Goal: Task Accomplishment & Management: Use online tool/utility

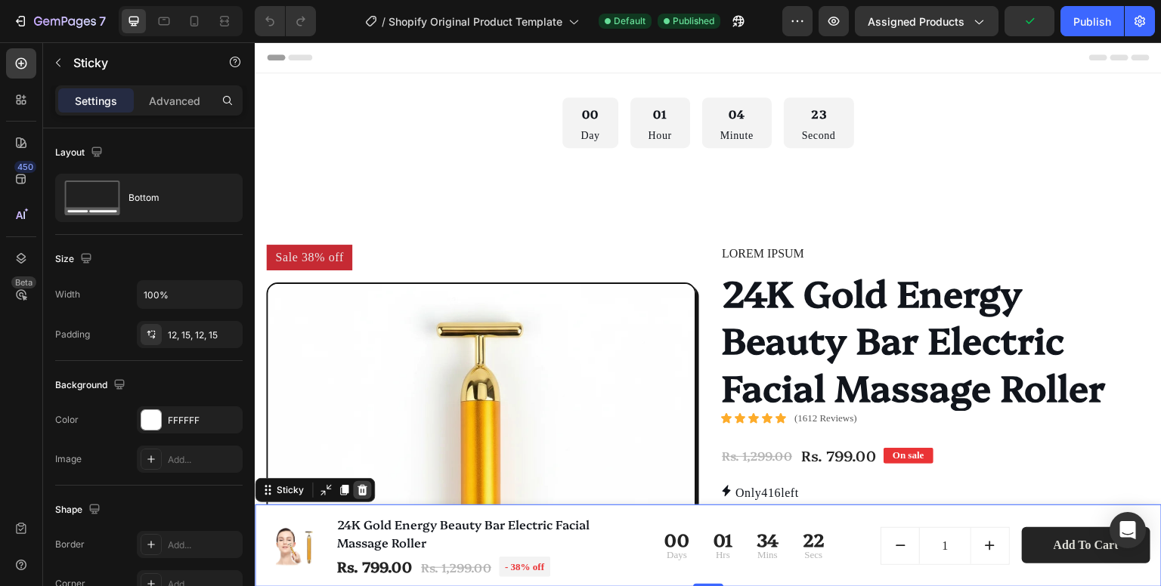
click at [356, 487] on icon at bounding box center [362, 490] width 12 height 12
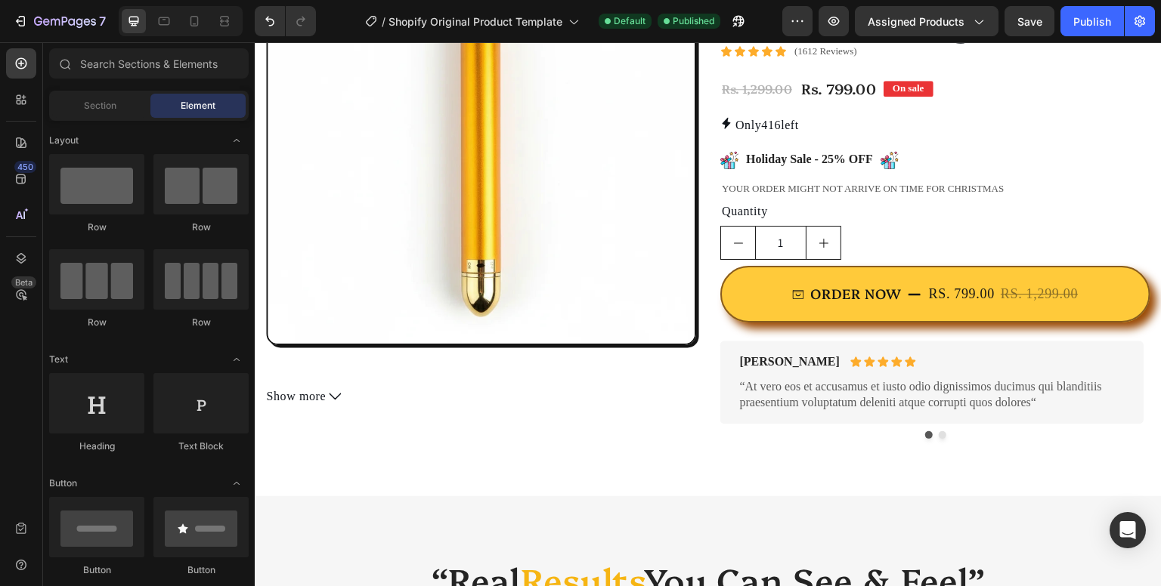
scroll to position [290, 0]
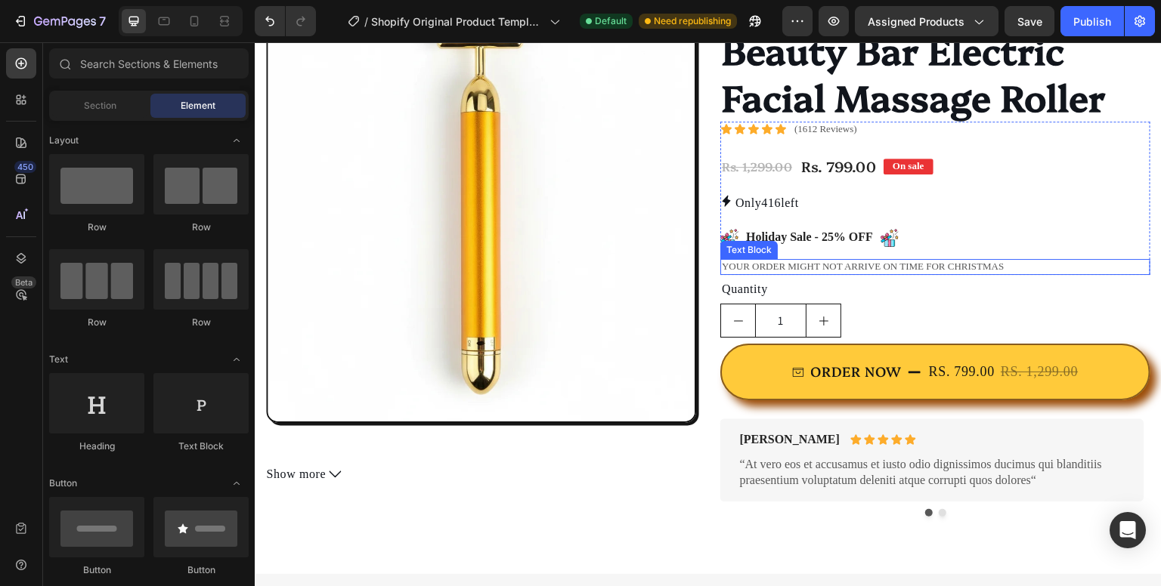
click at [739, 255] on div "Text Block" at bounding box center [748, 250] width 57 height 18
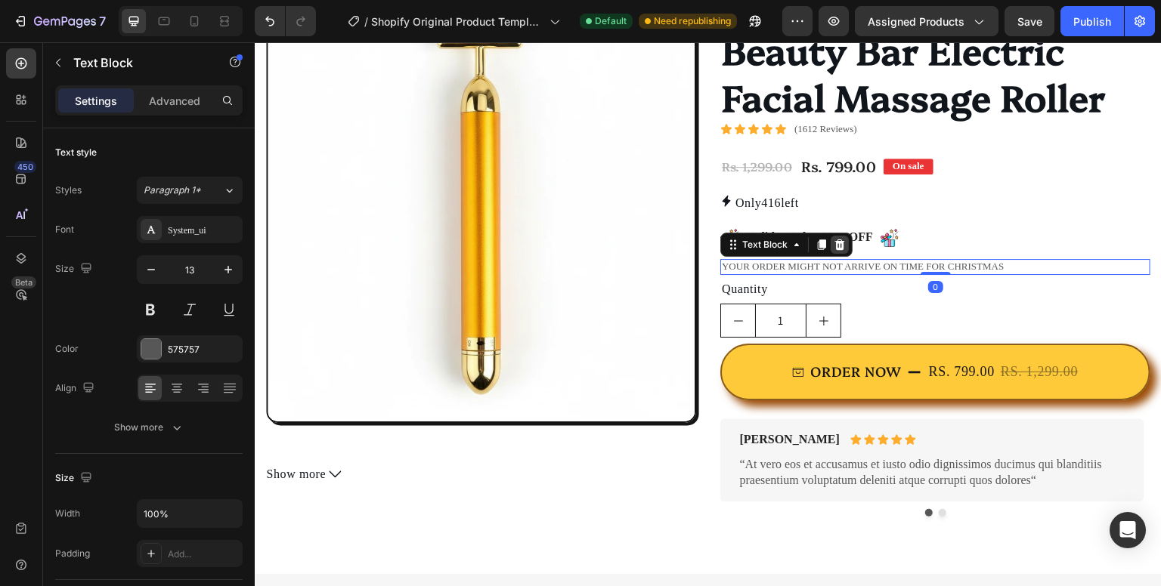
click at [840, 249] on div at bounding box center [839, 245] width 18 height 18
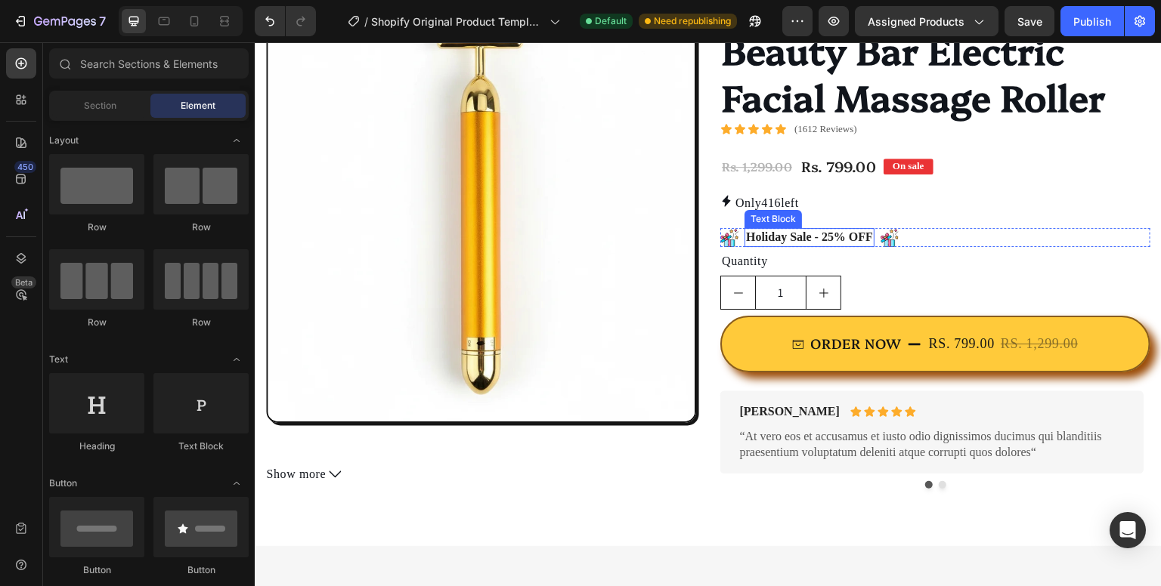
click at [770, 237] on p "Holiday Sale - 25% OFF" at bounding box center [809, 238] width 127 height 16
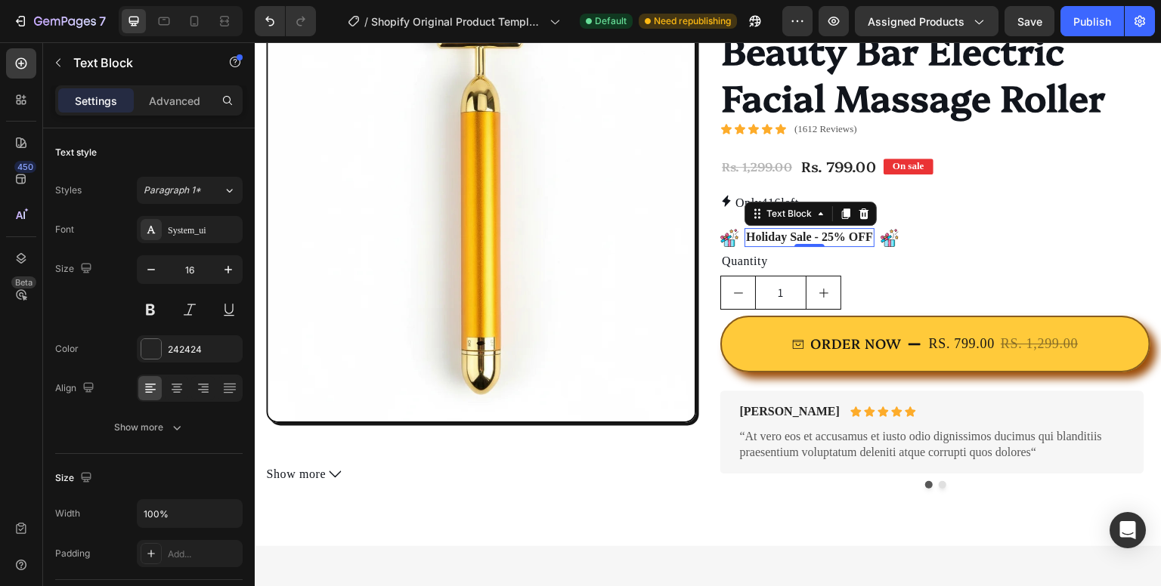
click at [770, 237] on p "Holiday Sale - 25% OFF" at bounding box center [809, 238] width 127 height 16
click at [776, 238] on p "Holiday Sale - 25% OFF" at bounding box center [809, 238] width 127 height 16
click at [778, 238] on p "Holiday Sale - 25% OFF" at bounding box center [809, 238] width 127 height 16
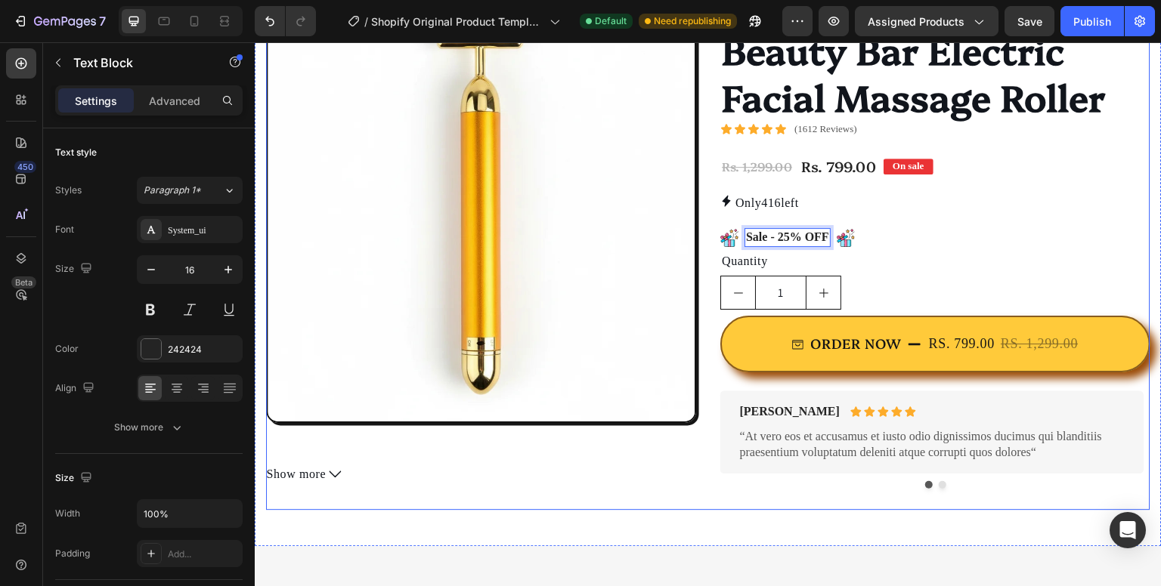
click at [664, 493] on div "Sale 38% off Product Badge Image Row Product Name: 24K Gold Energy Beauty Bar E…" at bounding box center [481, 232] width 430 height 555
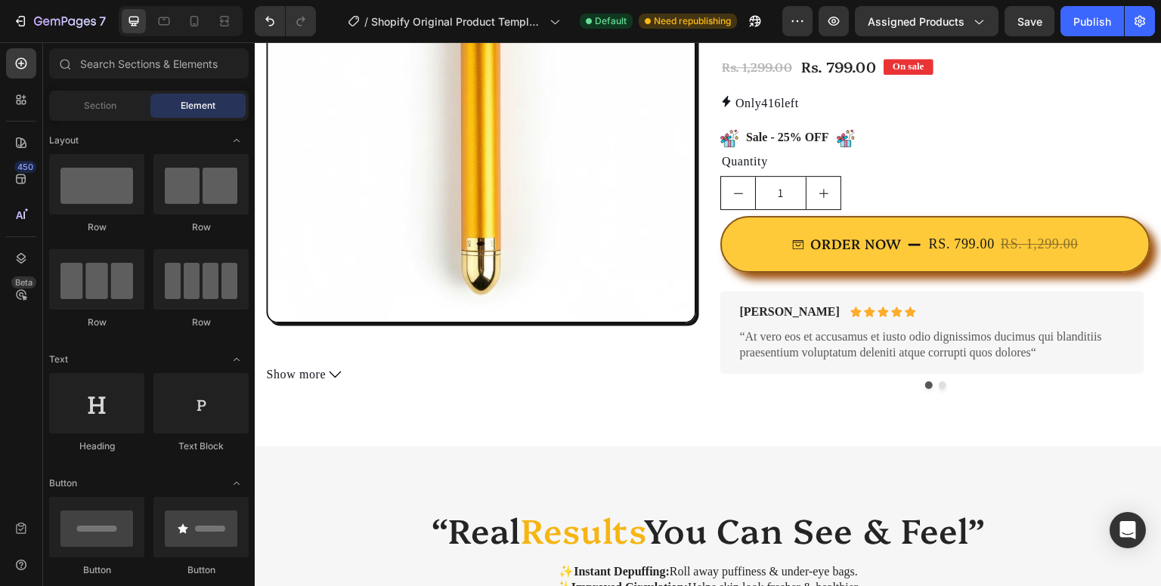
scroll to position [449, 0]
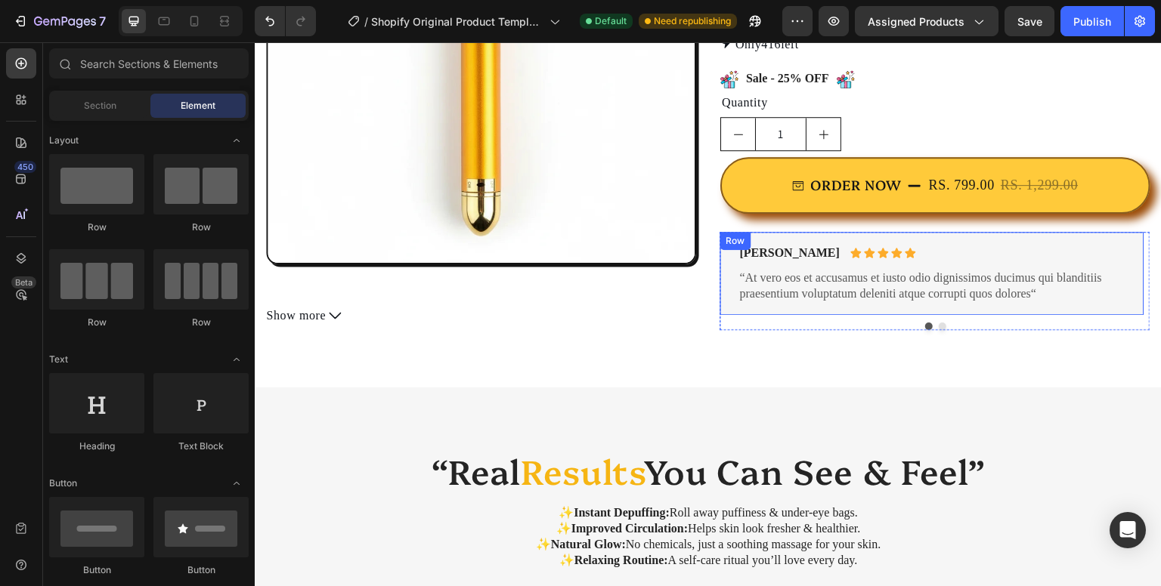
click at [920, 268] on div "Briana M. Text Block Icon Icon Icon Icon Icon Icon List Row “At vero eos et acc…" at bounding box center [932, 273] width 388 height 59
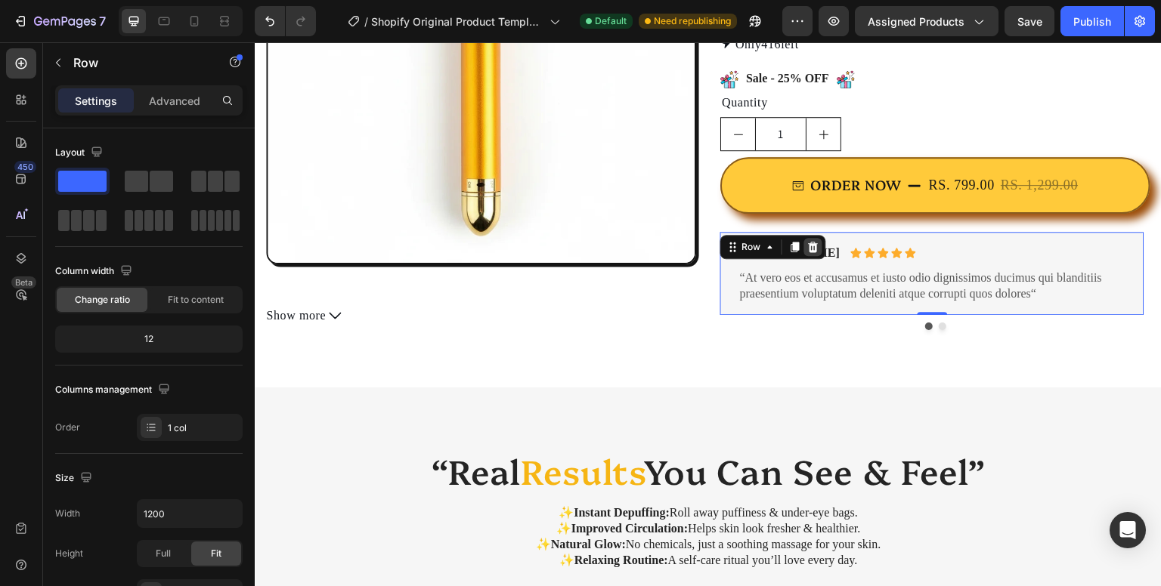
click at [809, 252] on icon at bounding box center [813, 247] width 12 height 12
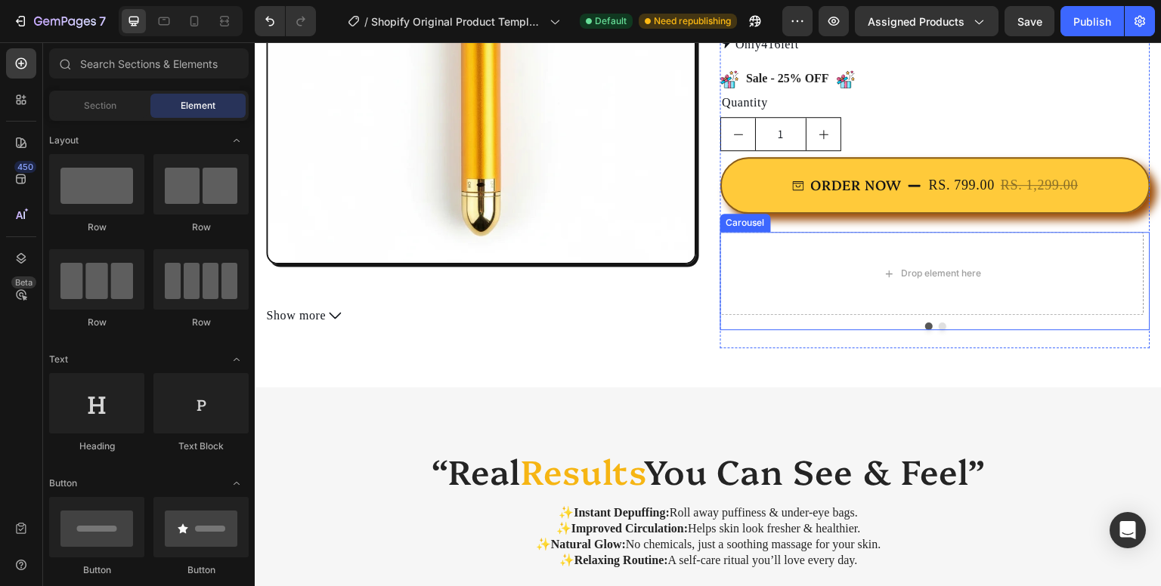
click at [746, 226] on div "Carousel" at bounding box center [745, 223] width 45 height 14
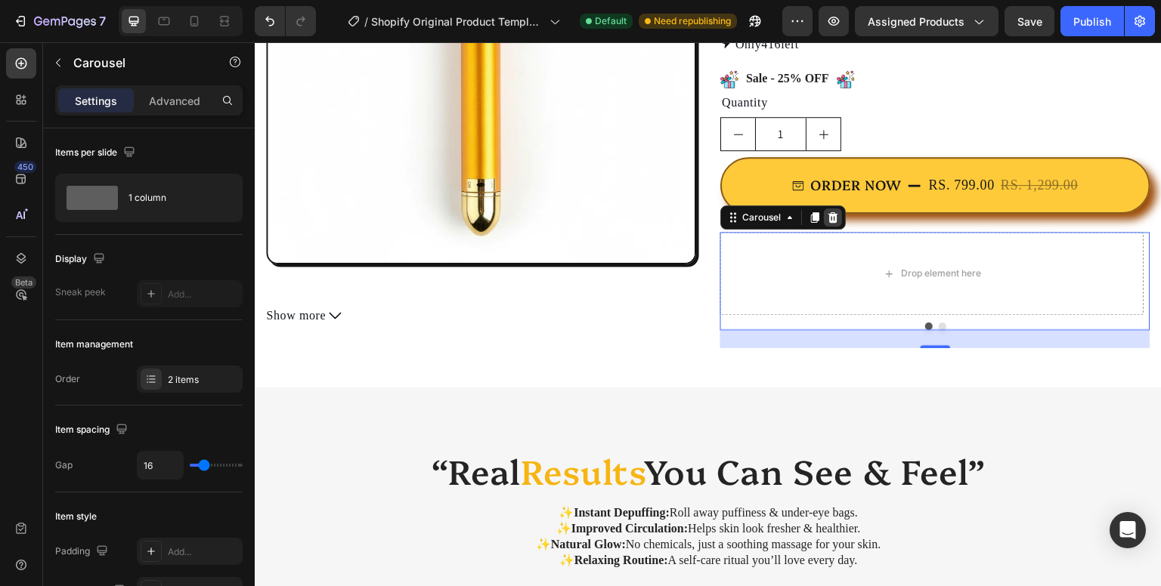
click at [830, 223] on icon at bounding box center [833, 218] width 12 height 12
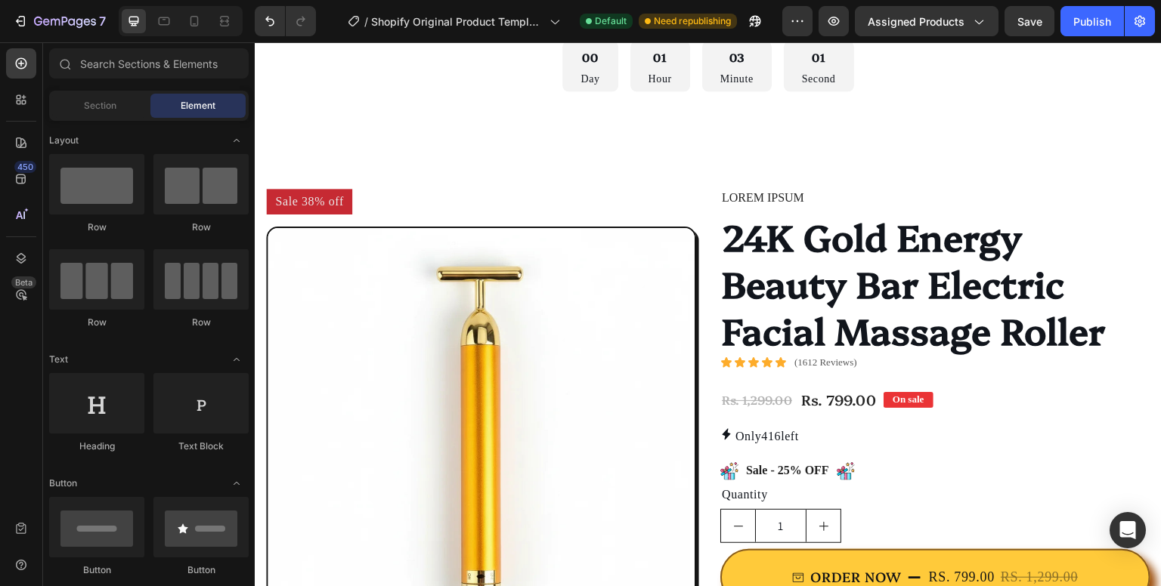
scroll to position [0, 0]
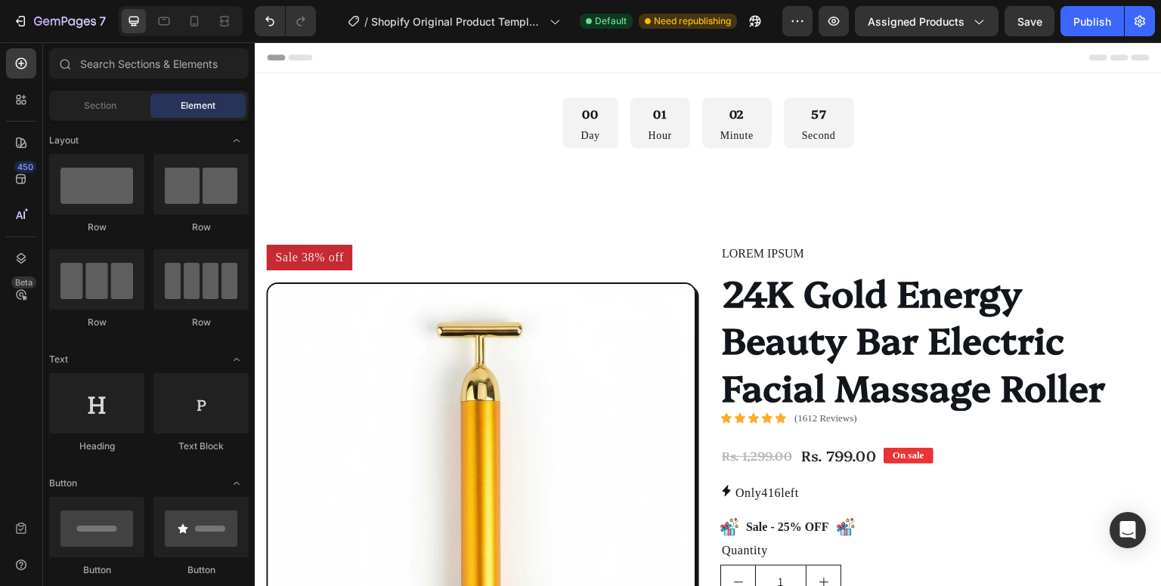
click at [298, 57] on icon at bounding box center [300, 57] width 24 height 6
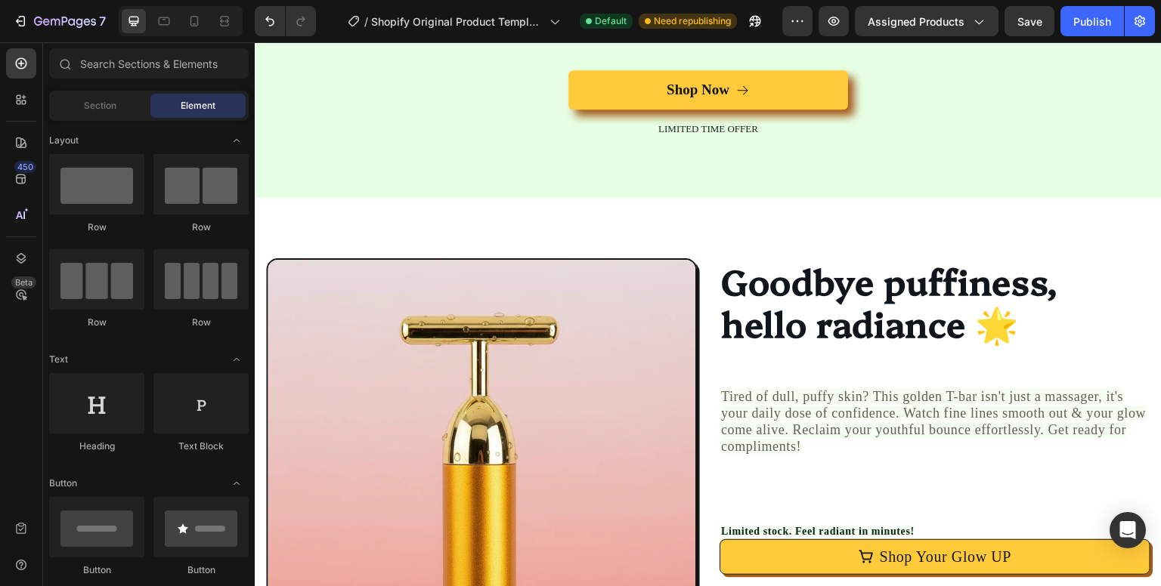
scroll to position [1906, 0]
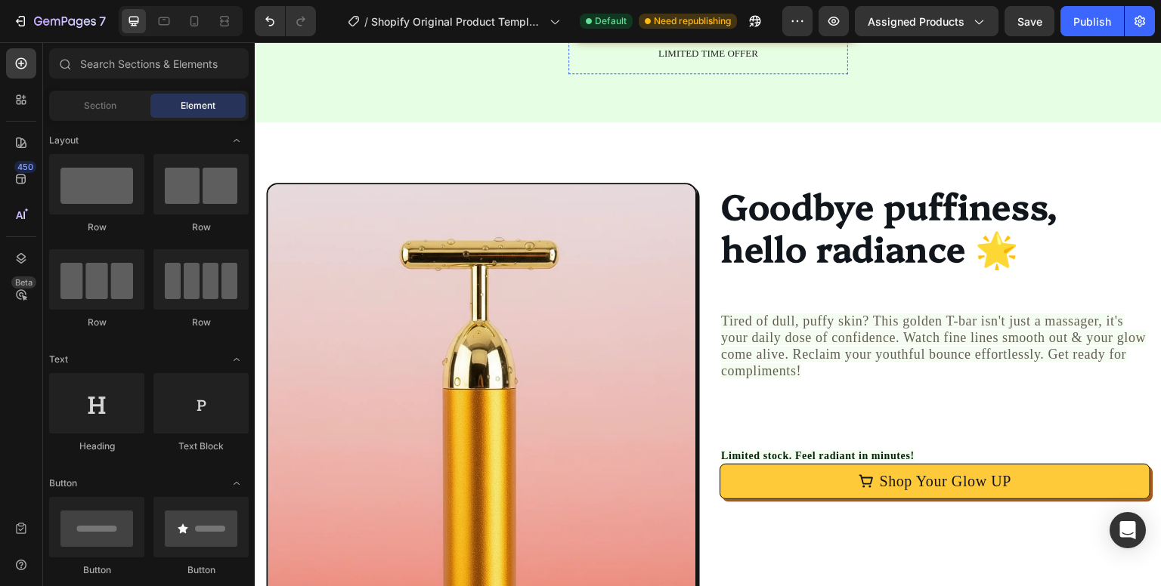
click at [712, 35] on button "Shop Now" at bounding box center [708, 15] width 280 height 40
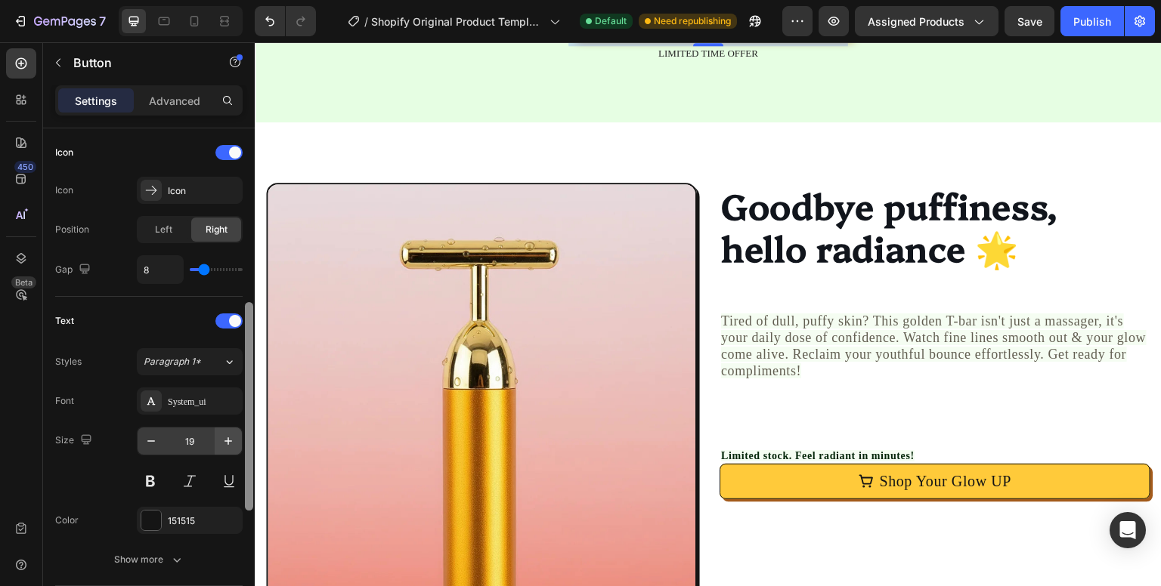
drag, startPoint x: 252, startPoint y: 240, endPoint x: 224, endPoint y: 430, distance: 192.4
click at [224, 430] on div "Size Width 100% Height Auto Padding 14, 24, 14, 24 Background Color FFCA3A Imag…" at bounding box center [149, 378] width 212 height 501
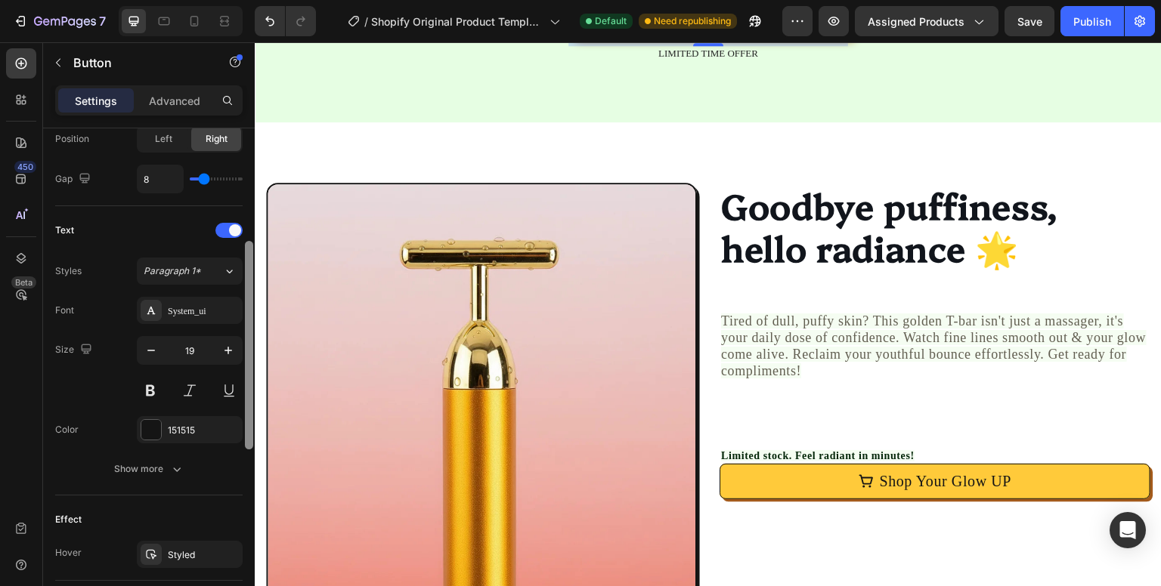
scroll to position [428, 0]
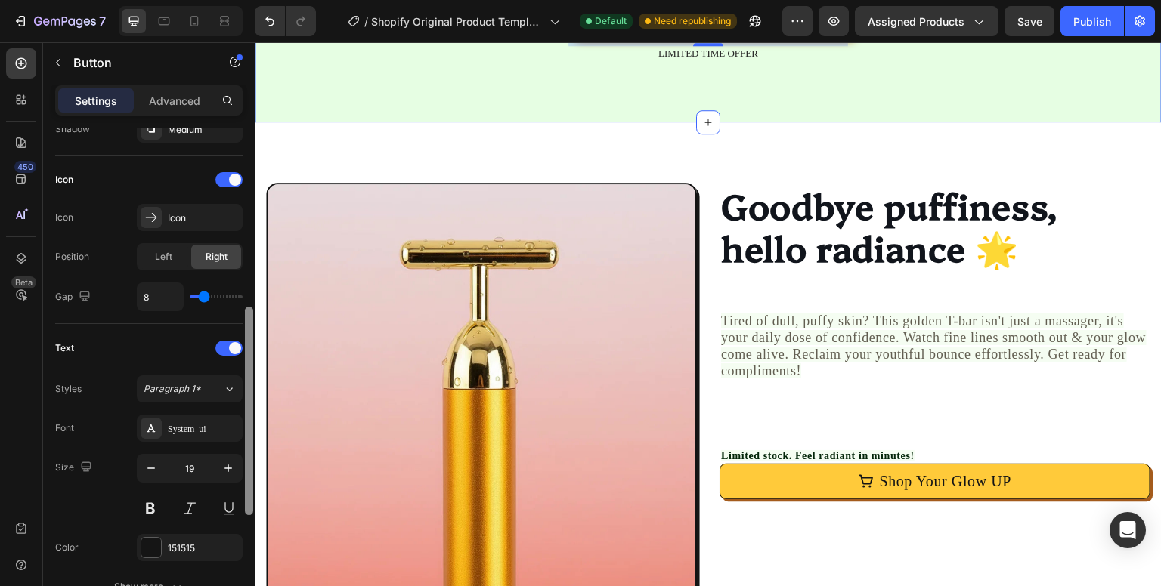
drag, startPoint x: 501, startPoint y: 459, endPoint x: 276, endPoint y: 246, distance: 310.0
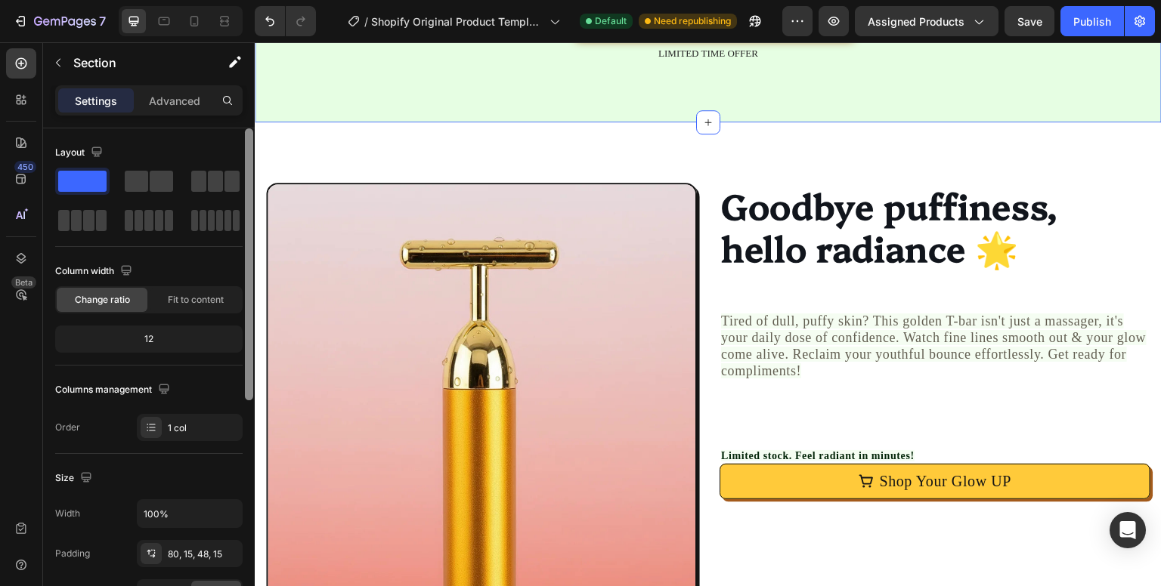
scroll to position [0, 0]
click at [180, 104] on p "Advanced" at bounding box center [174, 101] width 51 height 16
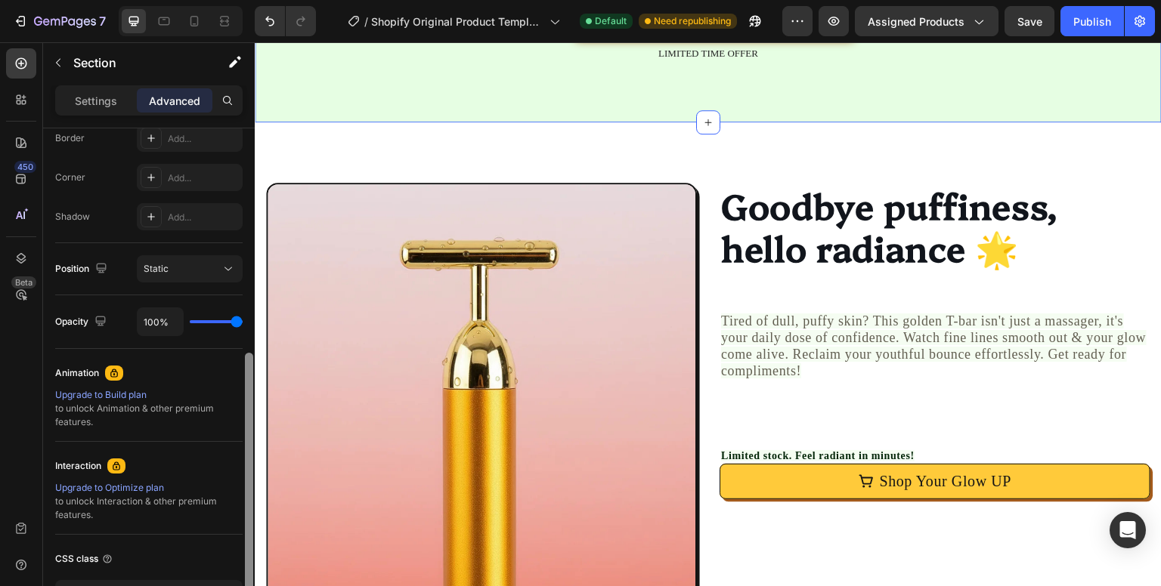
scroll to position [368, 0]
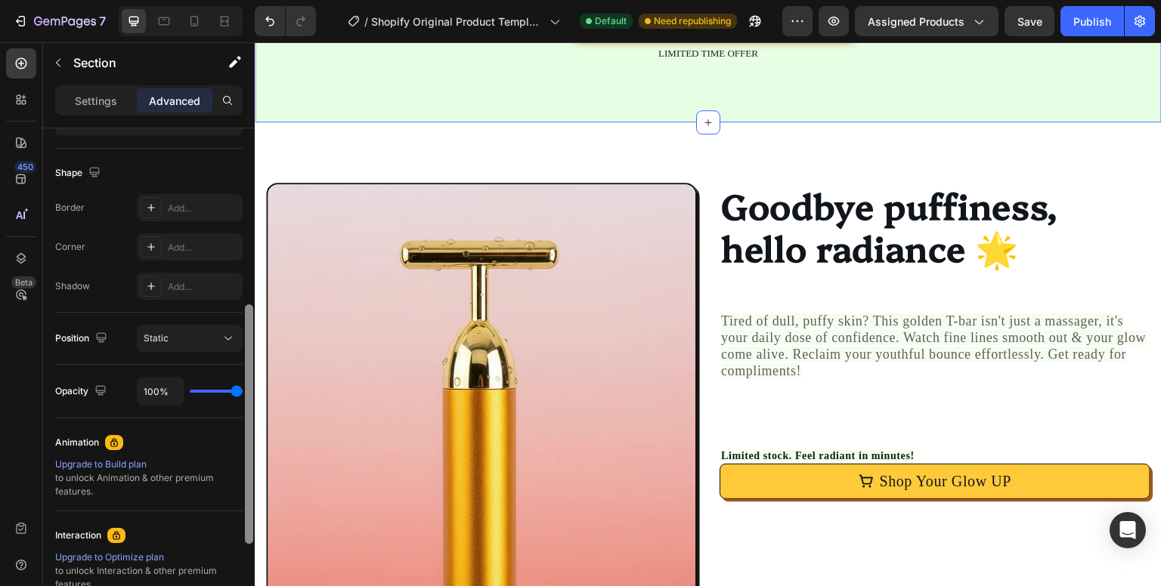
drag, startPoint x: 509, startPoint y: 372, endPoint x: 283, endPoint y: 214, distance: 275.0
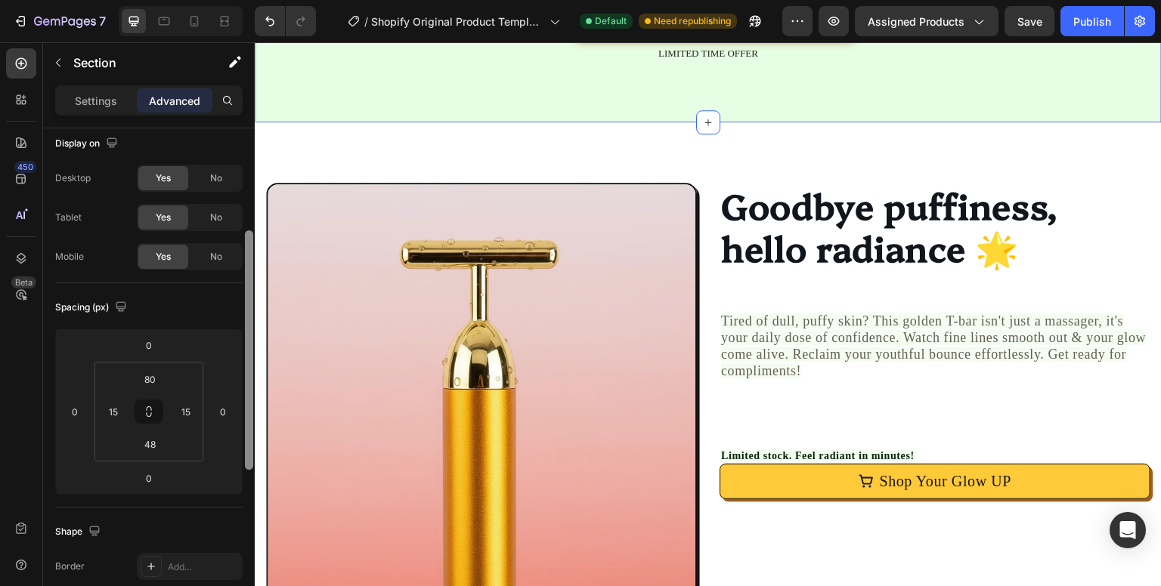
scroll to position [0, 0]
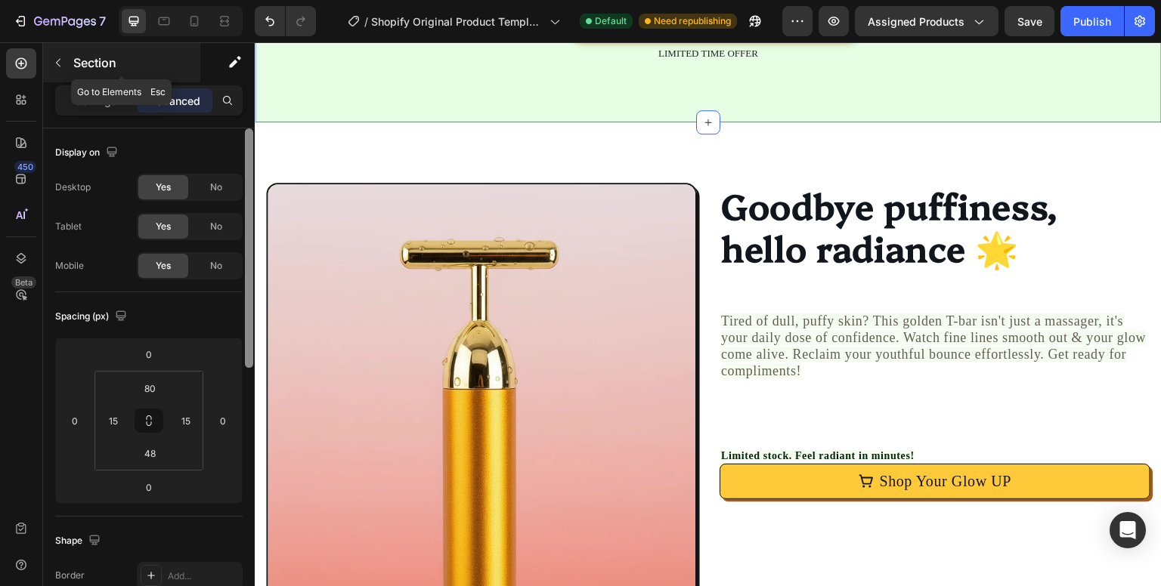
click at [79, 65] on p "Section" at bounding box center [135, 63] width 124 height 18
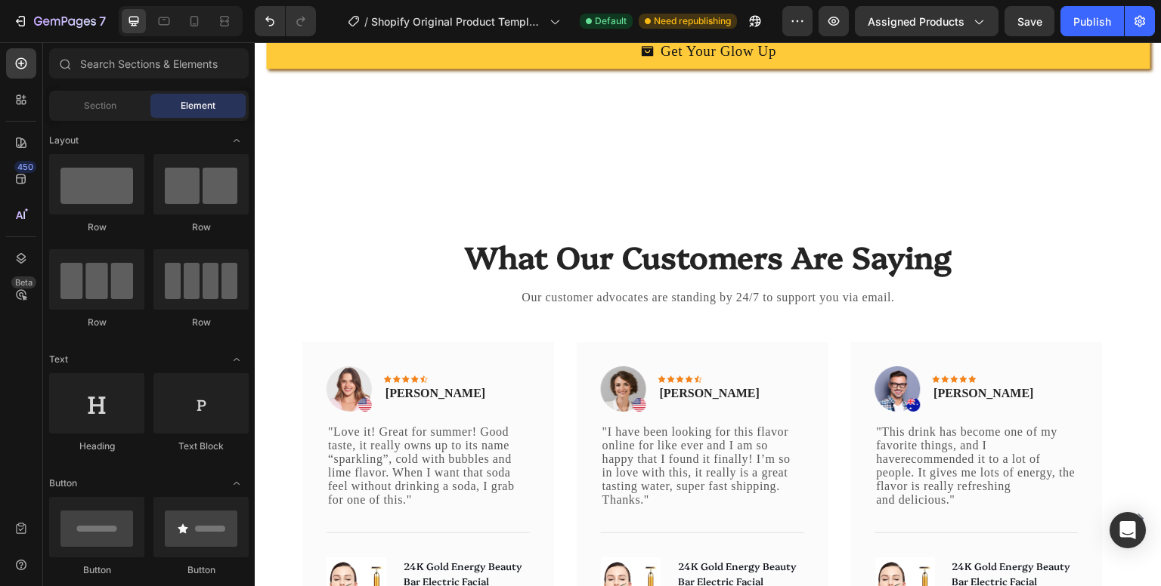
scroll to position [3379, 0]
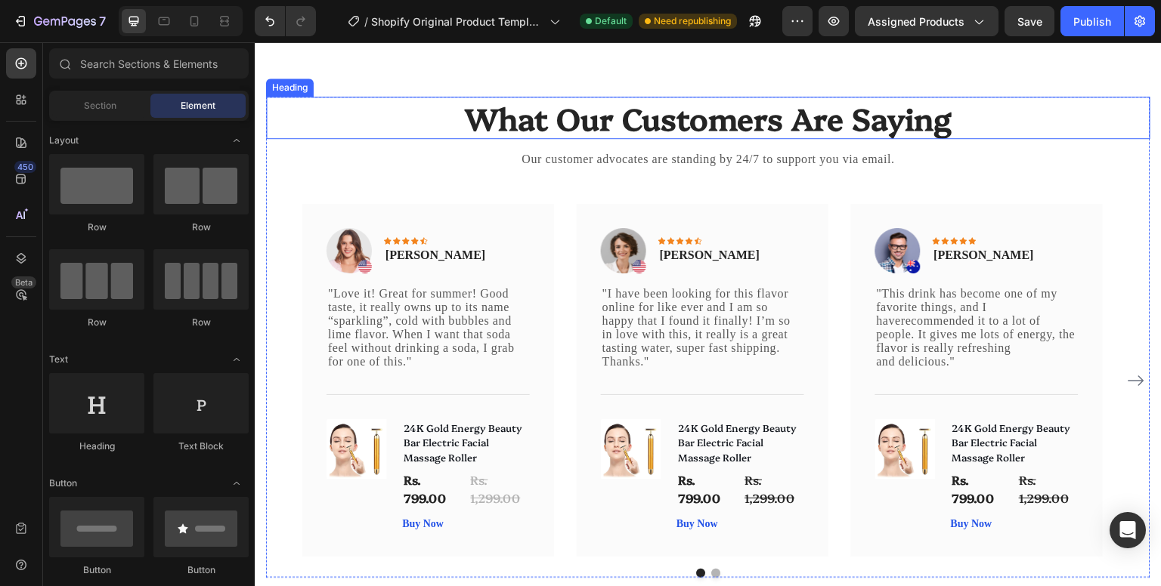
click at [294, 94] on div "Heading" at bounding box center [290, 88] width 42 height 14
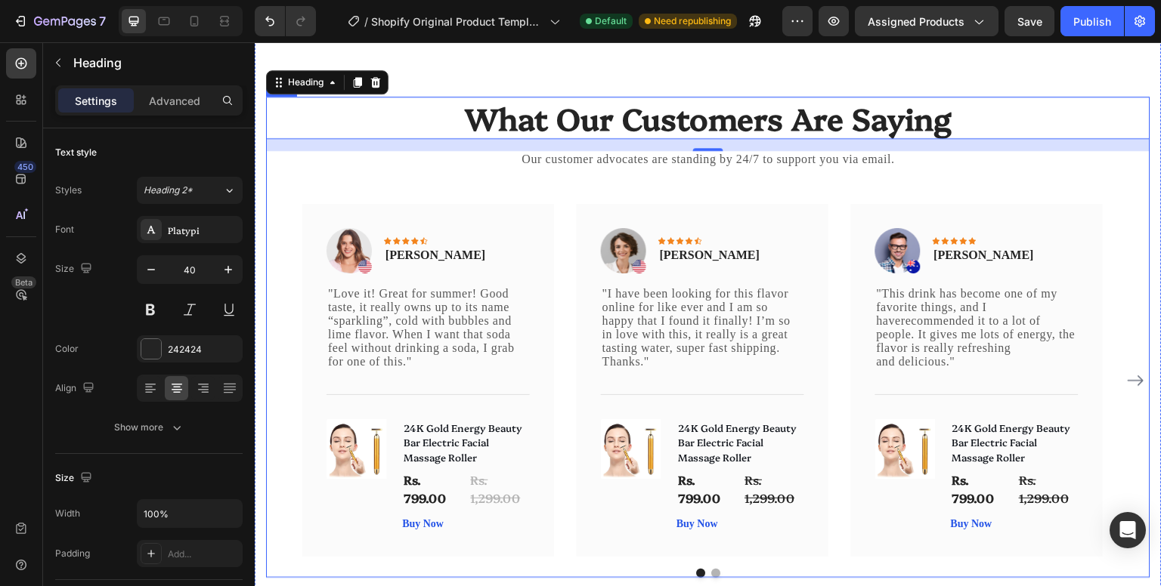
click at [311, 224] on div "What Our Customers Are Saying Heading 16 Our customer advocates are standing by…" at bounding box center [708, 338] width 884 height 482
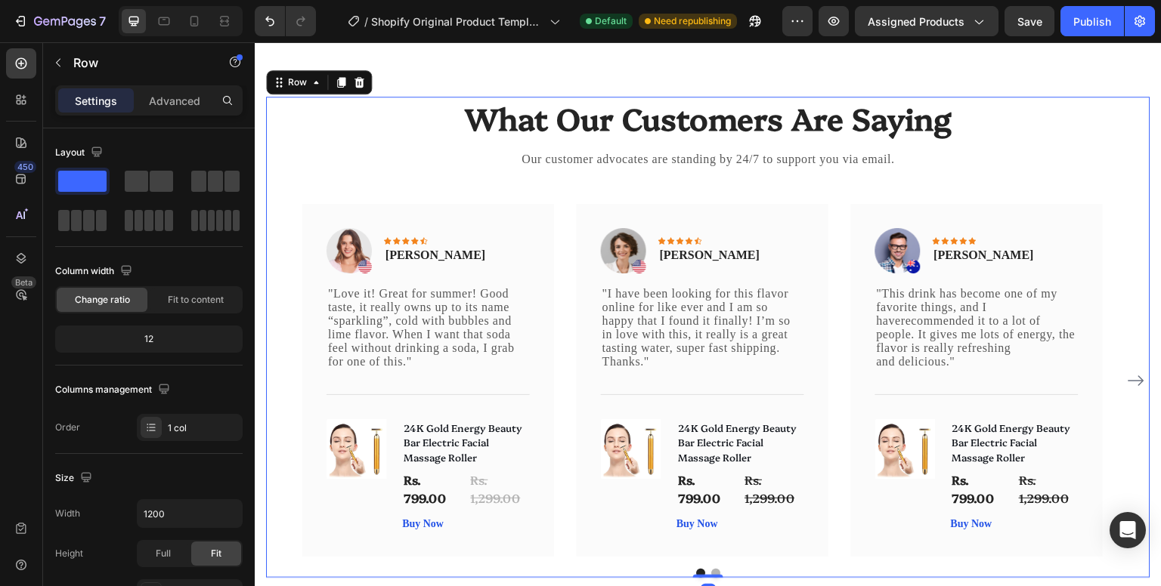
click at [320, 225] on div "What Our Customers Are Saying Heading Our customer advocates are standing by 24…" at bounding box center [708, 338] width 884 height 482
click at [286, 202] on div "Carousel" at bounding box center [291, 195] width 45 height 14
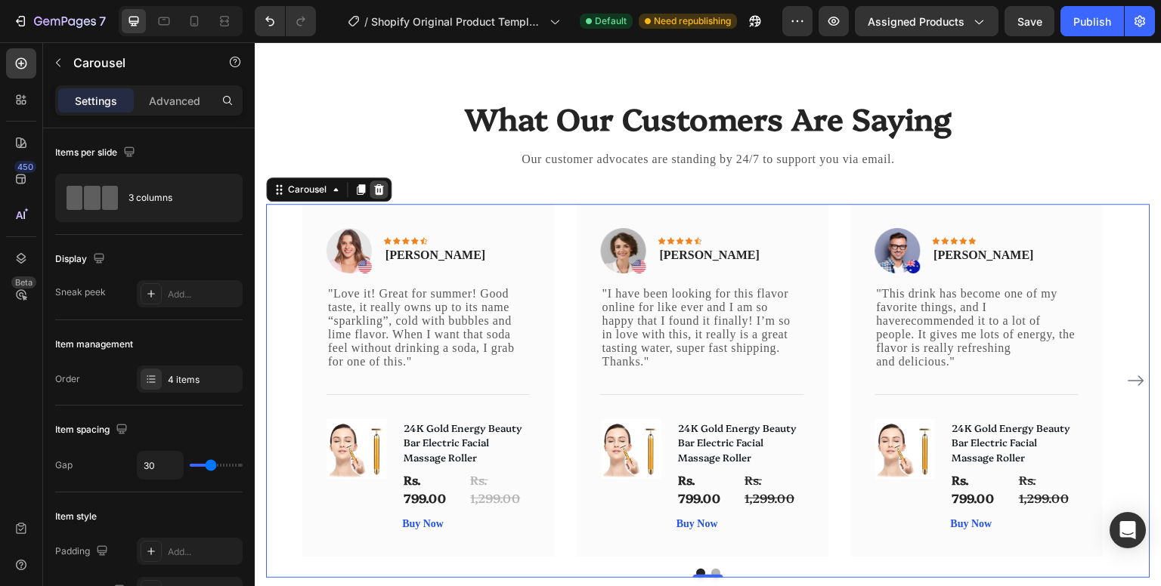
click at [373, 196] on icon at bounding box center [379, 190] width 12 height 12
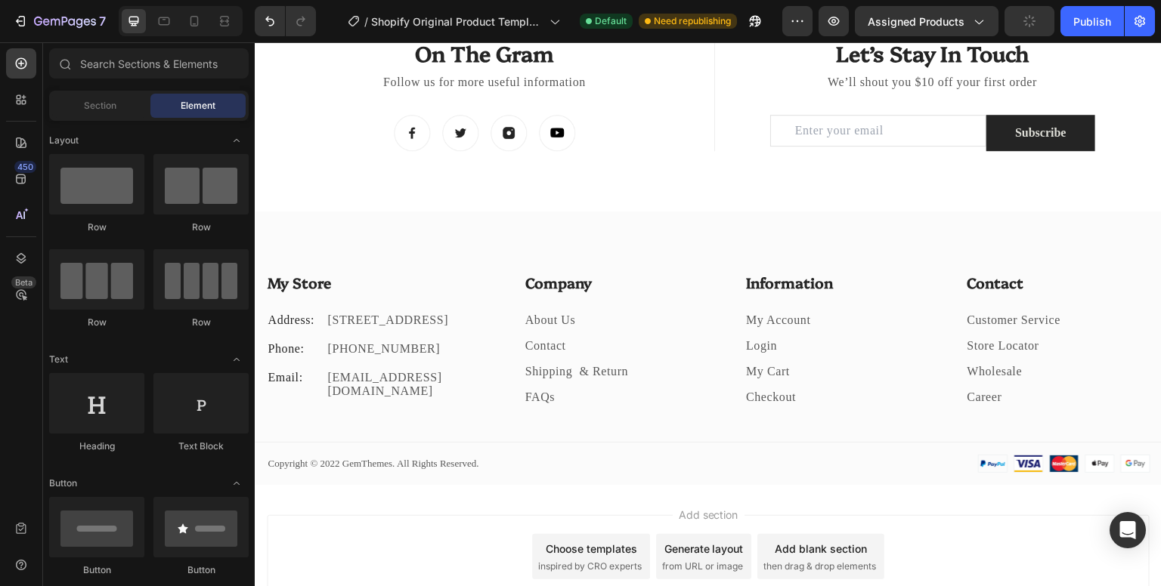
scroll to position [4889, 0]
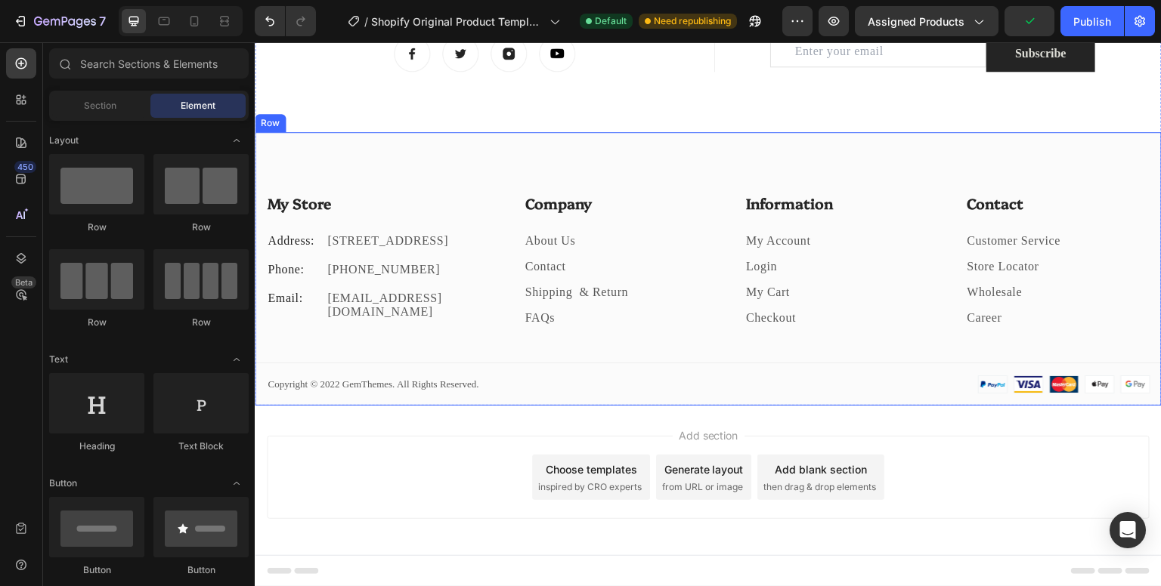
click at [375, 164] on div "My Store Heading Address: Text block 184 Main Rd E, St Albans VIC 3021, Austral…" at bounding box center [708, 269] width 907 height 274
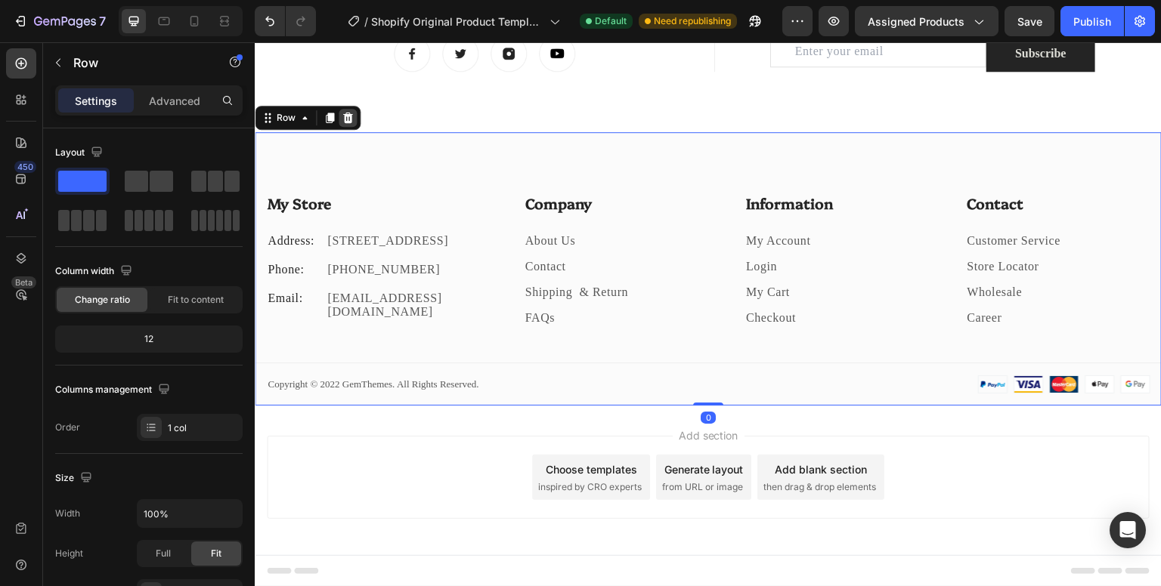
click at [351, 121] on icon at bounding box center [348, 118] width 12 height 12
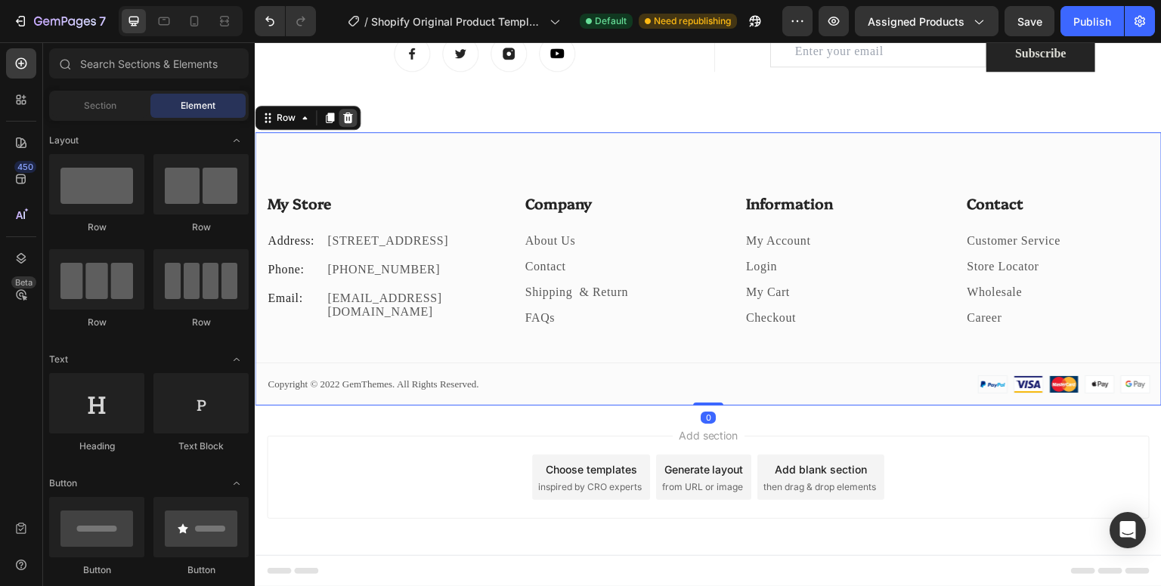
scroll to position [4615, 0]
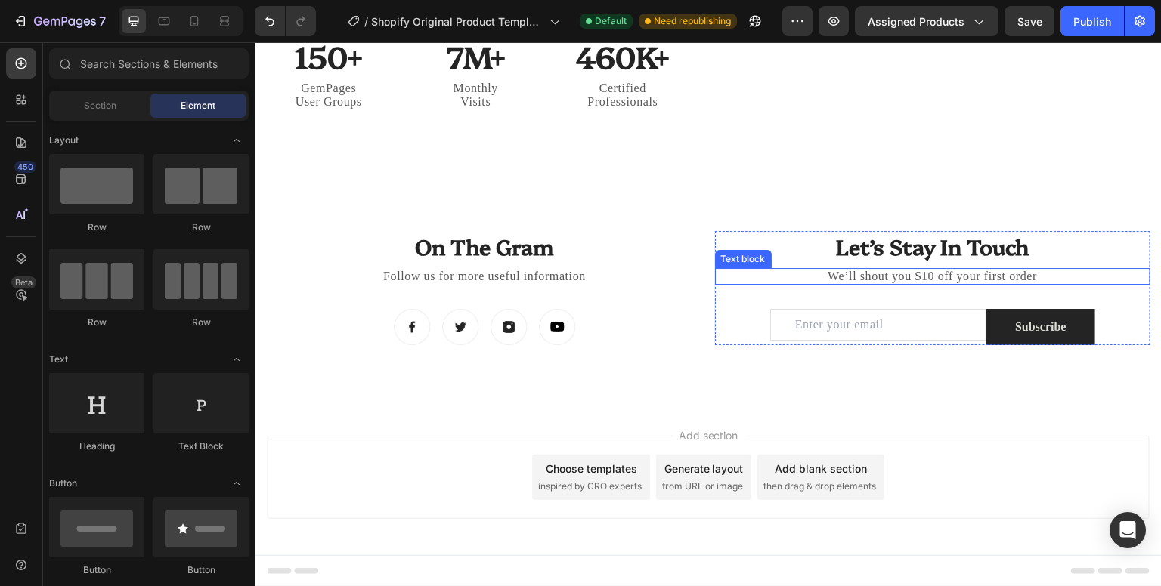
click at [945, 279] on p "We’ll shout you $10 off your first order" at bounding box center [932, 277] width 433 height 14
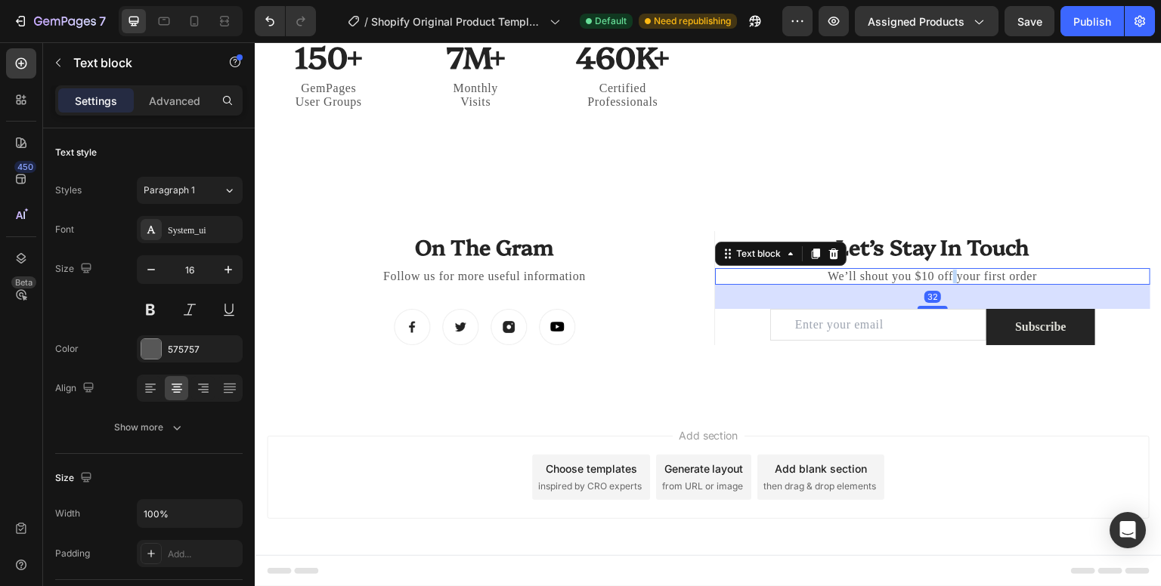
click at [945, 279] on p "We’ll shout you $10 off your first order" at bounding box center [932, 277] width 433 height 14
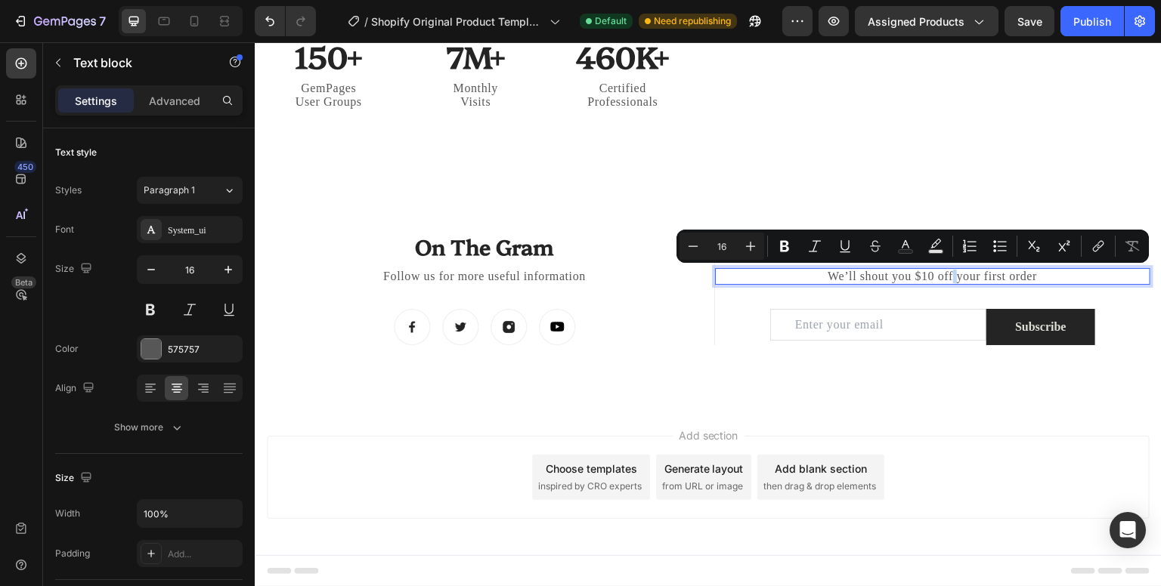
click at [945, 279] on p "We’ll shout you $10 off your first order" at bounding box center [932, 277] width 433 height 14
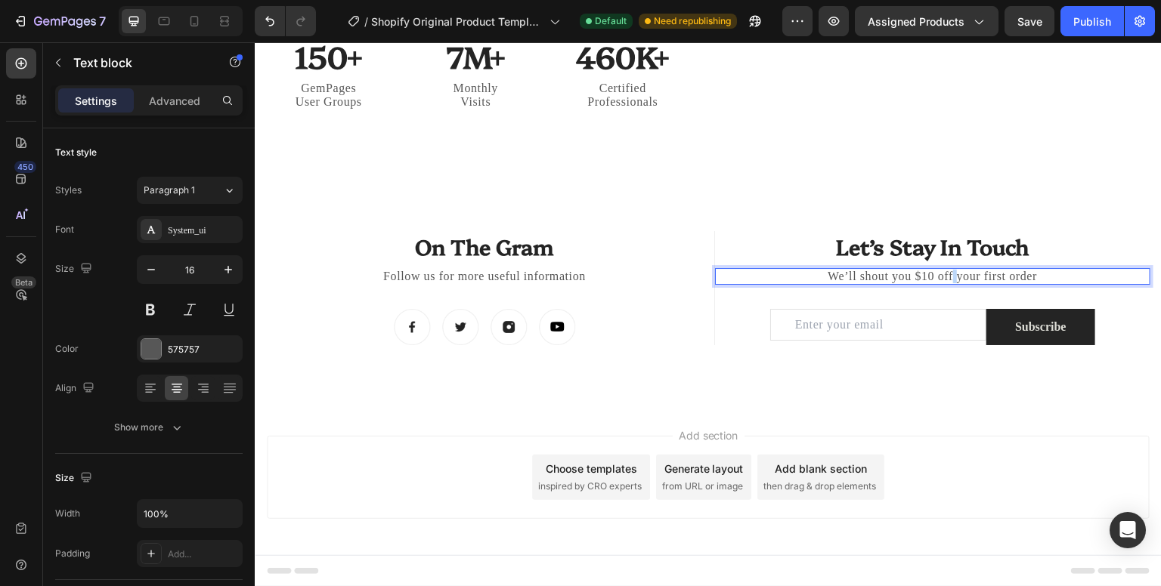
click at [945, 279] on p "We’ll shout you $10 off your first order" at bounding box center [932, 277] width 433 height 14
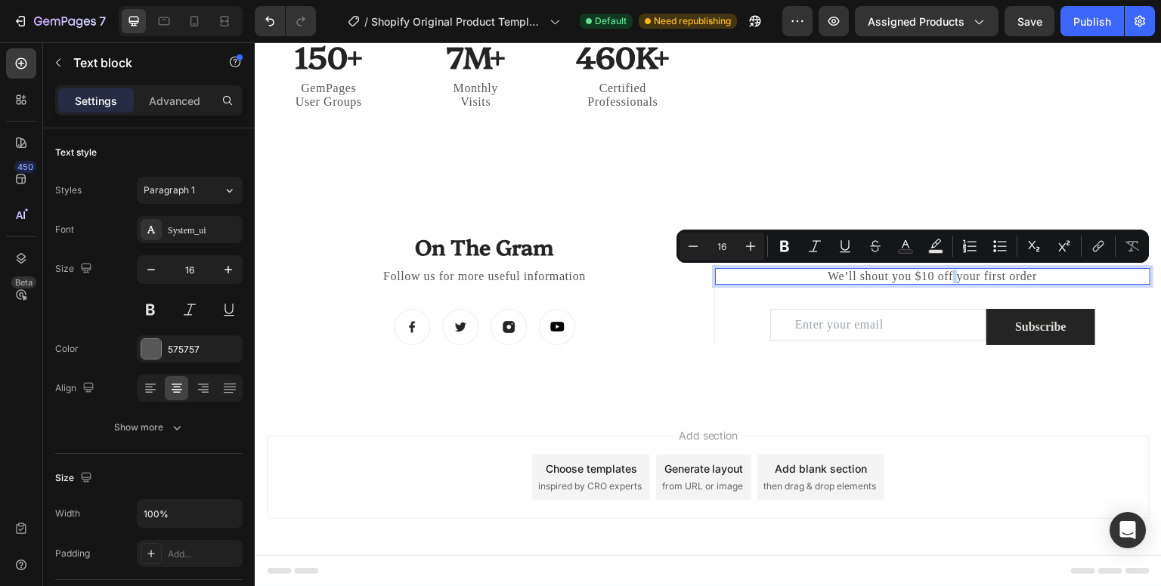
click at [945, 279] on p "We’ll shout you $10 off your first order" at bounding box center [932, 277] width 433 height 14
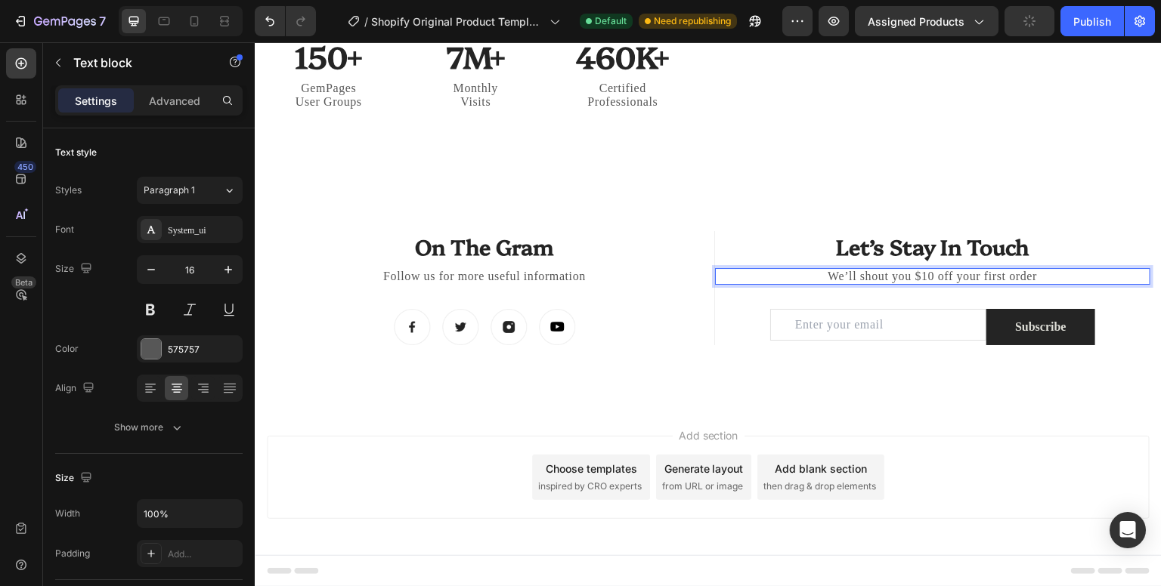
click at [954, 276] on p "We’ll shout you $10 off your first order" at bounding box center [932, 277] width 433 height 14
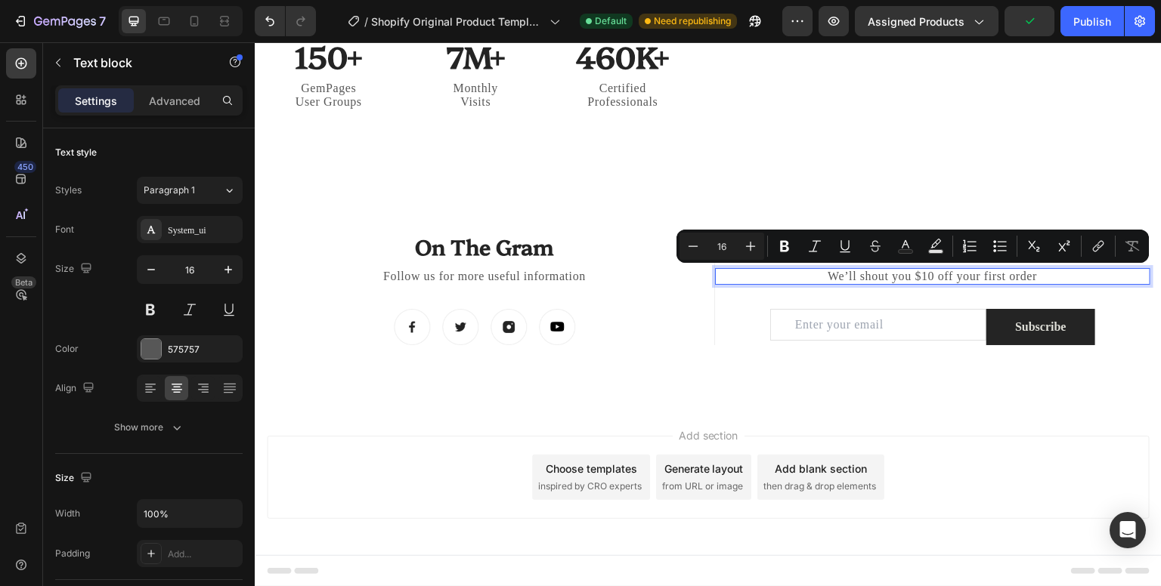
click at [806, 277] on p "We’ll shout you $10 off your first order" at bounding box center [932, 277] width 433 height 14
drag, startPoint x: 806, startPoint y: 277, endPoint x: 1075, endPoint y: 292, distance: 269.4
click at [1075, 292] on div "Let’s Stay In Touch Heading We’ll shout you $10 off your first order Text block…" at bounding box center [933, 287] width 436 height 113
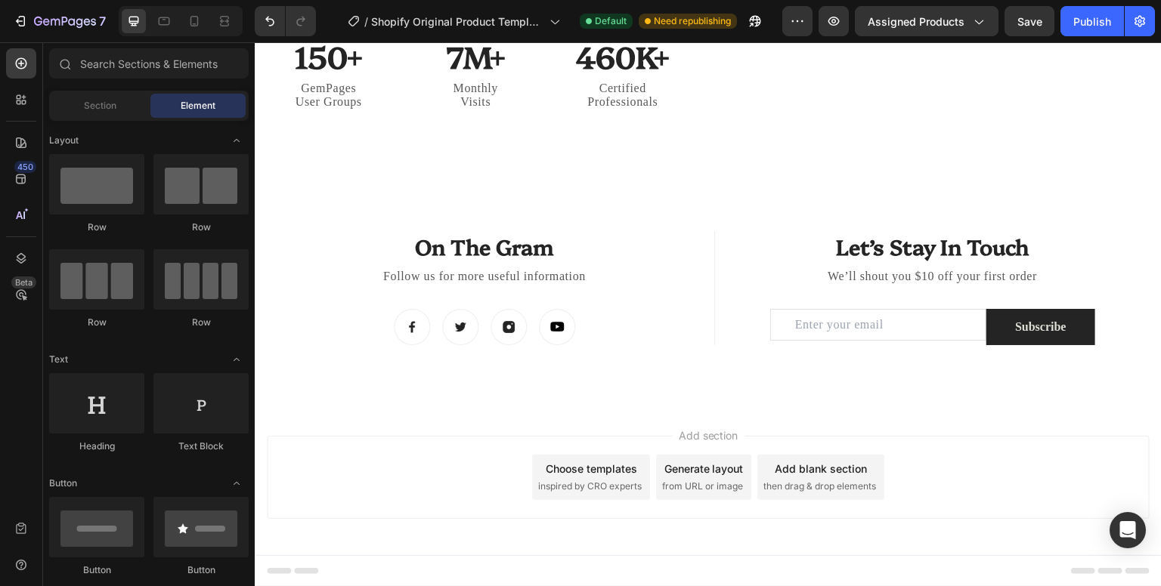
click at [879, 407] on div "Add section Choose templates inspired by CRO experts Generate layout from URL o…" at bounding box center [708, 481] width 907 height 150
click at [772, 287] on div "Let’s Stay In Touch Heading We’ll shout you $10 off your first order Text block…" at bounding box center [933, 287] width 436 height 113
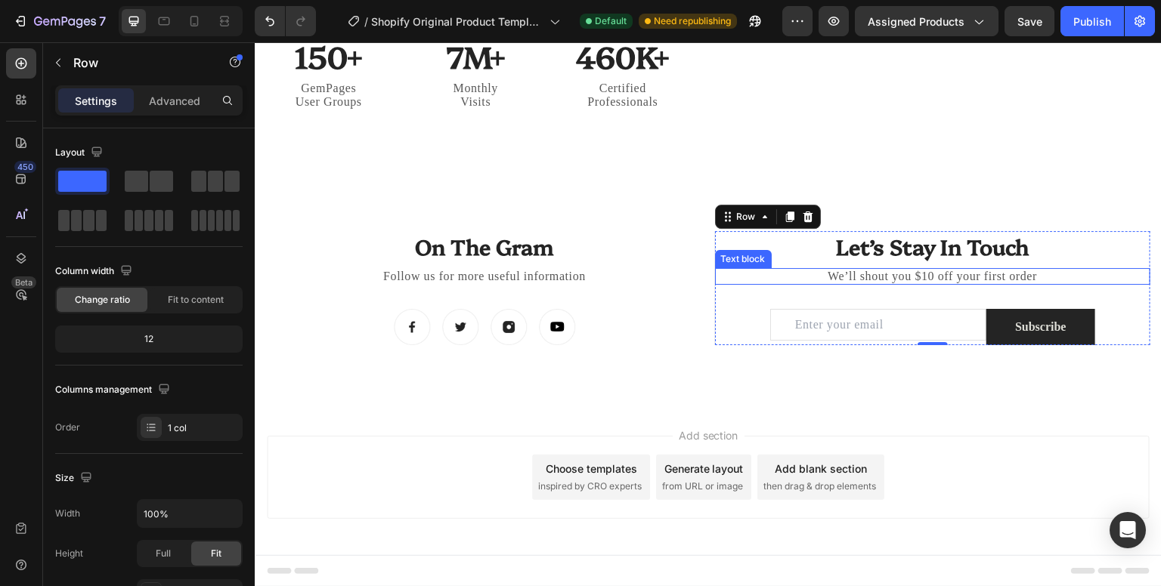
click at [824, 280] on p "We’ll shout you $10 off your first order" at bounding box center [932, 277] width 433 height 14
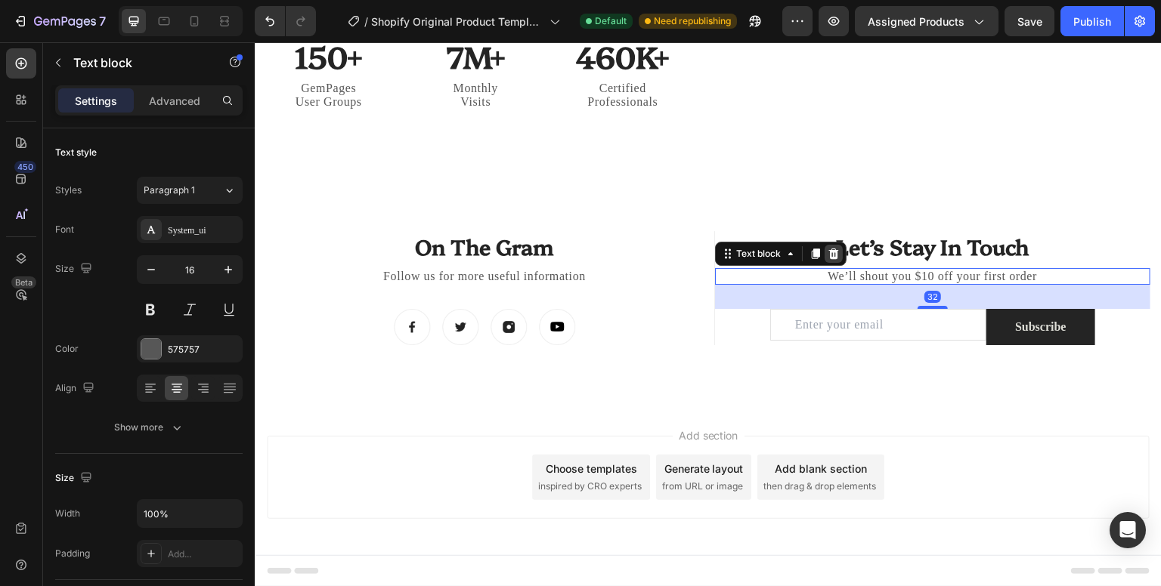
click at [828, 258] on icon at bounding box center [833, 253] width 10 height 11
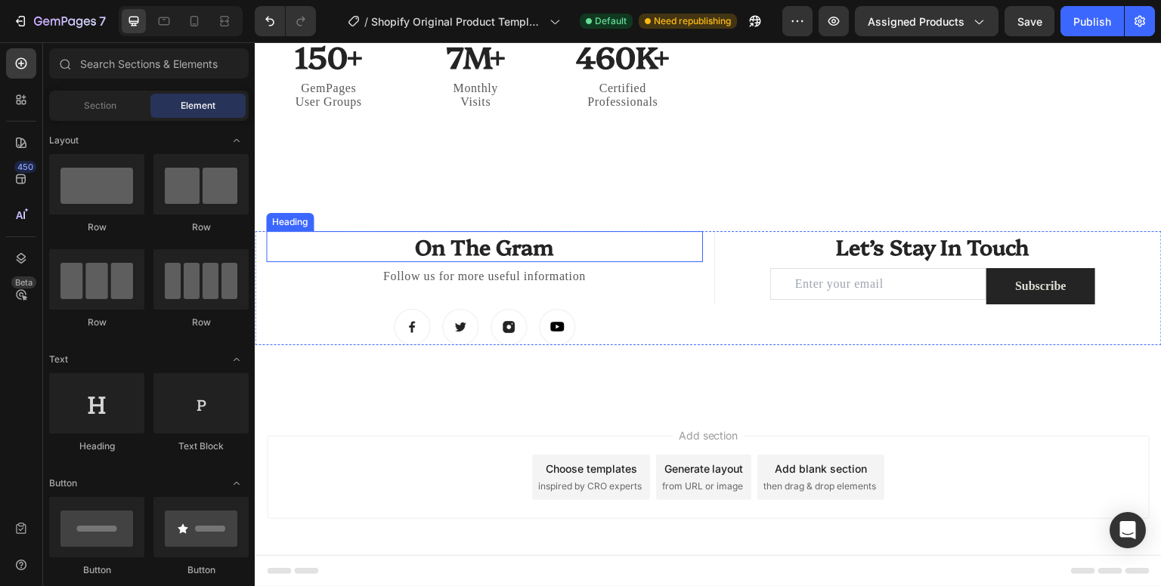
click at [293, 223] on div "Heading" at bounding box center [290, 222] width 42 height 14
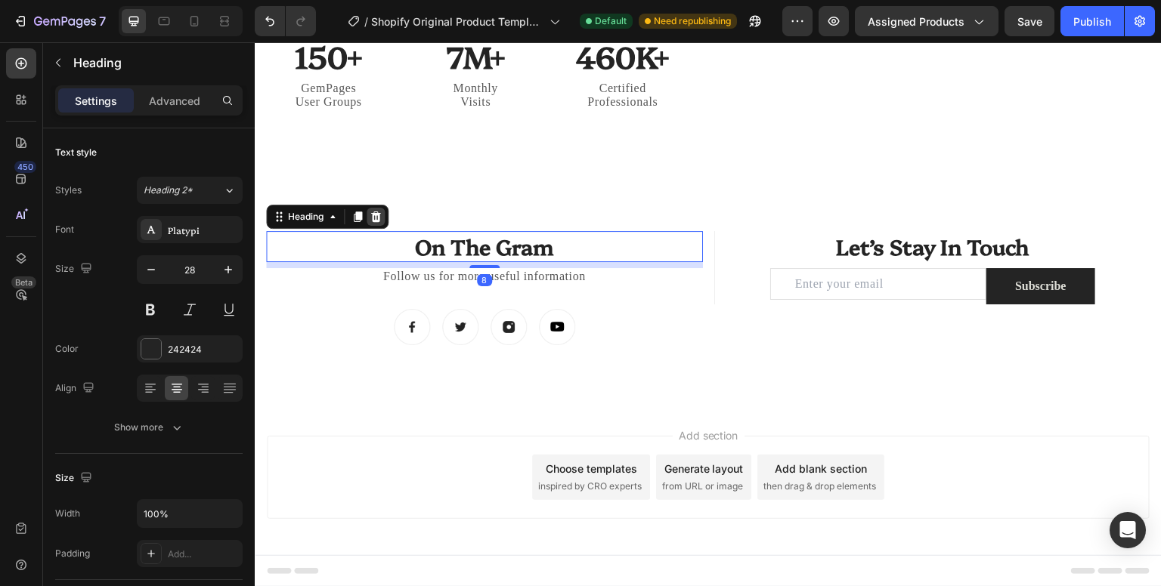
click at [378, 218] on icon at bounding box center [376, 217] width 12 height 12
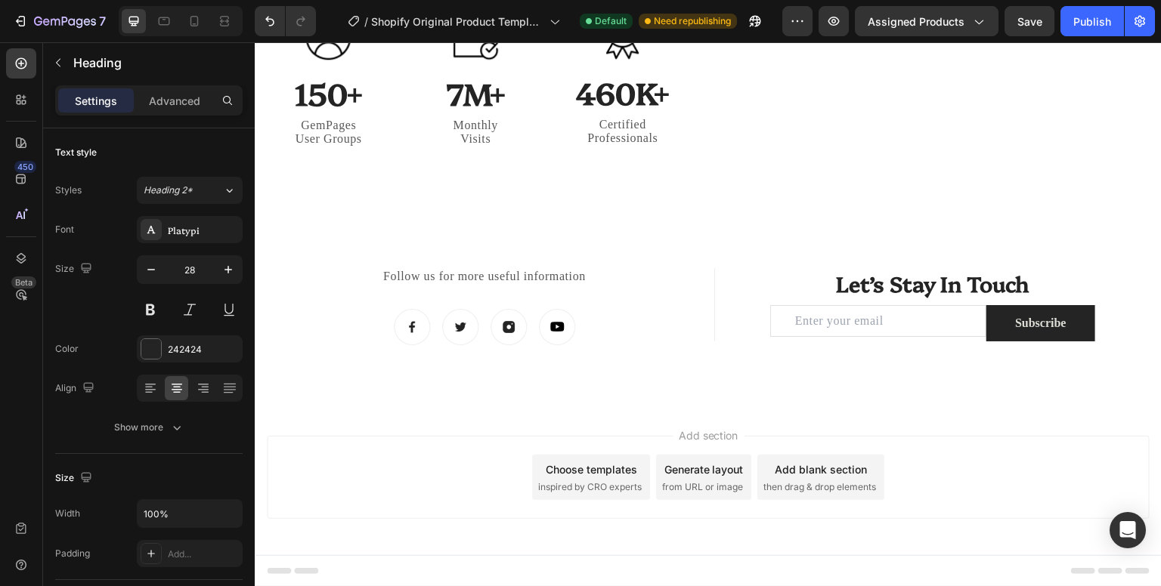
scroll to position [4578, 0]
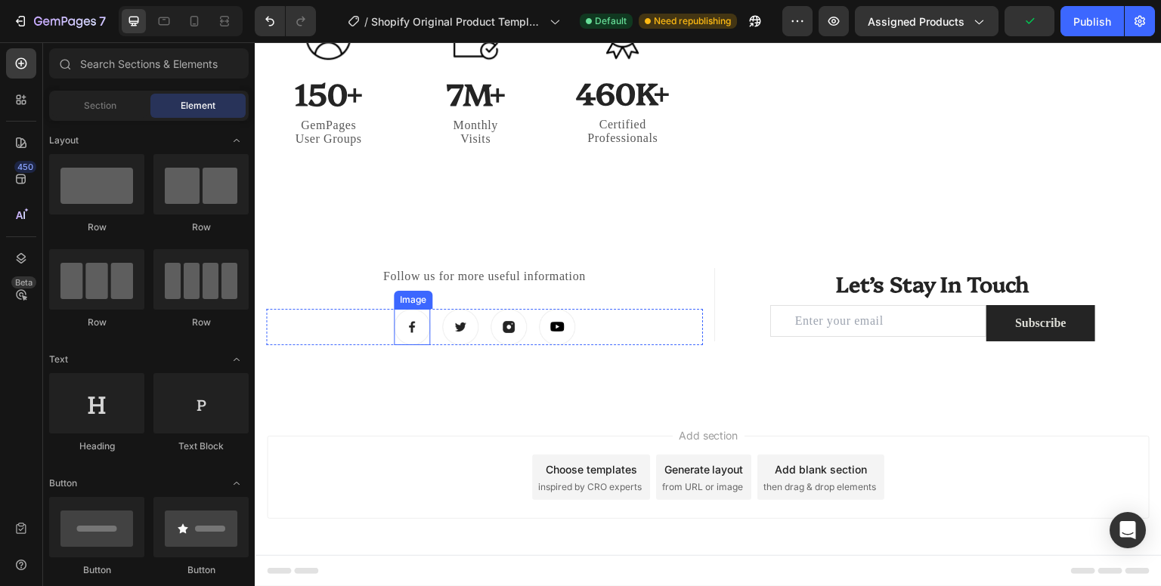
click at [417, 302] on div "Image" at bounding box center [413, 300] width 32 height 14
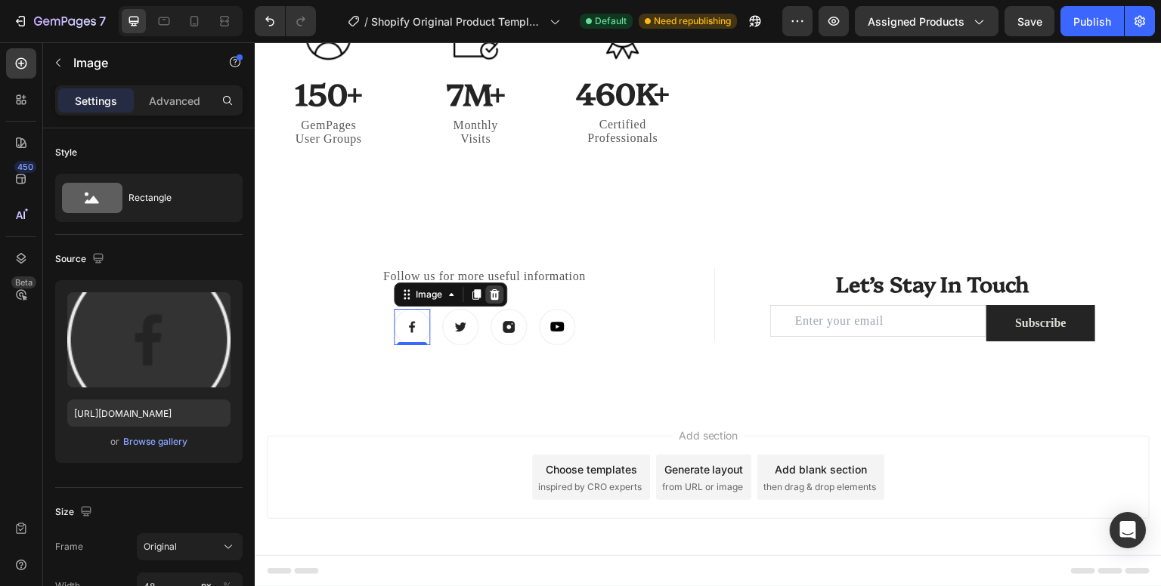
click at [488, 295] on icon at bounding box center [494, 295] width 12 height 12
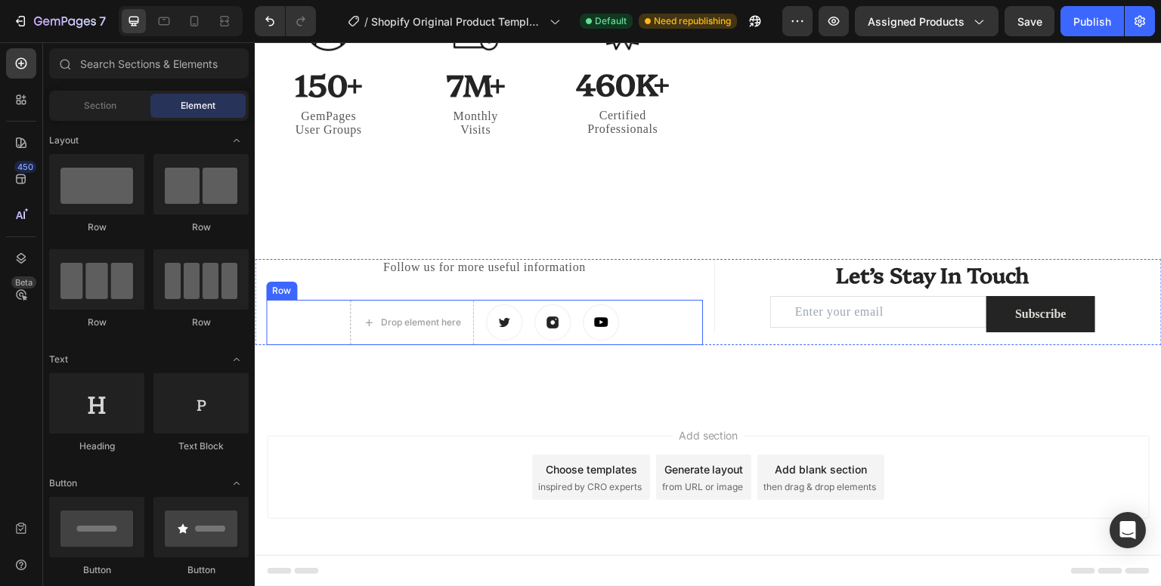
scroll to position [4587, 0]
click at [308, 321] on div "Drop element here Image Image Image Row" at bounding box center [484, 322] width 437 height 45
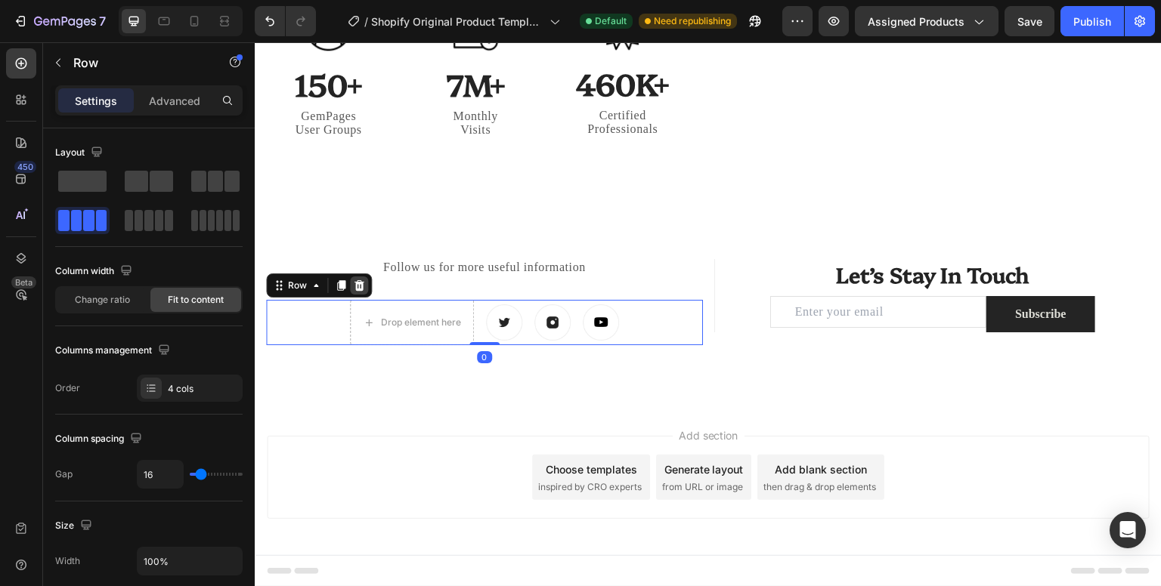
click at [356, 286] on icon at bounding box center [359, 285] width 10 height 11
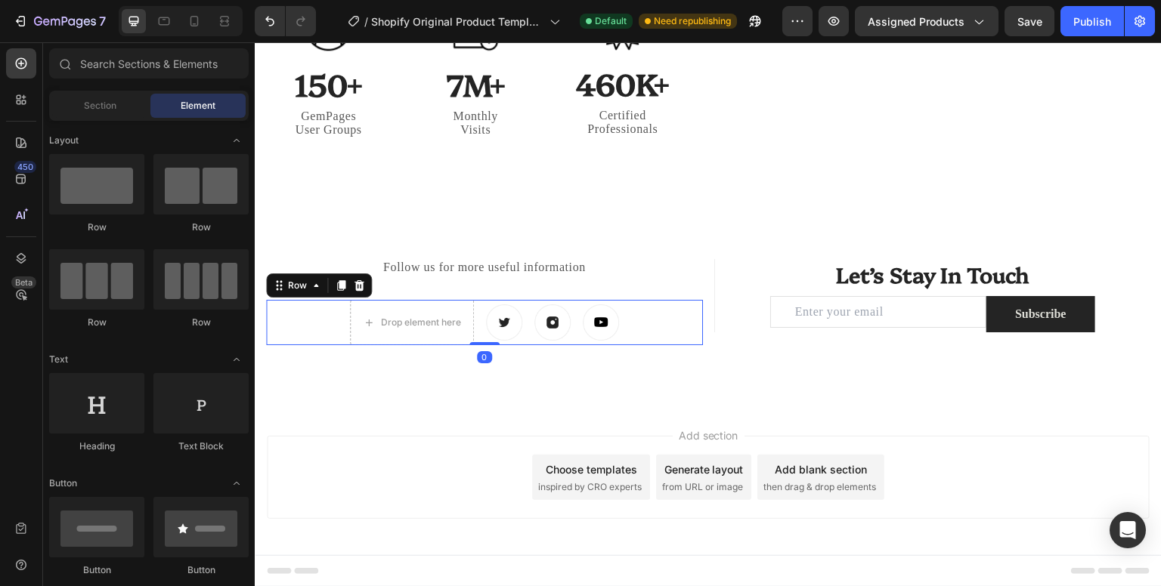
scroll to position [4573, 0]
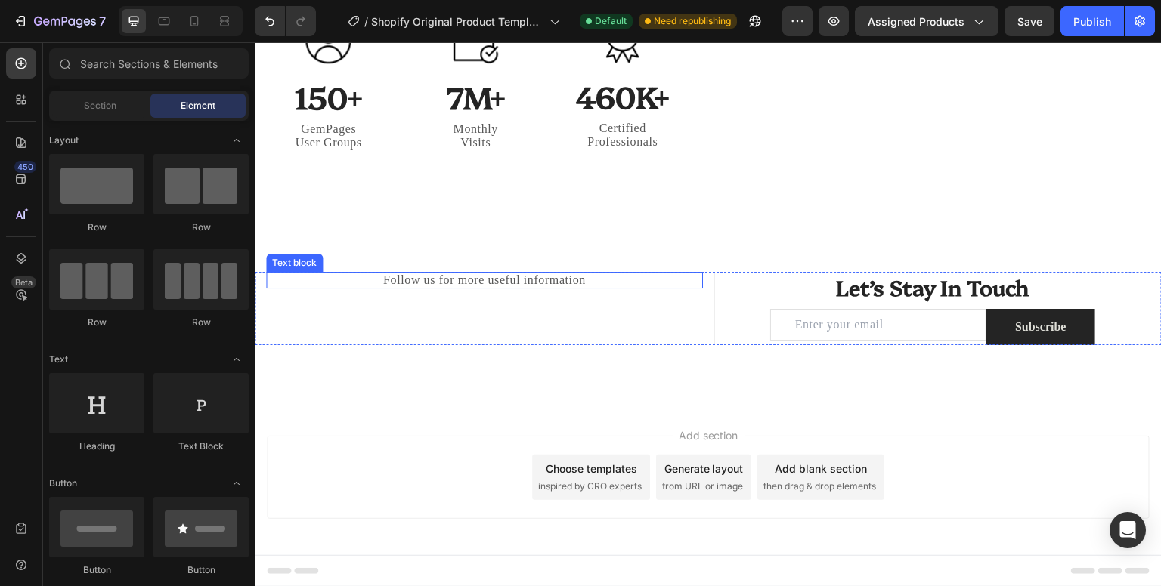
click at [414, 283] on p "Follow us for more useful information" at bounding box center [485, 281] width 434 height 14
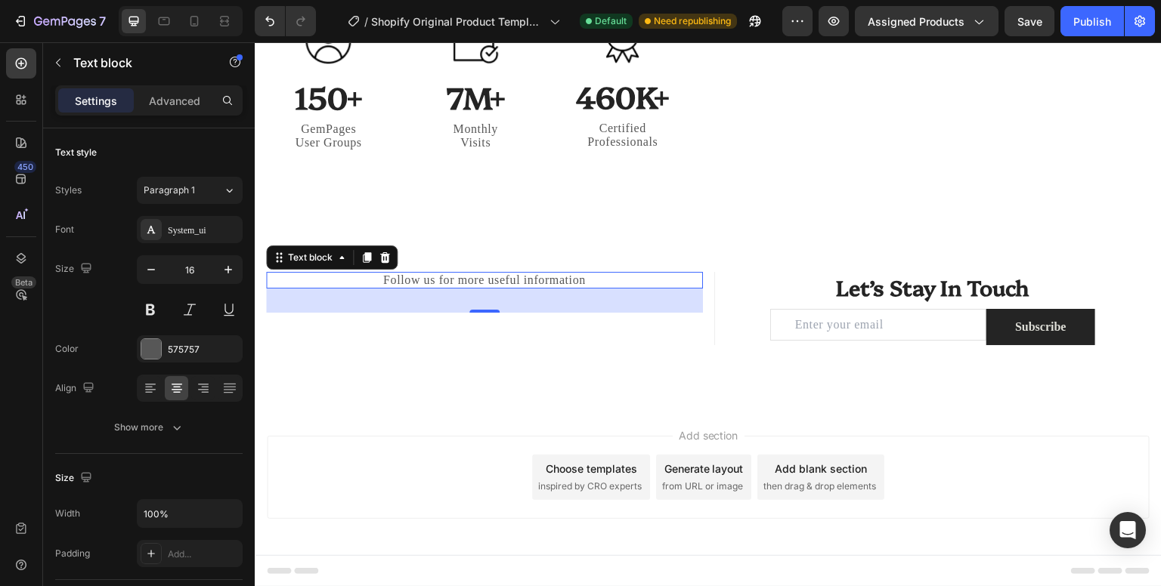
click at [414, 283] on p "Follow us for more useful information" at bounding box center [485, 281] width 434 height 14
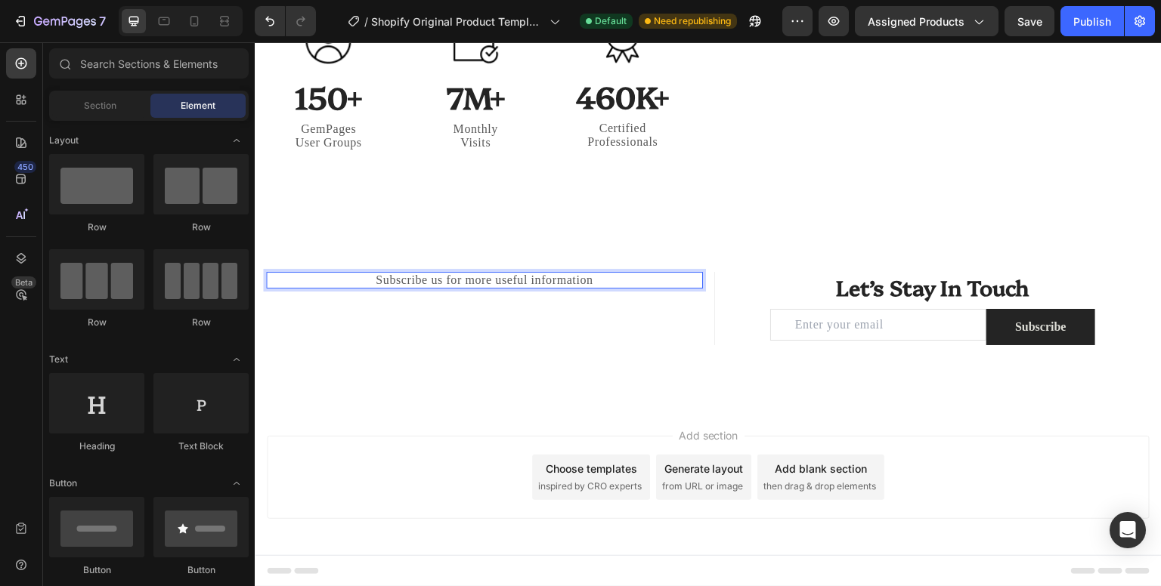
click at [429, 448] on div "Add section Choose templates inspired by CRO experts Generate layout from URL o…" at bounding box center [708, 477] width 883 height 83
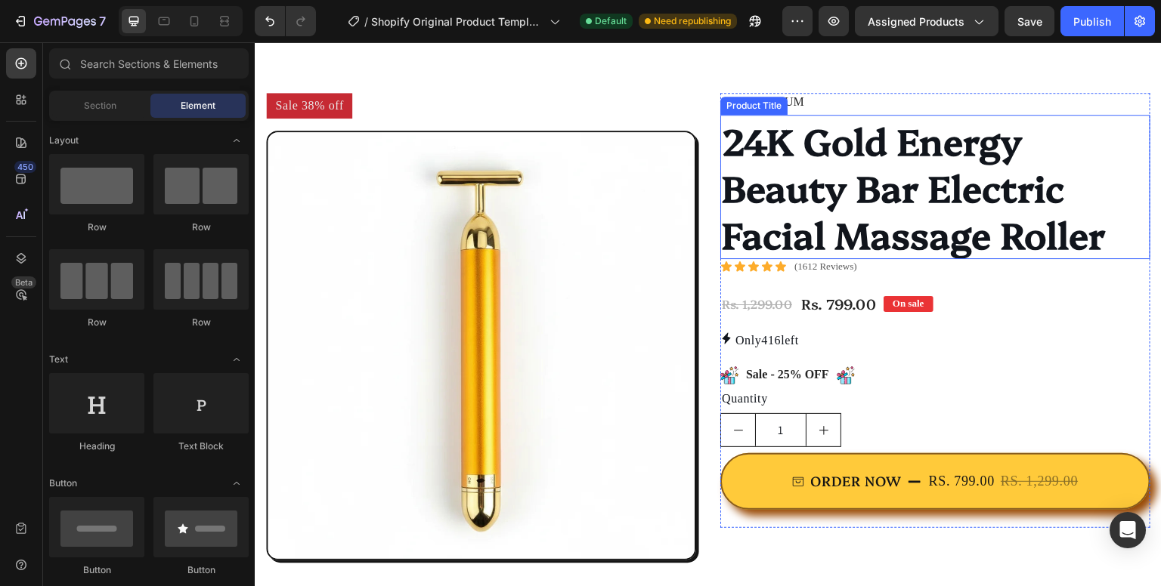
scroll to position [154, 0]
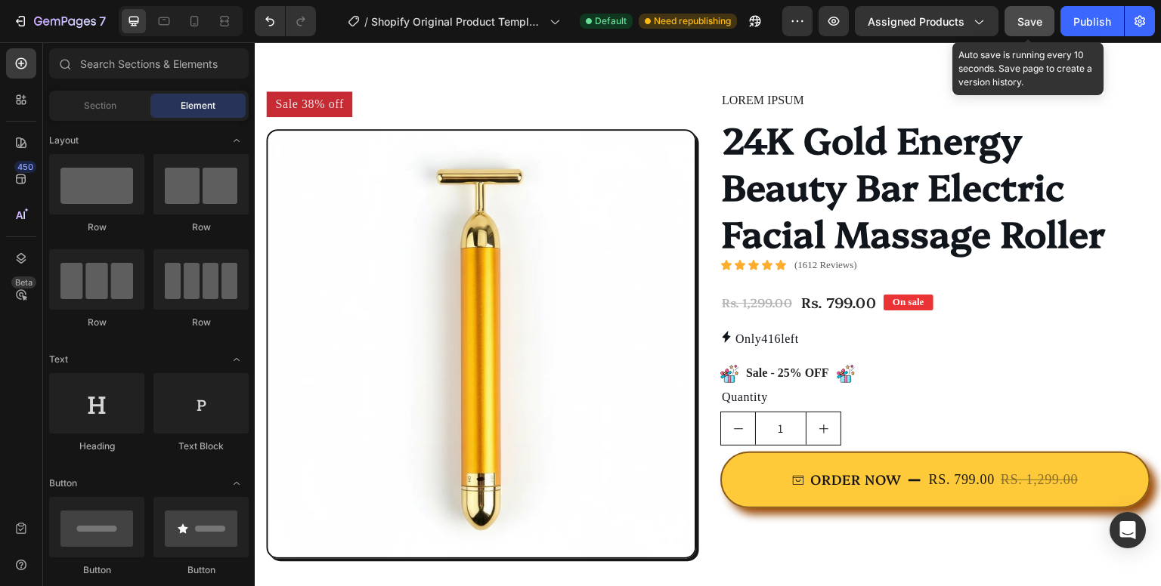
click at [1025, 22] on span "Save" at bounding box center [1029, 21] width 25 height 13
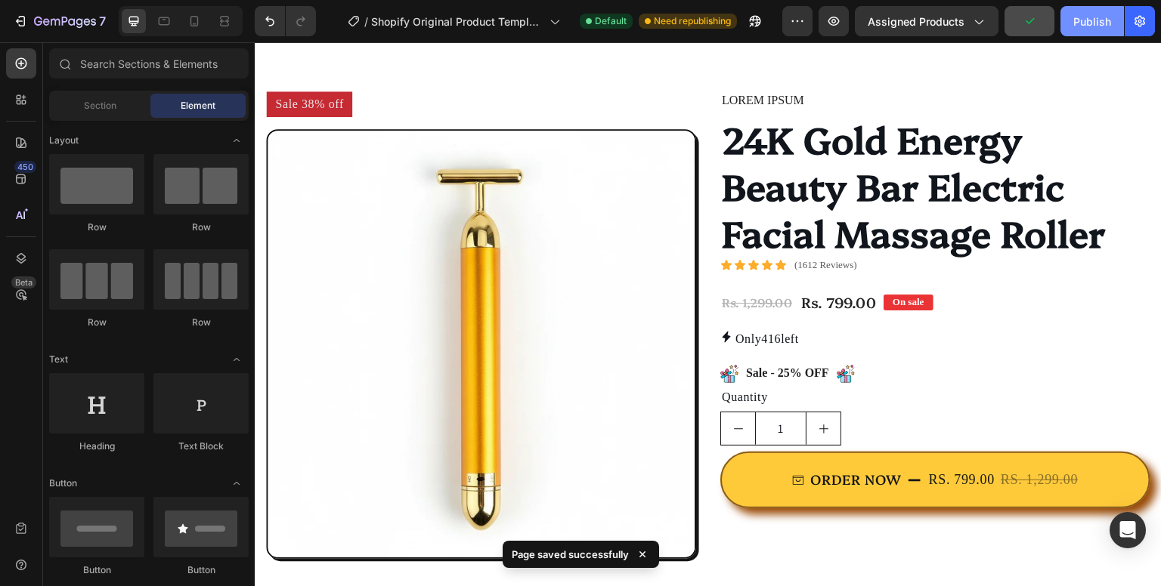
click at [1090, 29] on button "Publish" at bounding box center [1091, 21] width 63 height 30
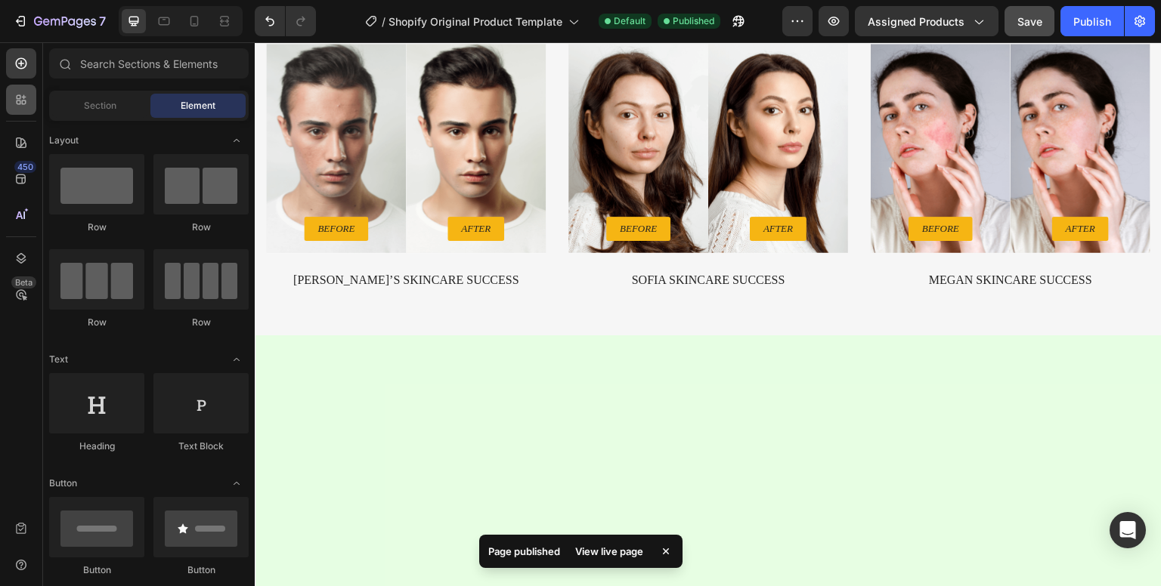
scroll to position [345, 0]
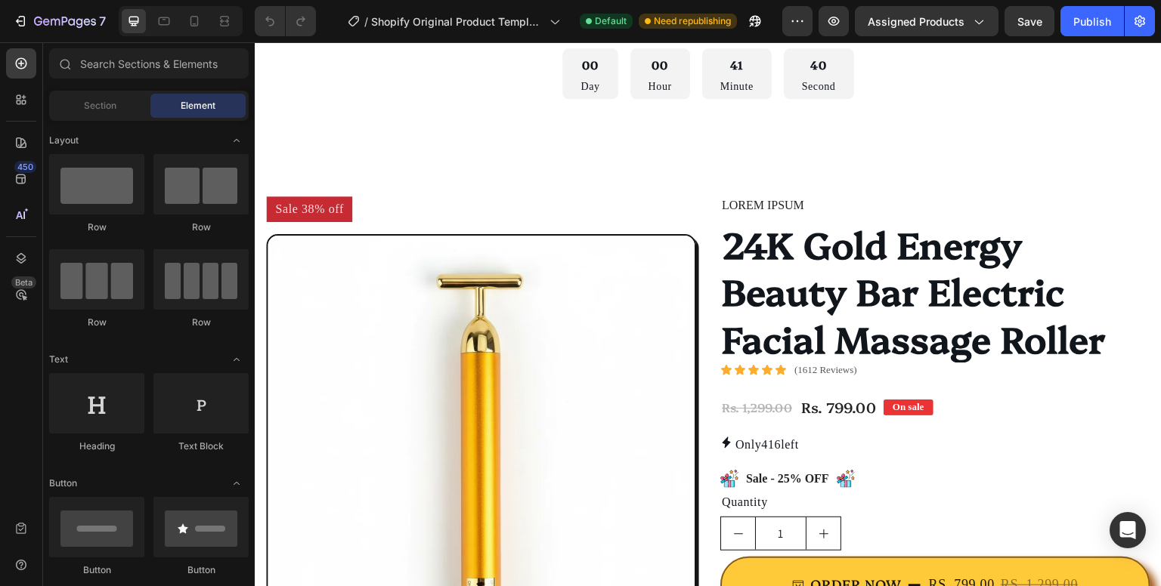
scroll to position [108, 0]
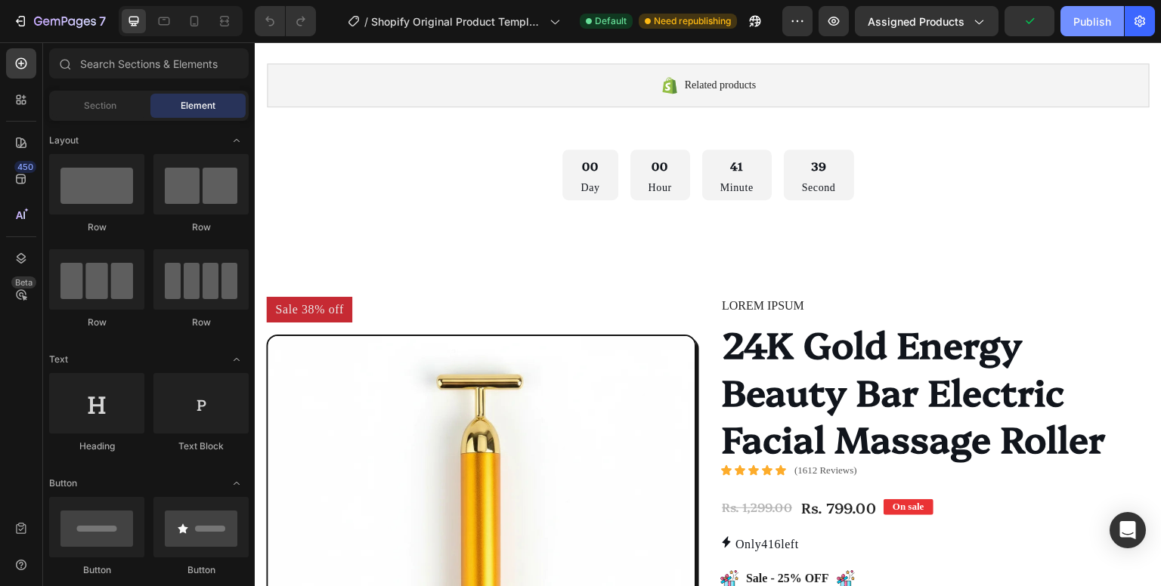
click at [1081, 28] on div "Publish" at bounding box center [1092, 22] width 38 height 16
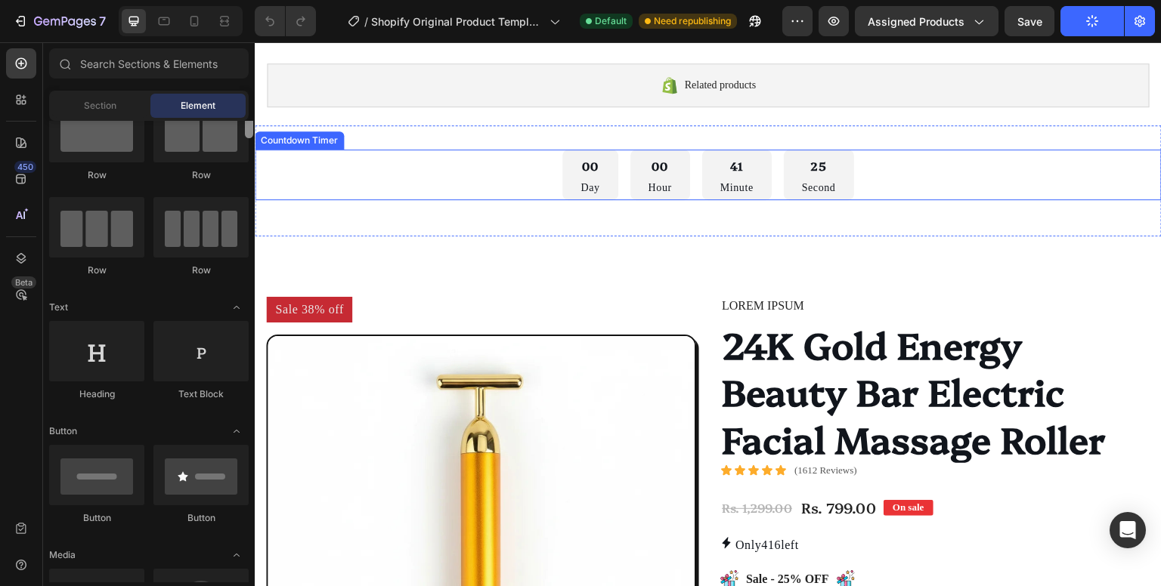
scroll to position [112, 0]
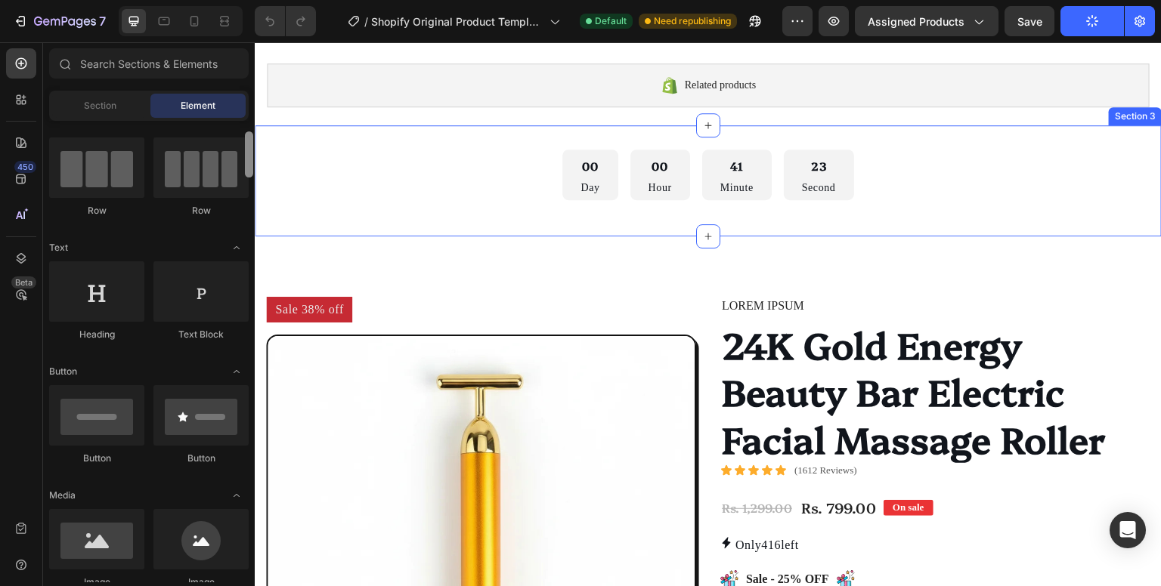
drag, startPoint x: 503, startPoint y: 186, endPoint x: 268, endPoint y: 109, distance: 246.6
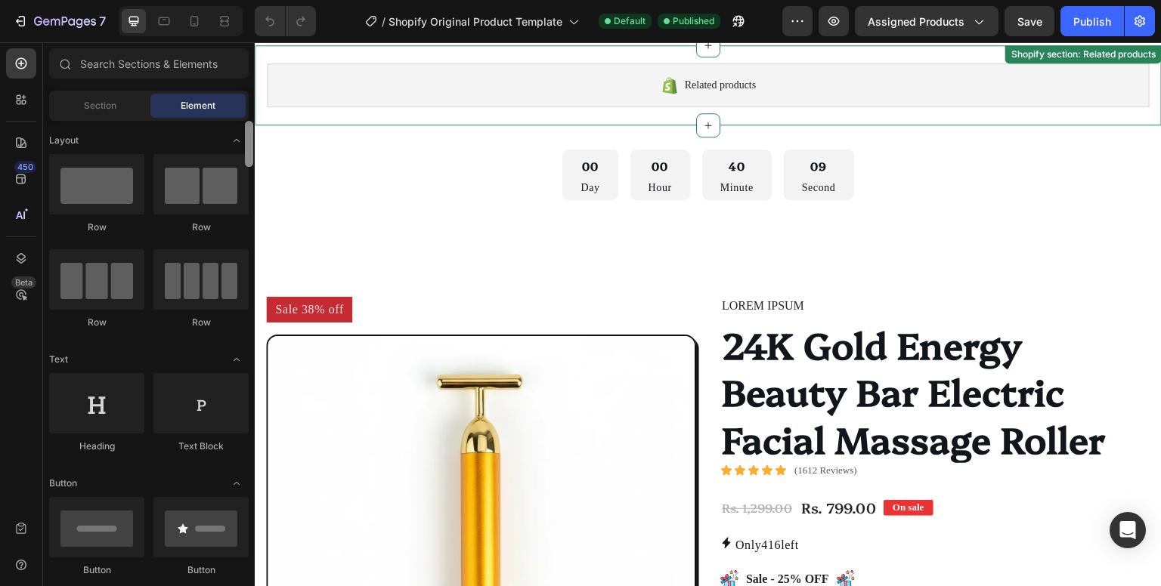
scroll to position [0, 0]
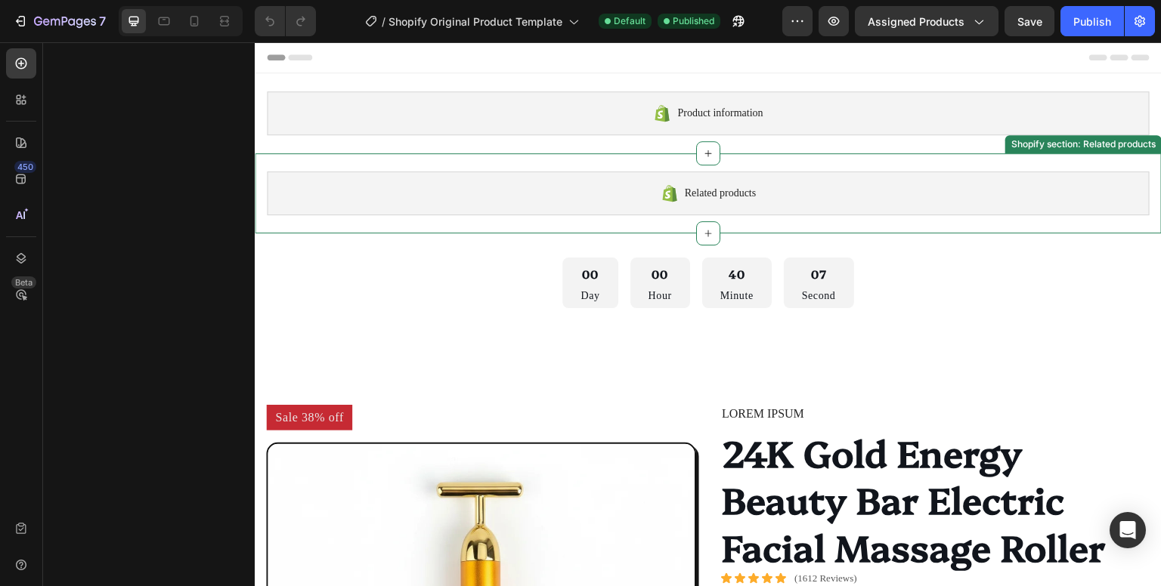
click at [630, 184] on div "Related products" at bounding box center [708, 194] width 883 height 44
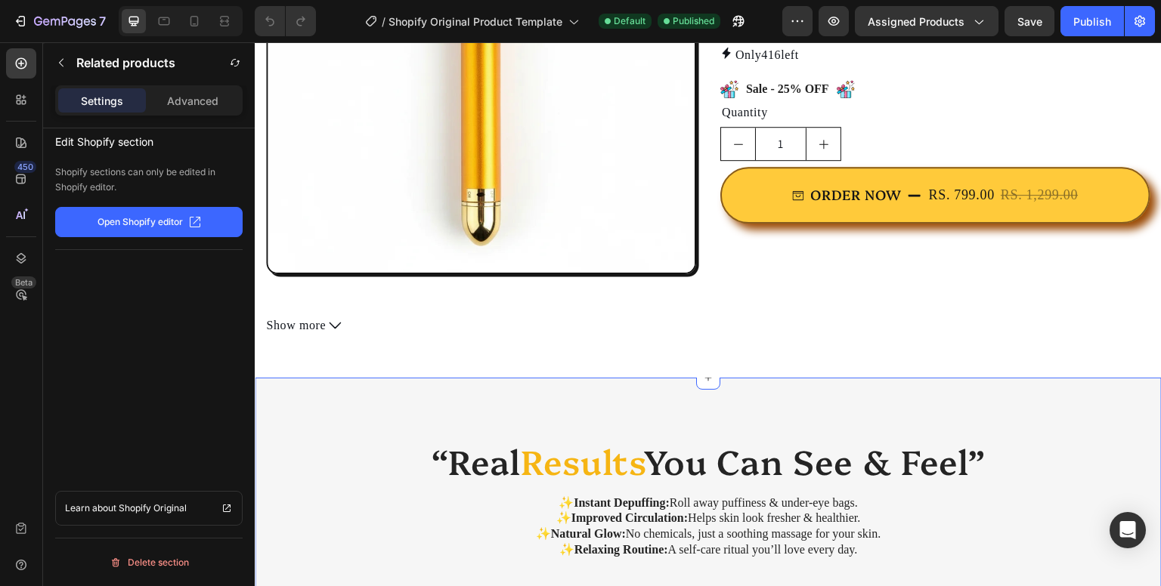
scroll to position [605, 0]
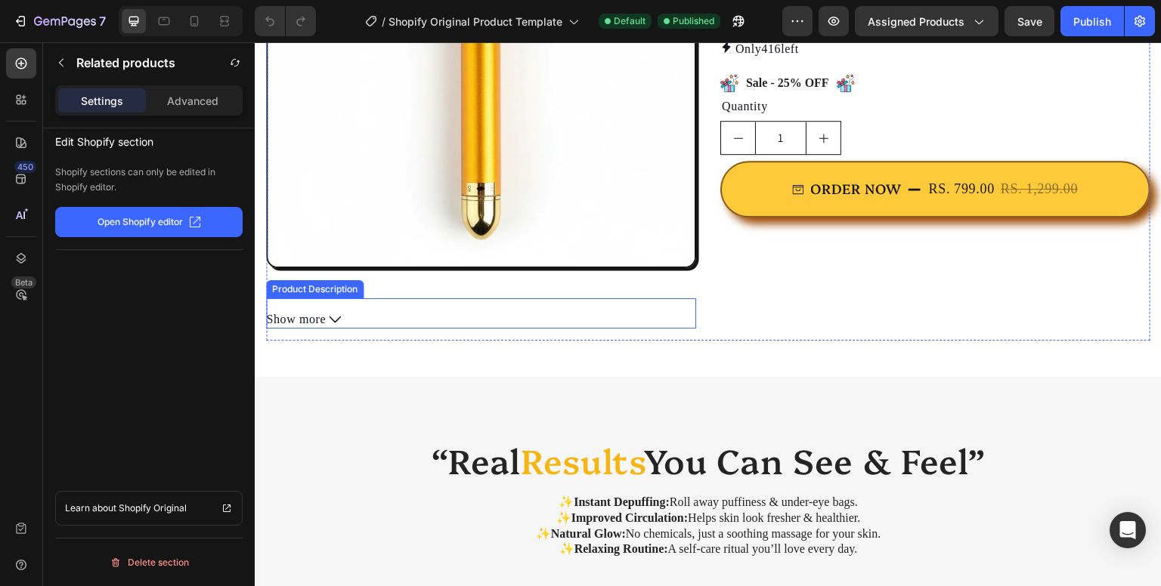
click at [314, 286] on div "Product Description" at bounding box center [314, 290] width 91 height 14
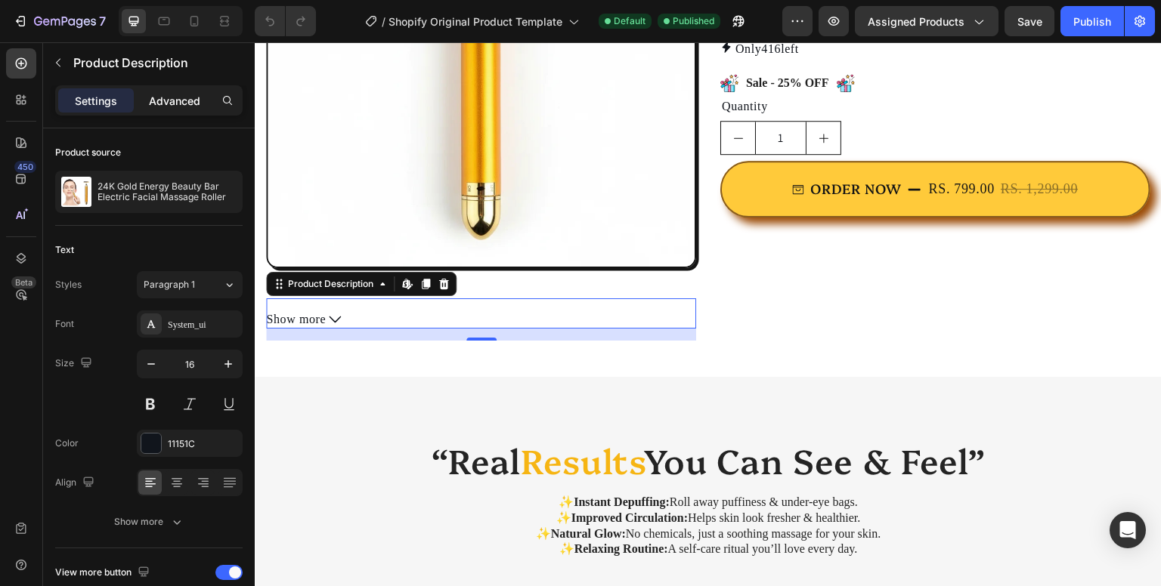
click at [181, 104] on p "Advanced" at bounding box center [174, 101] width 51 height 16
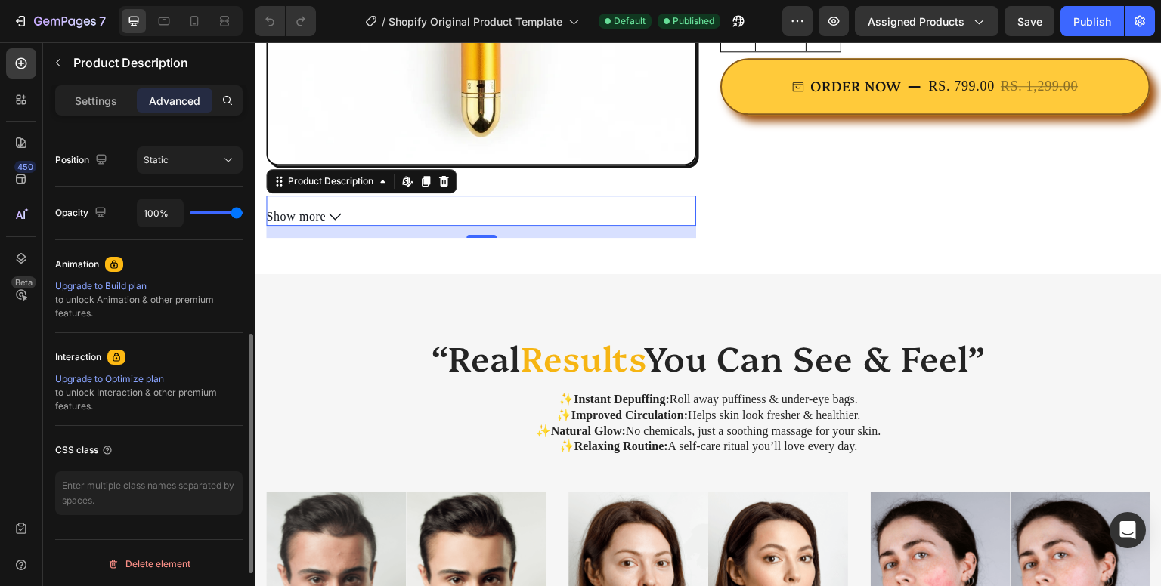
scroll to position [509, 0]
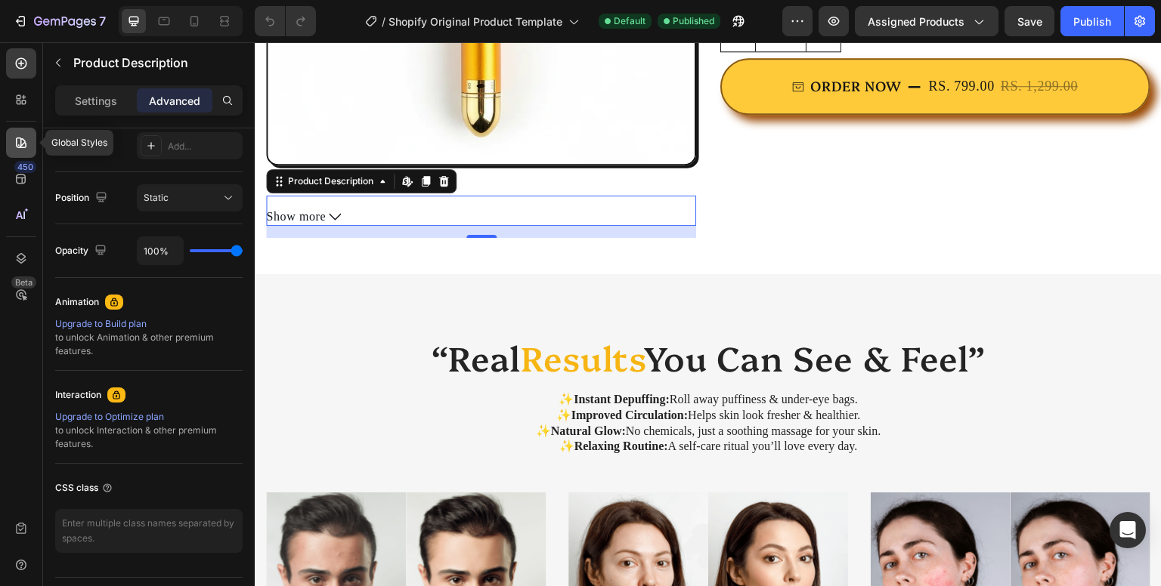
click at [20, 131] on div at bounding box center [21, 143] width 30 height 30
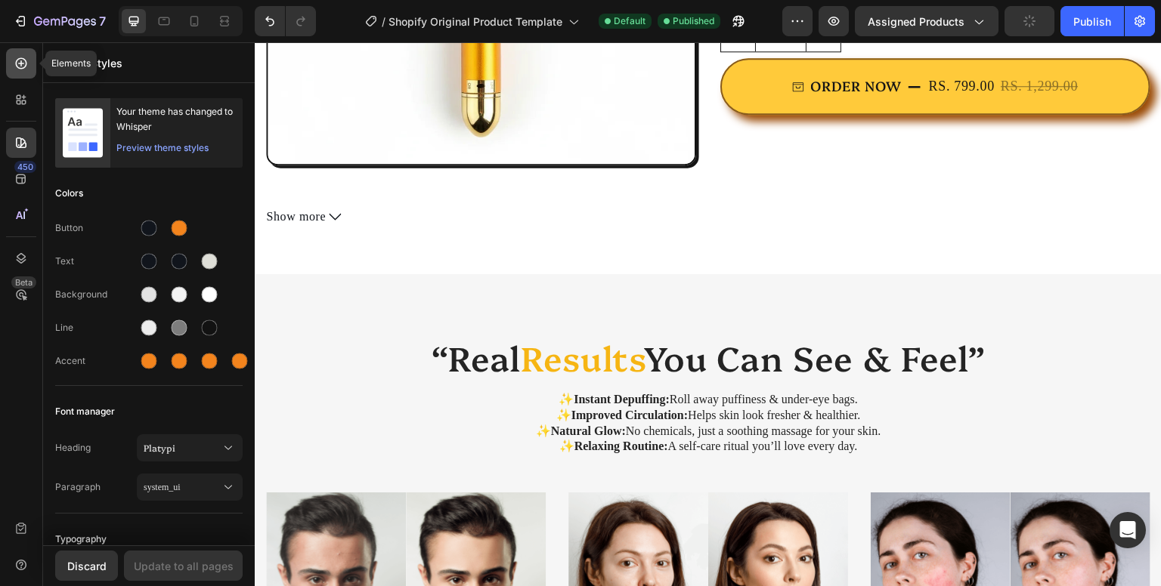
click at [20, 64] on icon at bounding box center [21, 63] width 6 height 6
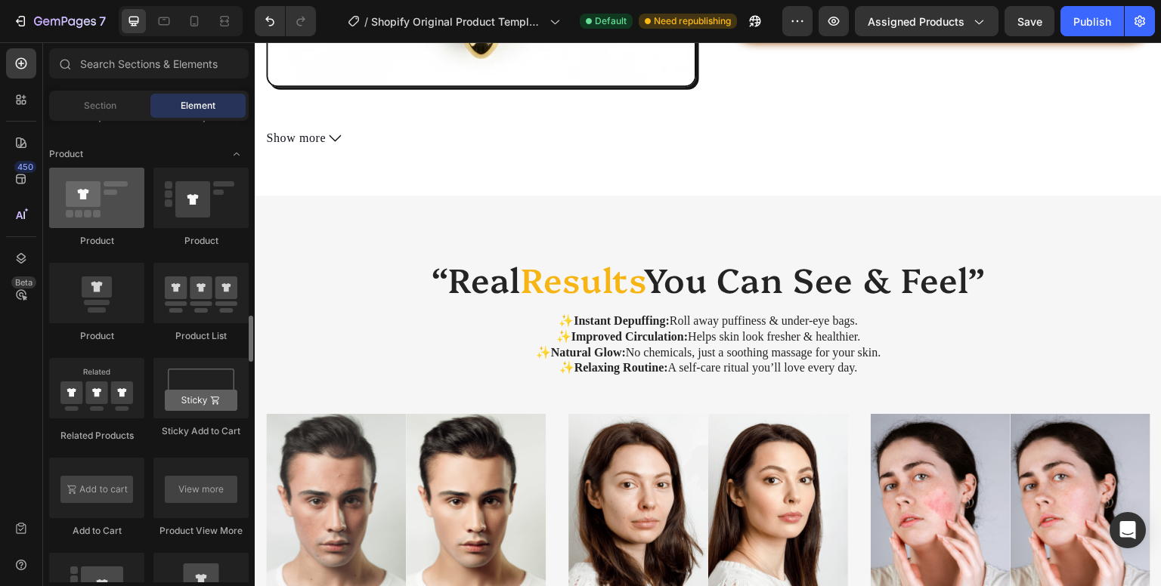
scroll to position [1910, 0]
click at [97, 200] on div at bounding box center [96, 199] width 95 height 60
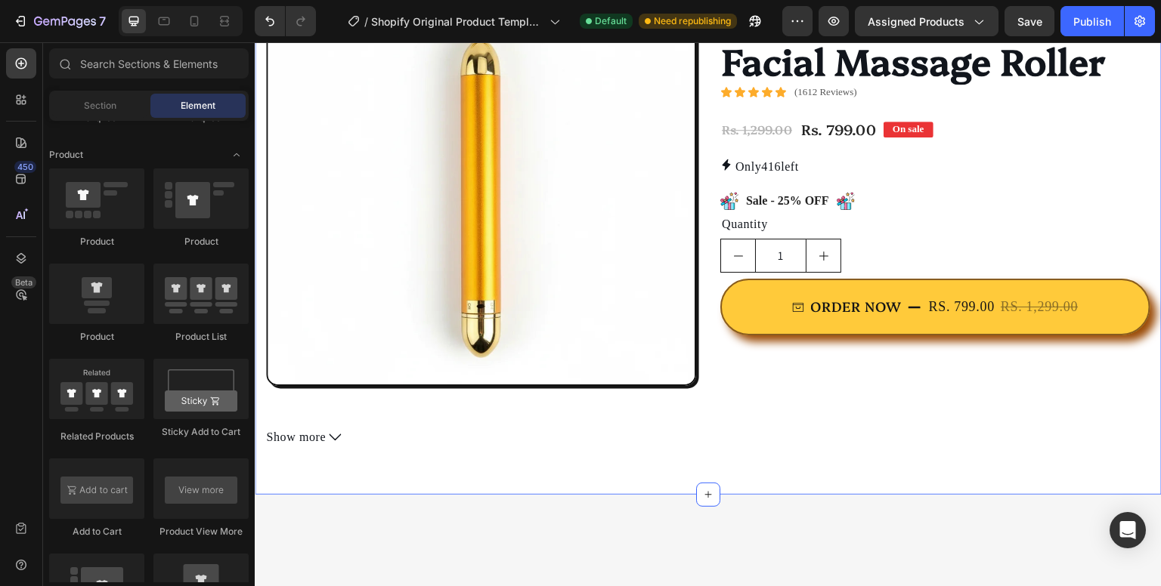
scroll to position [0, 0]
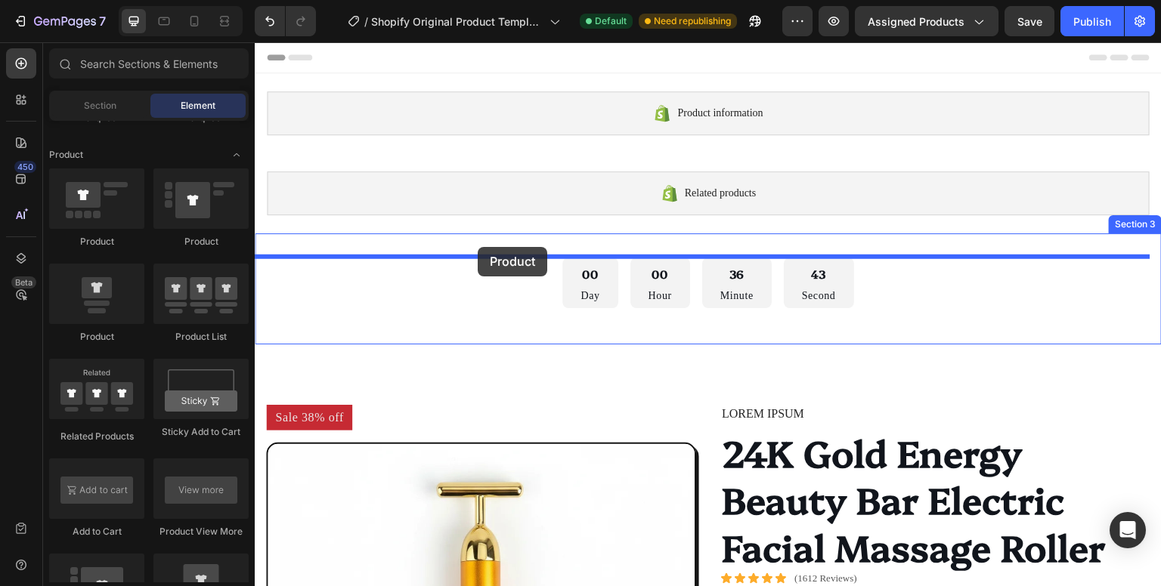
drag, startPoint x: 356, startPoint y: 268, endPoint x: 478, endPoint y: 247, distance: 123.4
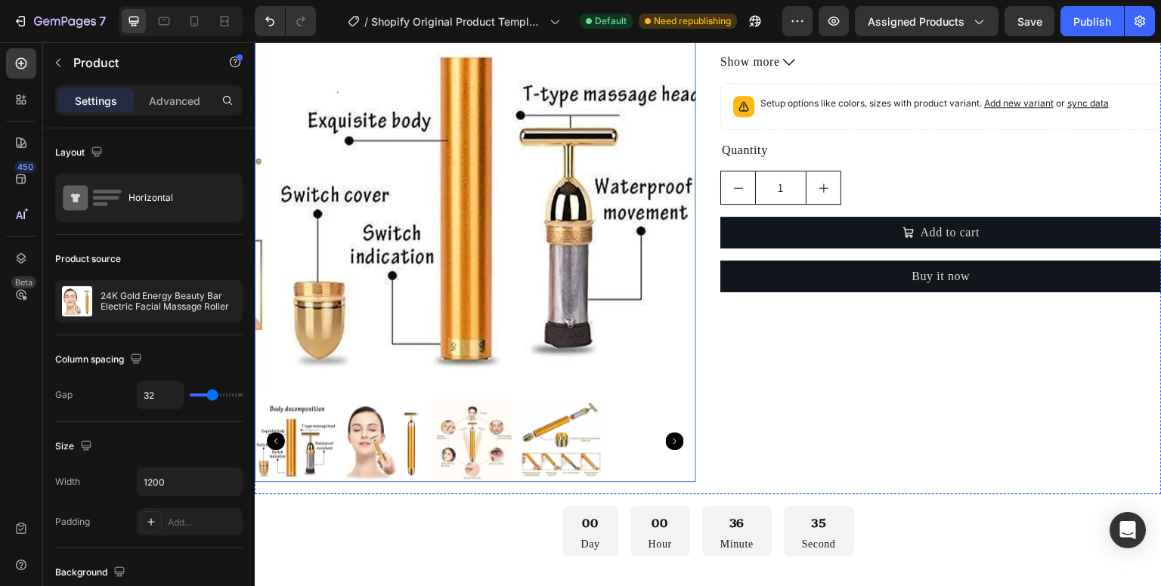
scroll to position [316, 0]
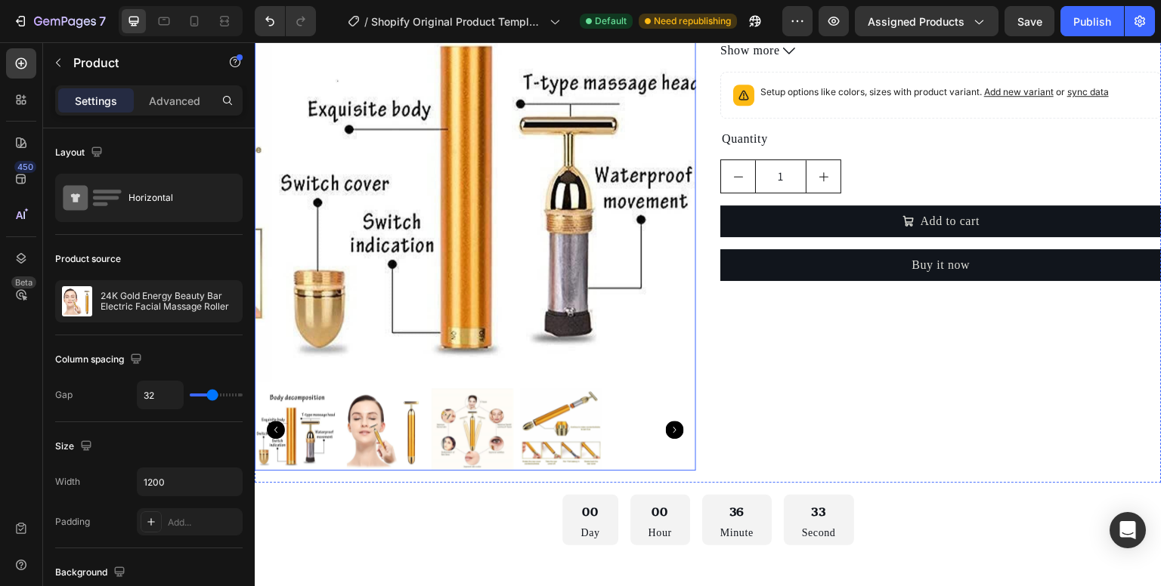
click at [673, 425] on icon "Carousel Next Arrow" at bounding box center [675, 430] width 18 height 18
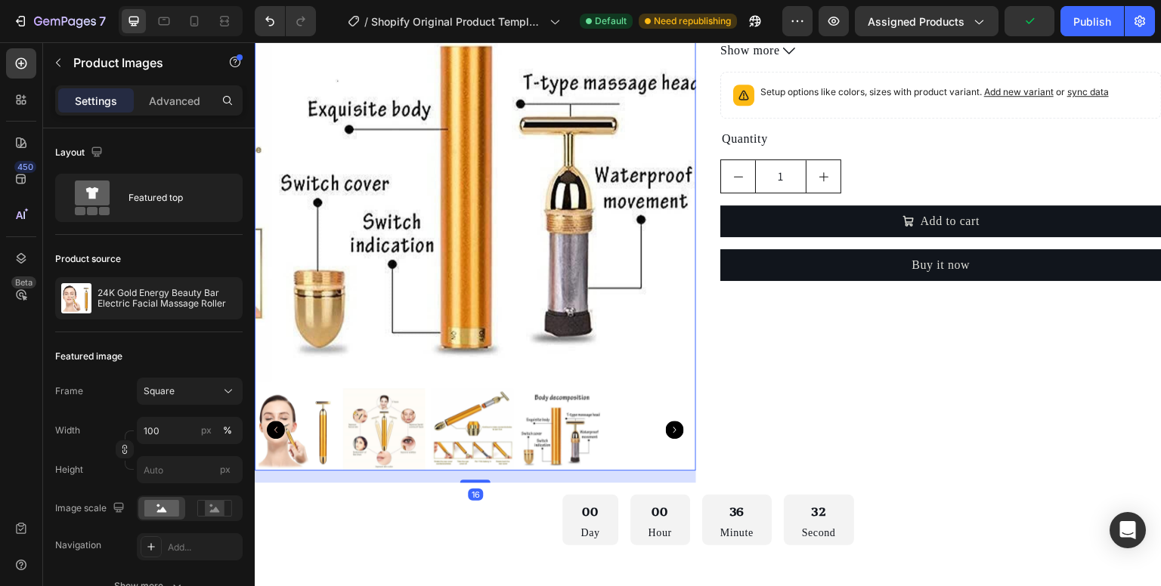
click at [673, 425] on icon "Carousel Next Arrow" at bounding box center [675, 430] width 18 height 18
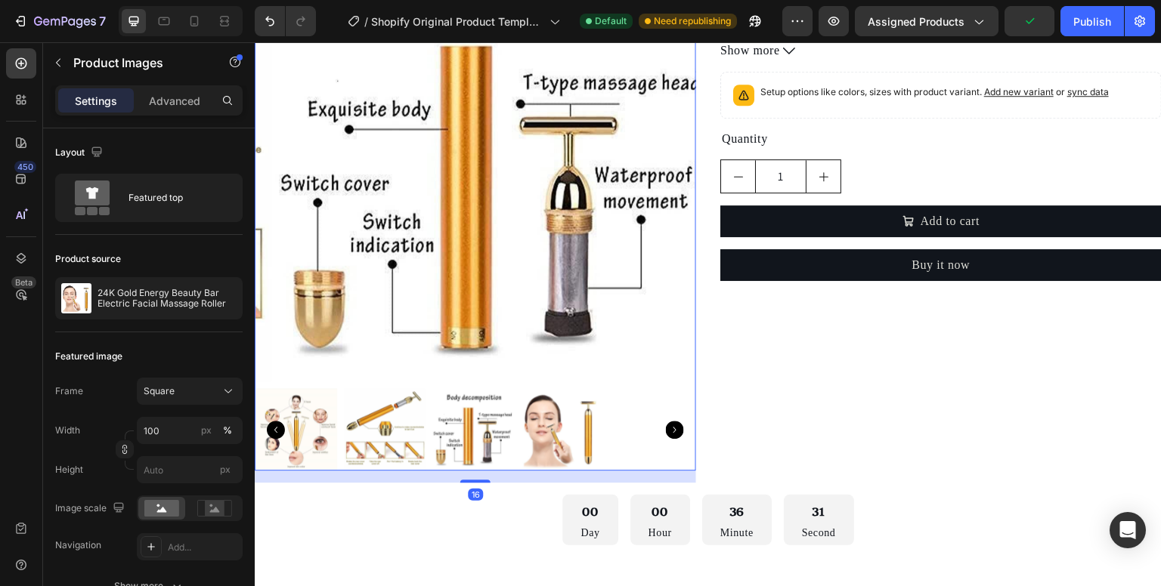
click at [673, 425] on icon "Carousel Next Arrow" at bounding box center [675, 430] width 18 height 18
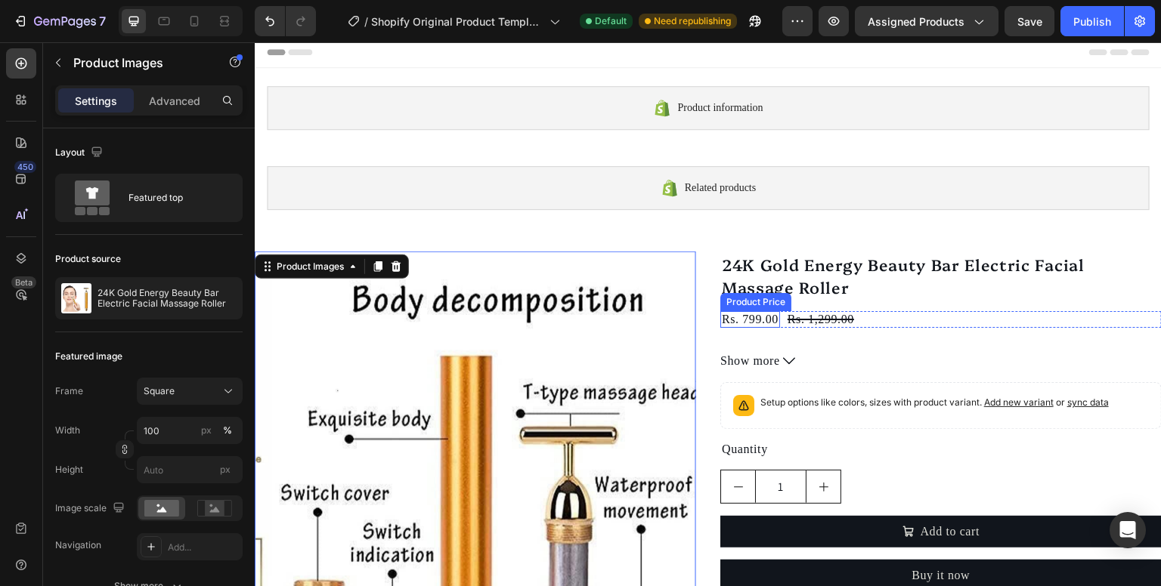
scroll to position [0, 0]
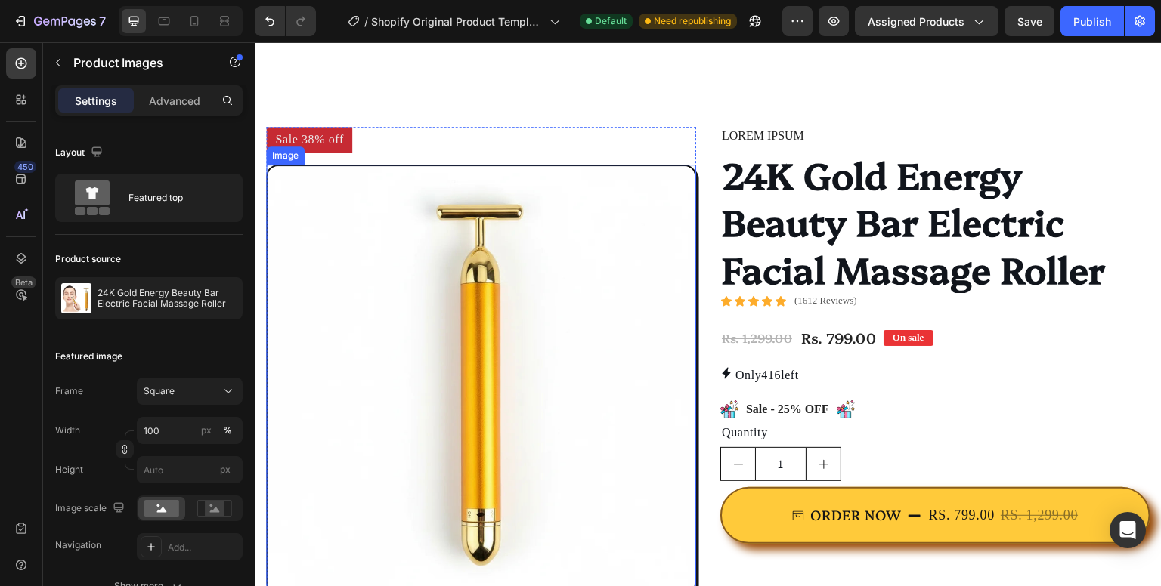
click at [329, 199] on img at bounding box center [481, 380] width 430 height 430
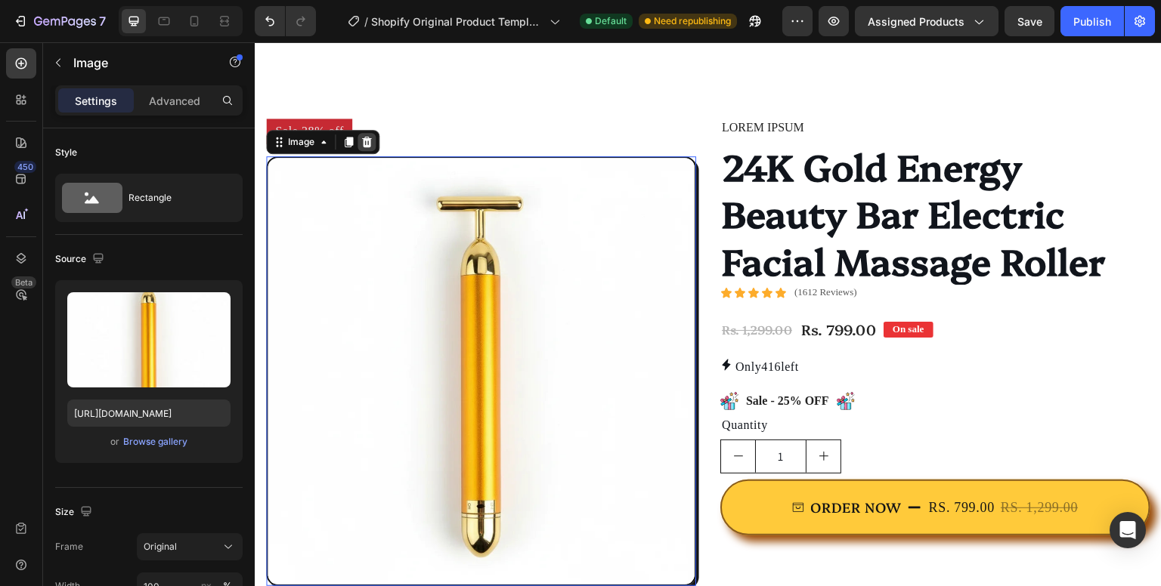
scroll to position [925, 0]
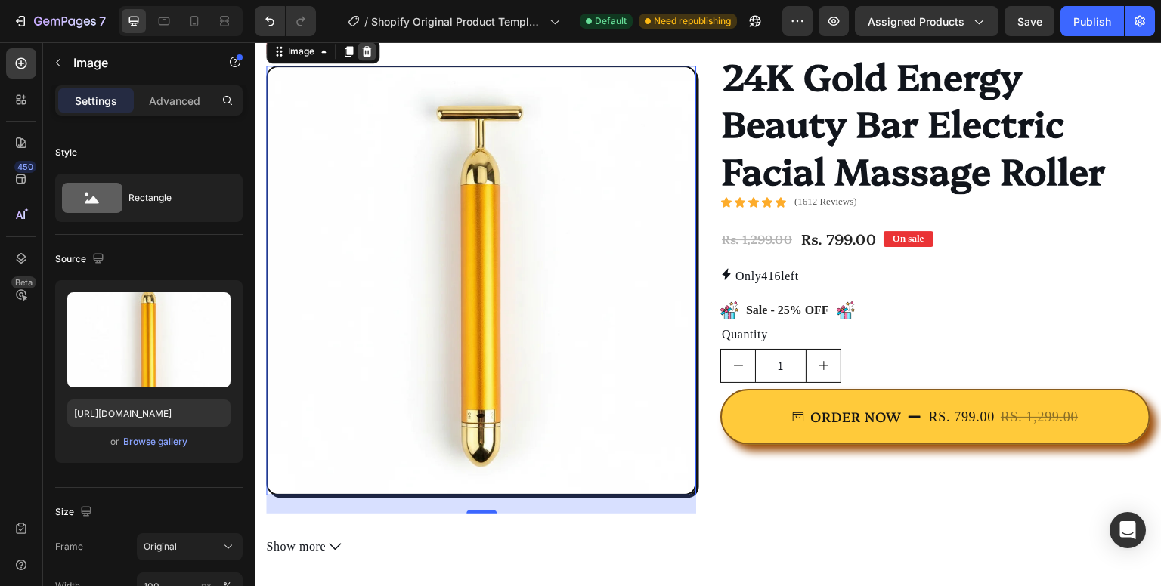
click at [367, 55] on icon at bounding box center [367, 51] width 10 height 11
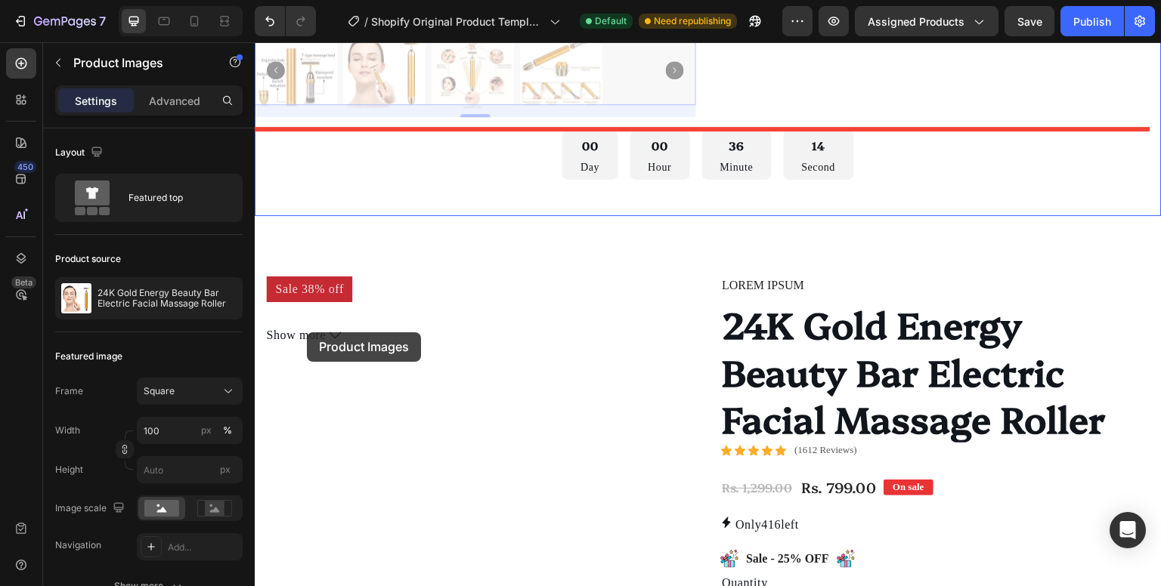
scroll to position [701, 0]
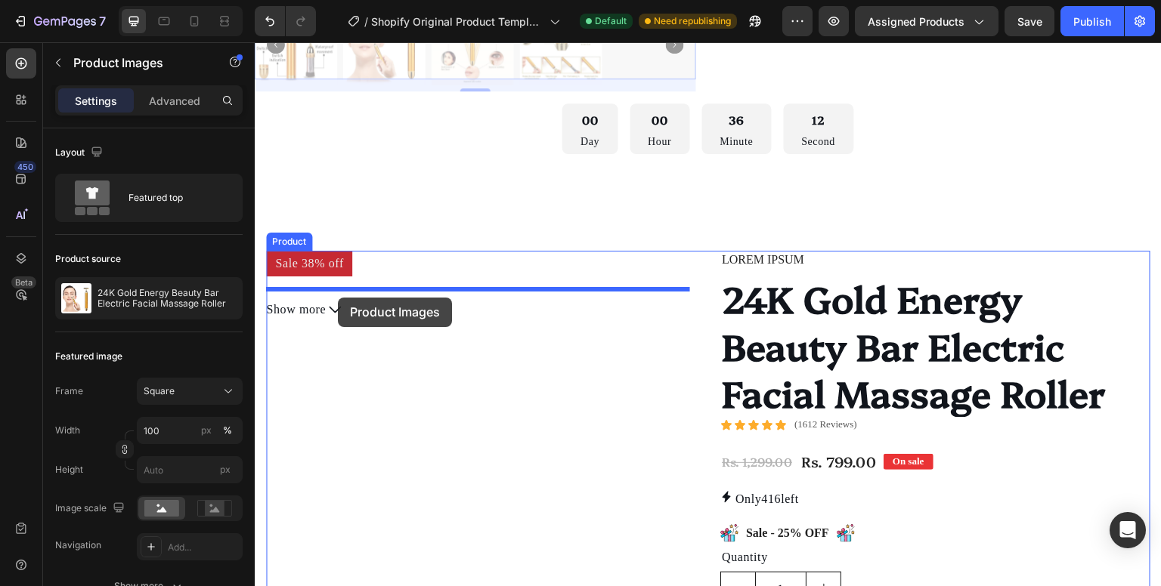
drag, startPoint x: 299, startPoint y: 66, endPoint x: 338, endPoint y: 298, distance: 234.4
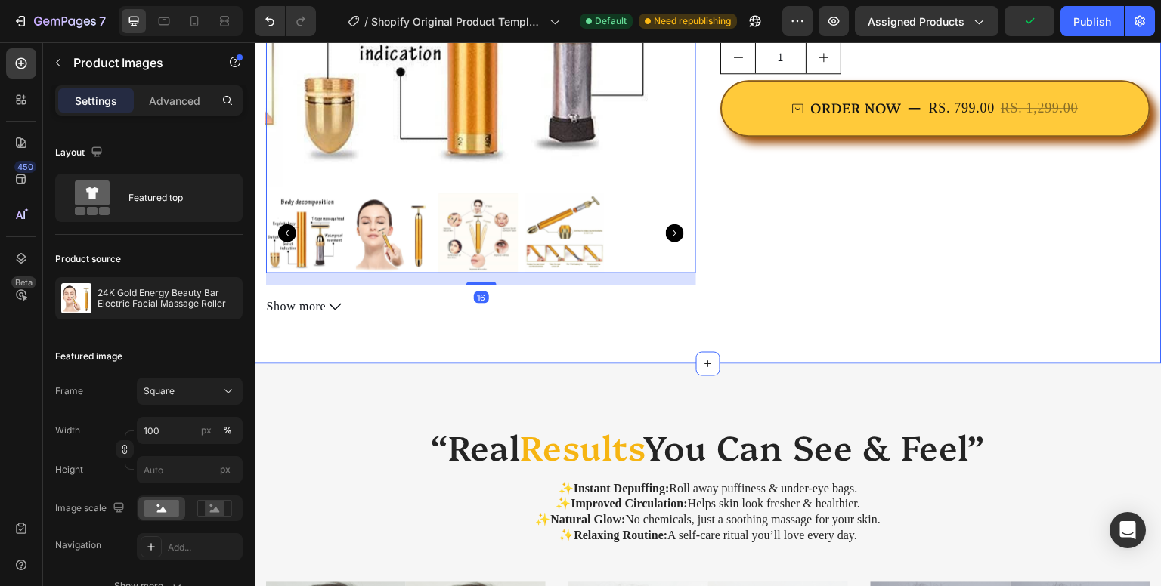
scroll to position [1051, 0]
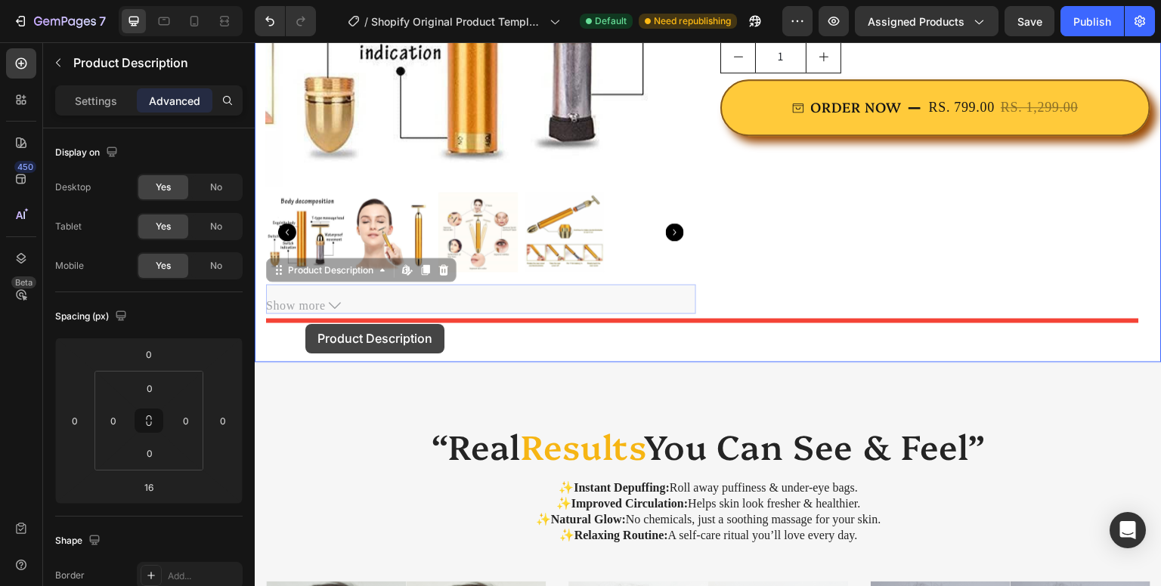
drag, startPoint x: 314, startPoint y: 295, endPoint x: 305, endPoint y: 324, distance: 30.1
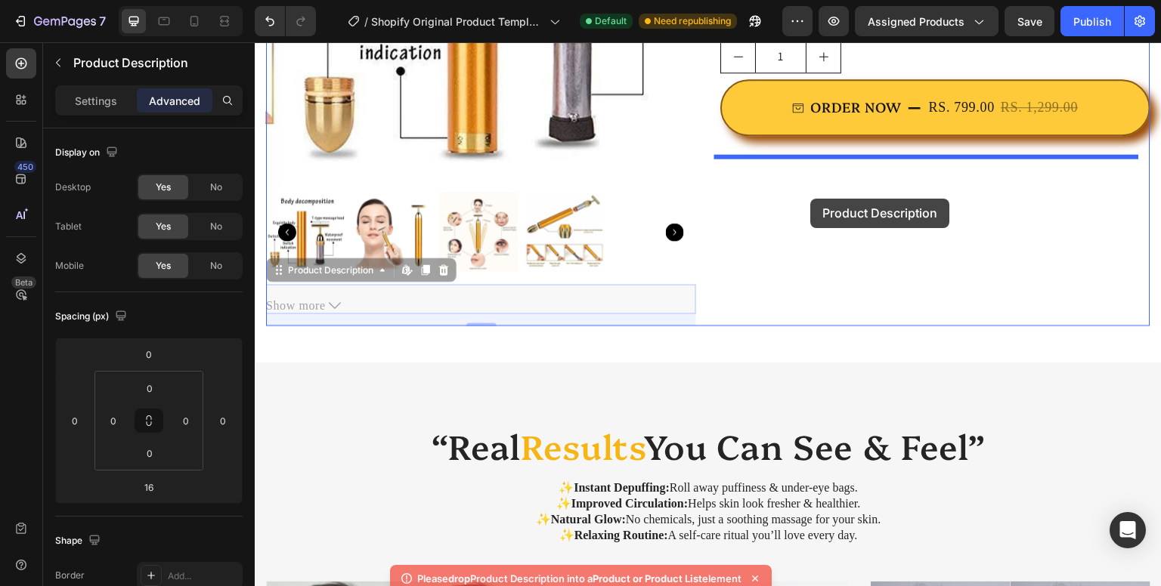
drag, startPoint x: 323, startPoint y: 264, endPoint x: 812, endPoint y: 197, distance: 493.4
type input "0"
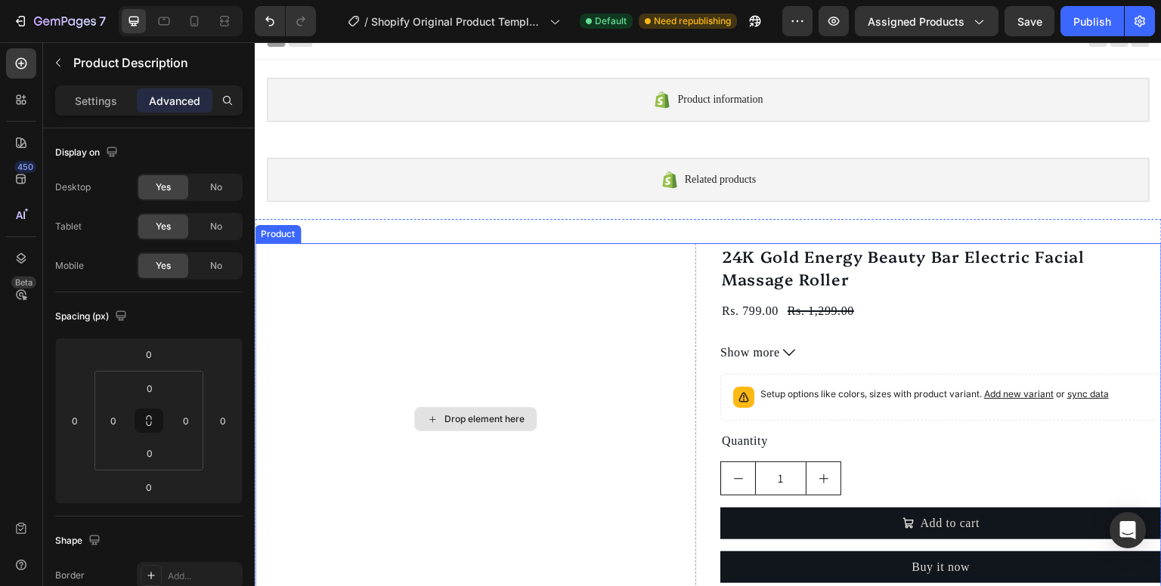
scroll to position [14, 0]
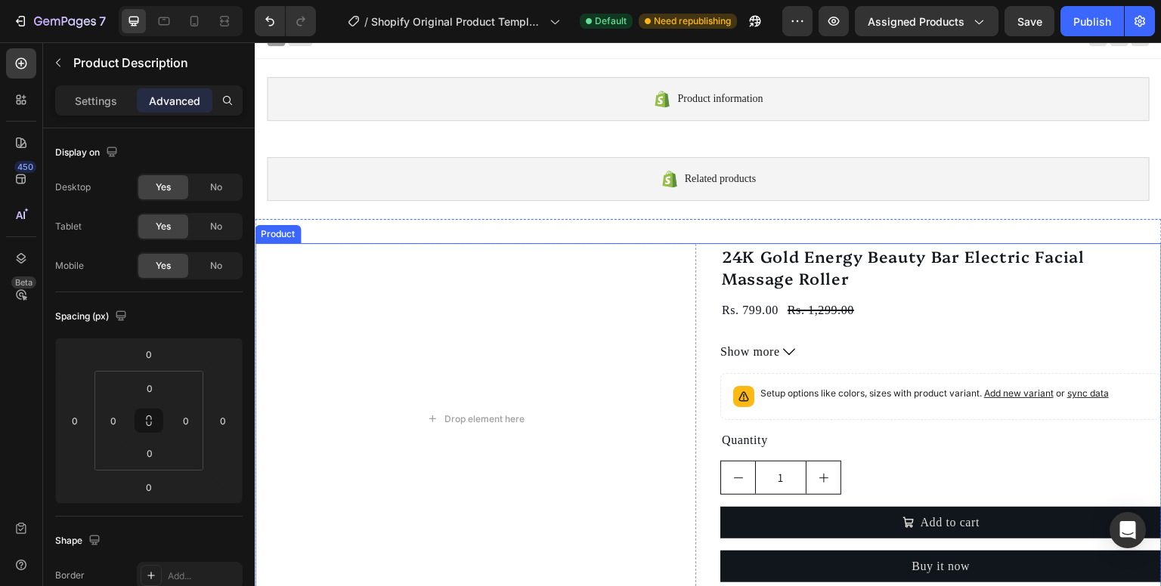
click at [271, 232] on div "Product" at bounding box center [278, 234] width 40 height 14
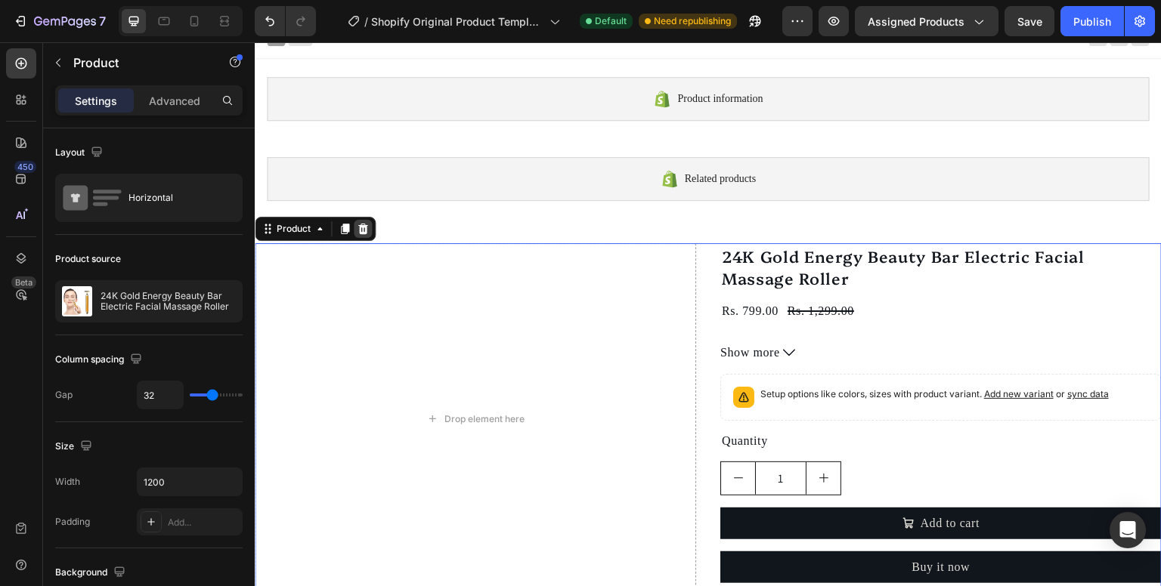
click at [369, 227] on div at bounding box center [363, 229] width 18 height 18
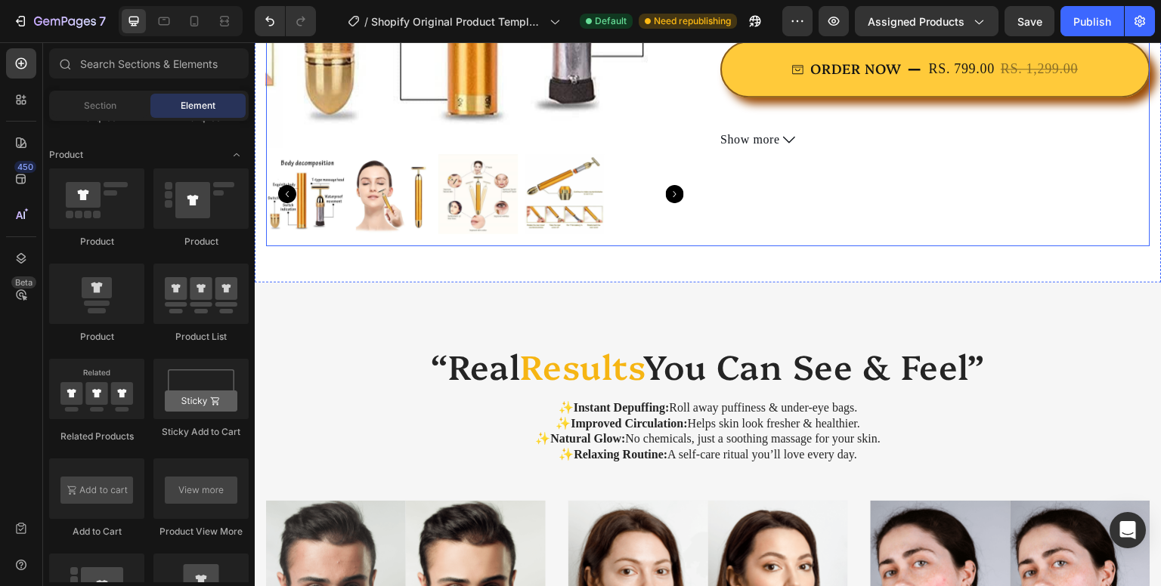
scroll to position [725, 0]
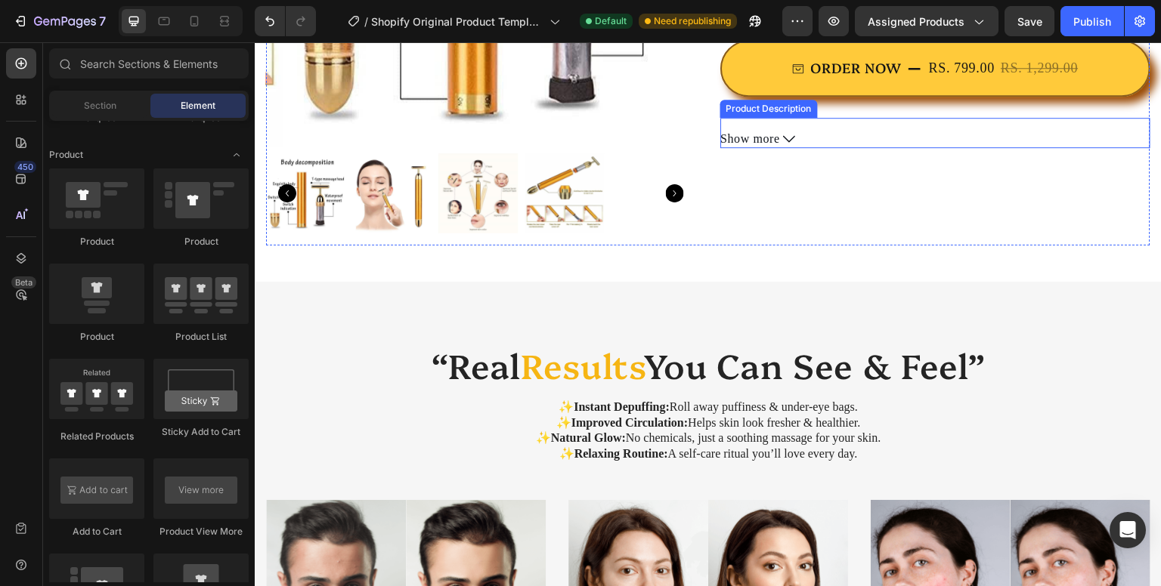
click at [768, 140] on span "Show more" at bounding box center [750, 139] width 60 height 14
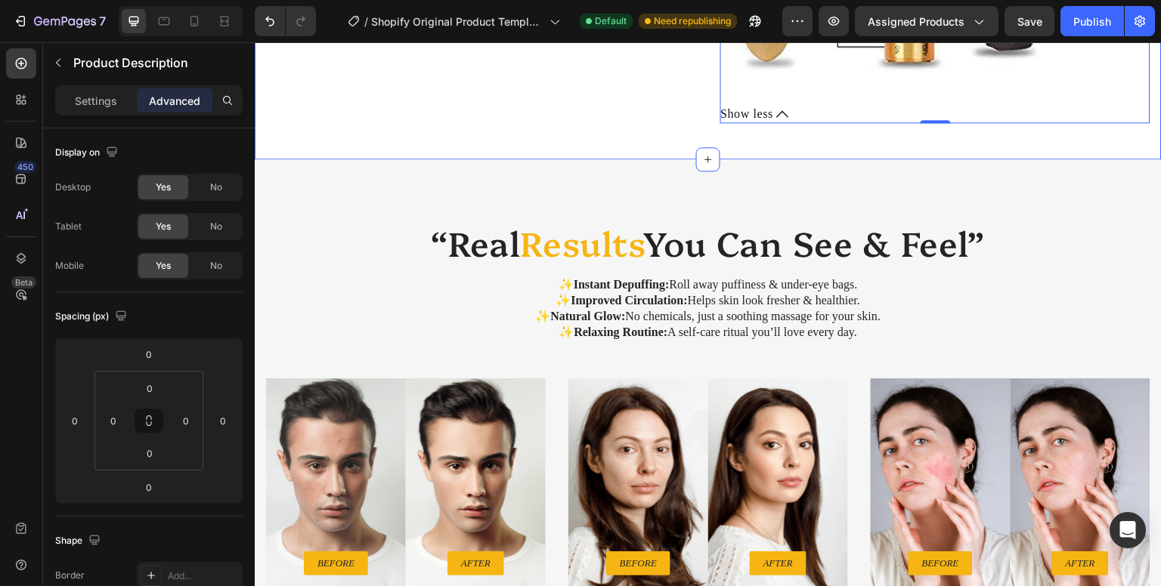
scroll to position [2333, 0]
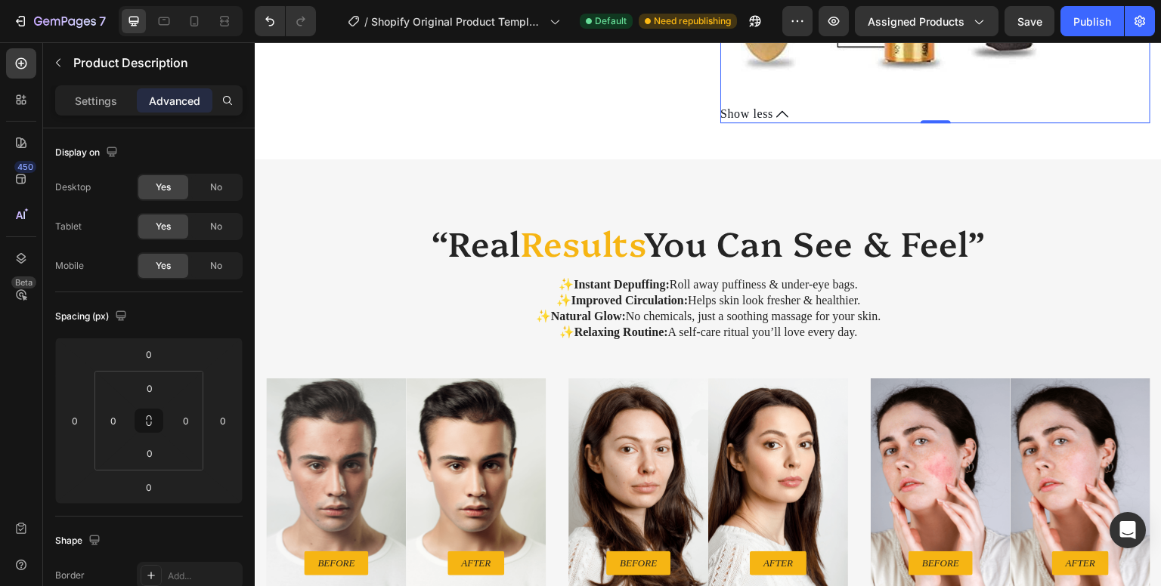
click at [720, 107] on span "Show less" at bounding box center [746, 114] width 53 height 14
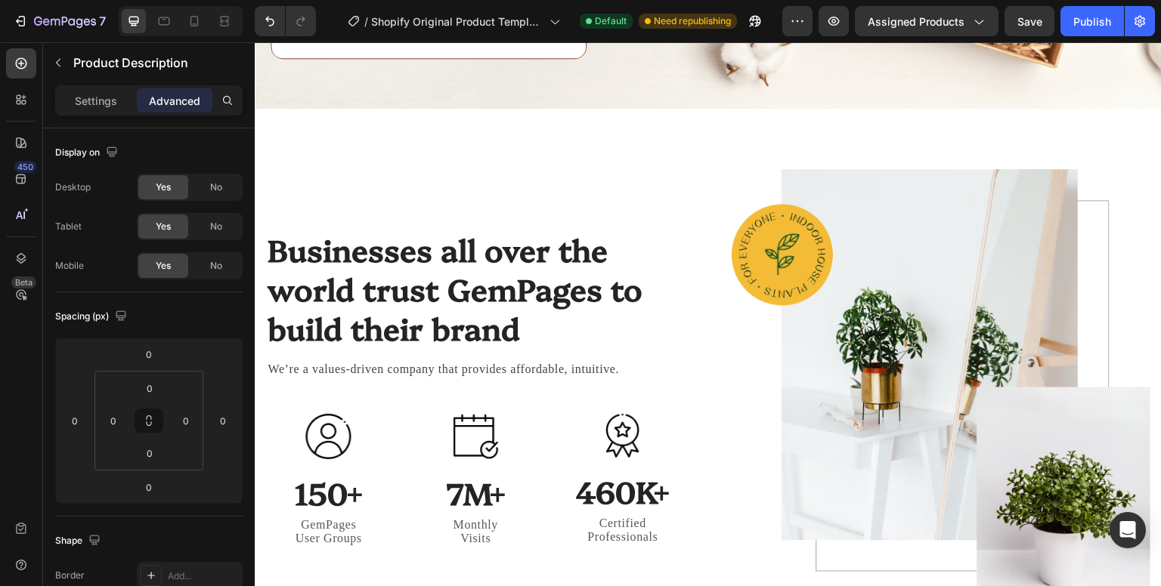
scroll to position [4105, 0]
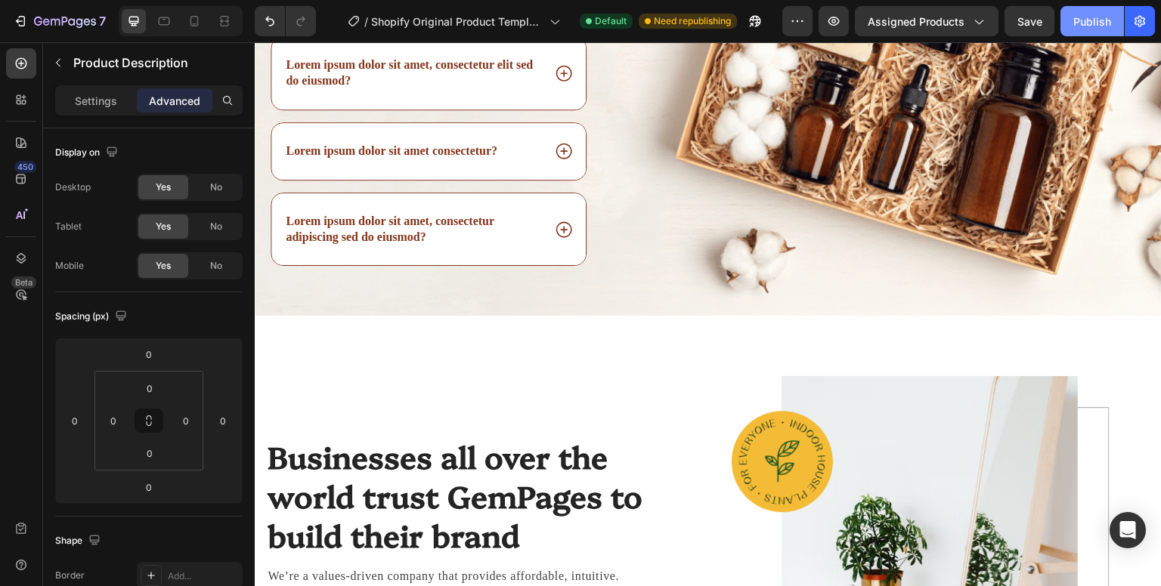
click at [1092, 23] on div "Publish" at bounding box center [1092, 22] width 38 height 16
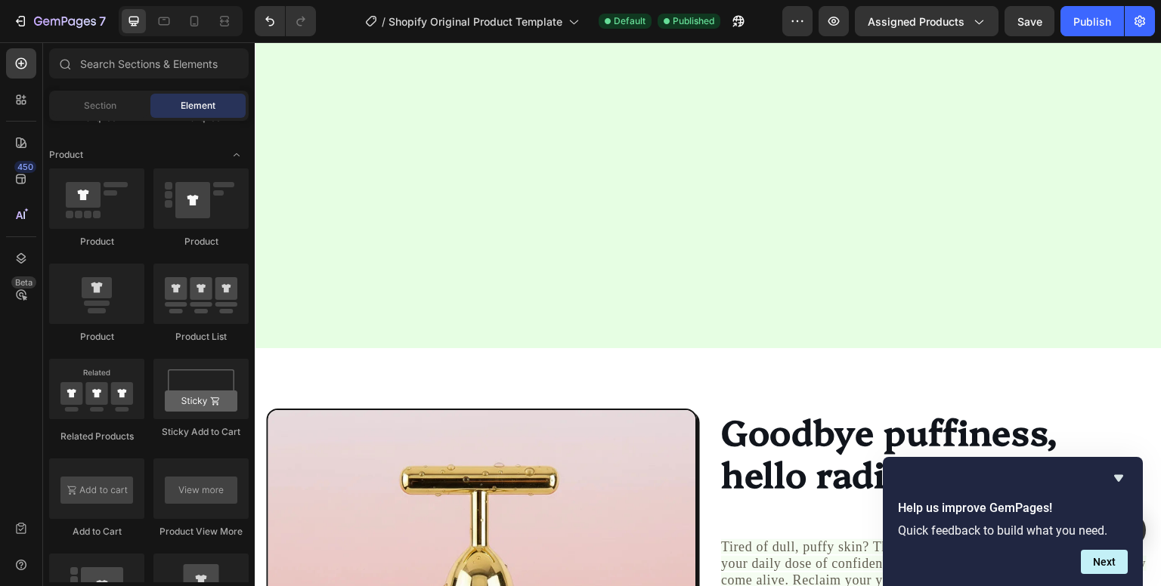
scroll to position [2184, 0]
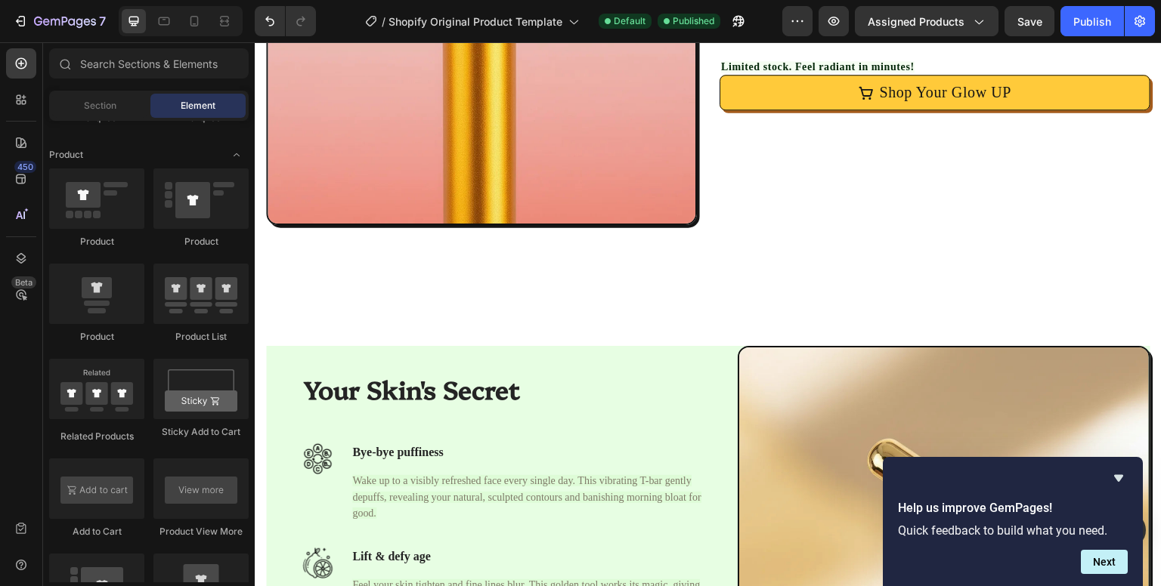
scroll to position [2719, 0]
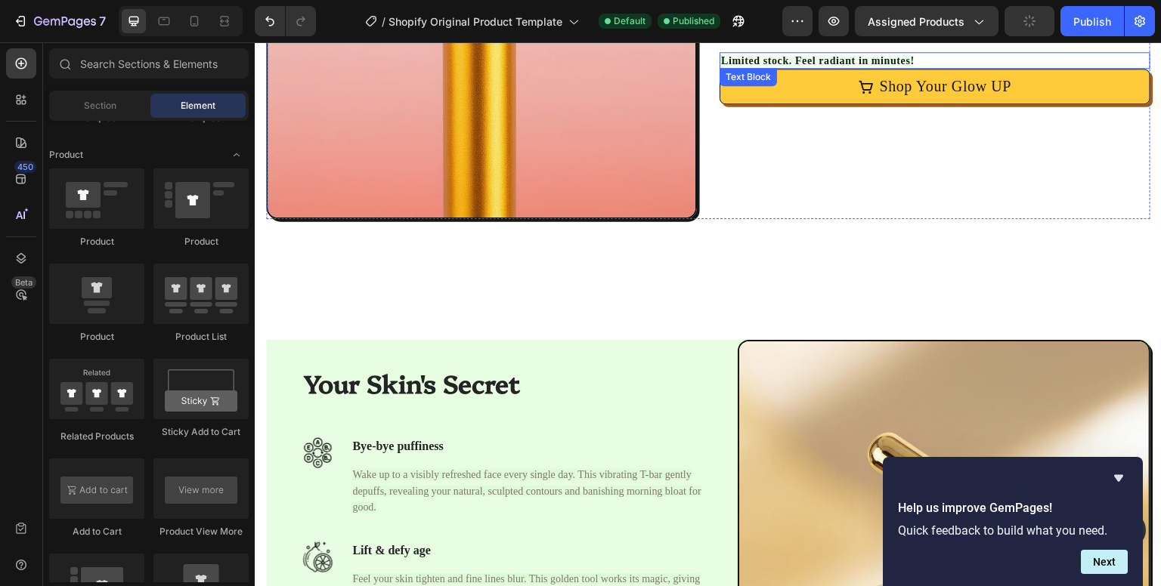
click at [722, 79] on div "Text Block" at bounding box center [747, 77] width 51 height 14
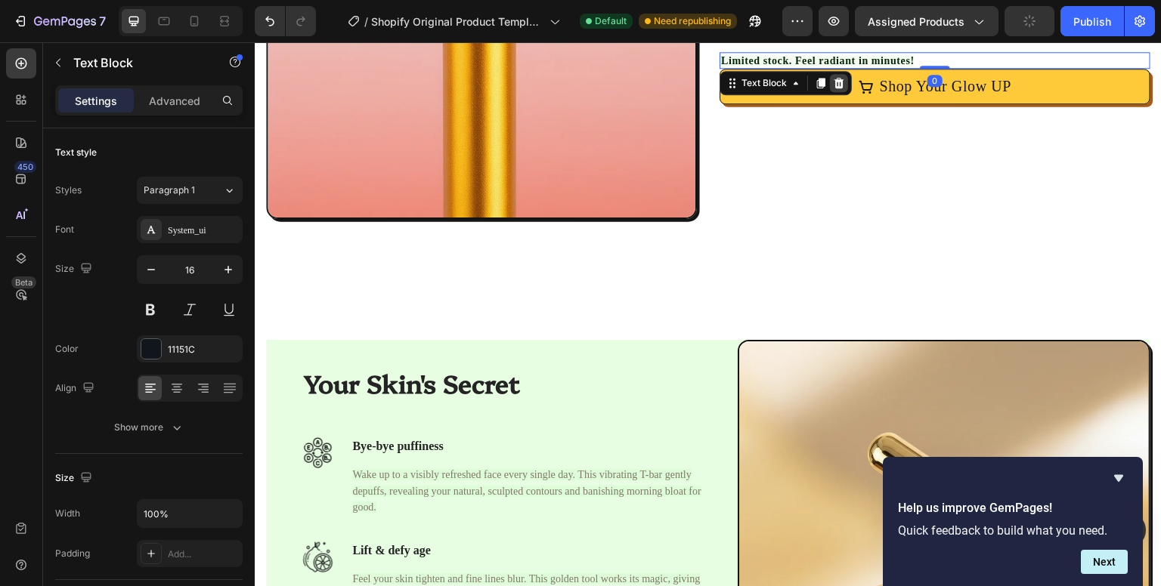
click at [830, 88] on div at bounding box center [839, 83] width 18 height 18
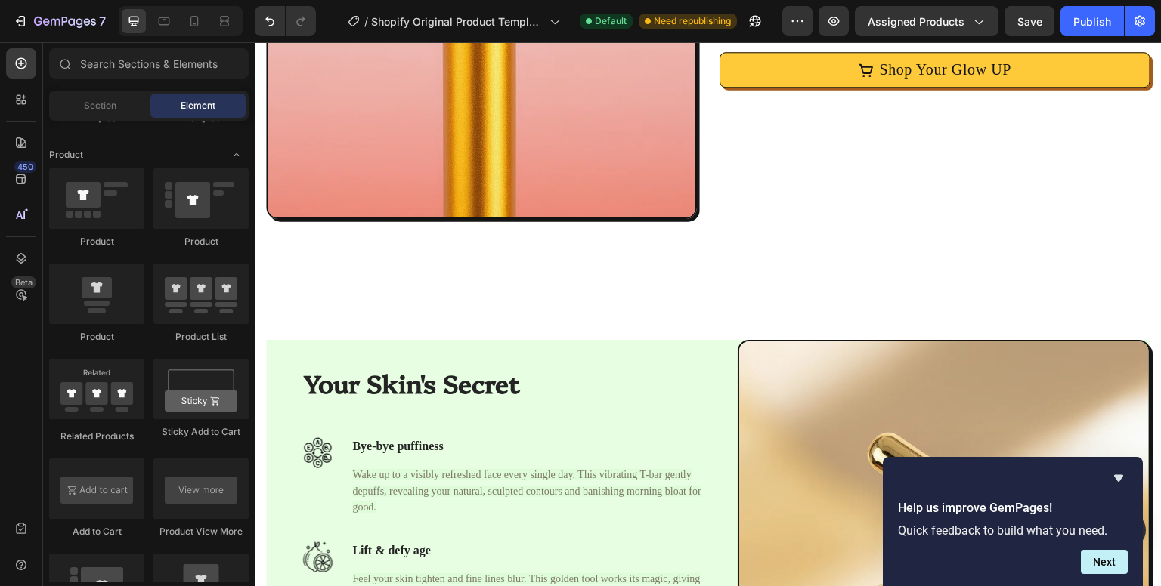
scroll to position [2430, 0]
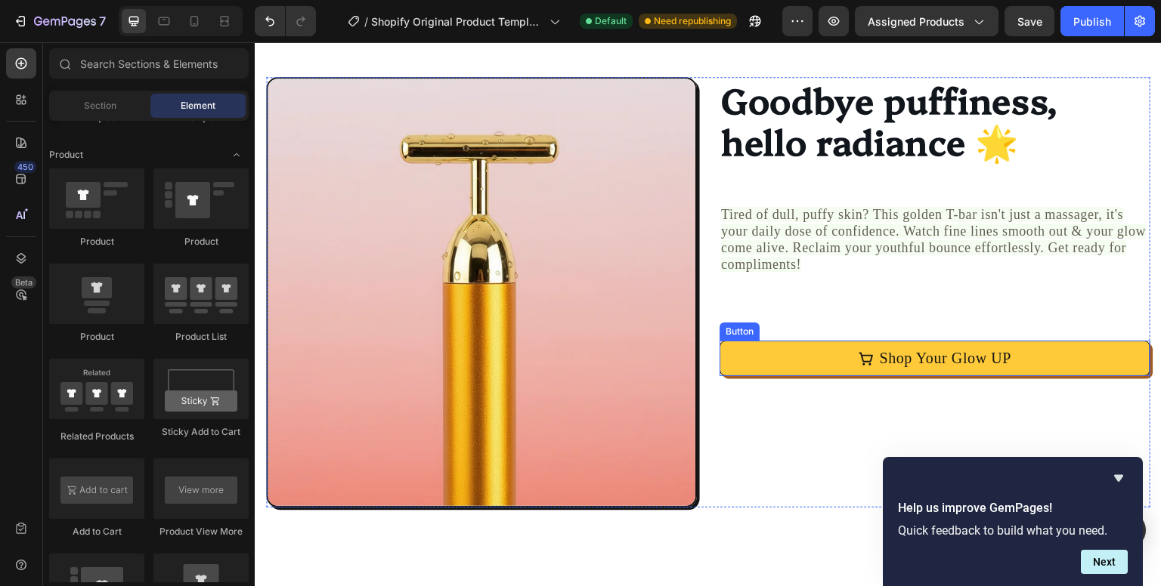
click at [734, 333] on div "Button" at bounding box center [739, 332] width 40 height 18
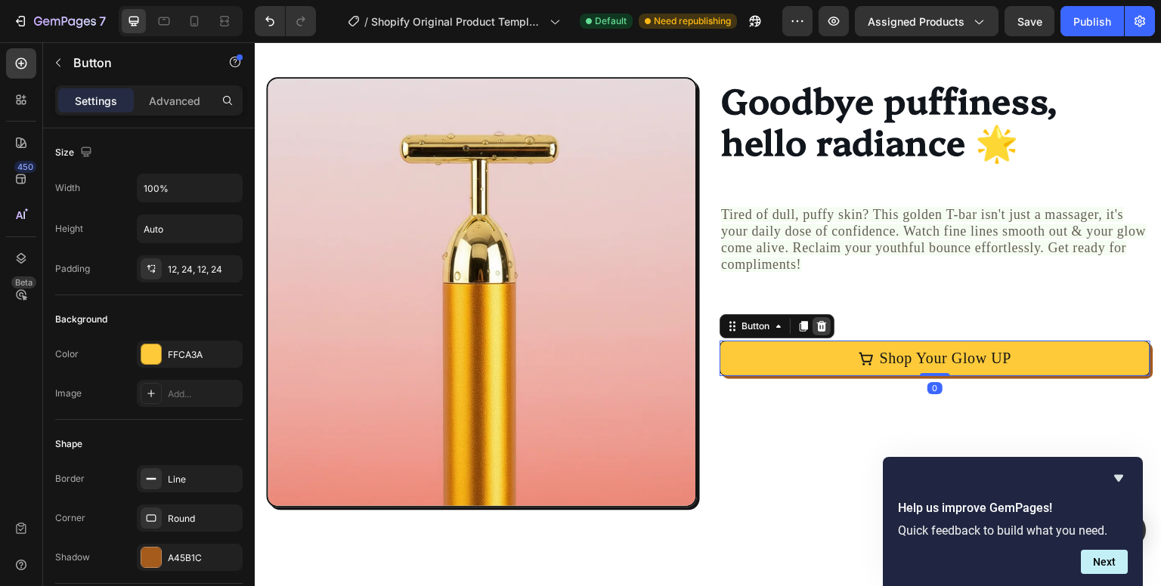
click at [815, 326] on icon at bounding box center [821, 326] width 12 height 12
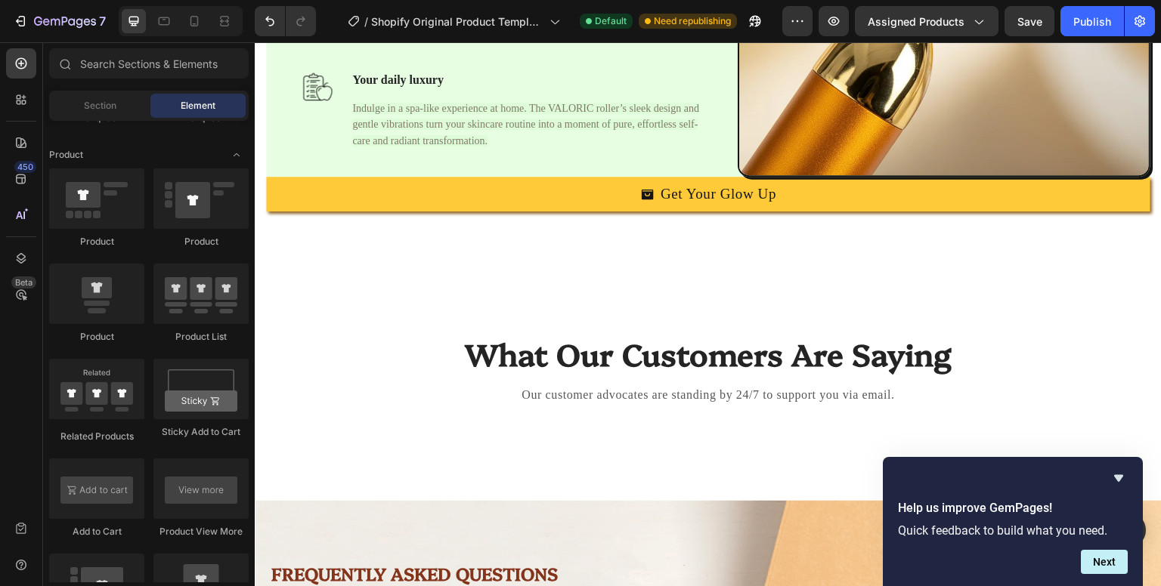
scroll to position [3283, 0]
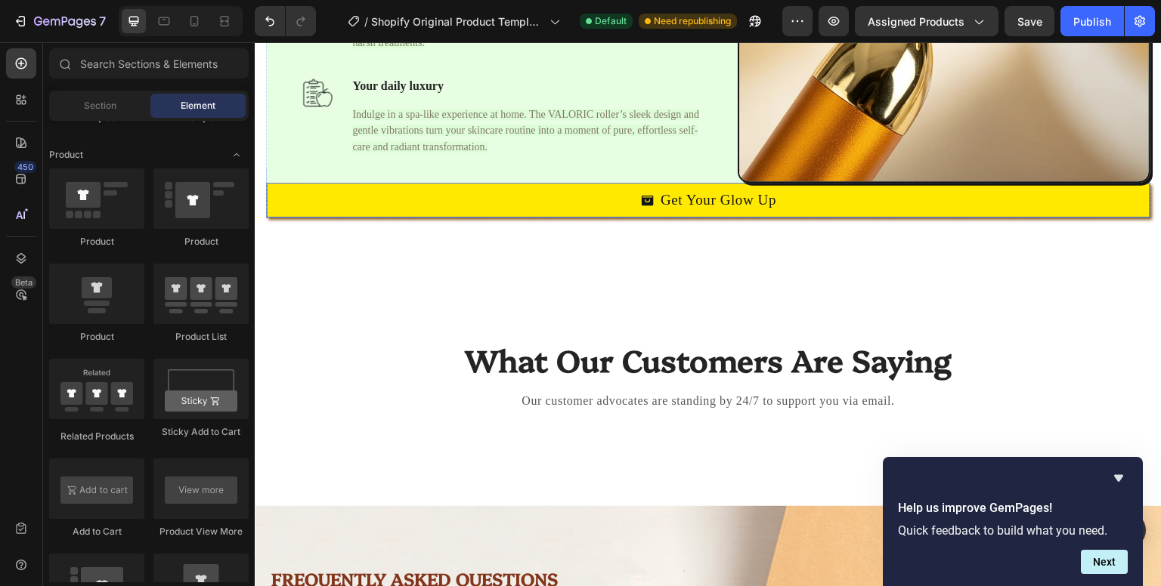
click at [570, 183] on button "Get Your Glow Up" at bounding box center [708, 200] width 884 height 35
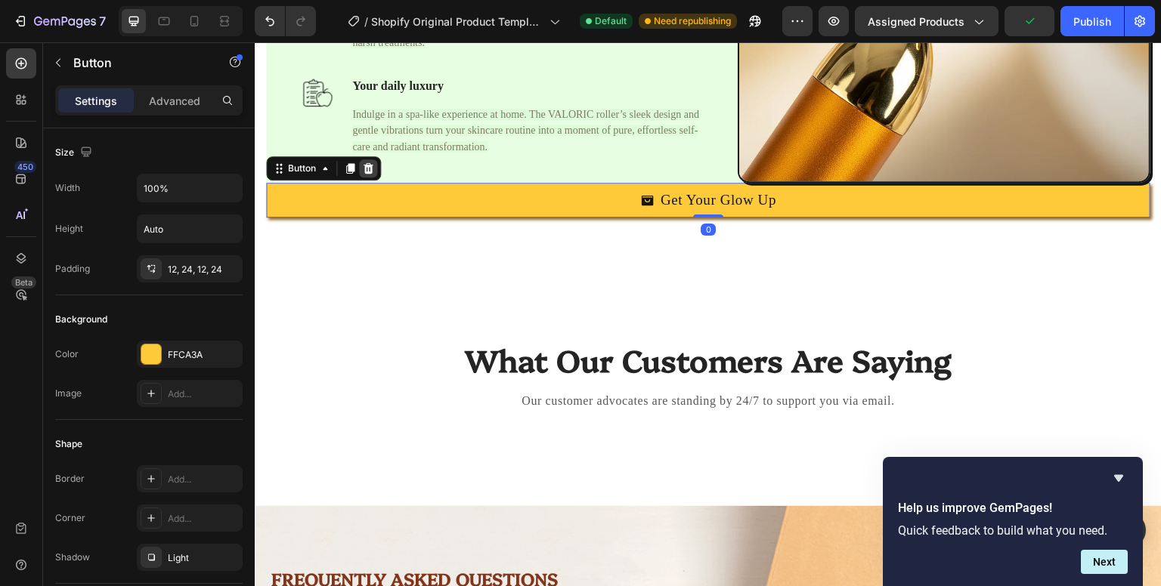
click at [364, 162] on icon at bounding box center [368, 168] width 12 height 12
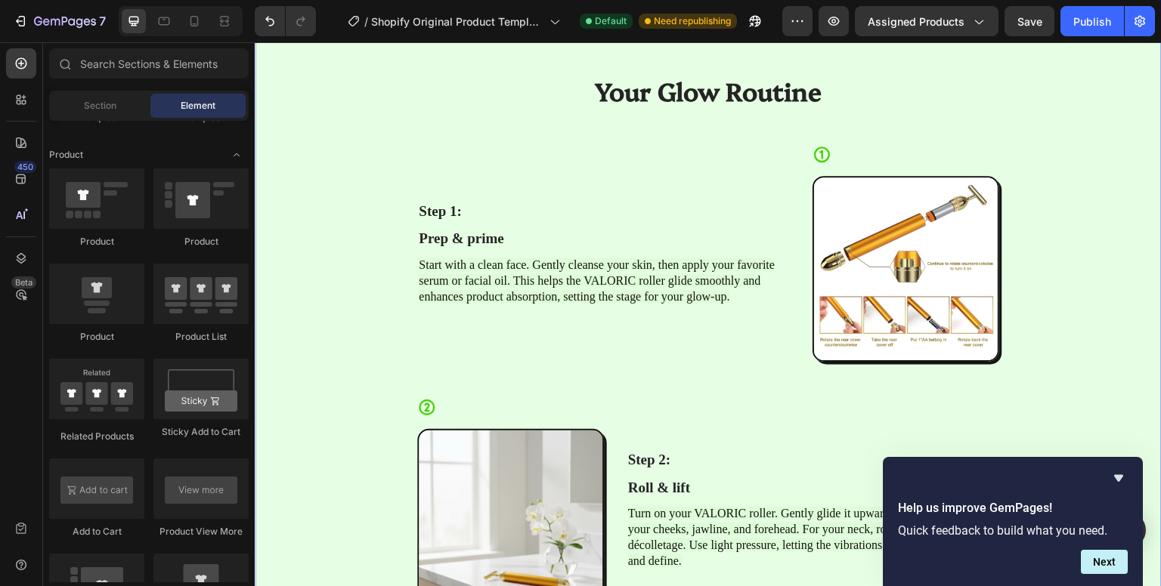
scroll to position [1402, 0]
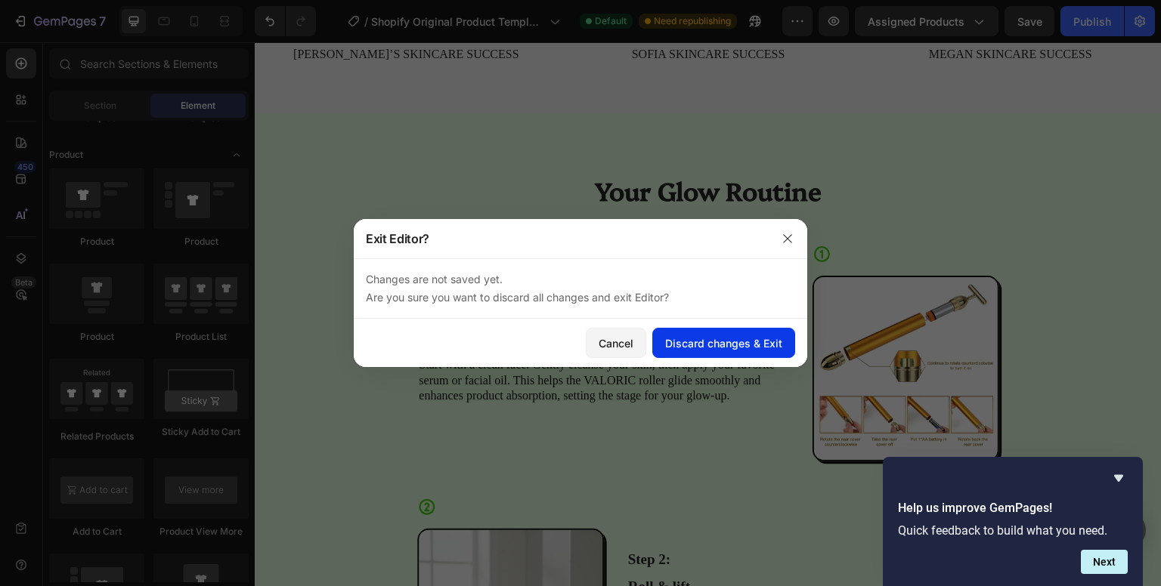
click at [702, 343] on div "Discard changes & Exit" at bounding box center [723, 344] width 117 height 16
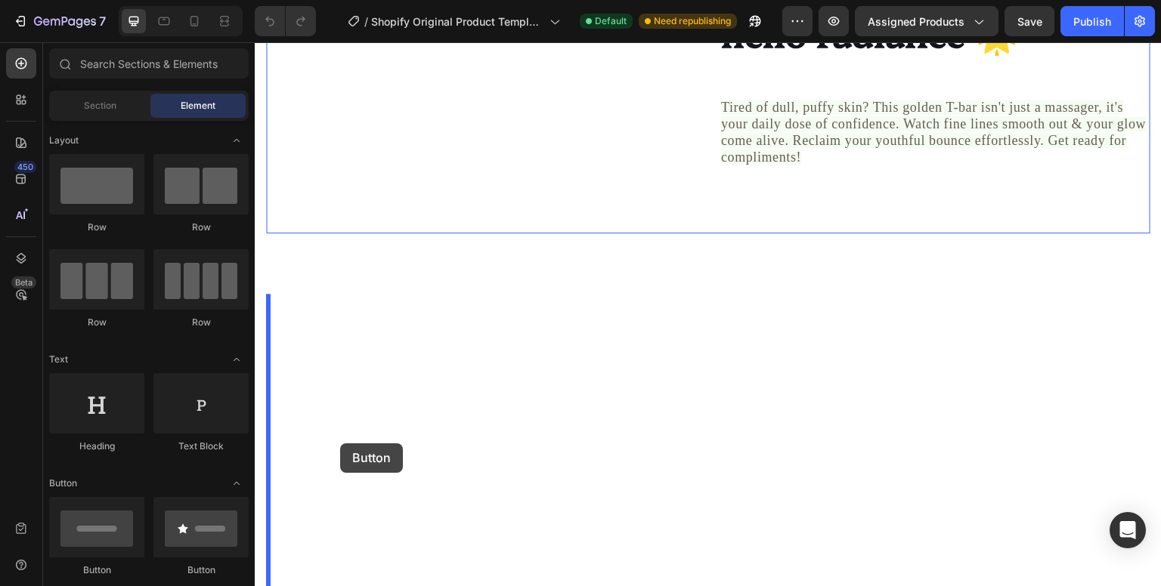
scroll to position [2217, 0]
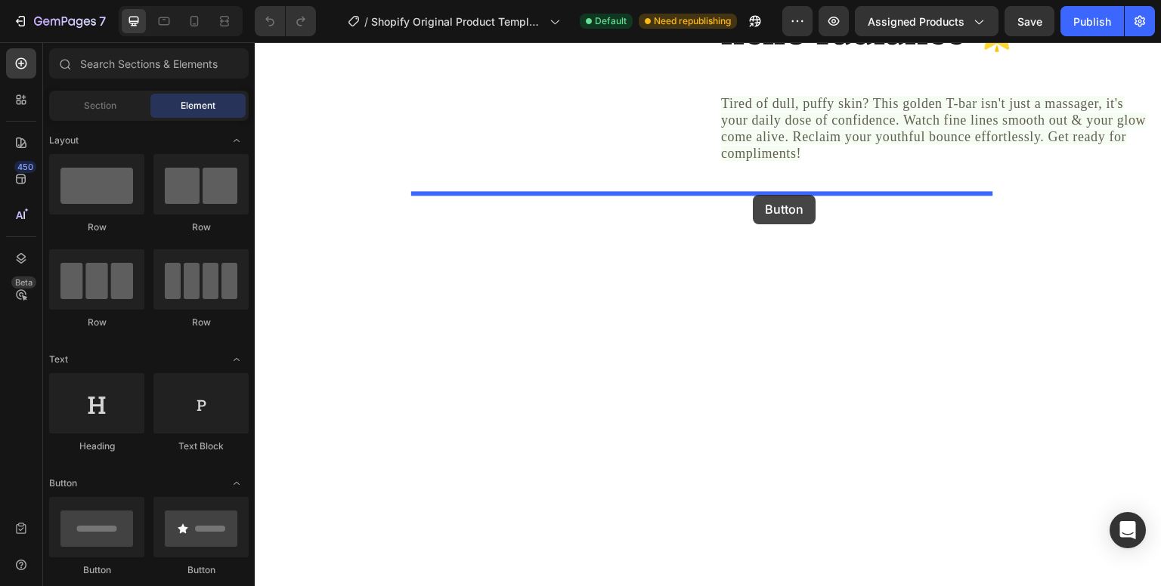
drag, startPoint x: 350, startPoint y: 594, endPoint x: 736, endPoint y: 191, distance: 558.0
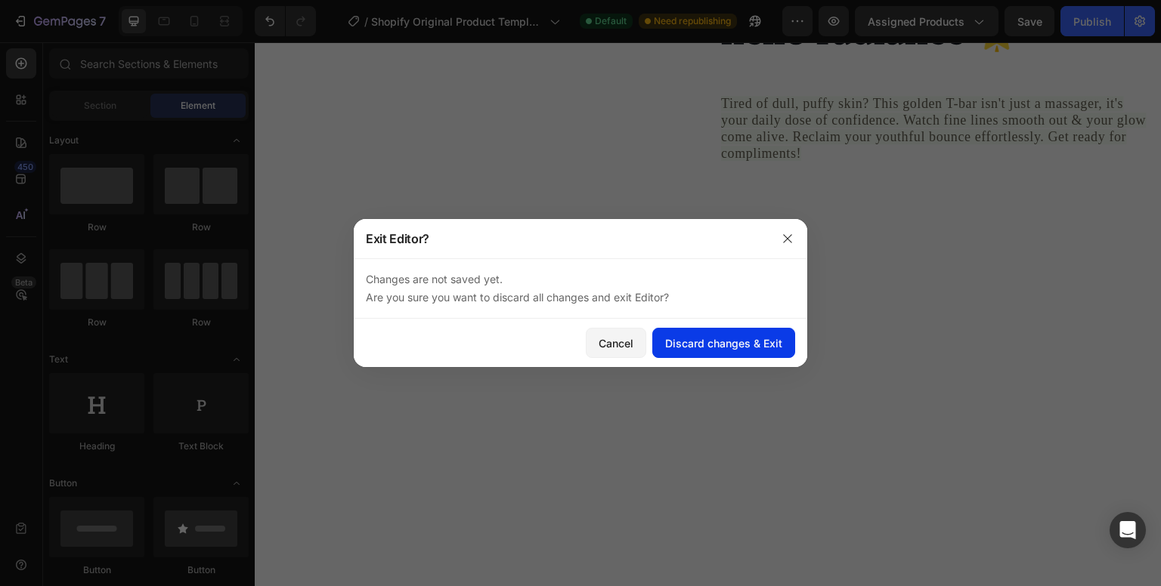
click at [692, 339] on div "Discard changes & Exit" at bounding box center [723, 344] width 117 height 16
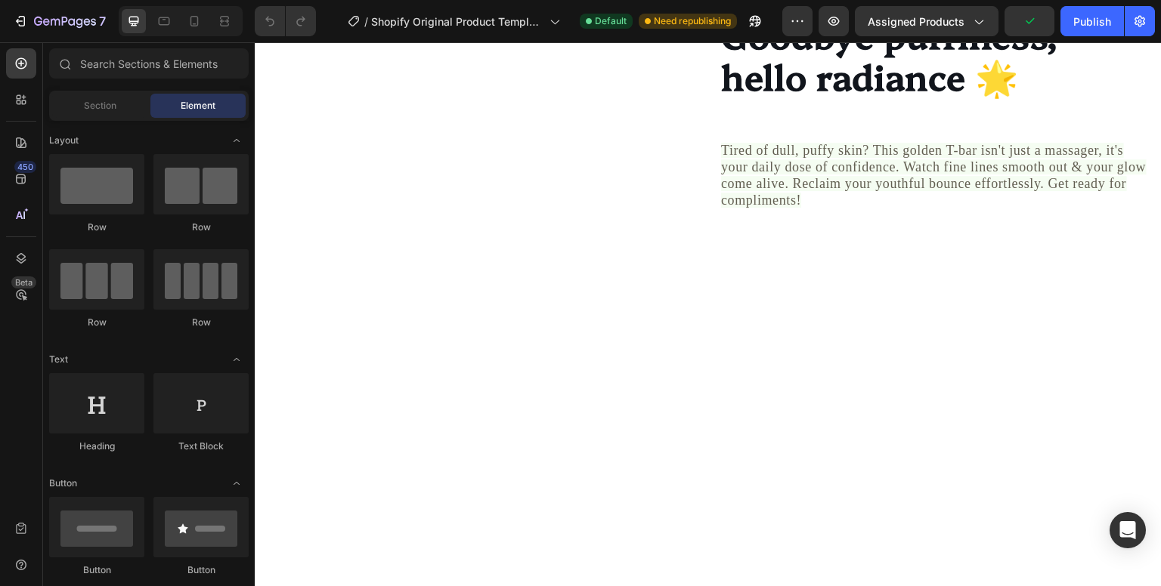
scroll to position [2097, 0]
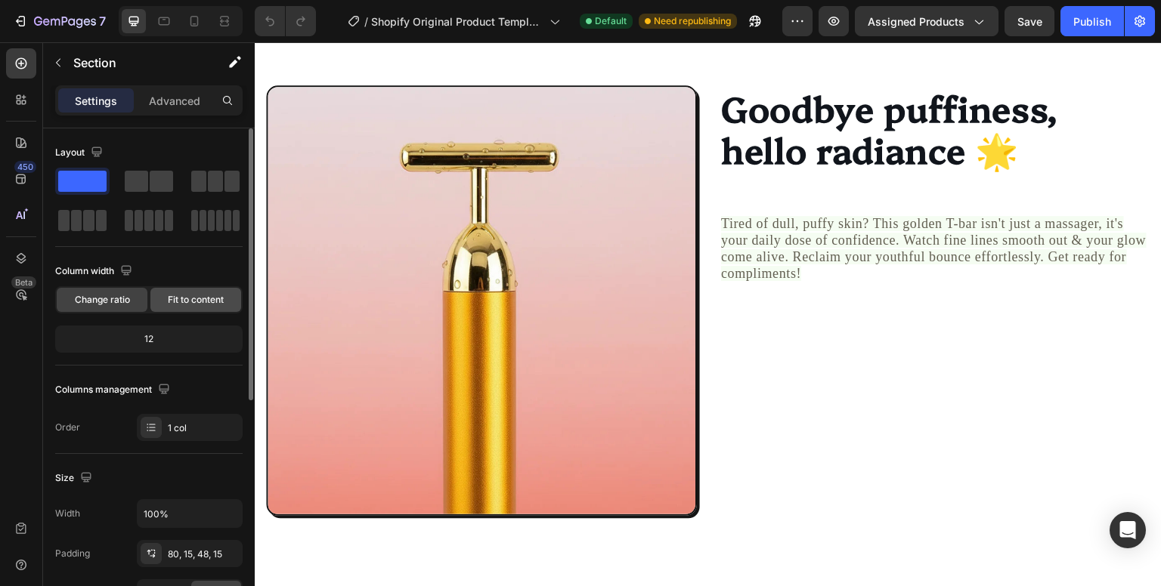
click at [193, 297] on span "Fit to content" at bounding box center [196, 300] width 56 height 14
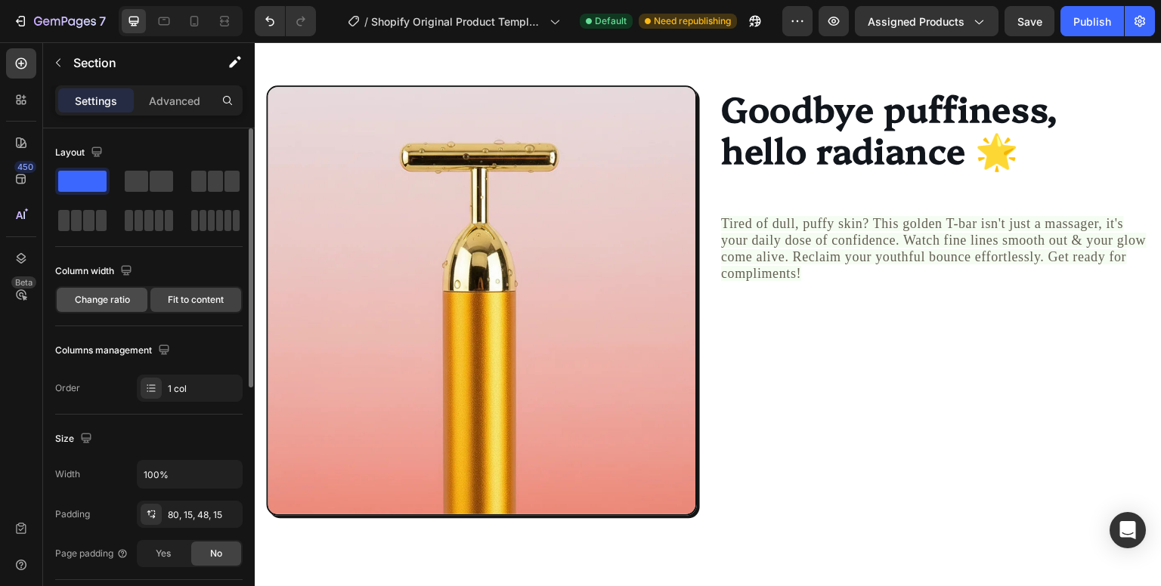
click at [110, 295] on span "Change ratio" at bounding box center [102, 300] width 55 height 14
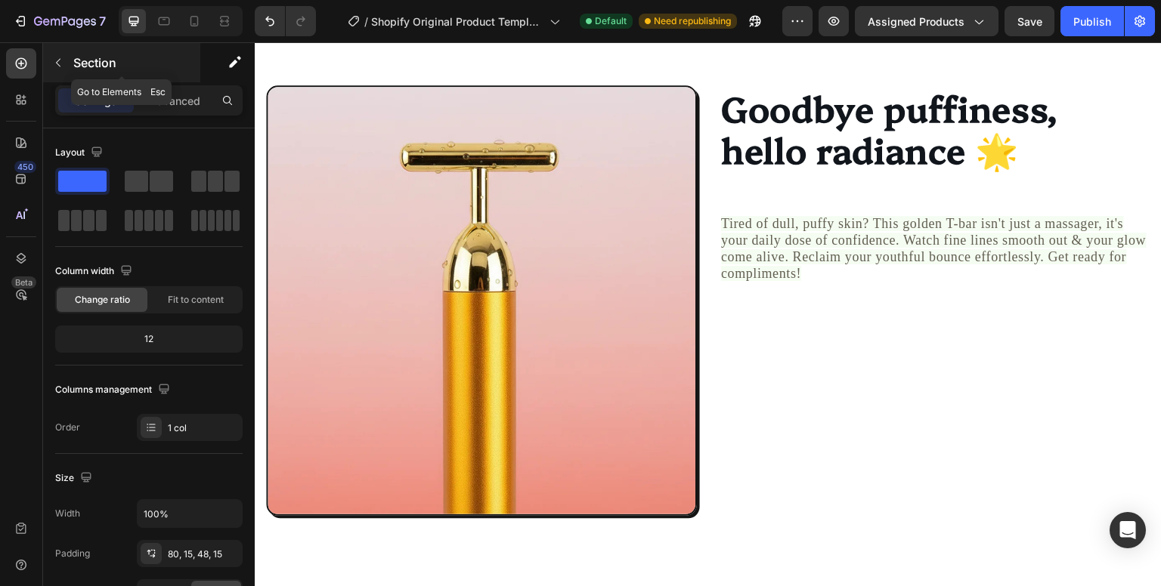
click at [63, 62] on icon "button" at bounding box center [58, 63] width 12 height 12
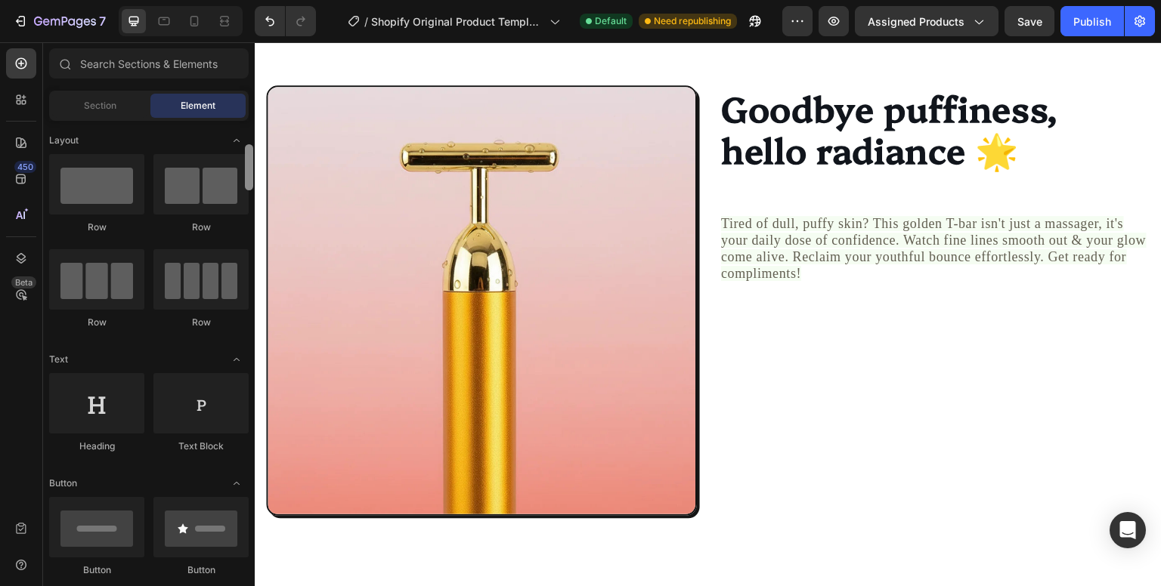
scroll to position [104, 0]
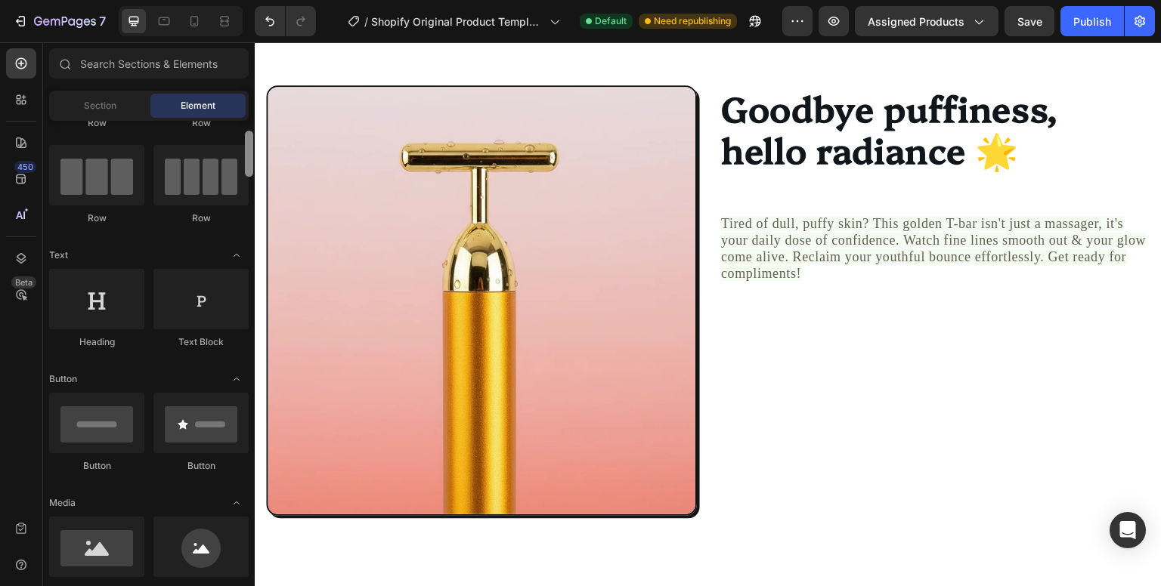
drag, startPoint x: 506, startPoint y: 200, endPoint x: 257, endPoint y: 245, distance: 253.3
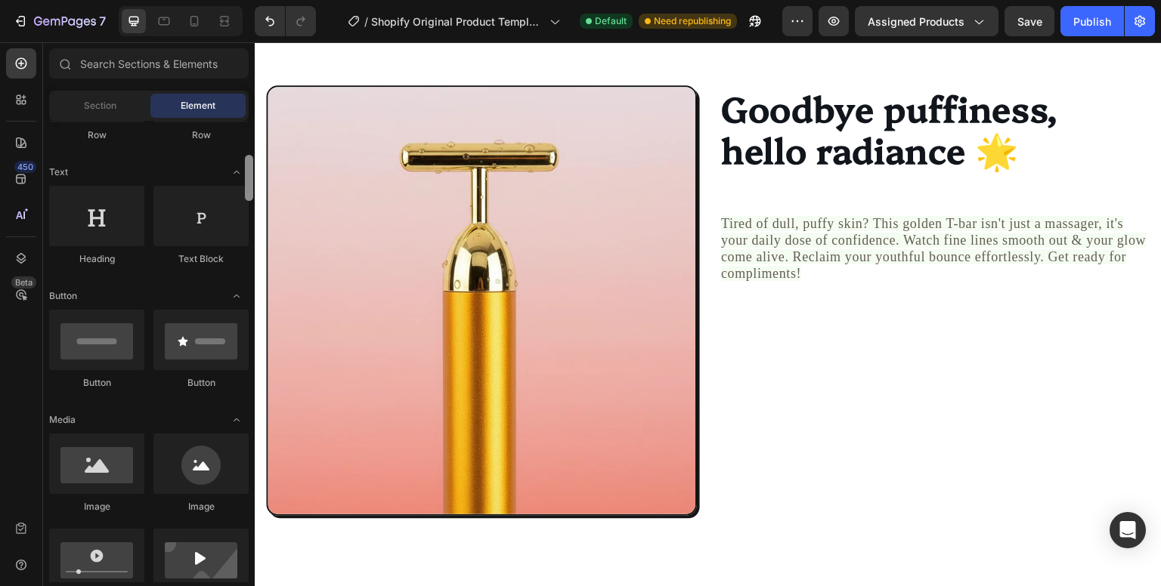
scroll to position [172, 0]
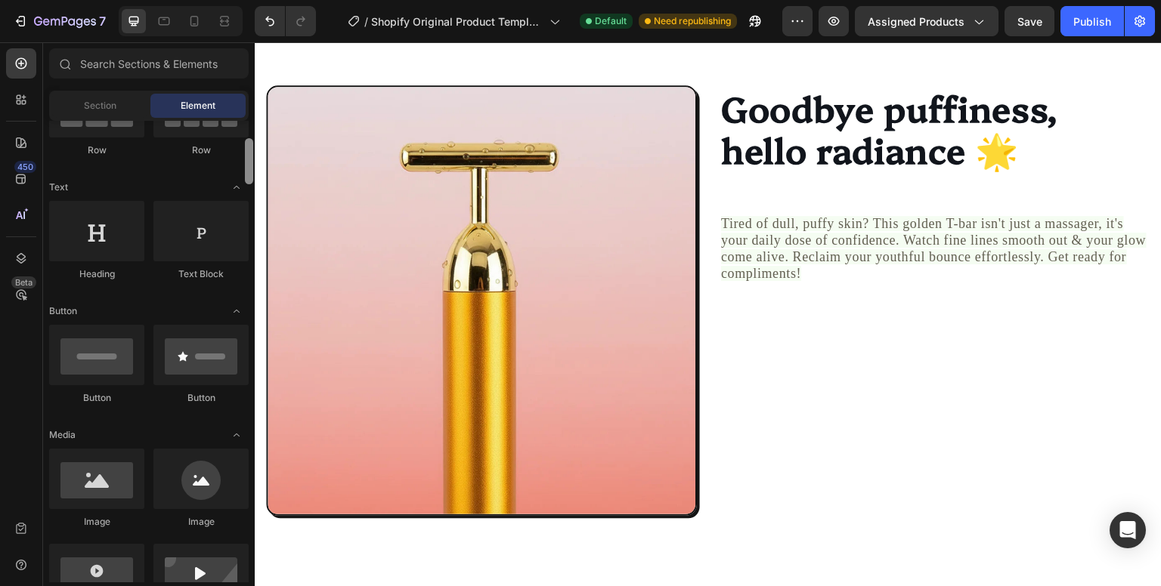
click at [246, 176] on div at bounding box center [249, 161] width 8 height 46
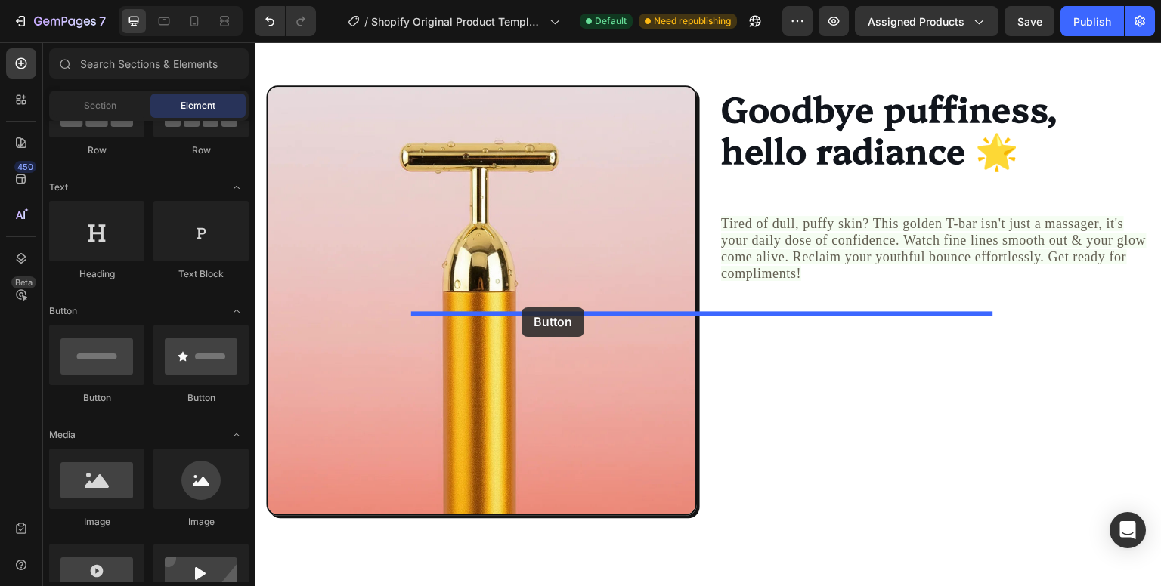
drag, startPoint x: 398, startPoint y: 411, endPoint x: 521, endPoint y: 308, distance: 160.9
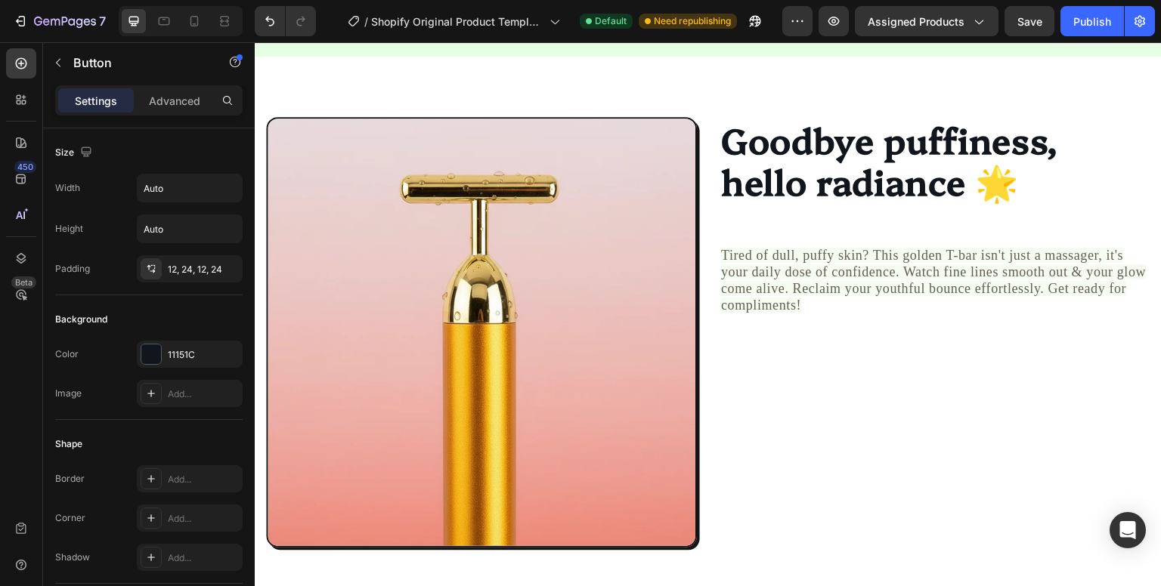
click at [320, 20] on button "Button" at bounding box center [302, 5] width 72 height 32
click at [316, 20] on button "Button" at bounding box center [302, 5] width 72 height 32
click at [168, 473] on div "Add..." at bounding box center [203, 480] width 71 height 14
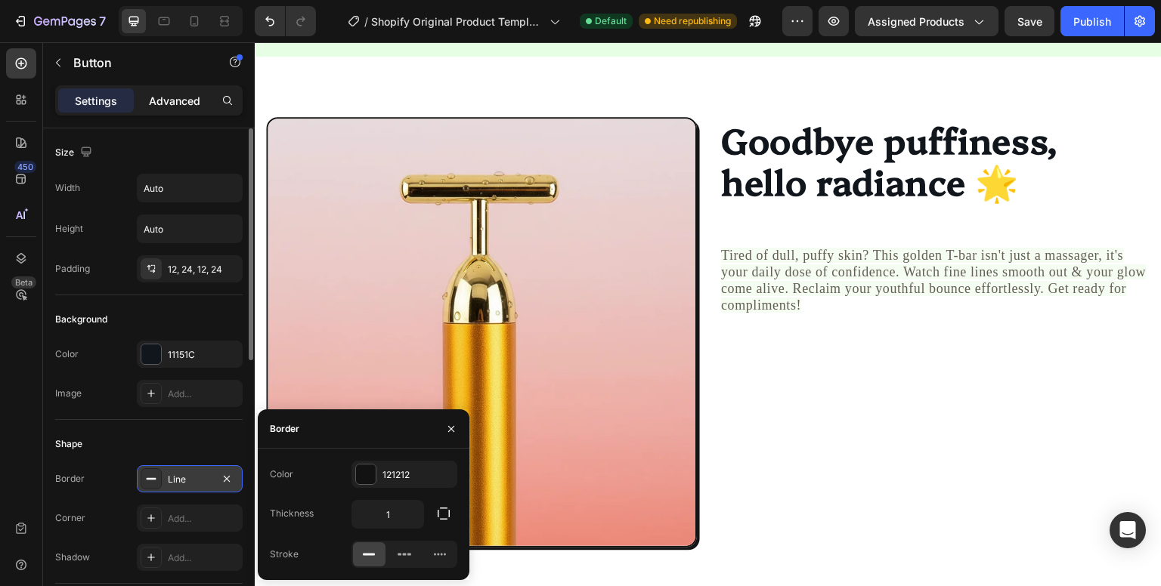
click at [182, 104] on p "Advanced" at bounding box center [174, 101] width 51 height 16
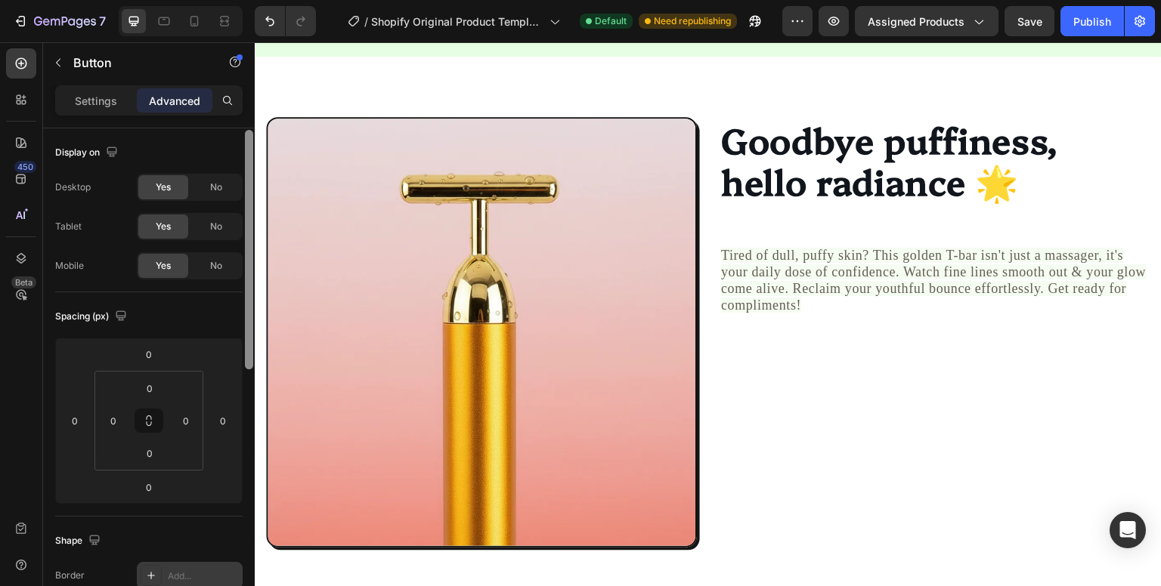
scroll to position [2, 0]
drag, startPoint x: 253, startPoint y: 231, endPoint x: 252, endPoint y: 203, distance: 28.0
click at [253, 212] on div at bounding box center [248, 377] width 11 height 501
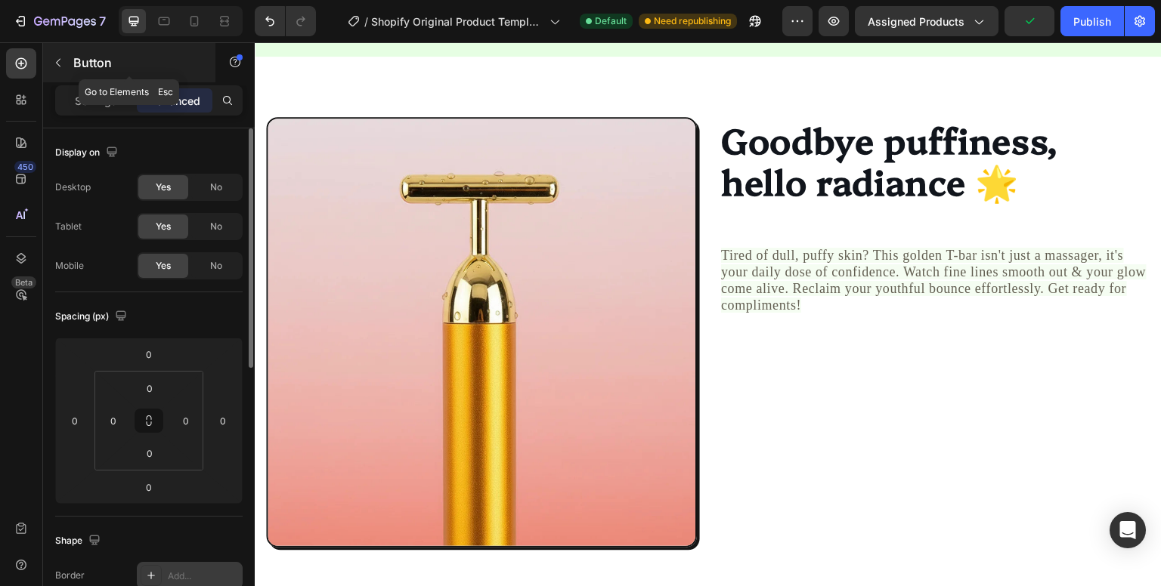
click at [60, 61] on icon "button" at bounding box center [58, 63] width 12 height 12
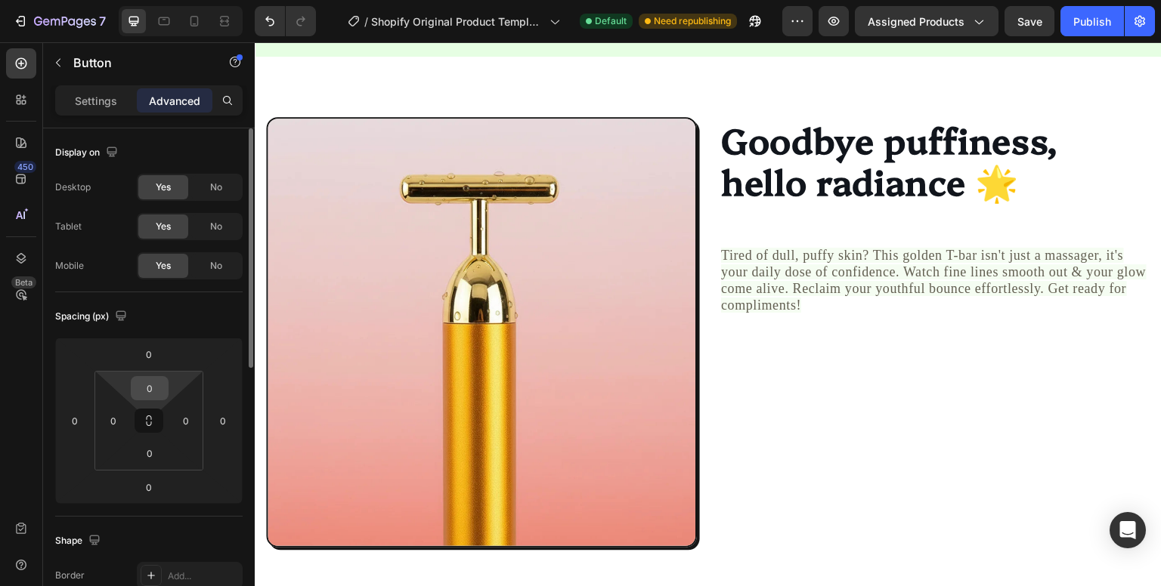
drag, startPoint x: 154, startPoint y: 415, endPoint x: 165, endPoint y: 392, distance: 25.0
click at [165, 392] on div "0 0 0 0" at bounding box center [148, 421] width 109 height 100
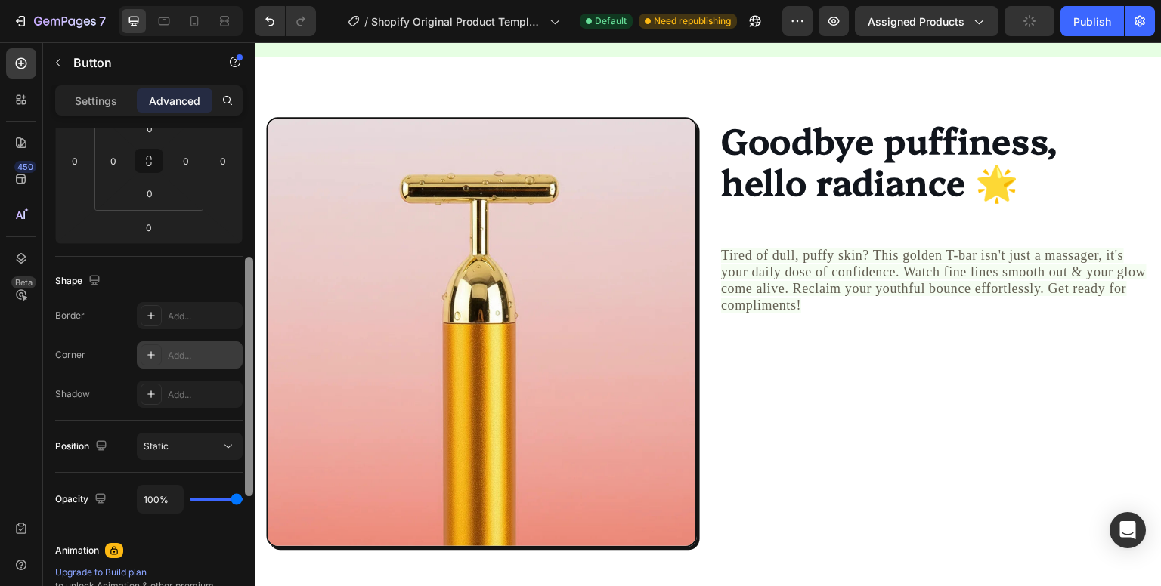
scroll to position [263, 0]
drag, startPoint x: 248, startPoint y: 249, endPoint x: 237, endPoint y: 359, distance: 110.9
click at [237, 359] on div "Display on Desktop Yes No Tablet Yes No Mobile Yes No Spacing (px) 0 0 0 0 0 0 …" at bounding box center [149, 378] width 212 height 501
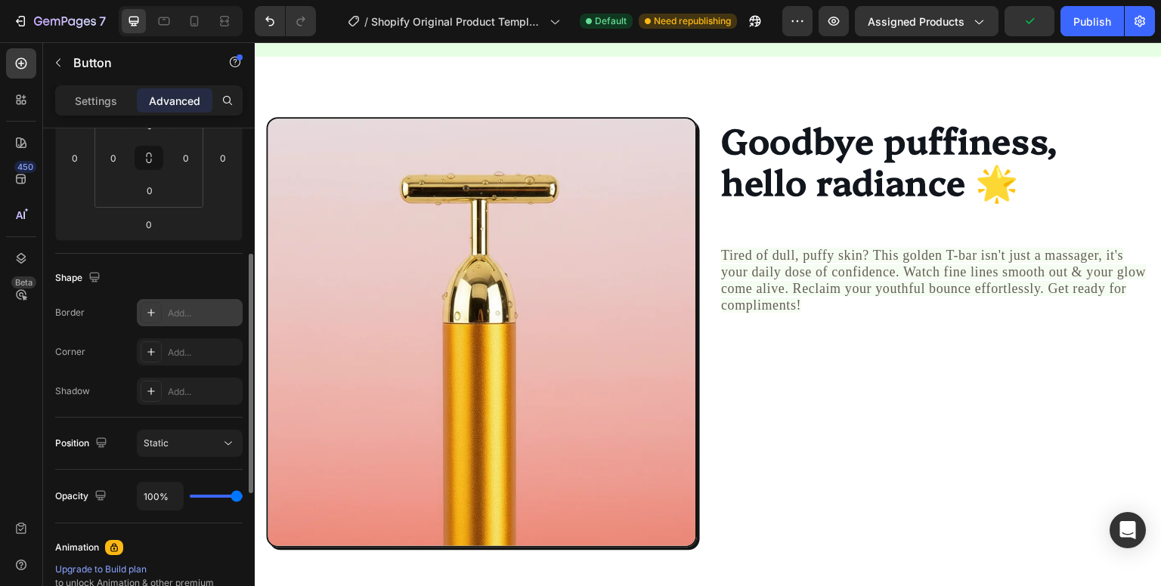
click at [184, 312] on div "Add..." at bounding box center [203, 314] width 71 height 14
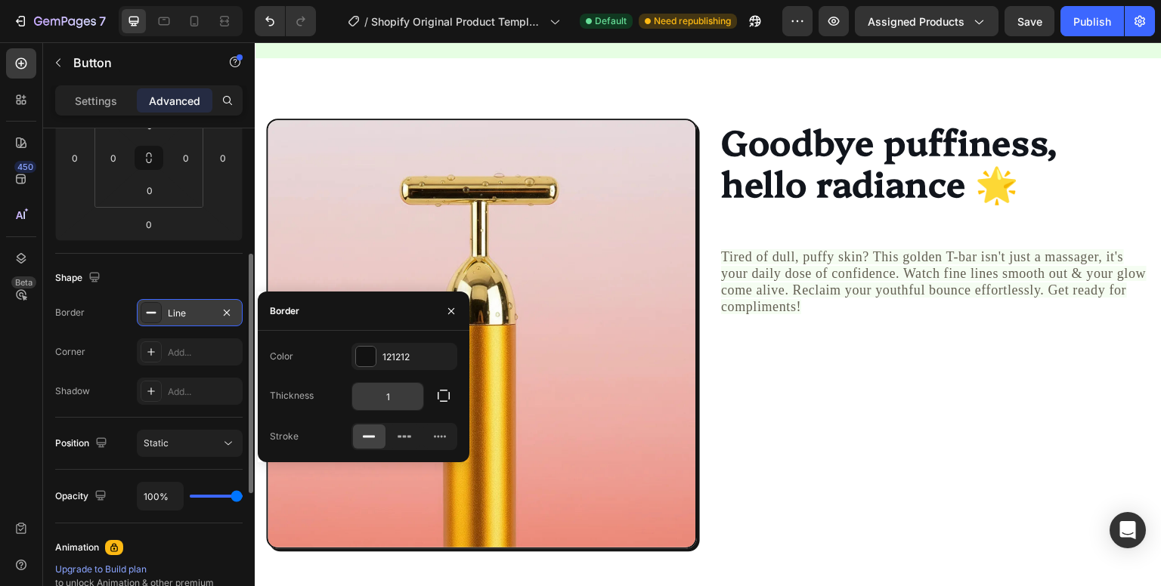
click at [408, 400] on input "1" at bounding box center [387, 396] width 71 height 27
click at [183, 358] on div "Add..." at bounding box center [190, 352] width 106 height 27
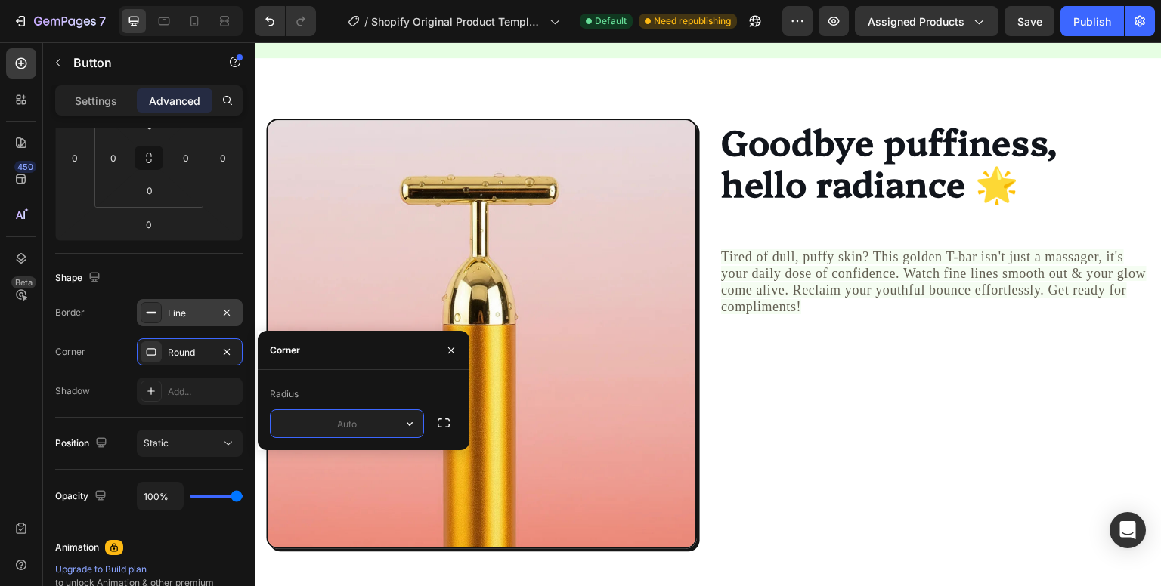
type input "0"
click at [239, 279] on div "Shape" at bounding box center [148, 278] width 187 height 24
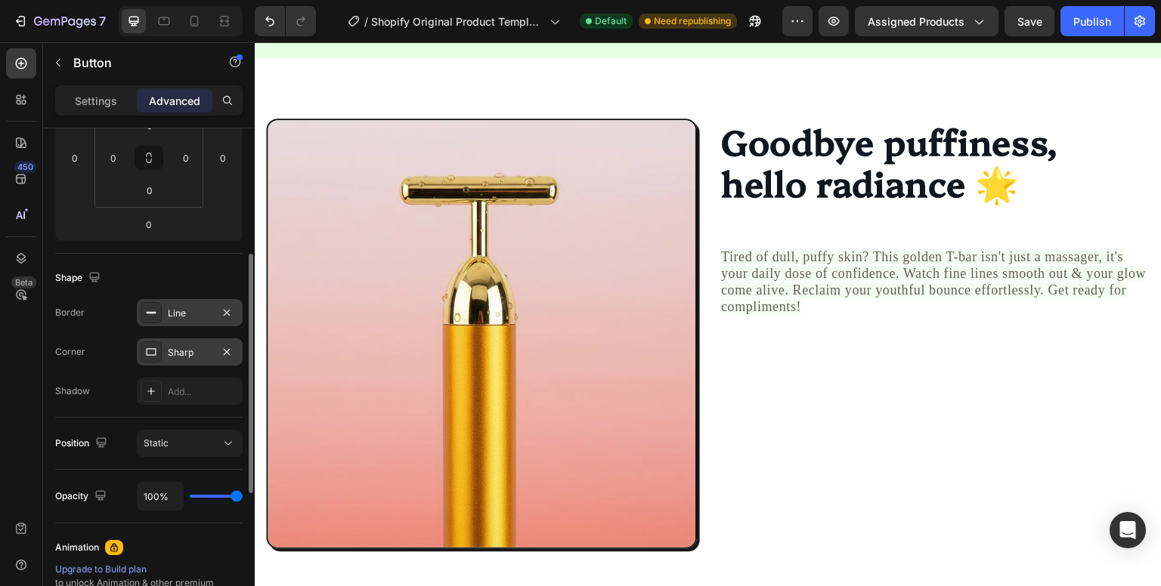
click at [153, 352] on icon at bounding box center [151, 352] width 12 height 12
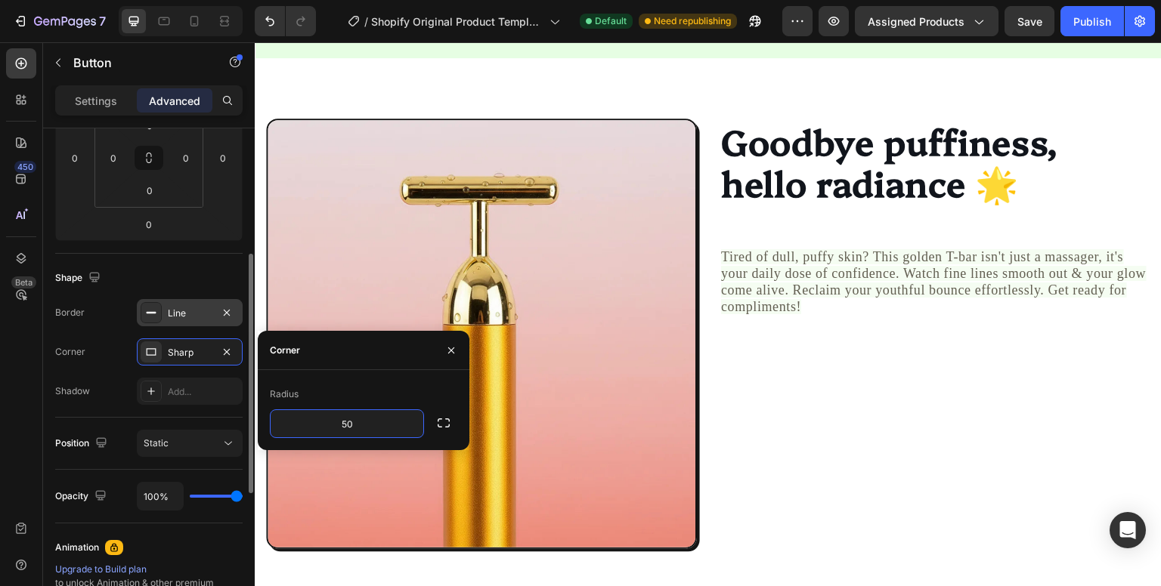
click at [204, 266] on div "Shape" at bounding box center [148, 278] width 187 height 24
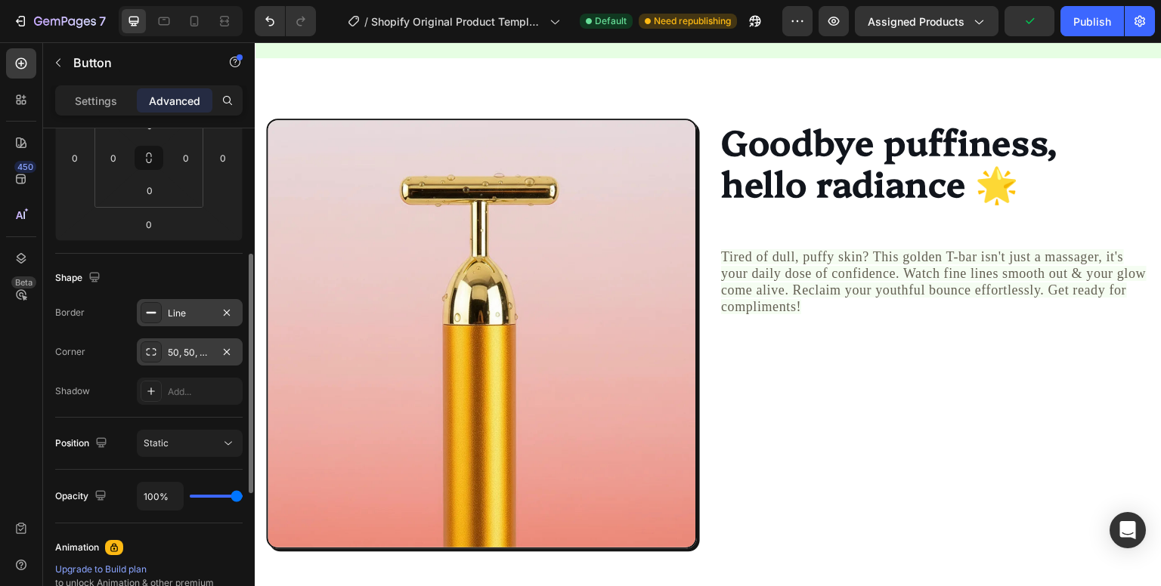
click at [206, 356] on div "50, 50, 50, 50" at bounding box center [190, 353] width 44 height 14
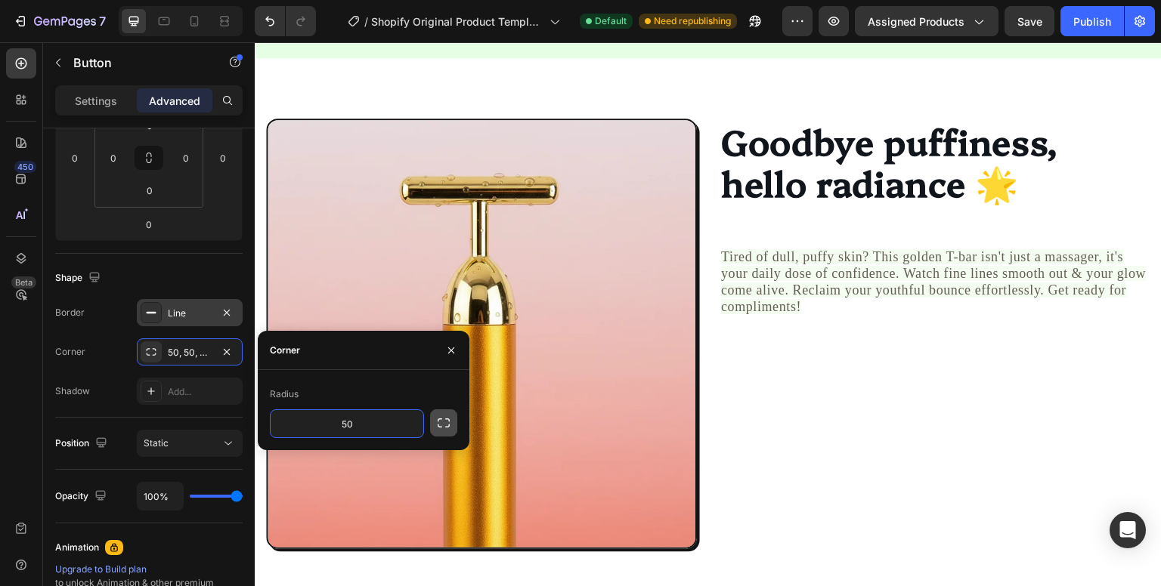
click at [443, 431] on button "button" at bounding box center [443, 423] width 27 height 27
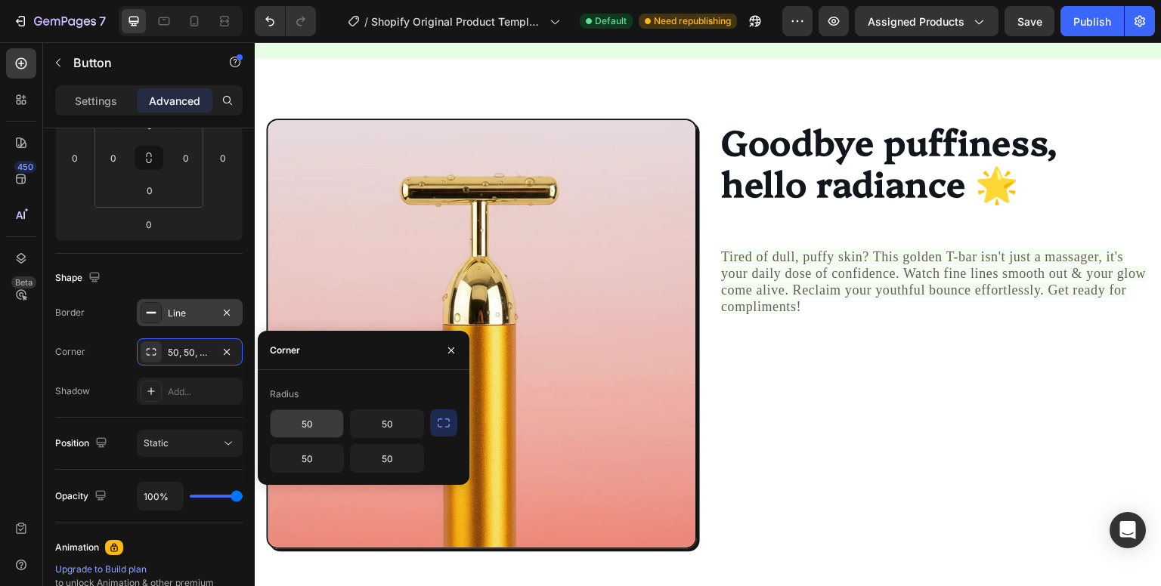
click at [317, 428] on input "50" at bounding box center [307, 423] width 73 height 27
type input "5"
click at [453, 345] on icon "button" at bounding box center [451, 351] width 12 height 12
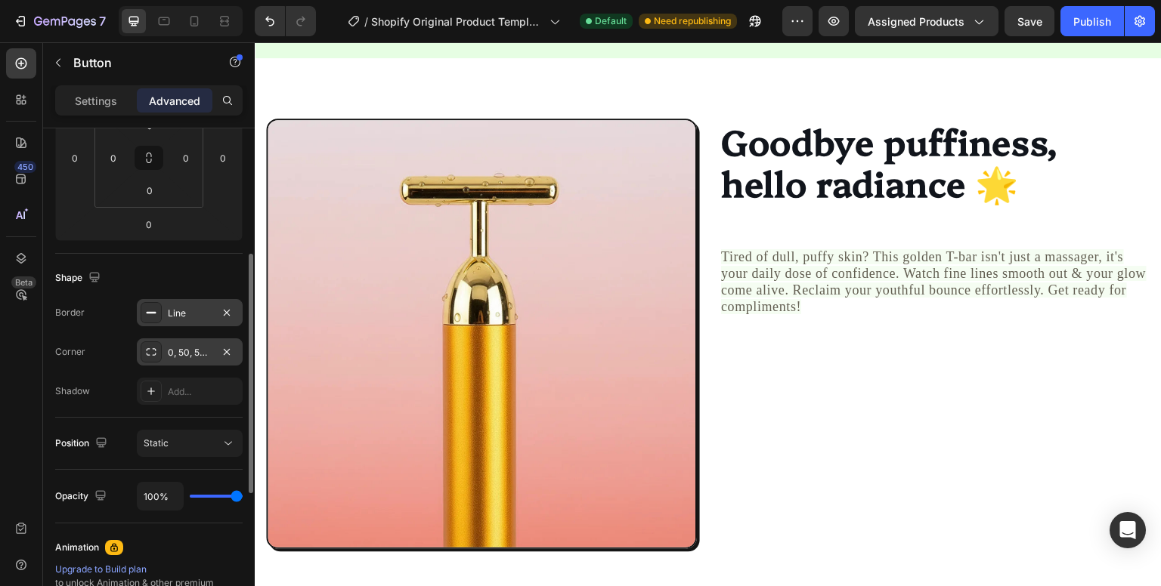
click at [169, 351] on div "0, 50, 50, 50" at bounding box center [190, 353] width 44 height 14
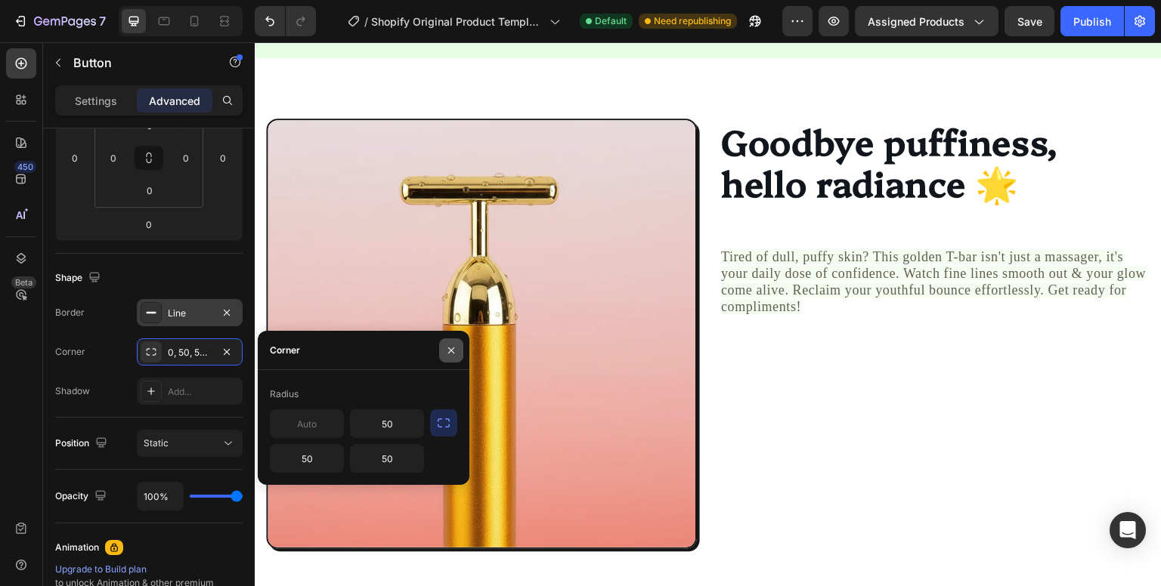
click at [444, 357] on button "button" at bounding box center [451, 351] width 24 height 24
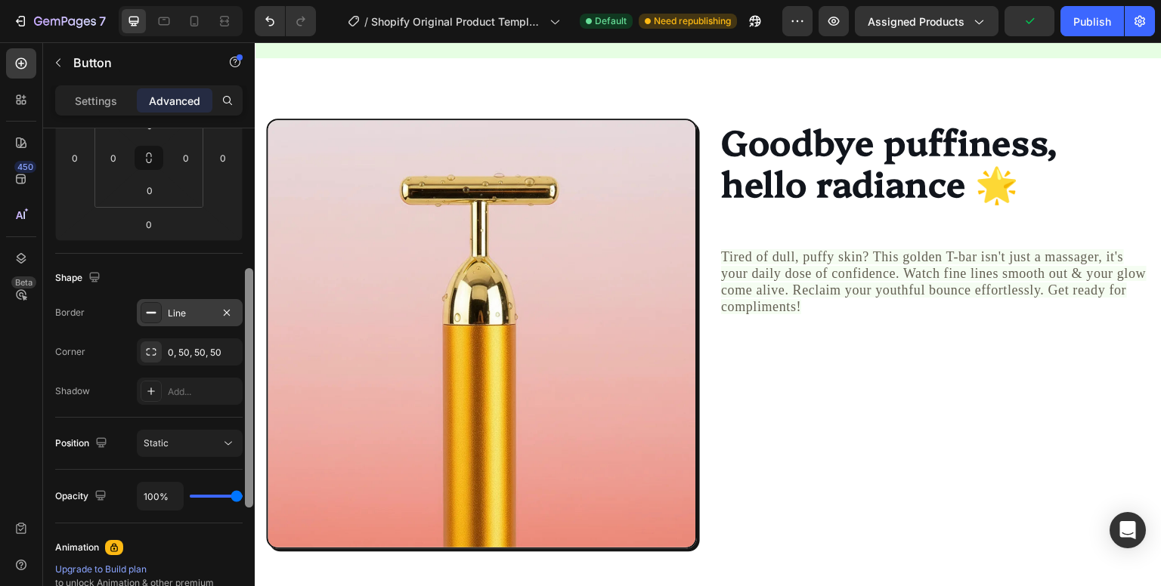
scroll to position [279, 0]
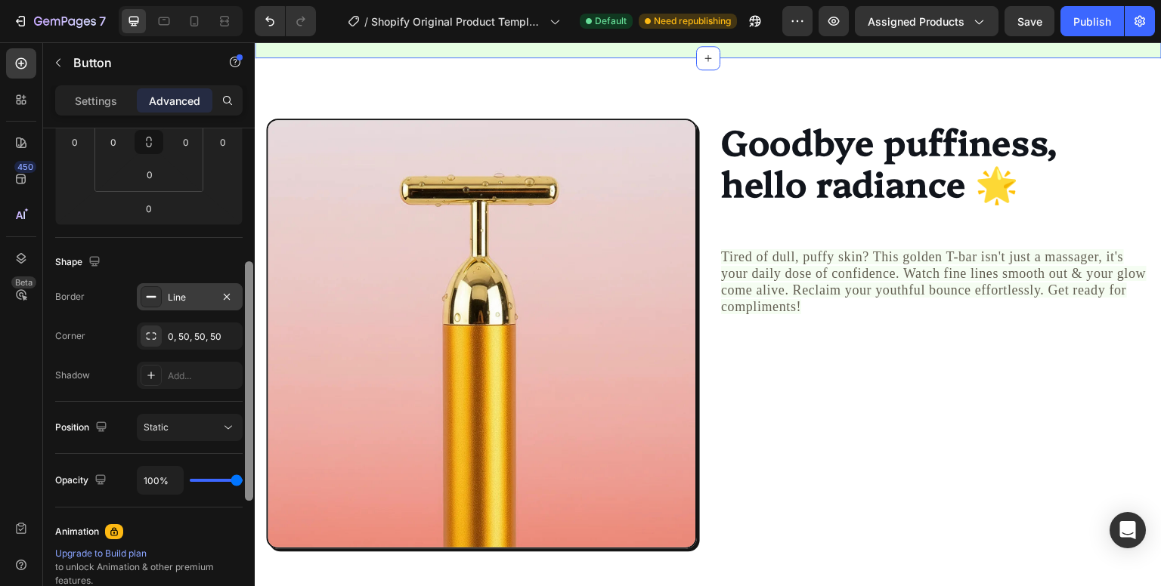
drag, startPoint x: 507, startPoint y: 312, endPoint x: 266, endPoint y: 201, distance: 265.4
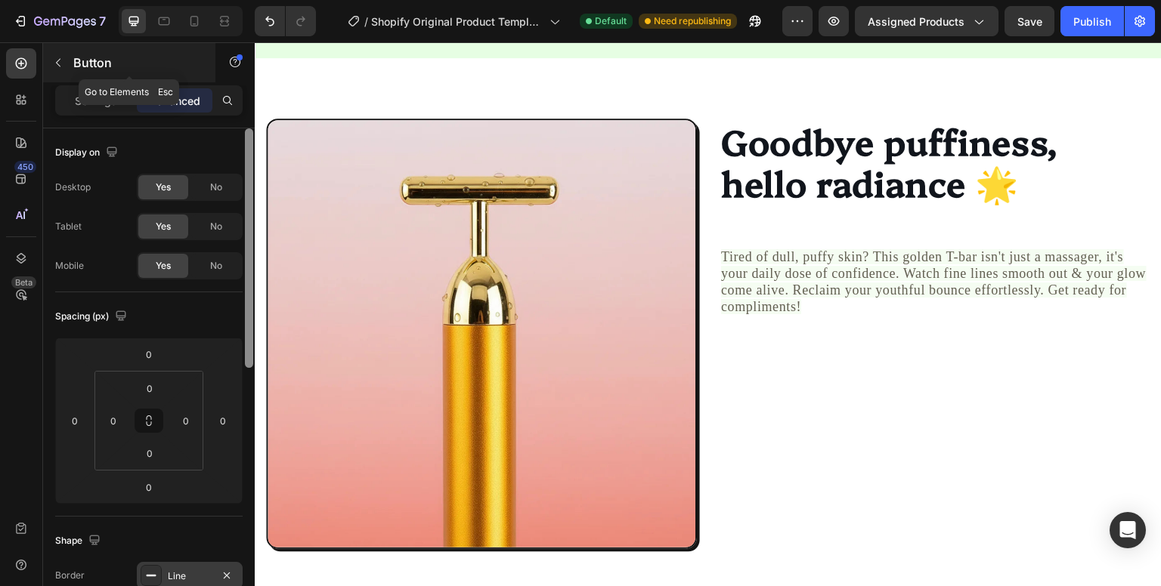
click at [57, 63] on icon "button" at bounding box center [58, 63] width 5 height 8
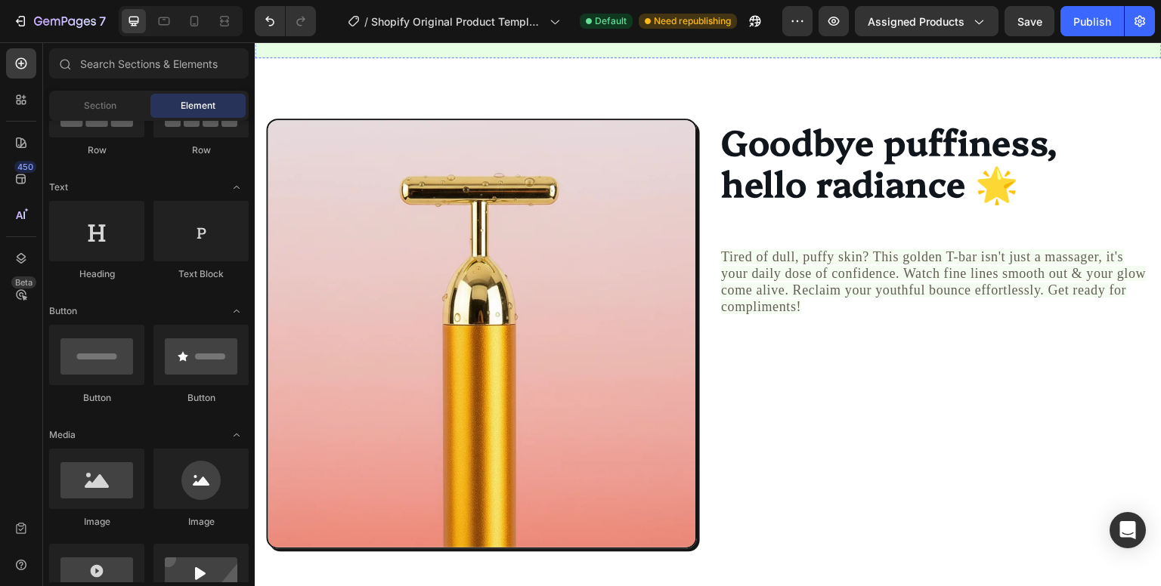
click at [302, 21] on button "Button" at bounding box center [303, 5] width 72 height 32
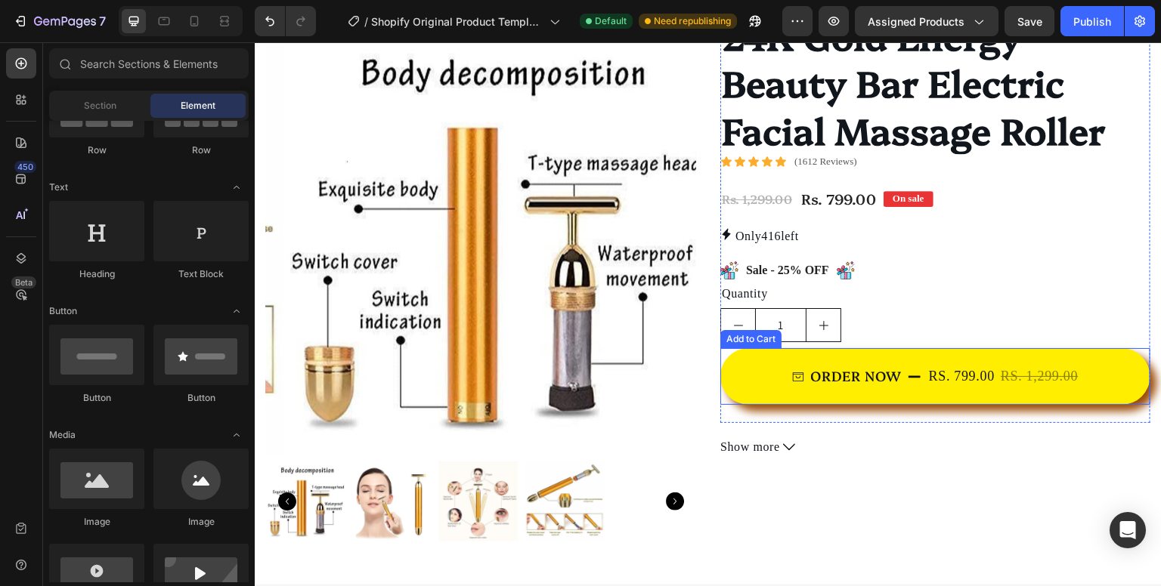
scroll to position [434, 0]
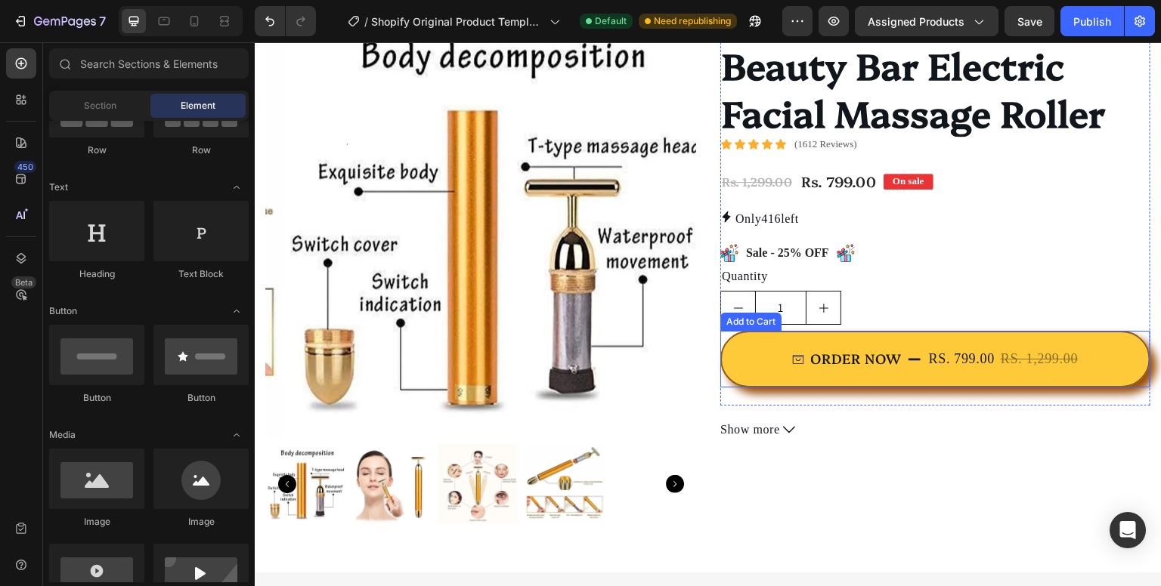
click at [732, 326] on div "Add to Cart" at bounding box center [750, 322] width 61 height 18
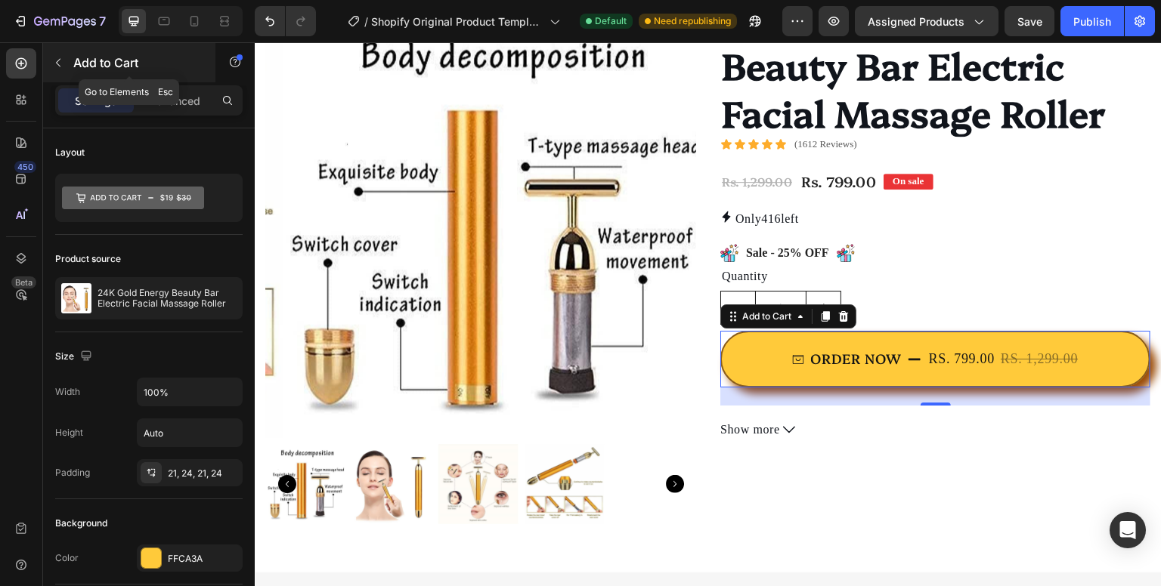
click at [63, 70] on button "button" at bounding box center [58, 63] width 24 height 24
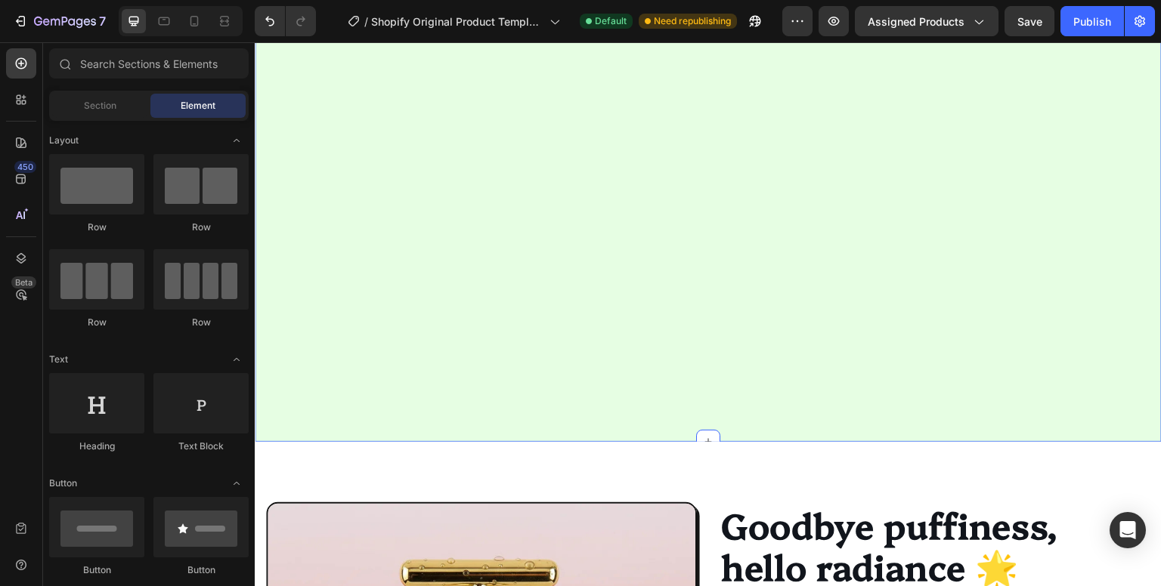
scroll to position [2066, 0]
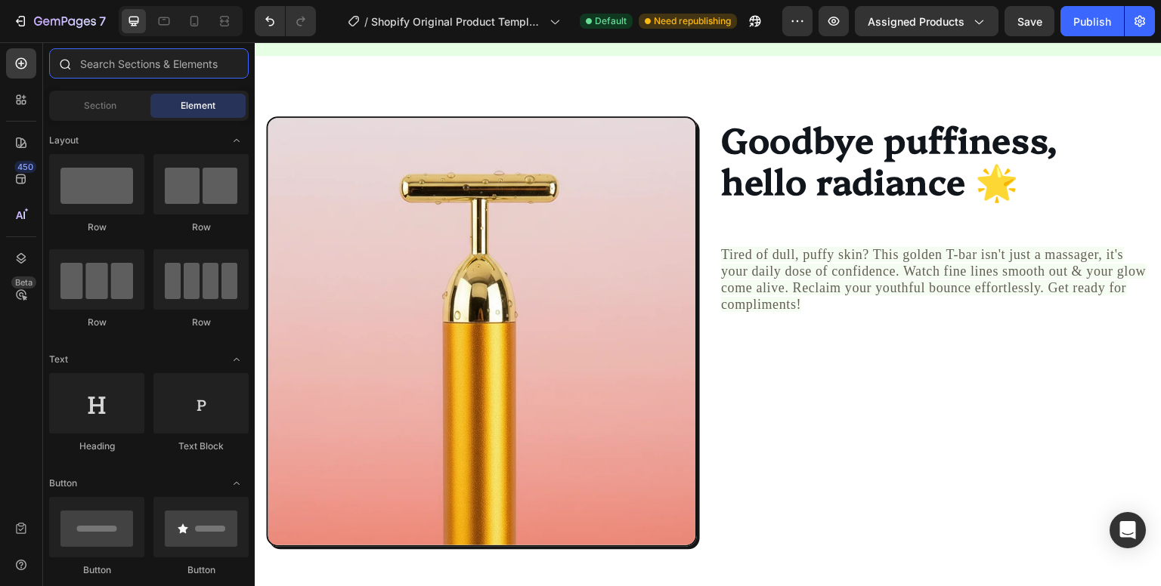
click at [169, 73] on input "text" at bounding box center [148, 63] width 199 height 30
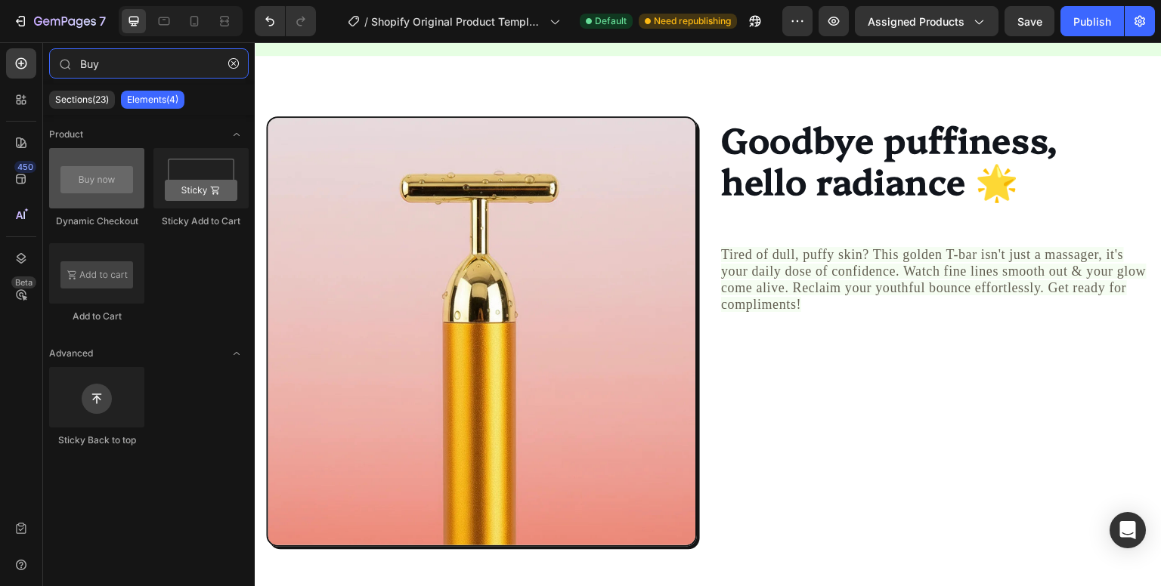
type input "Buy"
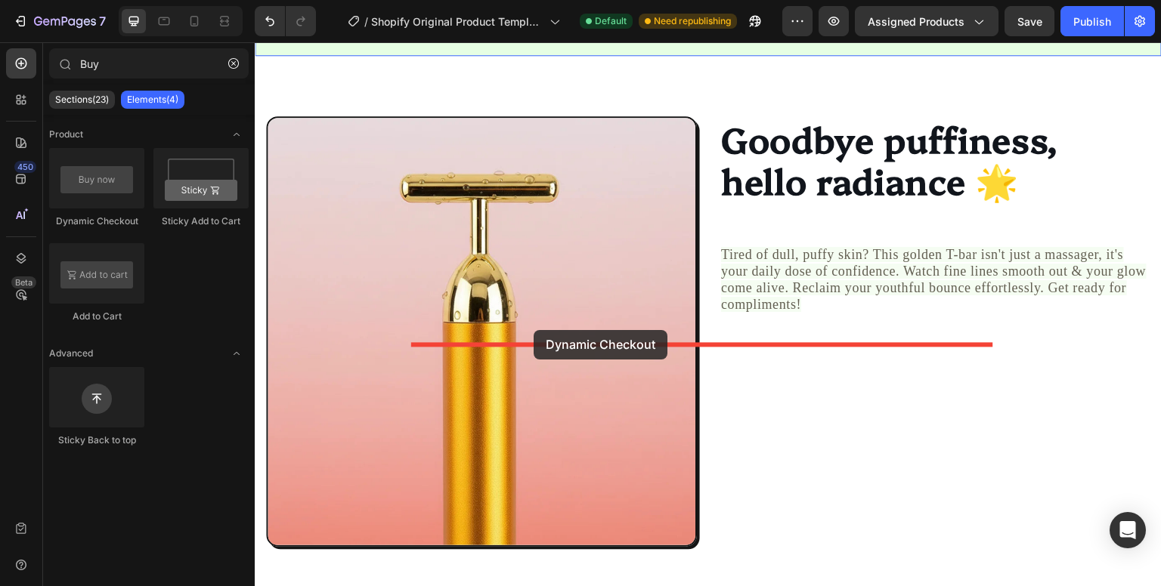
drag, startPoint x: 366, startPoint y: 224, endPoint x: 533, endPoint y: 330, distance: 197.7
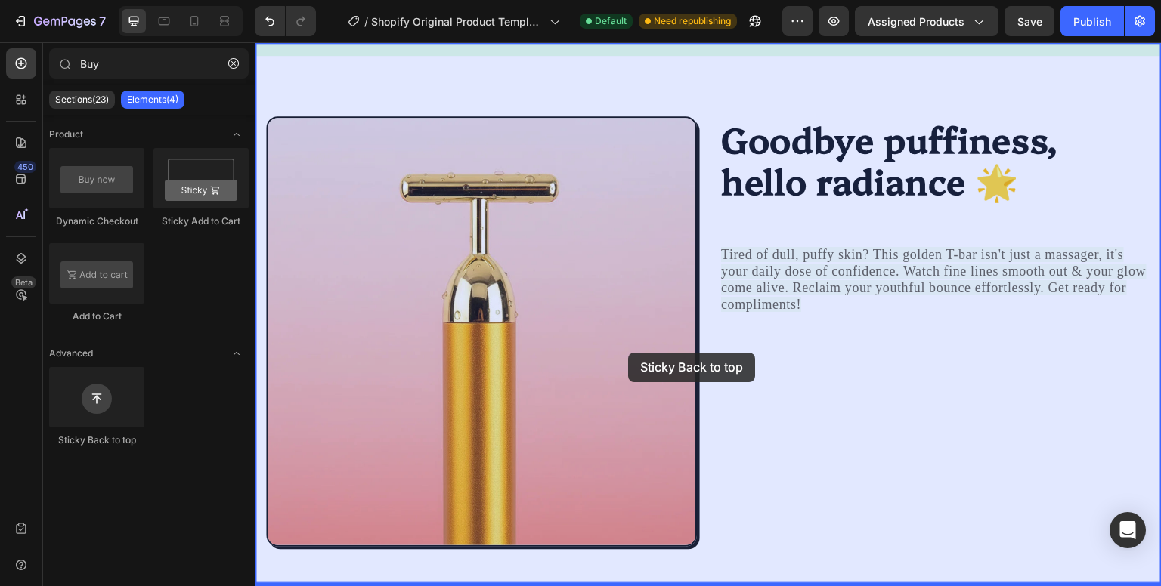
drag, startPoint x: 351, startPoint y: 463, endPoint x: 628, endPoint y: 353, distance: 298.5
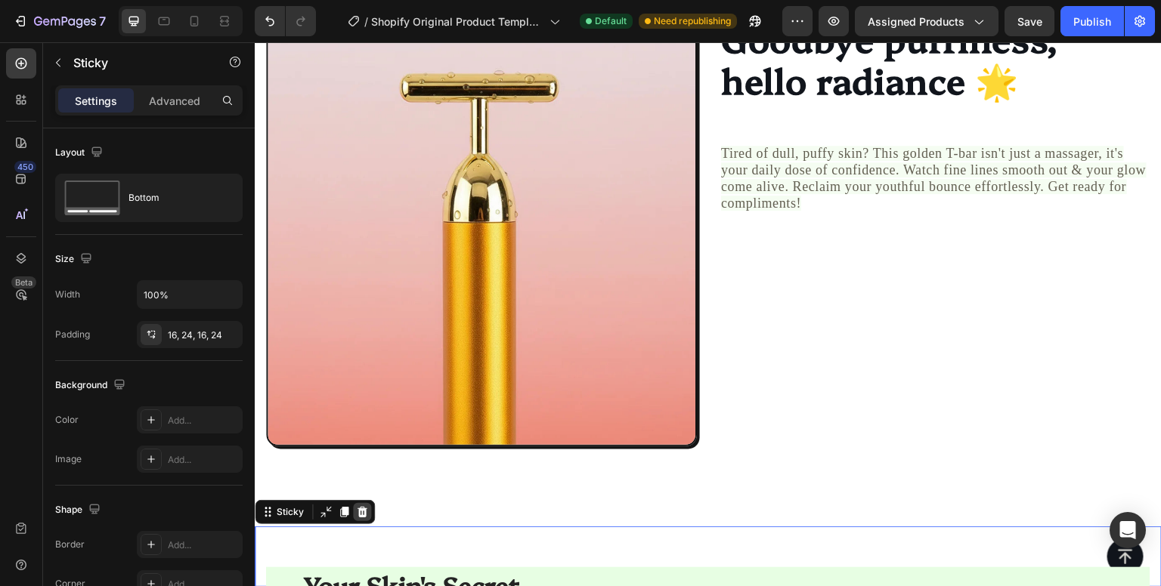
scroll to position [2491, 0]
click at [363, 510] on icon at bounding box center [362, 512] width 10 height 11
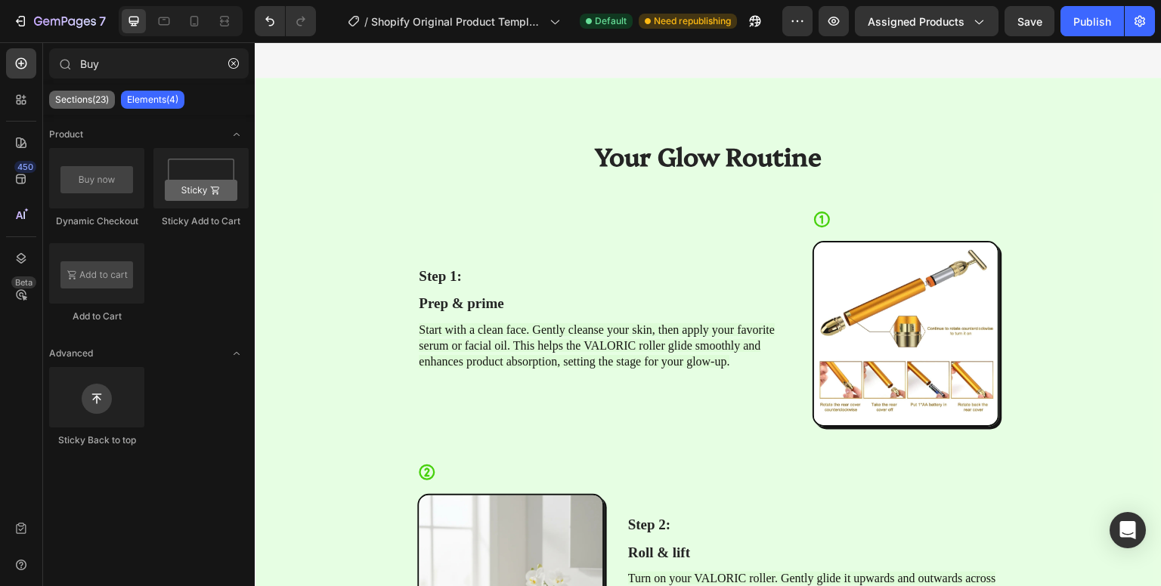
click at [96, 99] on p "Sections(23)" at bounding box center [82, 100] width 54 height 12
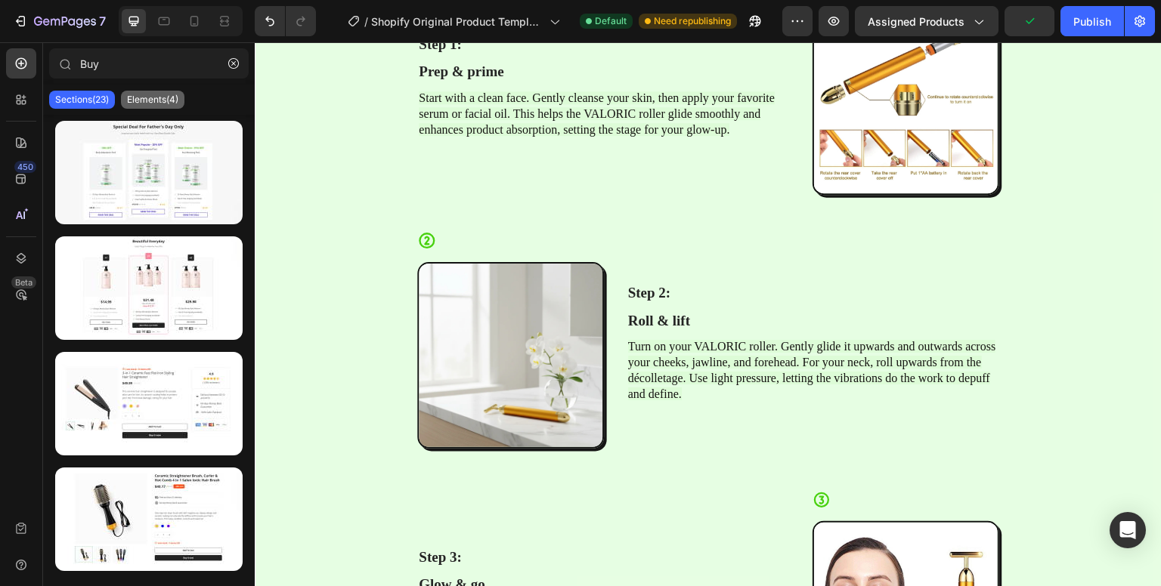
click at [164, 104] on p "Elements(4)" at bounding box center [152, 100] width 51 height 12
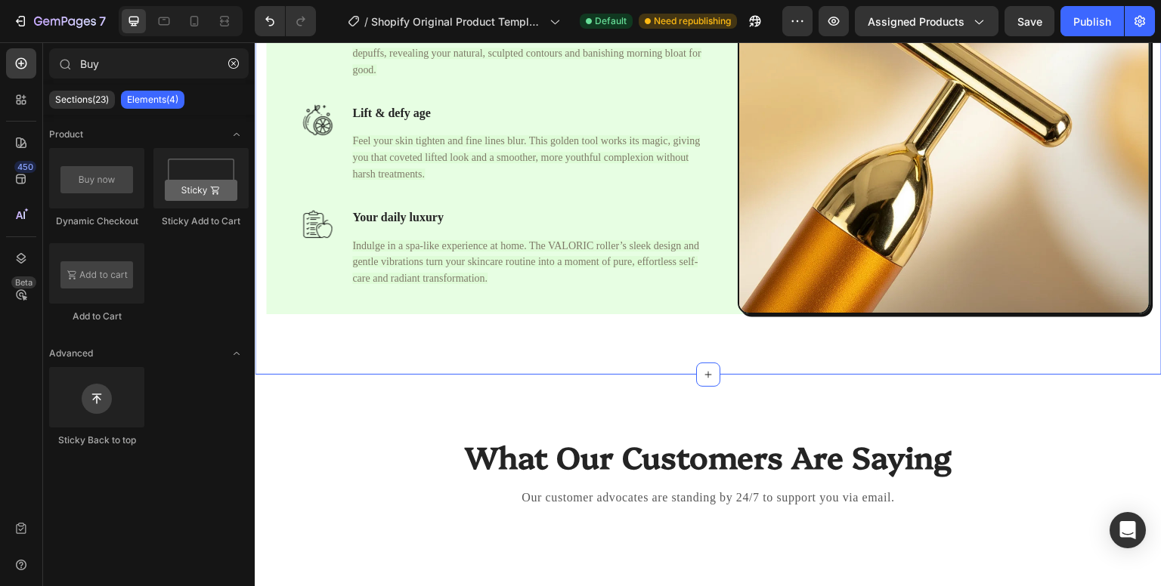
scroll to position [3152, 0]
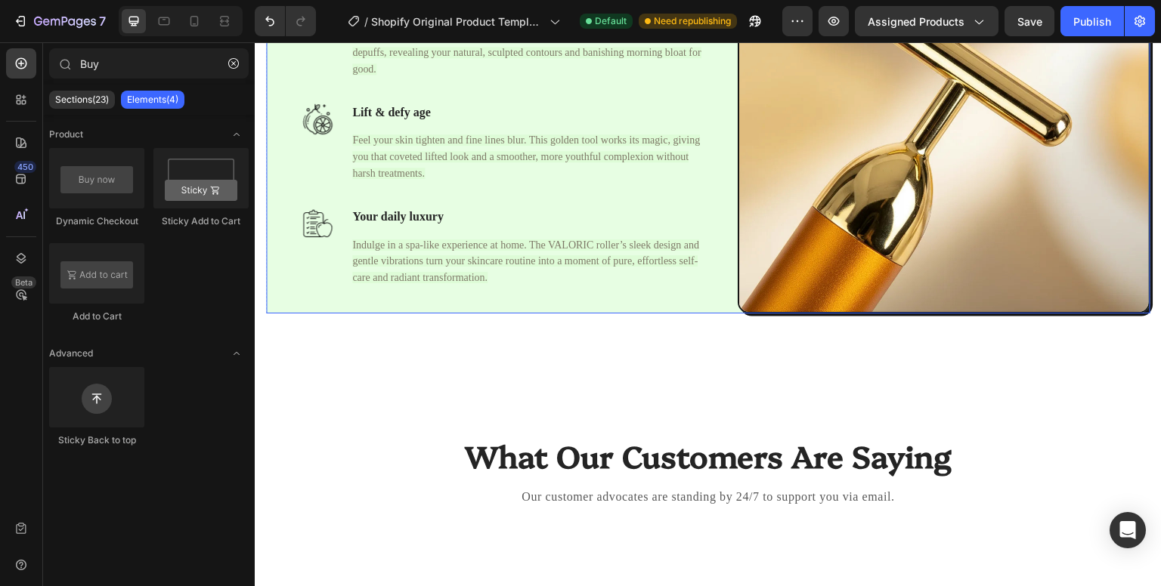
click at [618, 304] on div "Your Skin's Secret Heading Image Bye-bye puffiness Text block Wake up to a visi…" at bounding box center [508, 107] width 413 height 413
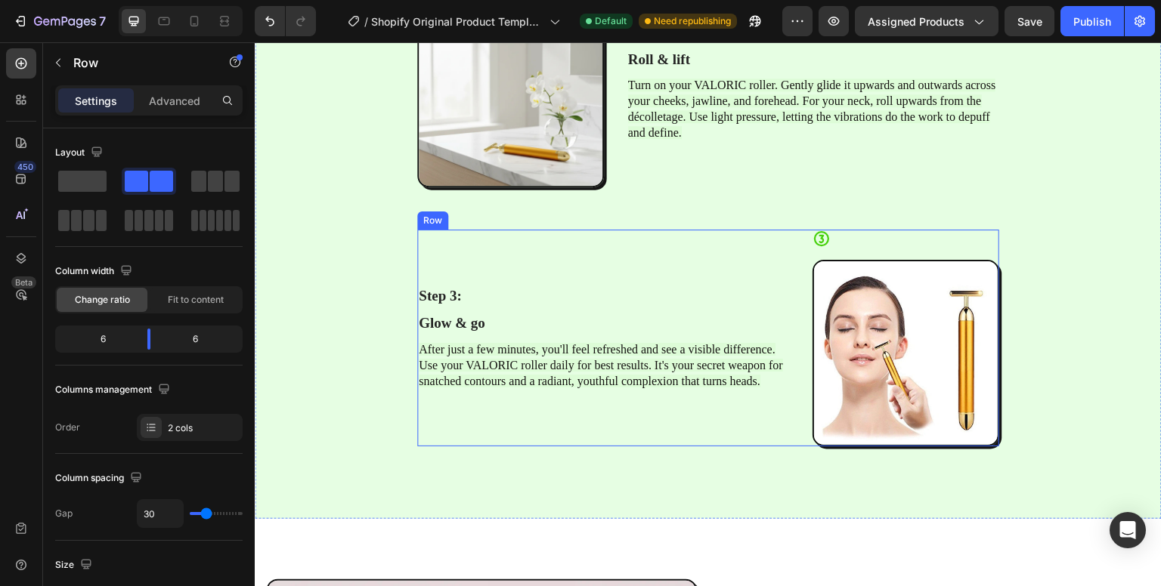
scroll to position [1943, 0]
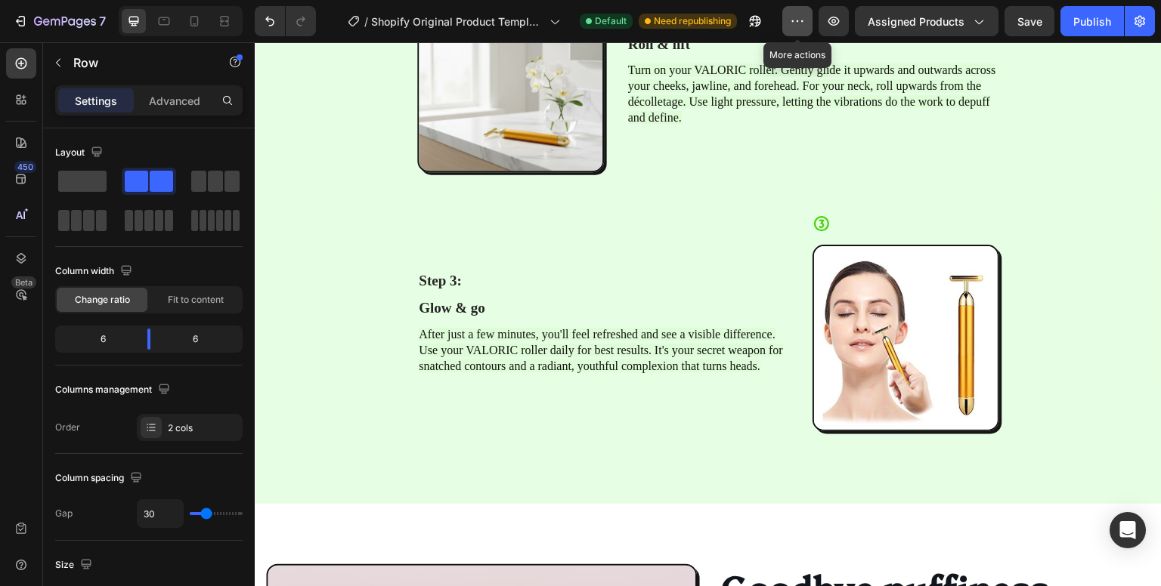
click at [795, 26] on icon "button" at bounding box center [797, 21] width 15 height 15
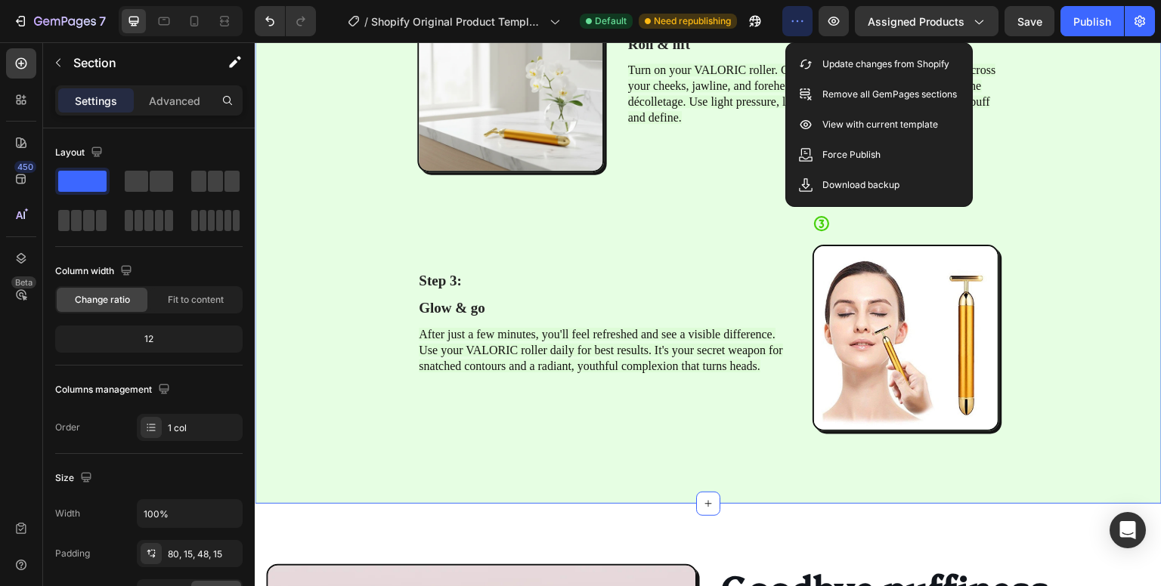
click at [381, 246] on div "Your Glow Routine Heading Row Step 1: Text Block Prep & prime Text Block Start …" at bounding box center [708, 49] width 884 height 838
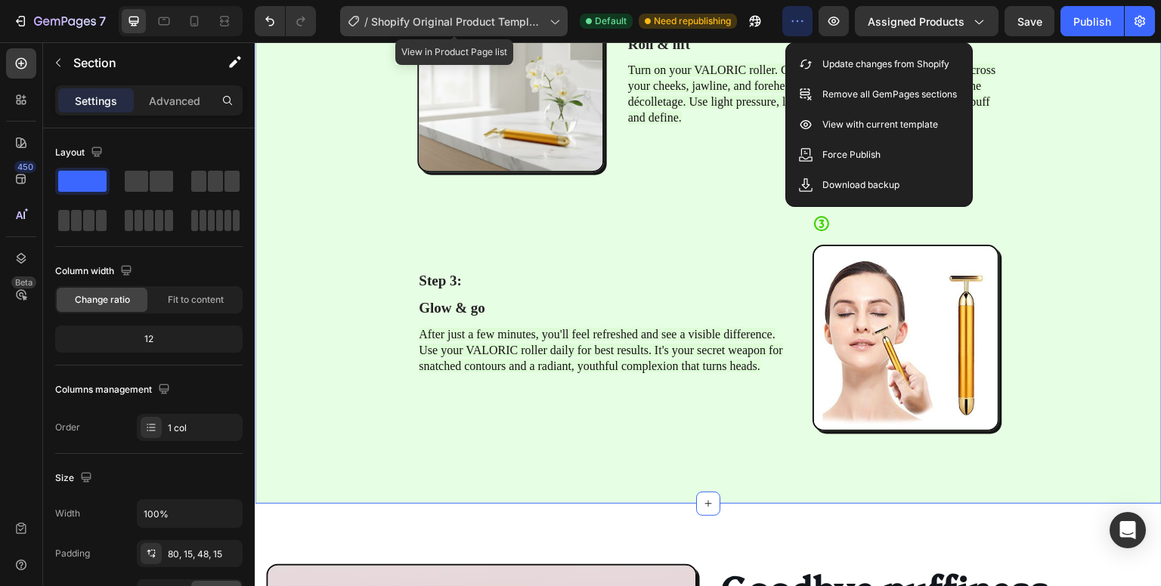
click at [540, 30] on div "/ Shopify Original Product Template" at bounding box center [453, 21] width 227 height 30
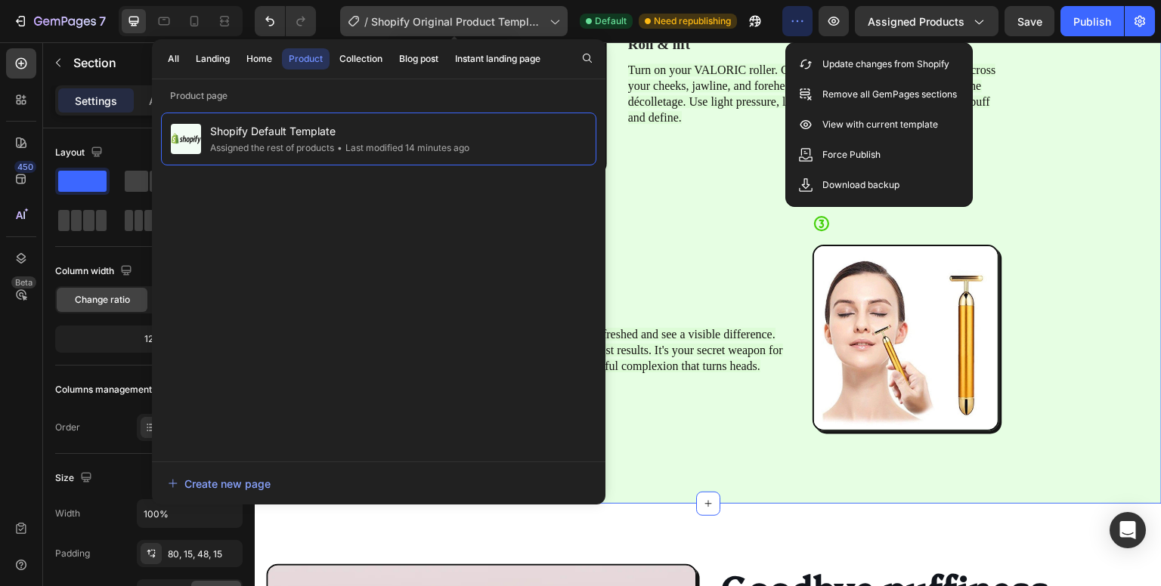
click at [540, 30] on div "/ Shopify Original Product Template" at bounding box center [453, 21] width 227 height 30
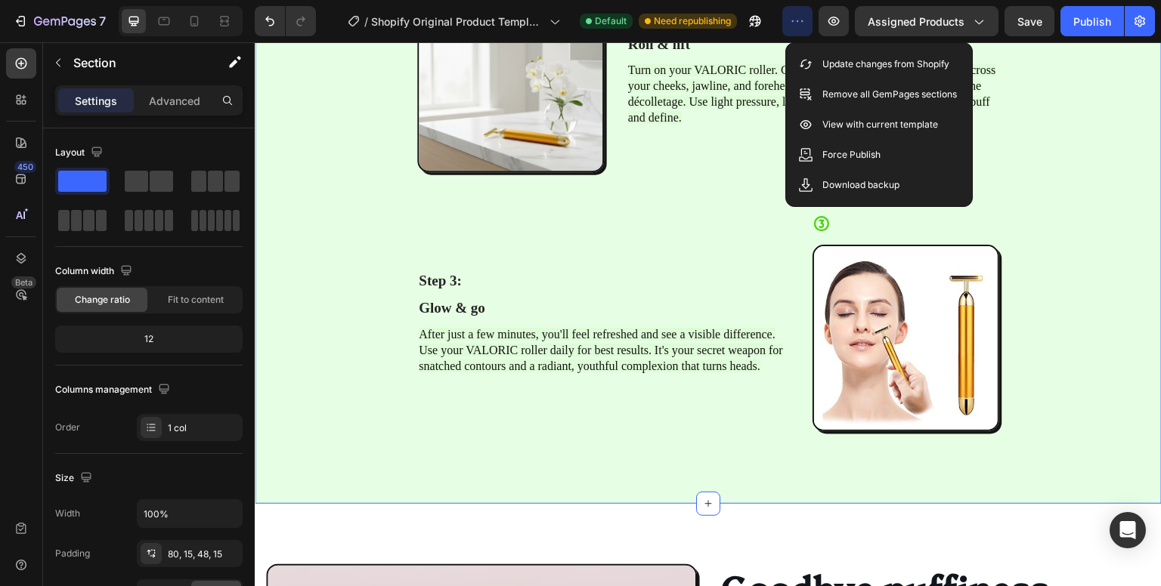
click at [358, 214] on div "Your Glow Routine Heading Row Step 1: Text Block Prep & prime Text Block Start …" at bounding box center [708, 49] width 884 height 838
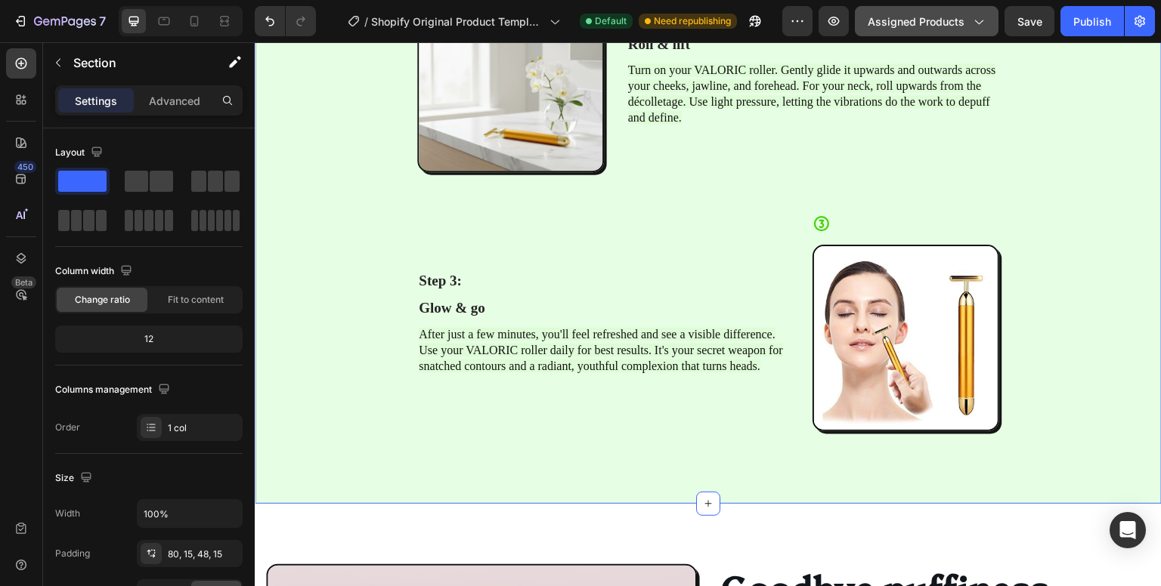
click at [970, 32] on button "Assigned Products" at bounding box center [927, 21] width 144 height 30
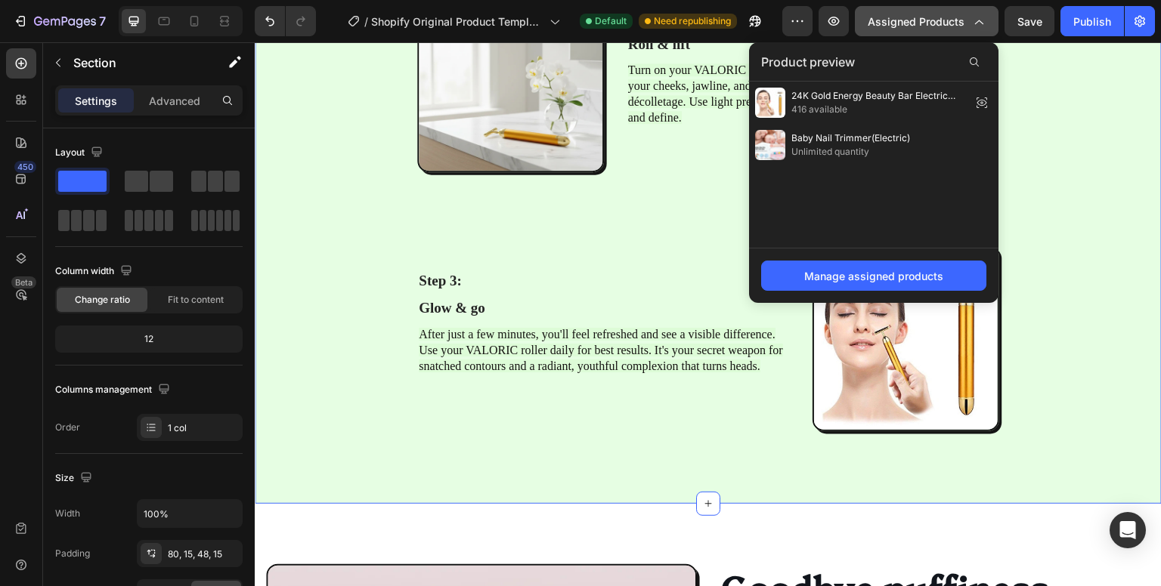
click at [973, 29] on button "Assigned Products" at bounding box center [927, 21] width 144 height 30
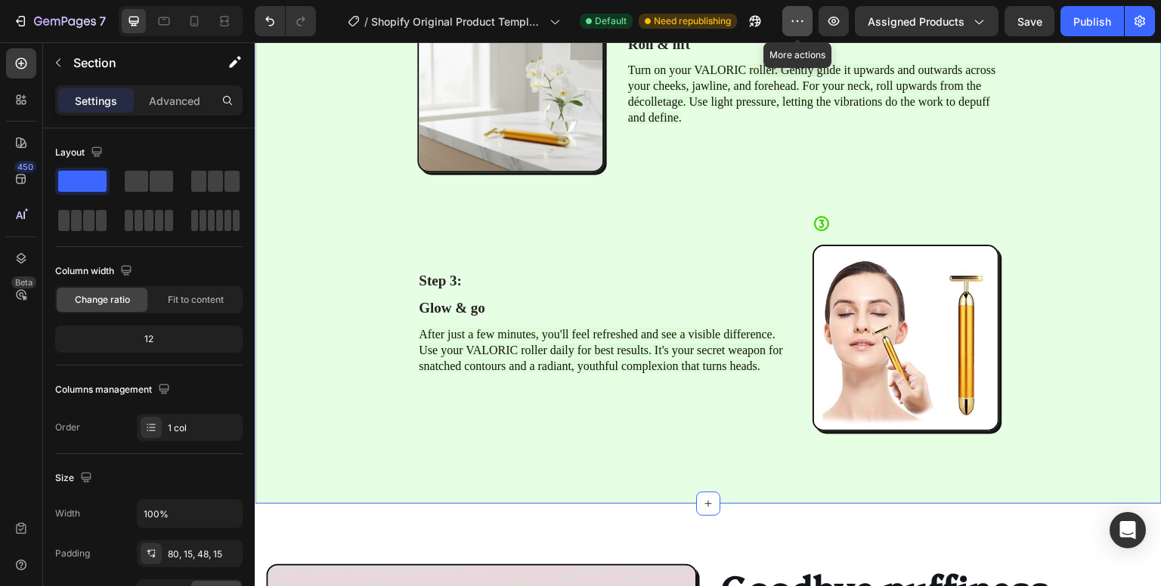
click at [811, 23] on button "button" at bounding box center [797, 21] width 30 height 30
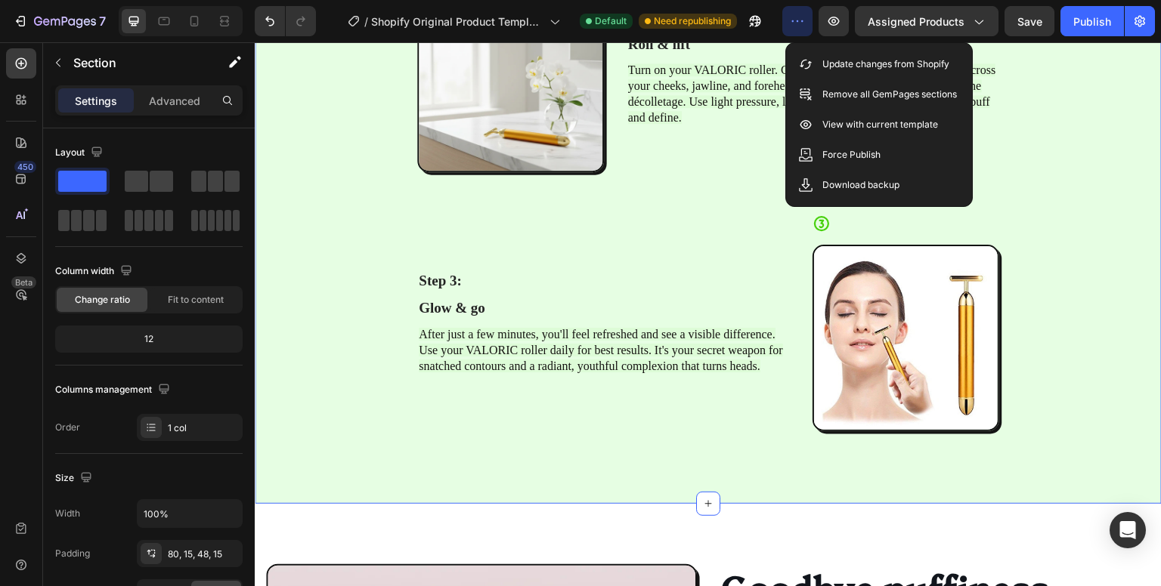
click at [372, 248] on div "Your Glow Routine Heading Row Step 1: Text Block Prep & prime Text Block Start …" at bounding box center [708, 49] width 884 height 838
click at [279, 294] on div "Your Glow Routine Heading Row Step 1: Text Block Prep & prime Text Block Start …" at bounding box center [708, 49] width 884 height 838
click at [798, 24] on icon "button" at bounding box center [797, 21] width 15 height 15
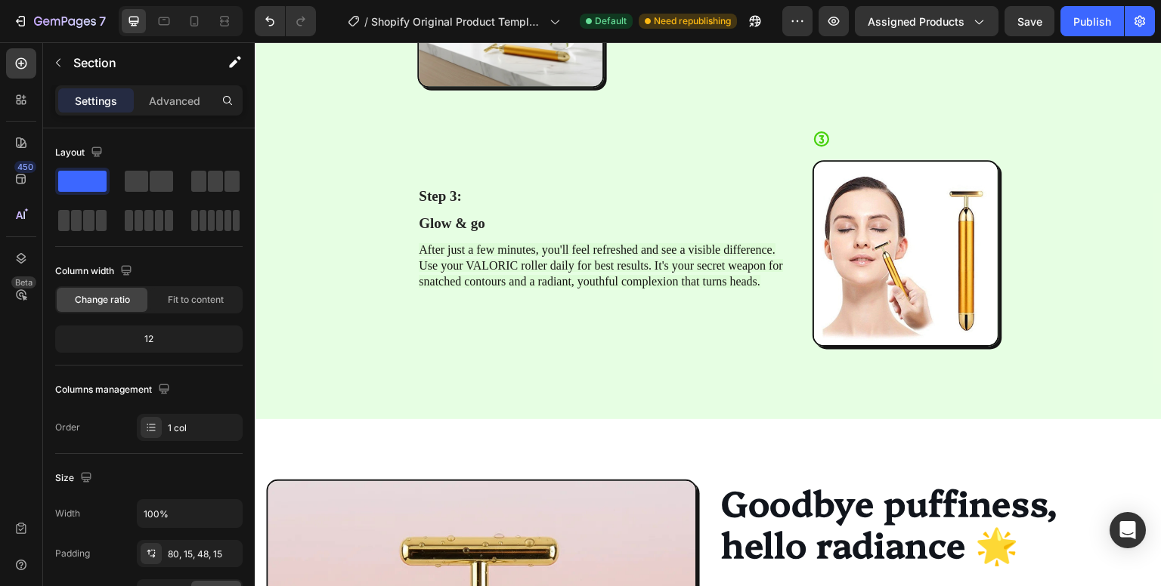
scroll to position [2030, 0]
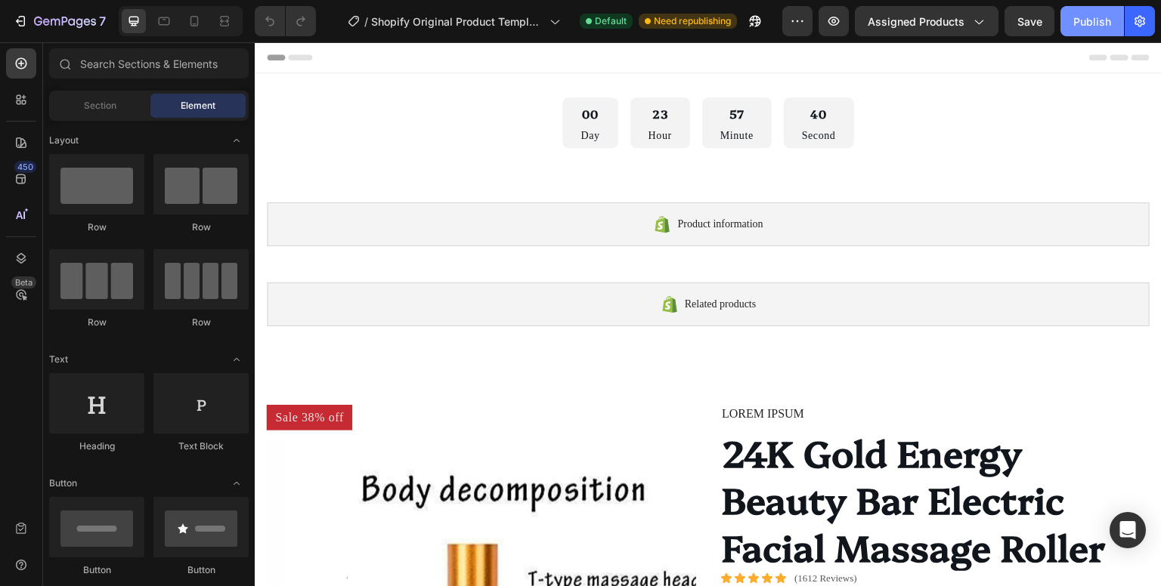
click at [1076, 26] on div "Publish" at bounding box center [1092, 22] width 38 height 16
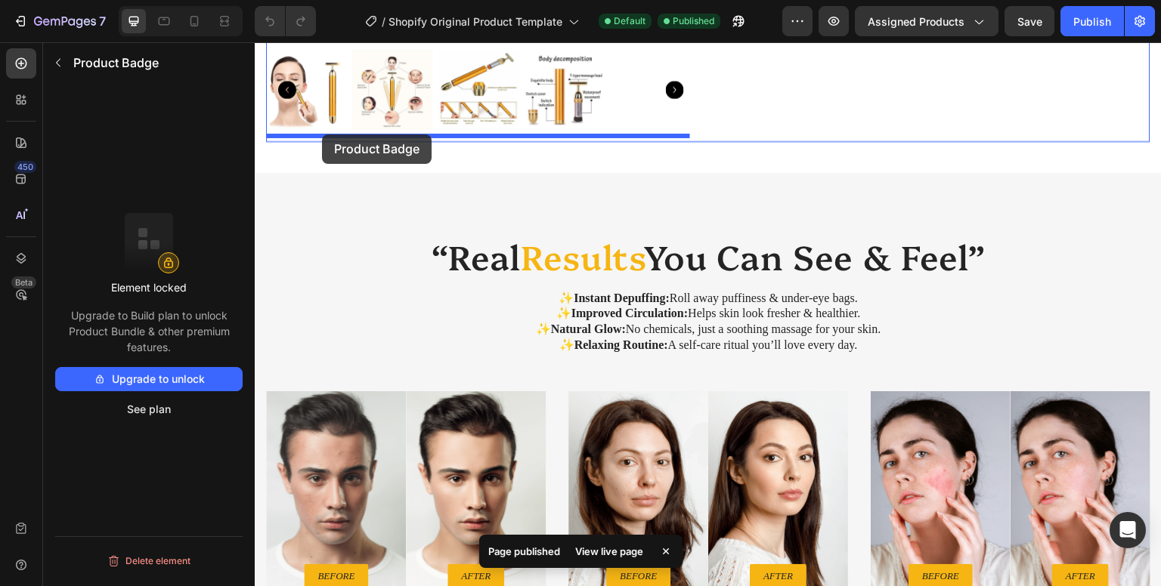
scroll to position [670, 0]
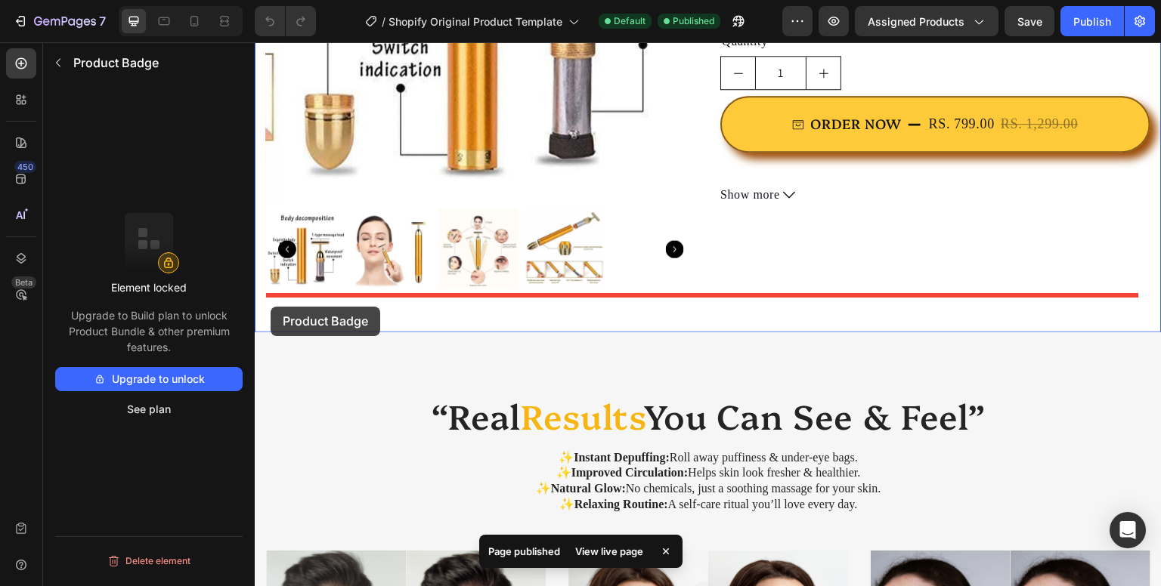
drag, startPoint x: 291, startPoint y: 332, endPoint x: 271, endPoint y: 307, distance: 32.2
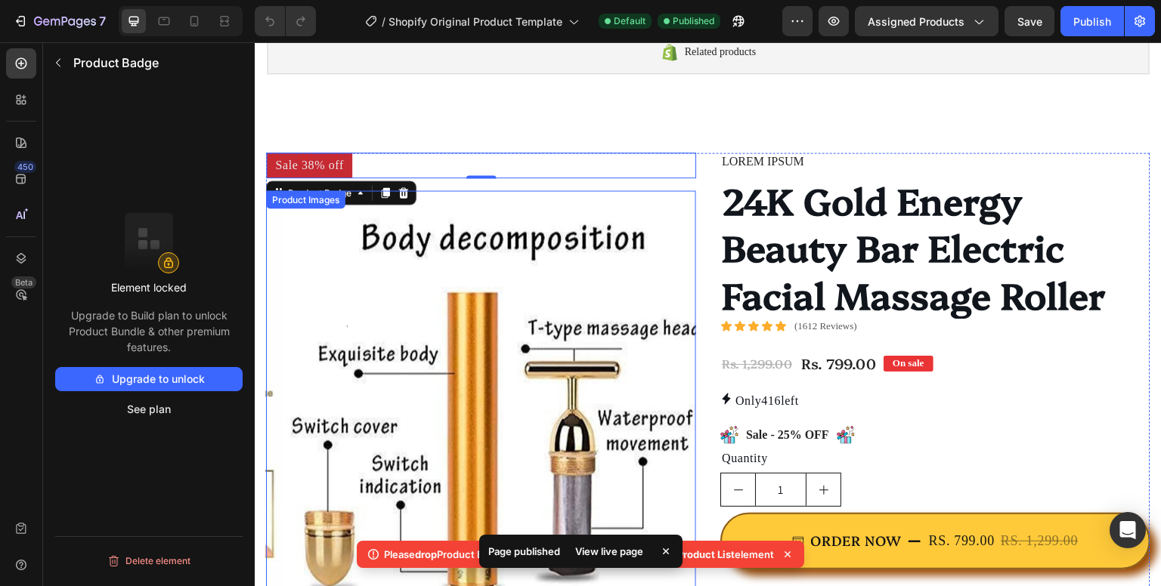
scroll to position [225, 0]
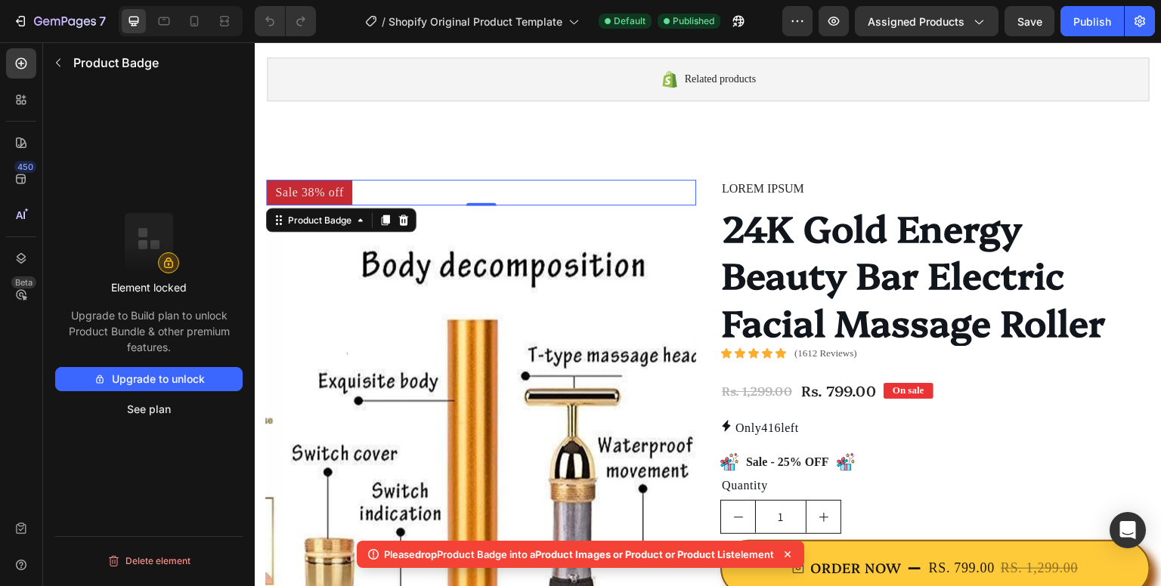
click at [325, 199] on pre "Sale 38% off" at bounding box center [309, 193] width 86 height 26
click at [316, 187] on pre "Sale 38% off" at bounding box center [309, 193] width 86 height 26
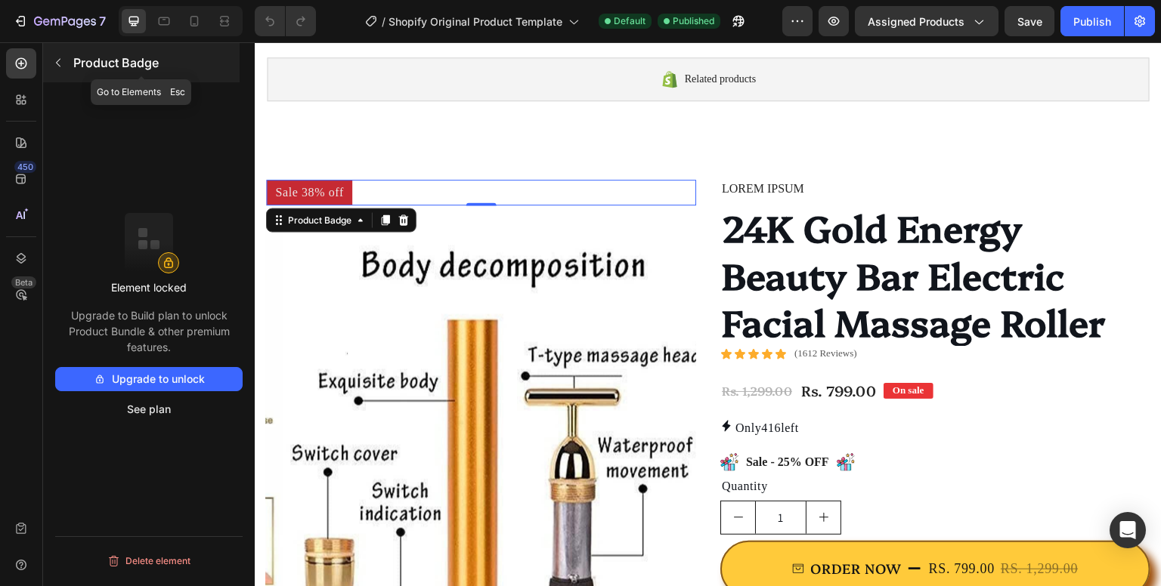
click at [50, 63] on button "button" at bounding box center [58, 63] width 24 height 24
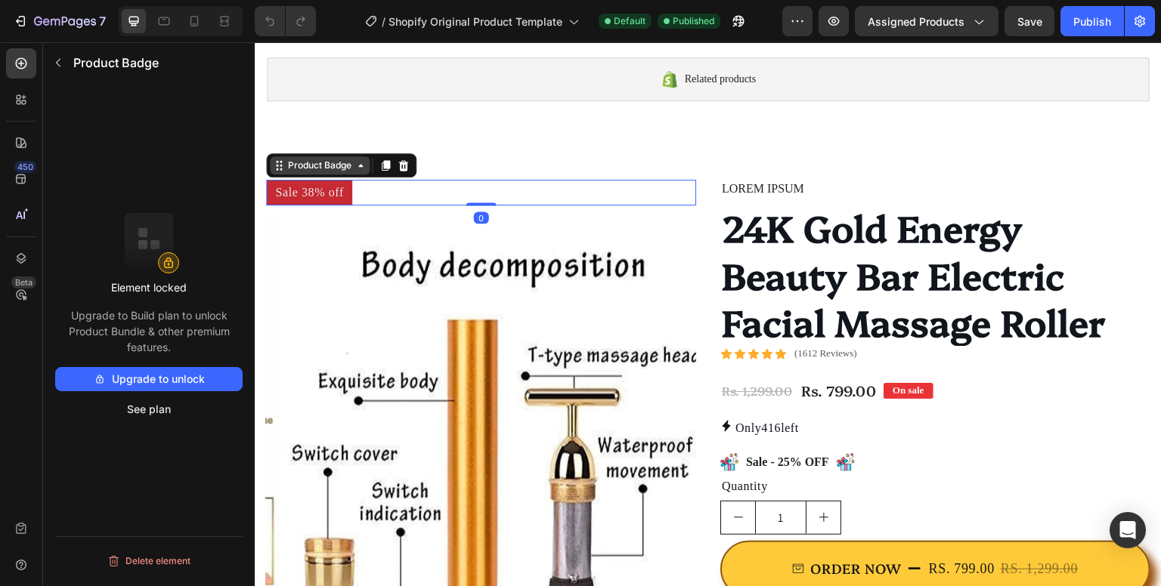
click at [295, 175] on div "Product Badge" at bounding box center [341, 165] width 150 height 24
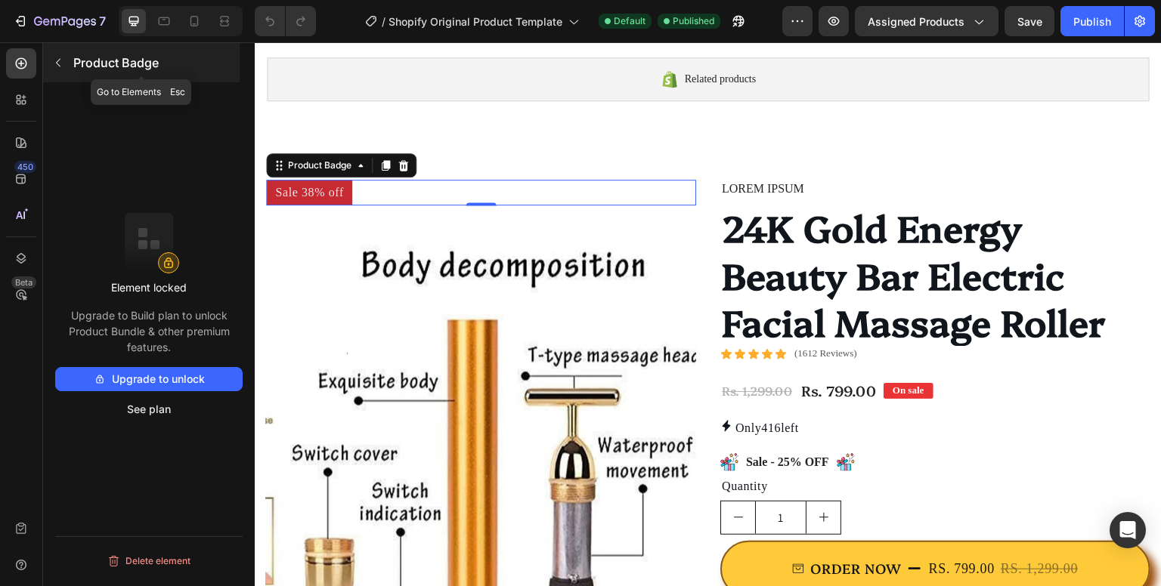
click at [62, 58] on icon "button" at bounding box center [58, 63] width 12 height 12
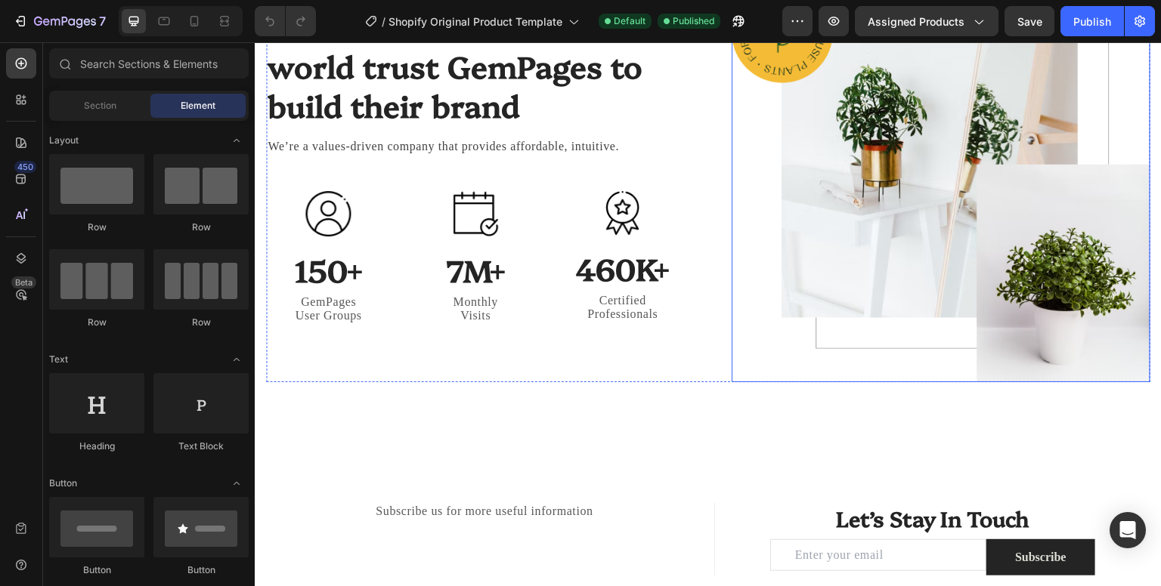
scroll to position [4101, 0]
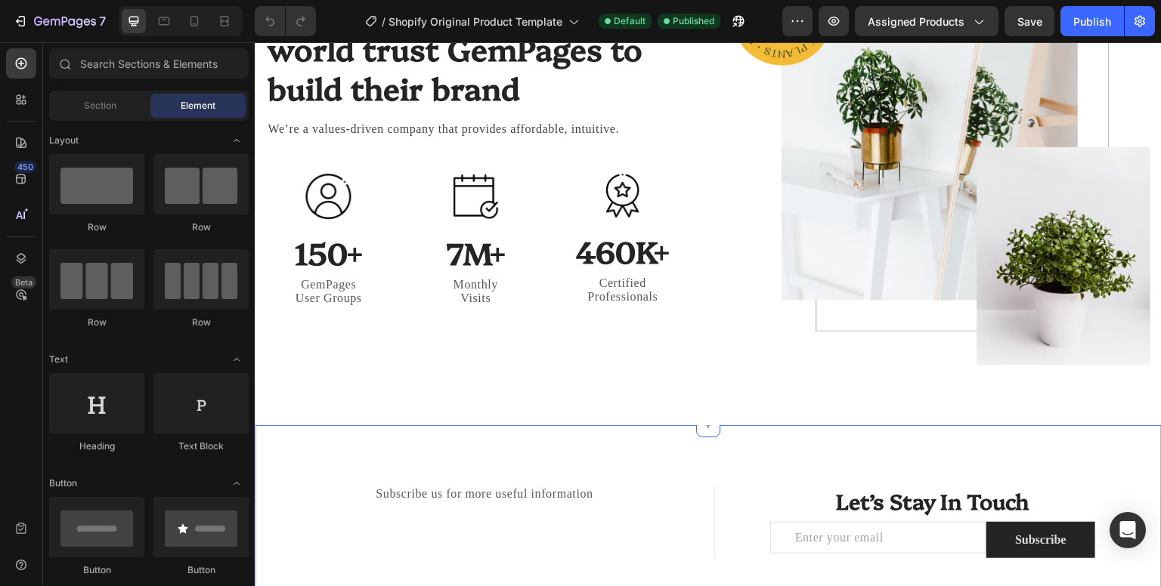
click at [855, 476] on div "Subscribe us for more useful information Text block Title Line Let’s Stay In To…" at bounding box center [708, 521] width 907 height 193
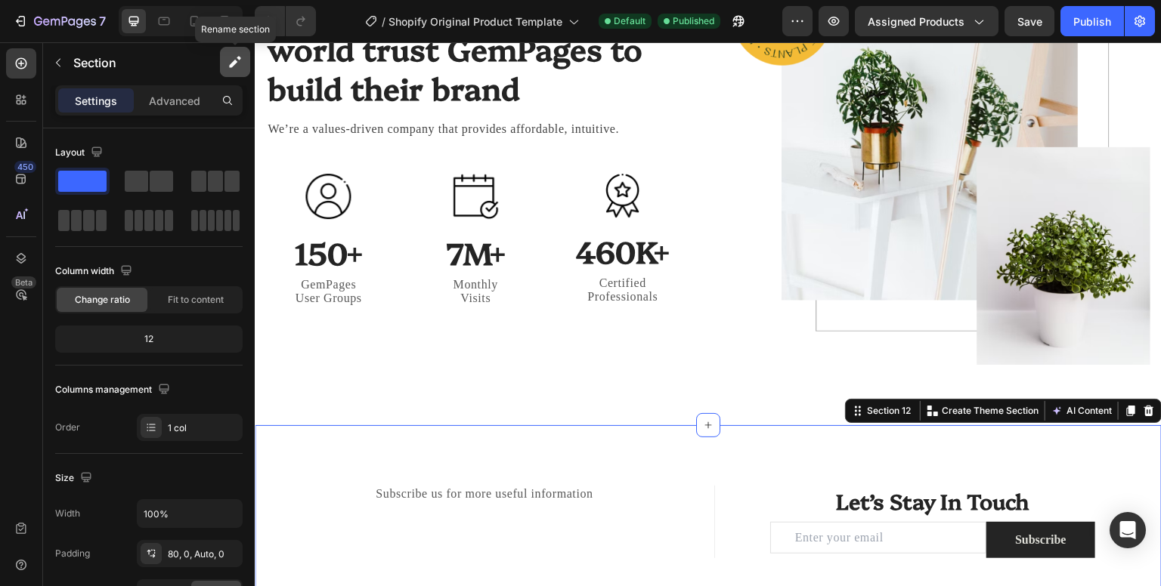
click at [224, 63] on button "button" at bounding box center [235, 62] width 30 height 30
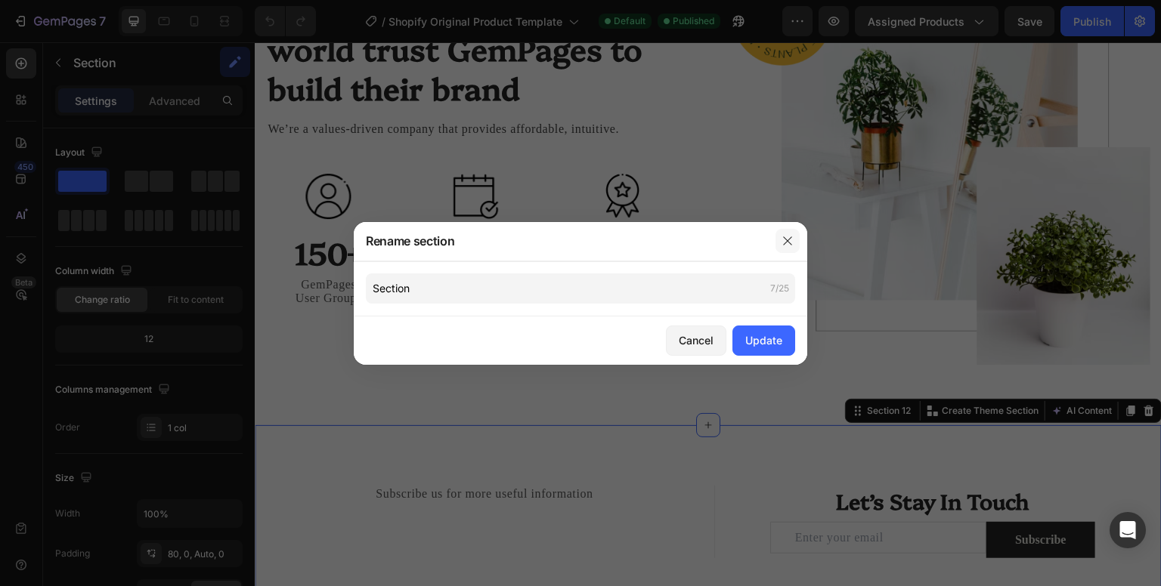
click at [780, 240] on button "button" at bounding box center [787, 241] width 24 height 24
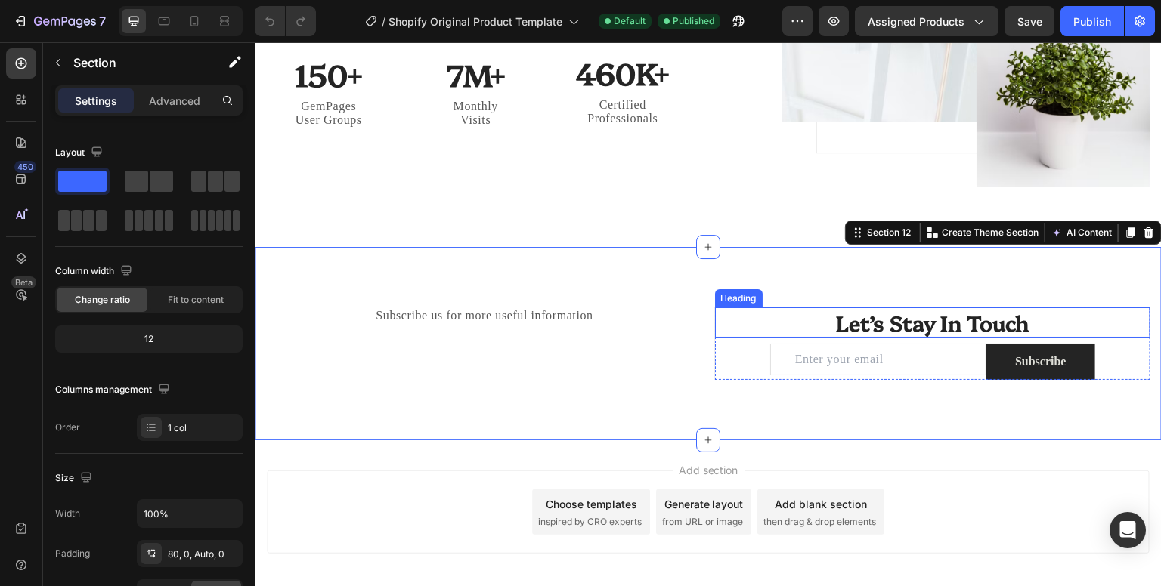
scroll to position [4280, 0]
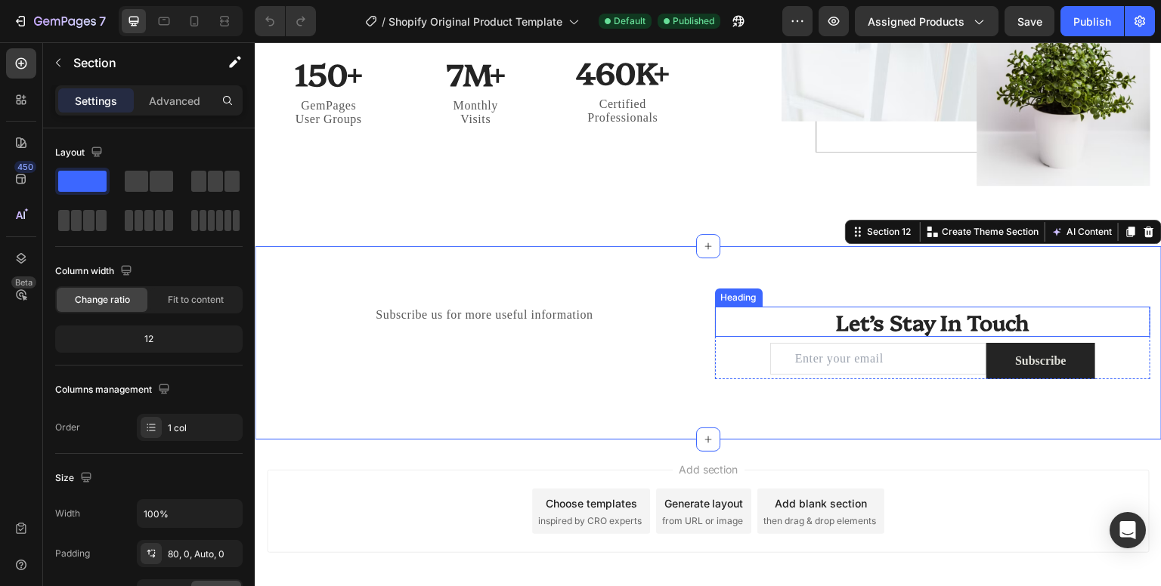
click at [743, 292] on div "Heading" at bounding box center [739, 298] width 42 height 14
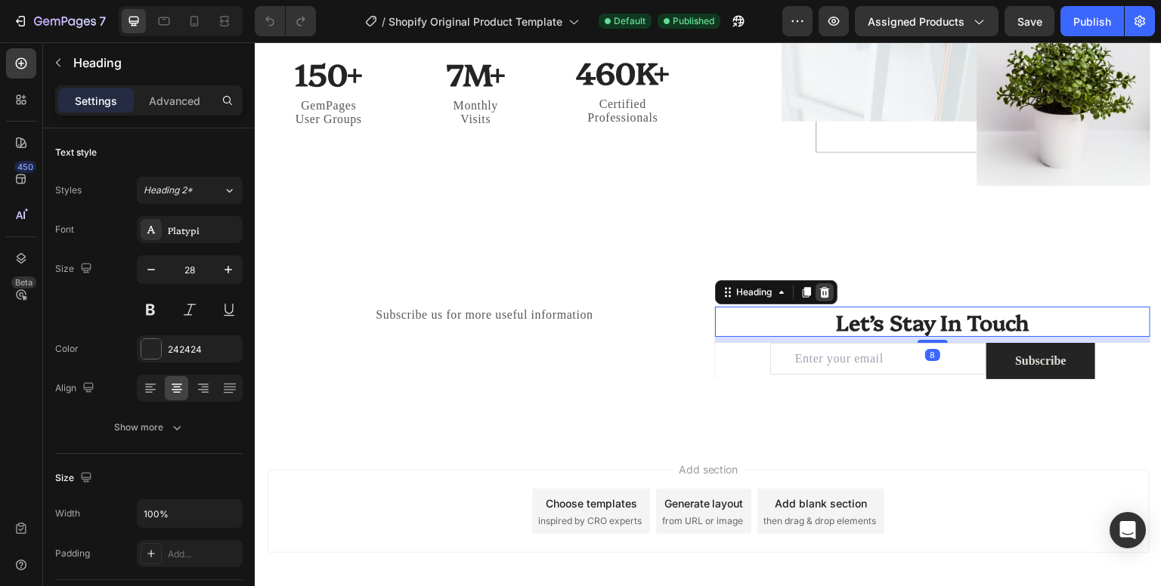
click at [818, 293] on div at bounding box center [824, 292] width 18 height 18
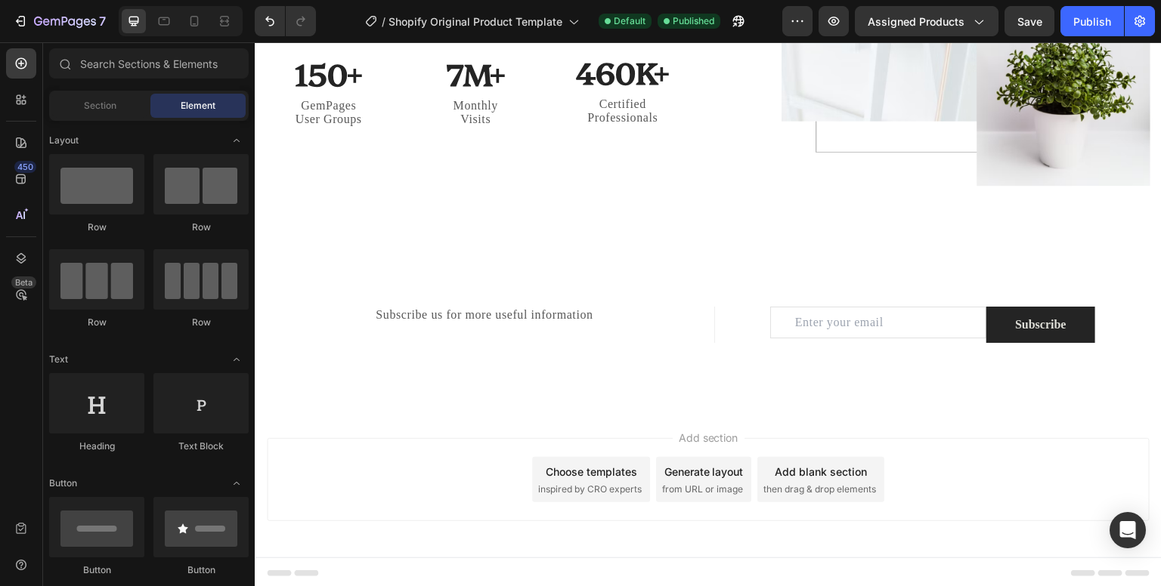
scroll to position [4276, 0]
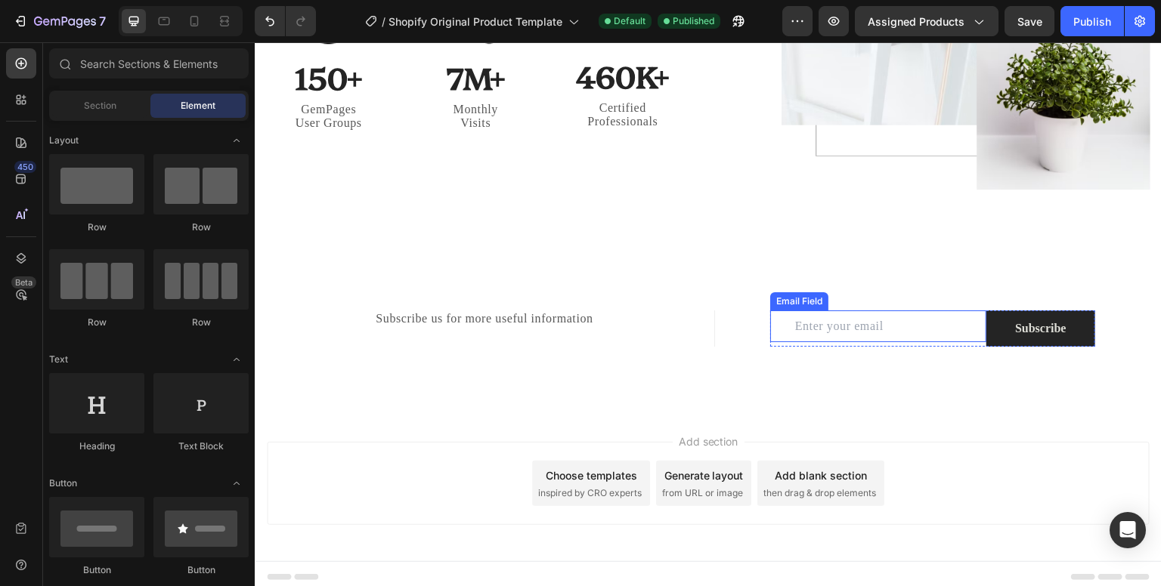
click at [806, 298] on div "Email Field" at bounding box center [799, 302] width 52 height 14
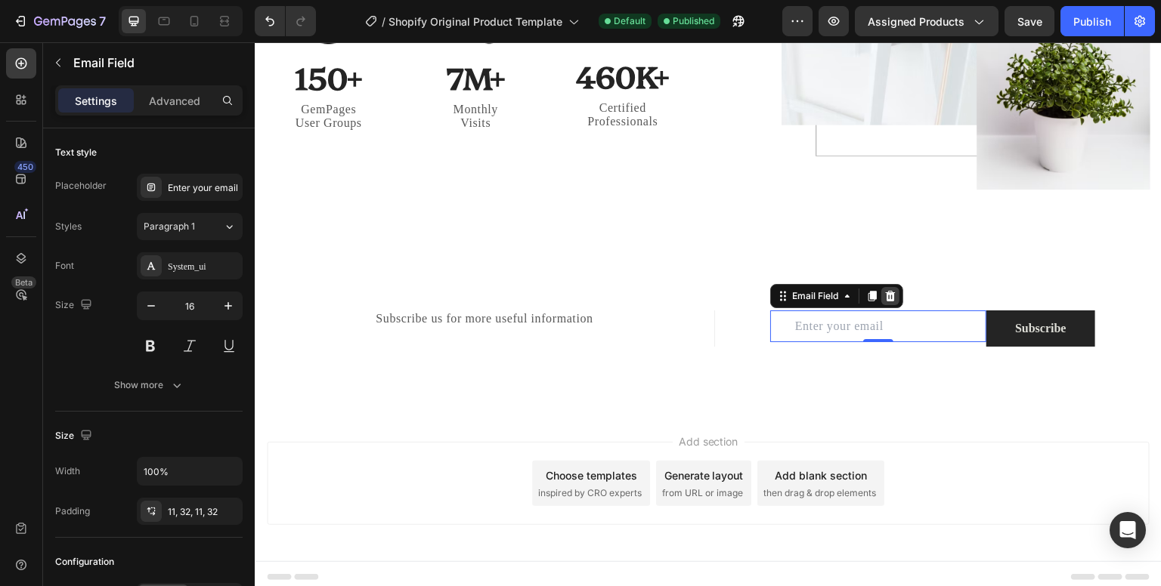
click at [885, 292] on icon at bounding box center [890, 296] width 10 height 11
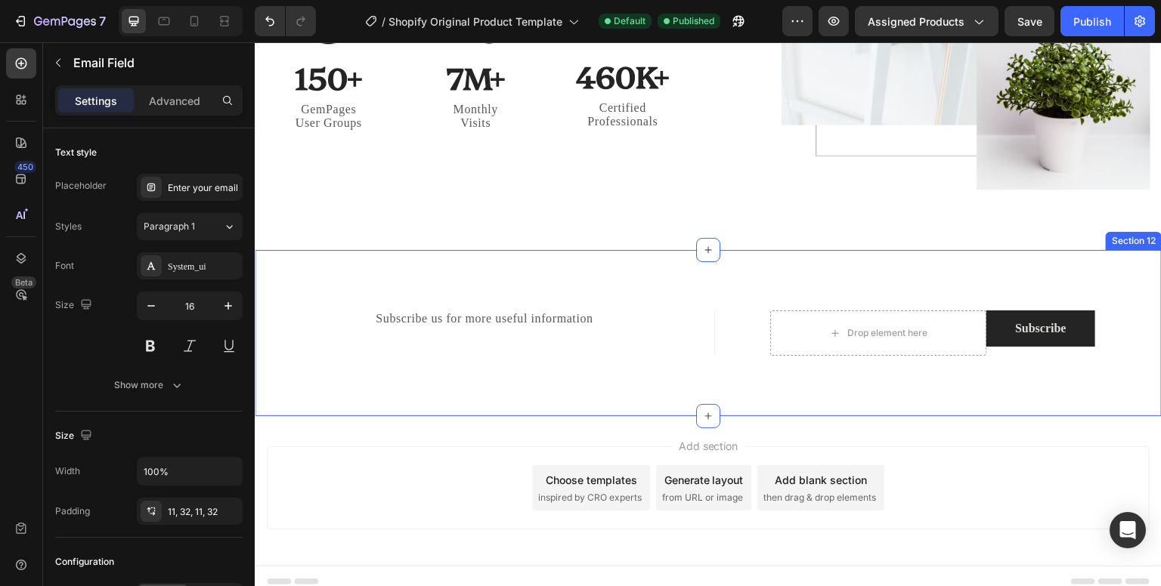
scroll to position [4280, 0]
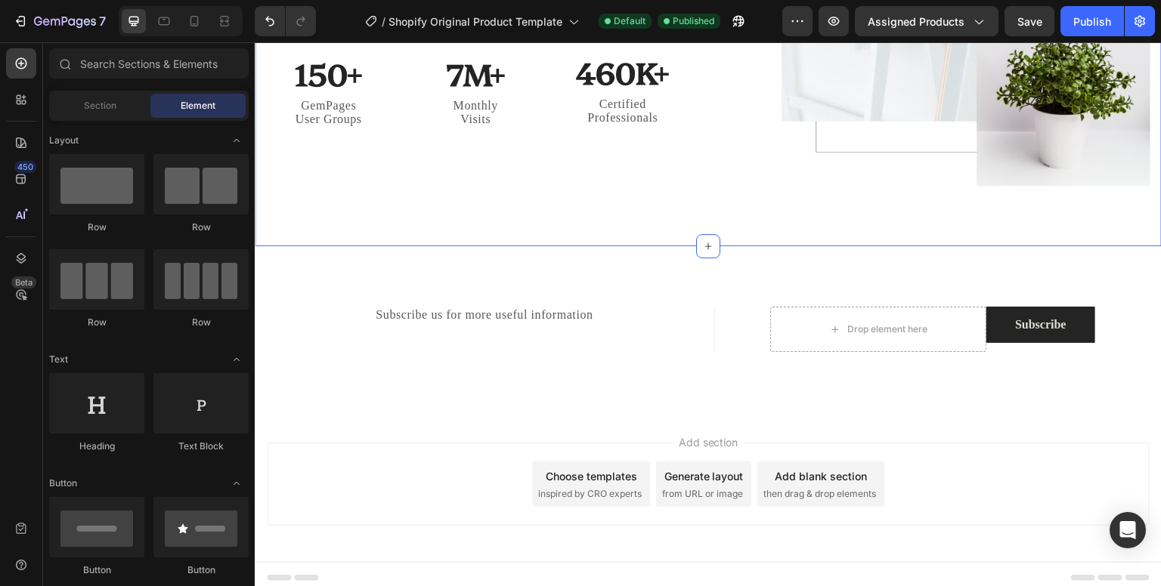
click at [297, 261] on div "Subscribe us for more useful information Text block Title Line Drop element her…" at bounding box center [708, 329] width 907 height 166
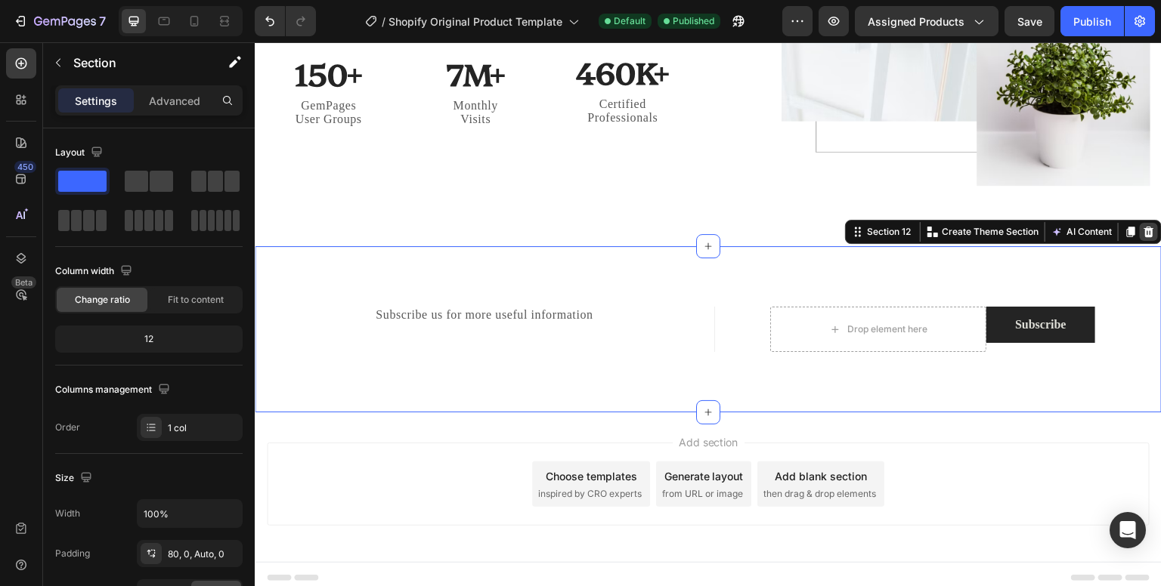
click at [1144, 228] on icon at bounding box center [1149, 232] width 10 height 11
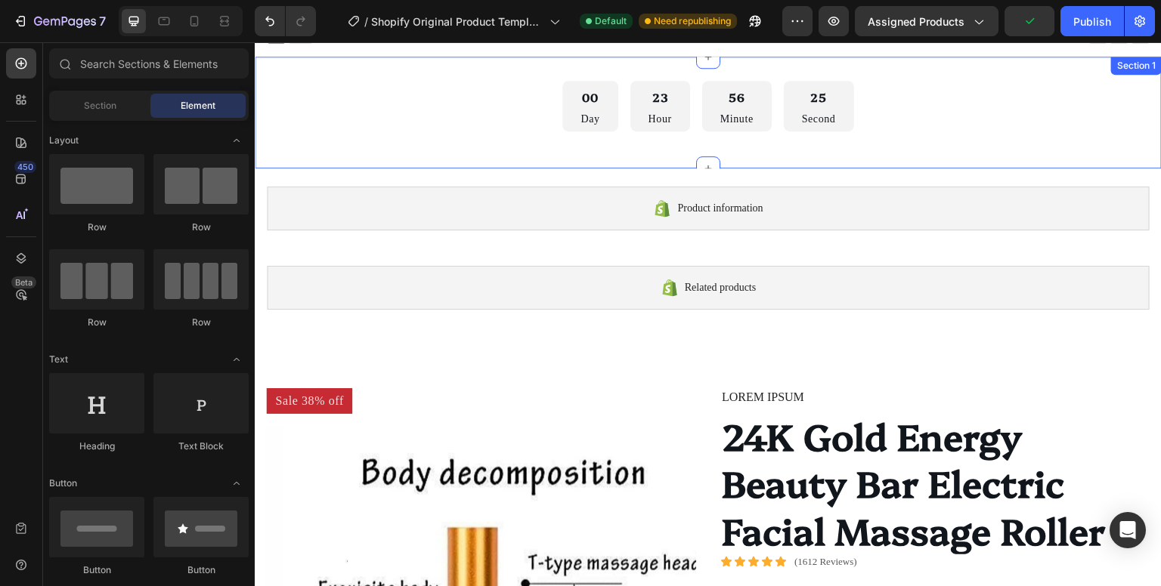
scroll to position [0, 0]
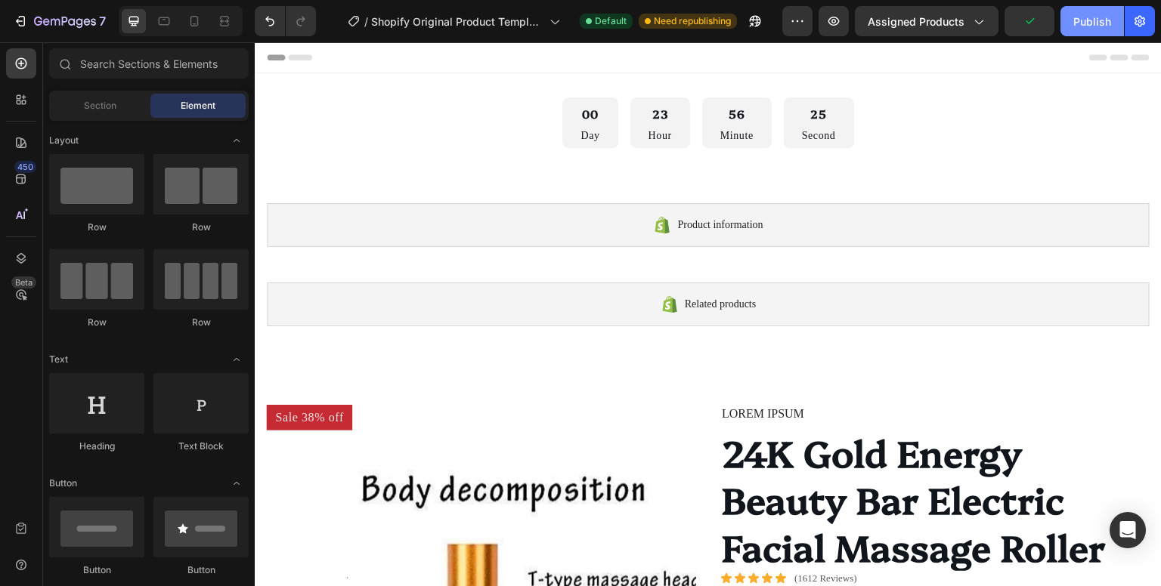
click at [1095, 23] on div "Publish" at bounding box center [1092, 22] width 38 height 16
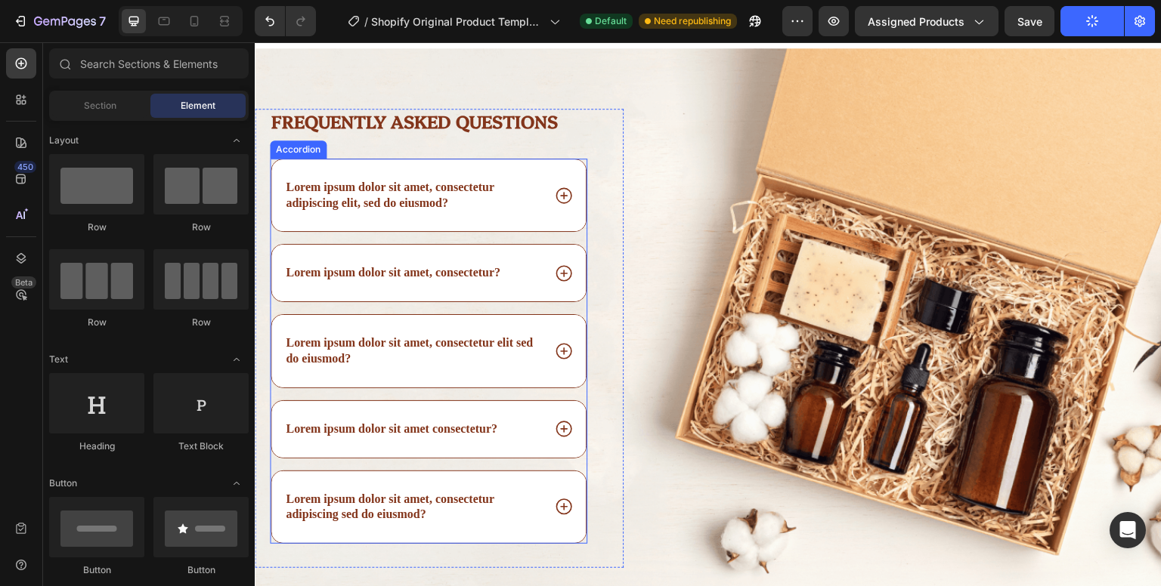
scroll to position [3701, 0]
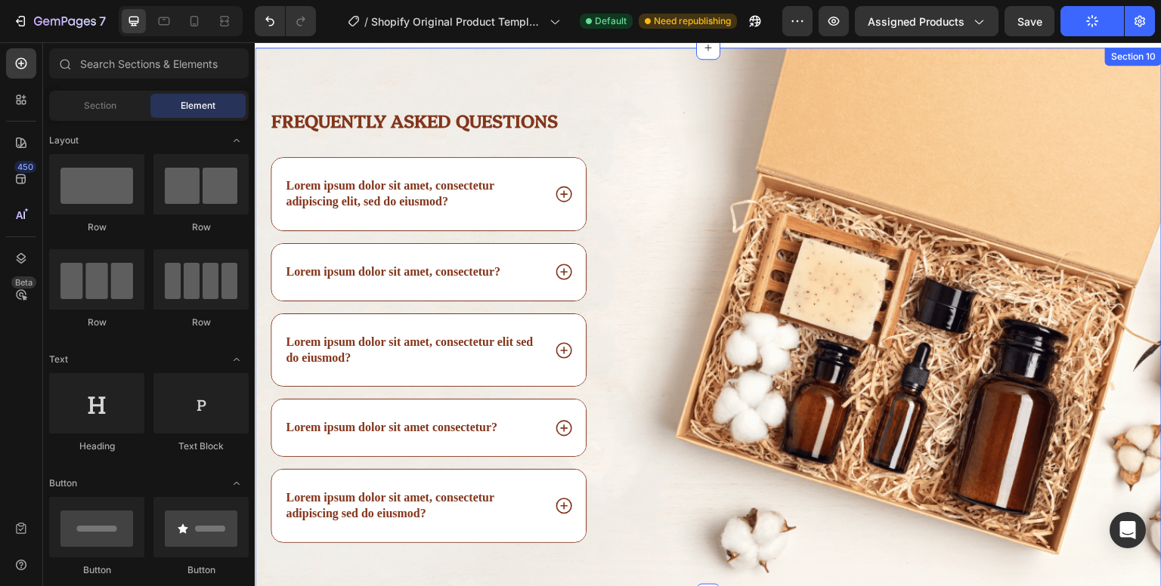
click at [695, 78] on div "Frequently asked questions Heading Lorem ipsum dolor sit amet, consectetur adip…" at bounding box center [708, 322] width 907 height 549
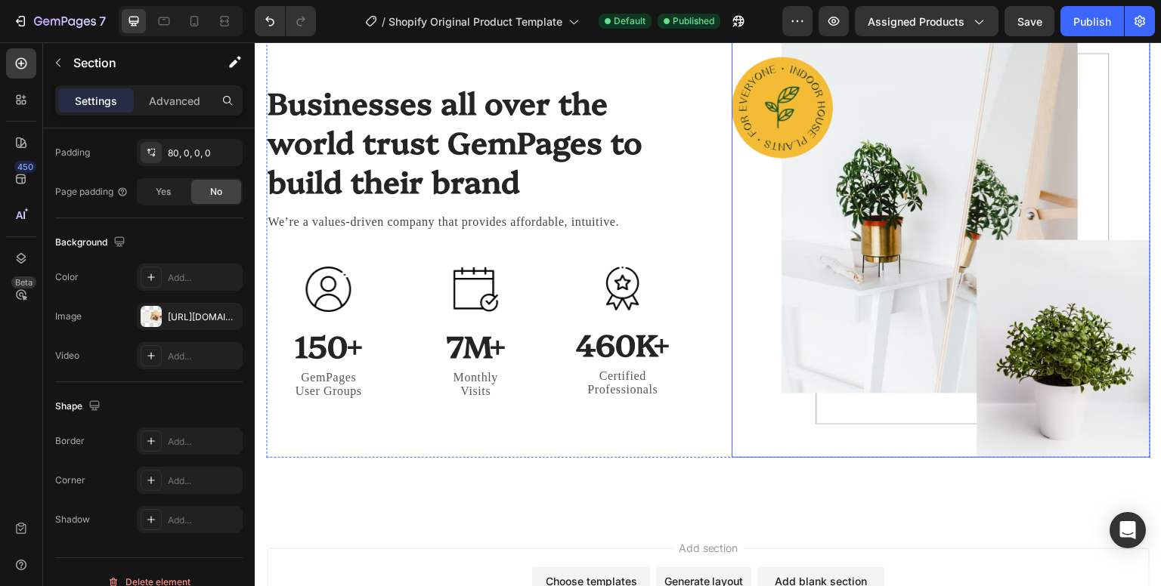
scroll to position [4353, 0]
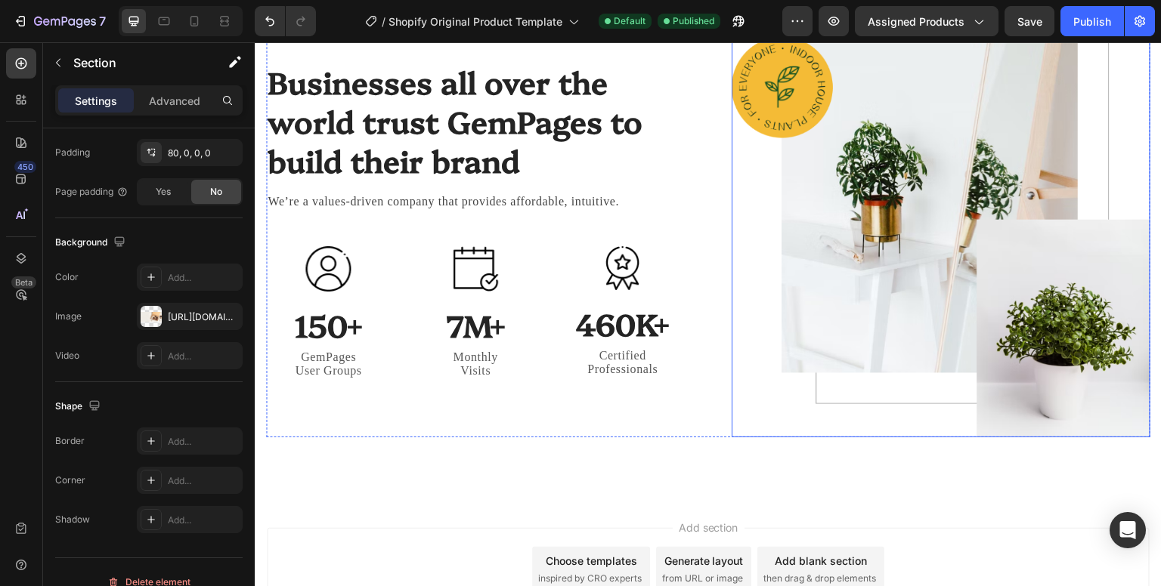
click at [903, 277] on img at bounding box center [940, 220] width 419 height 436
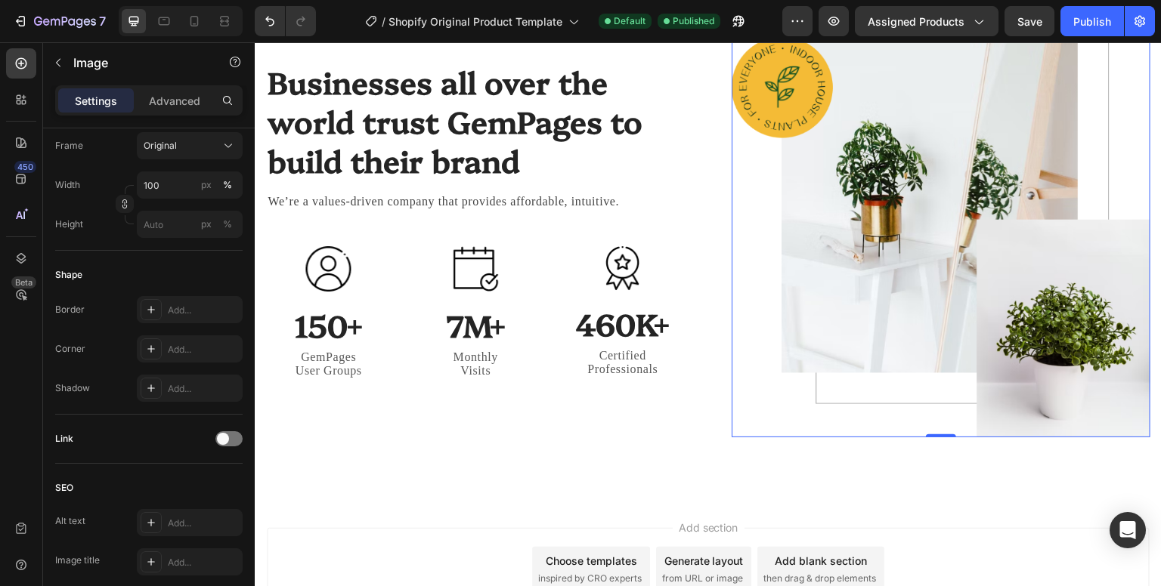
scroll to position [0, 0]
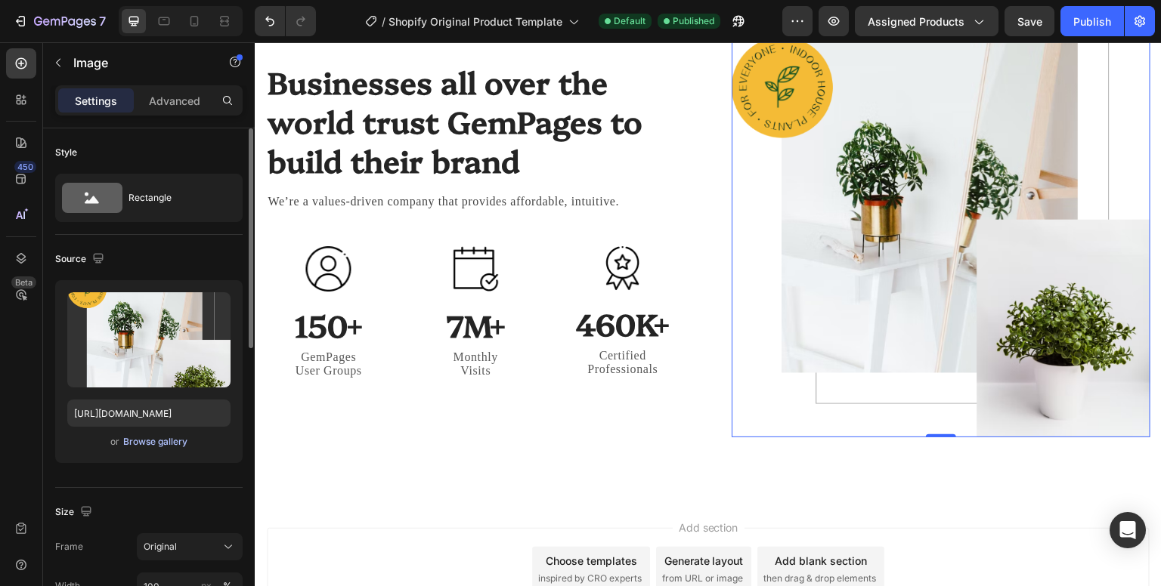
click at [181, 438] on div "Browse gallery" at bounding box center [155, 442] width 64 height 14
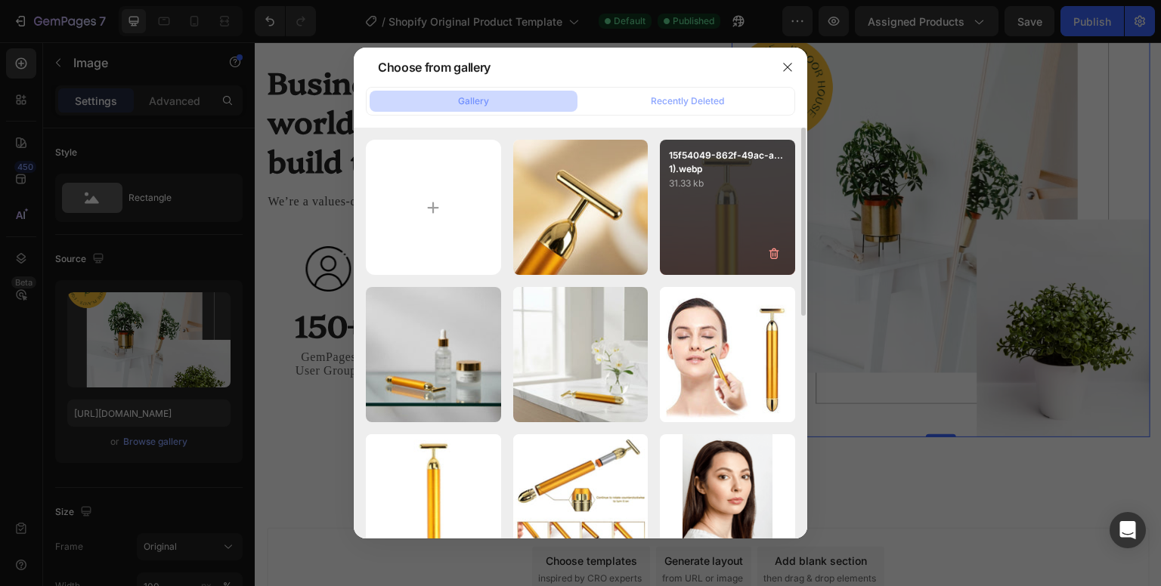
click at [713, 246] on div "15f54049-862f-49ac-a...1).webp 31.33 kb" at bounding box center [727, 207] width 135 height 135
type input "https://cdn.shopify.com/s/files/1/0965/1562/1154/files/gempages_585276431349580…"
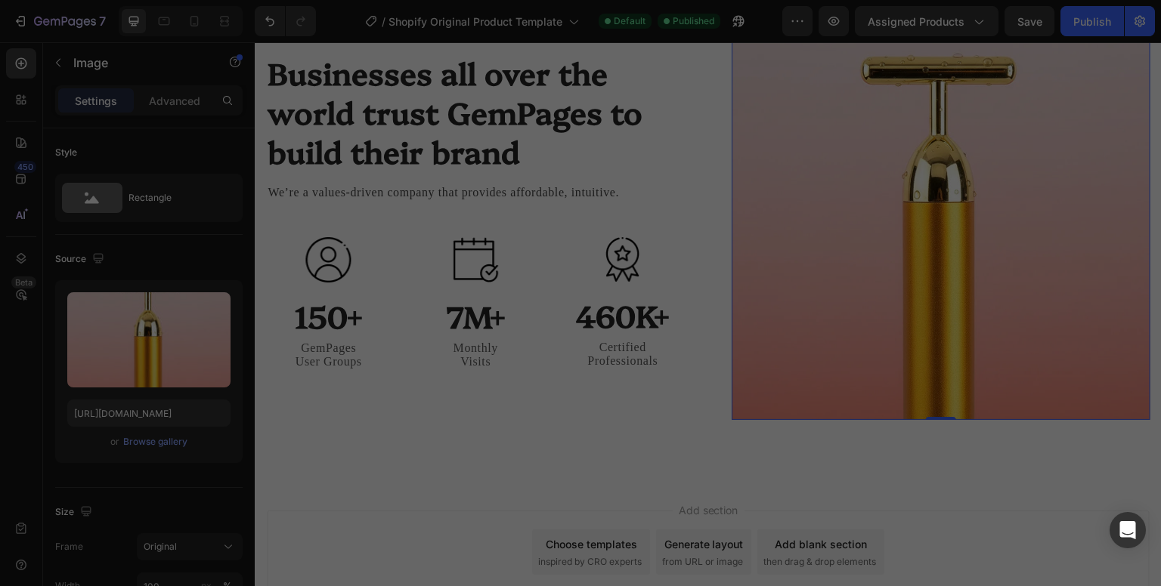
scroll to position [4345, 0]
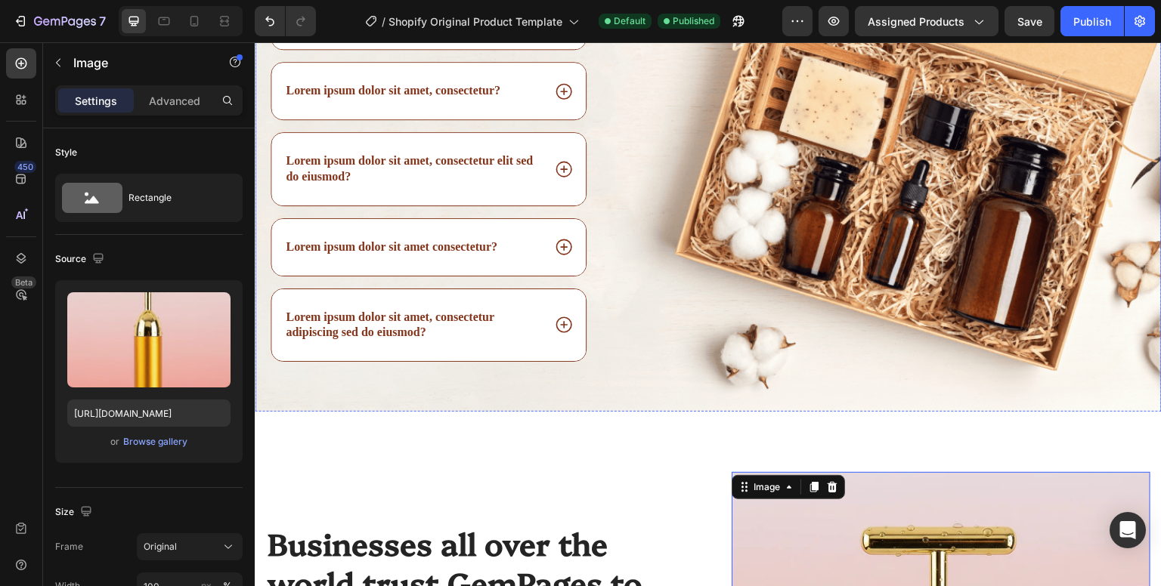
click at [767, 316] on div "Image" at bounding box center [904, 171] width 516 height 488
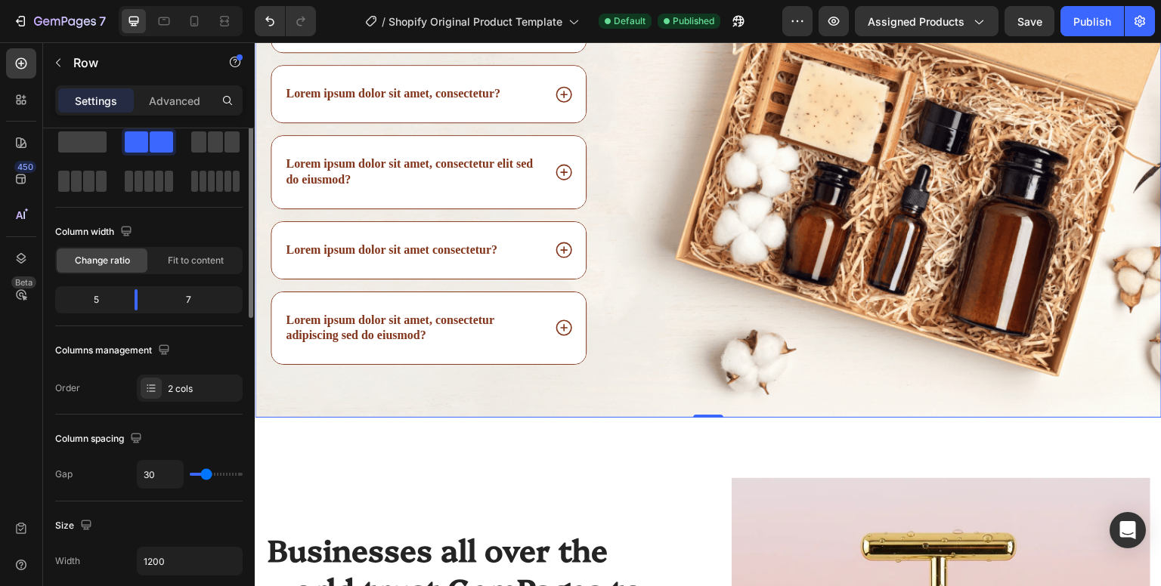
scroll to position [0, 0]
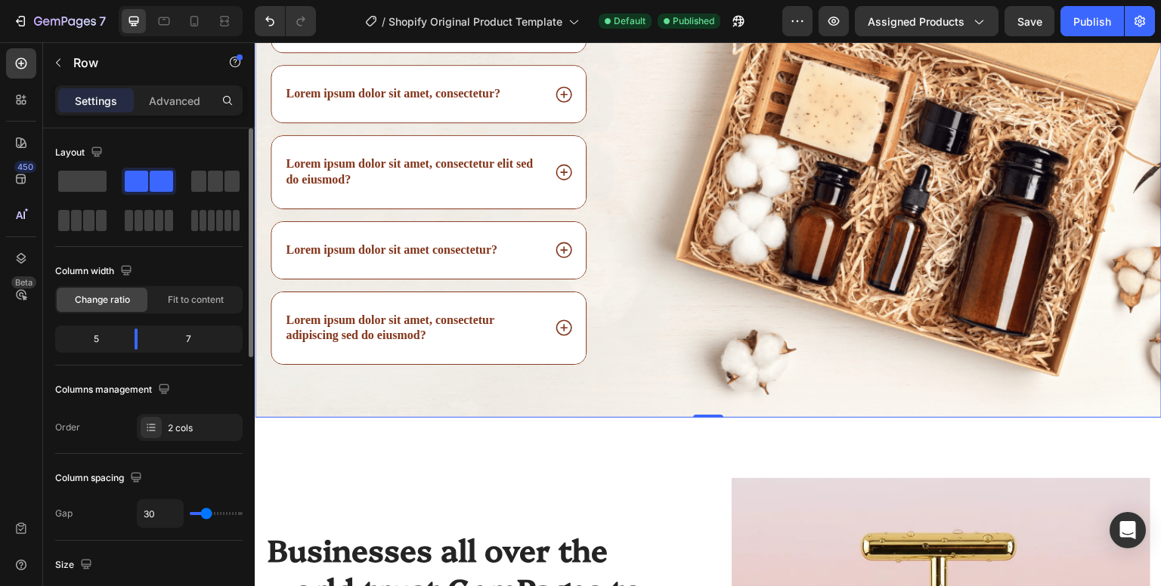
click at [727, 220] on div "Image" at bounding box center [904, 174] width 516 height 488
click at [172, 111] on div "Advanced" at bounding box center [175, 100] width 76 height 24
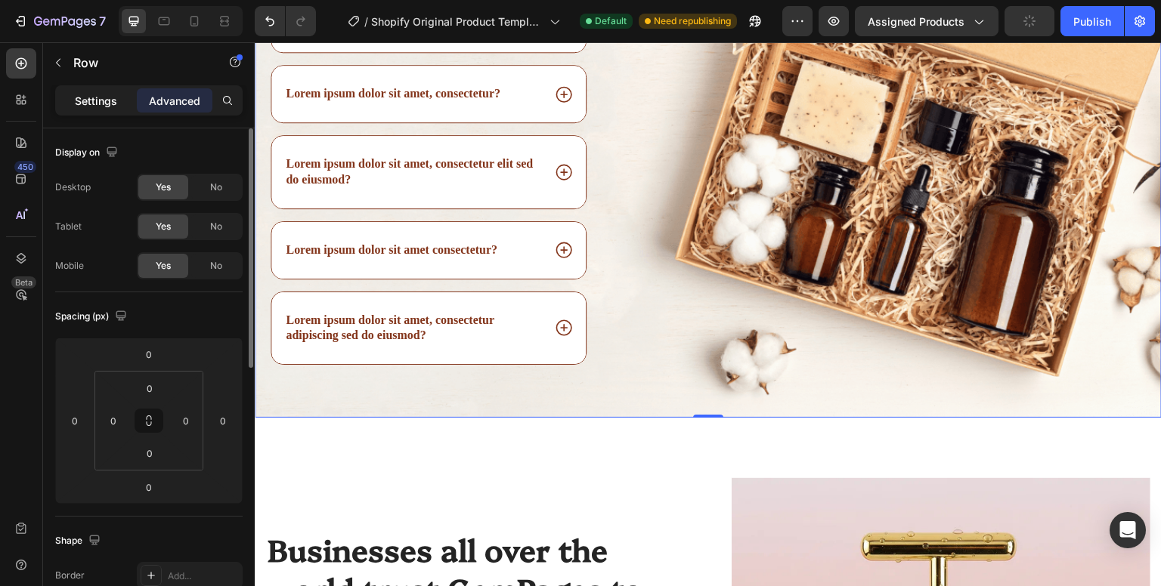
click at [110, 107] on p "Settings" at bounding box center [96, 101] width 42 height 16
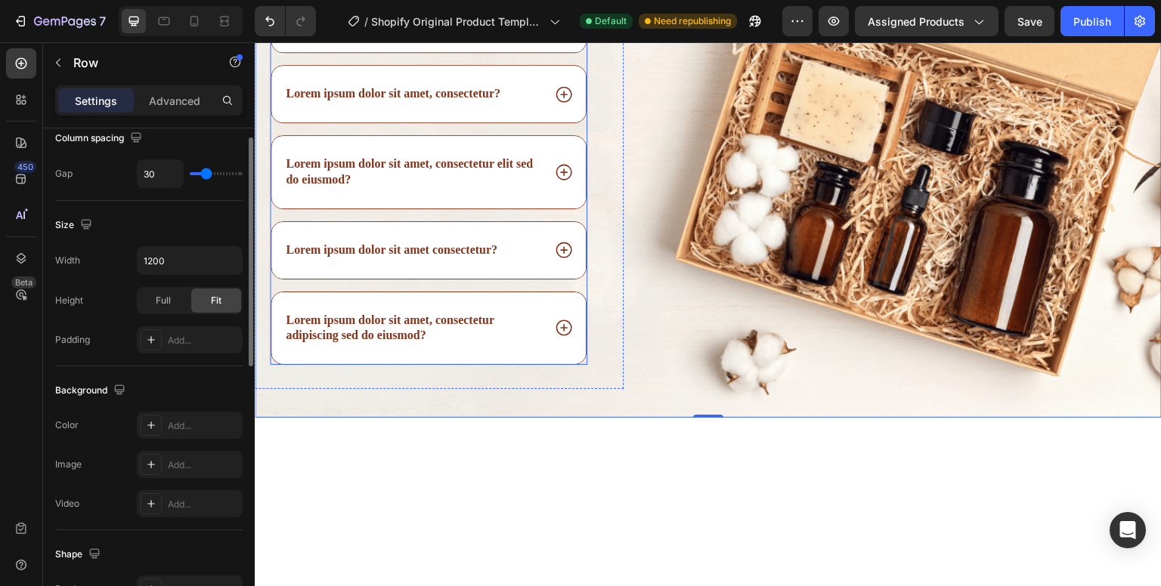
scroll to position [240, 0]
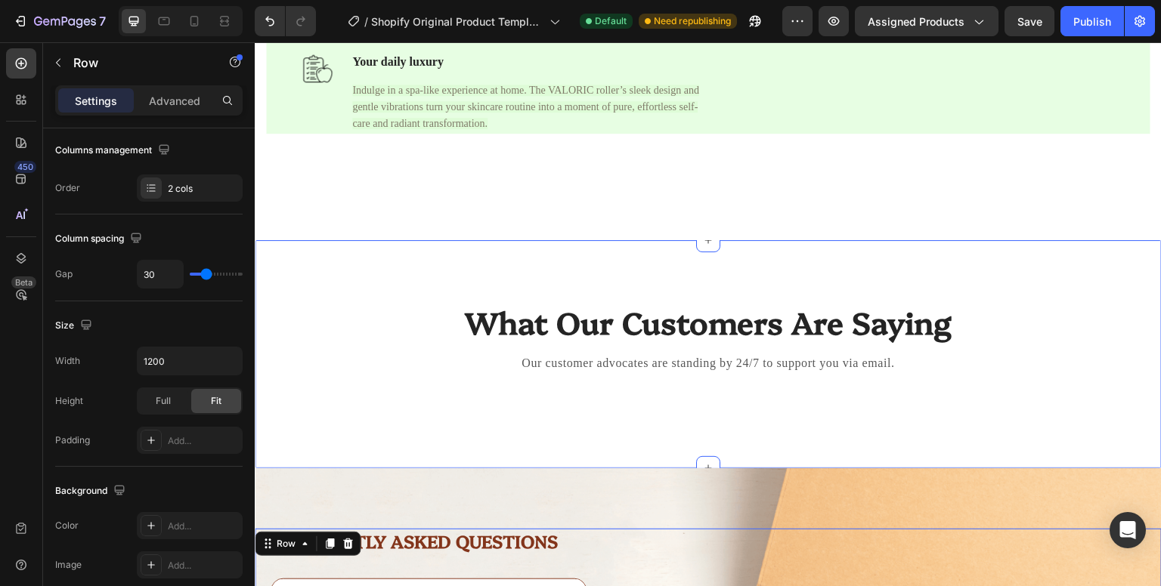
click at [339, 465] on div "What Our Customers Are Saying Heading Our customer advocates are standing by 24…" at bounding box center [708, 354] width 907 height 228
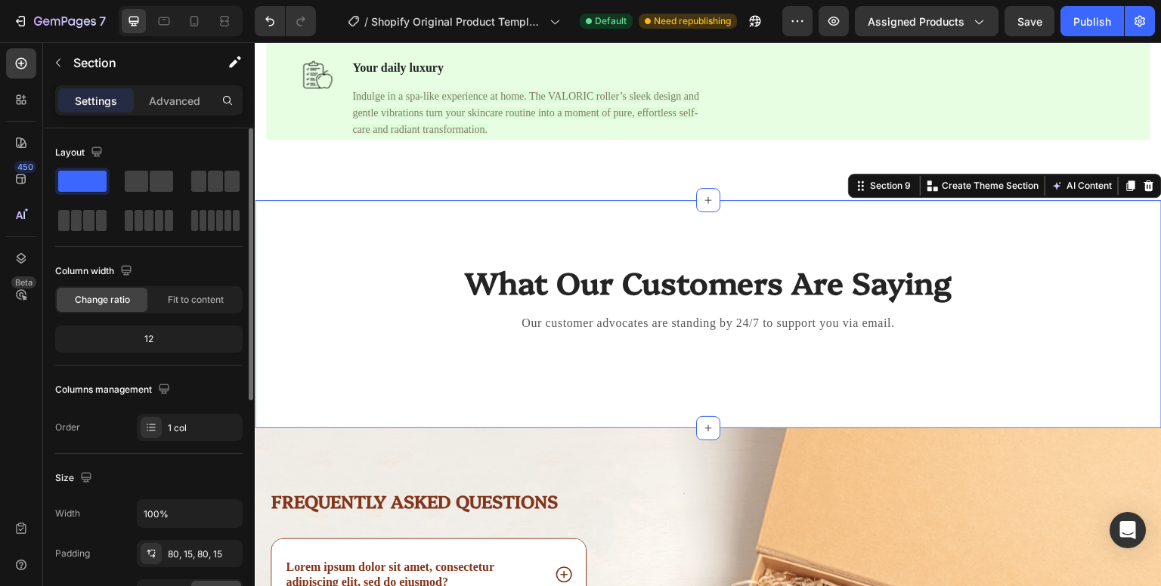
scroll to position [3273, 0]
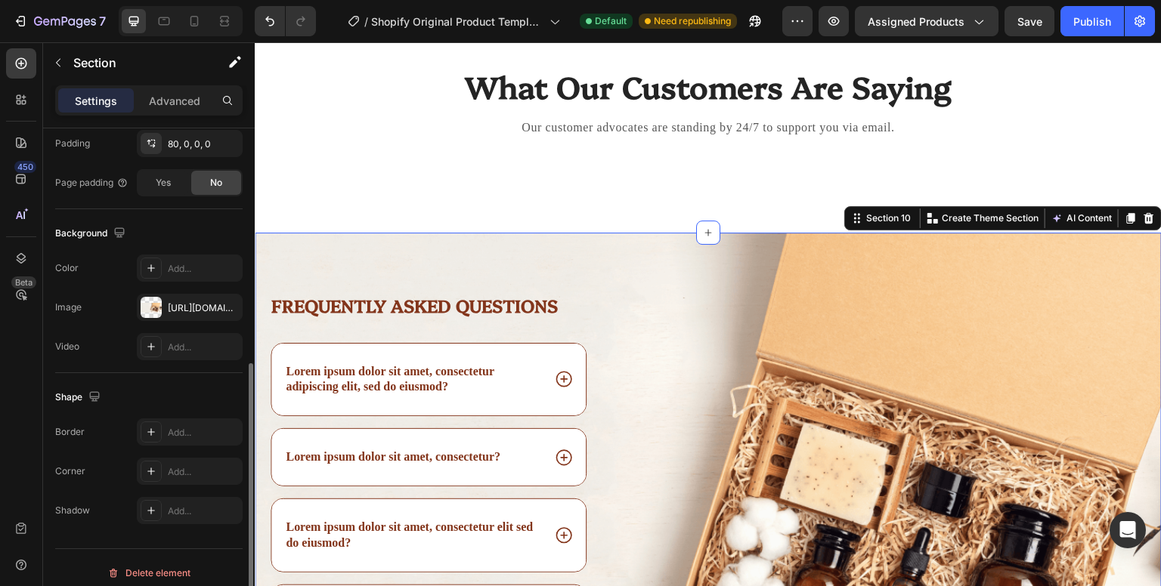
scroll to position [419, 0]
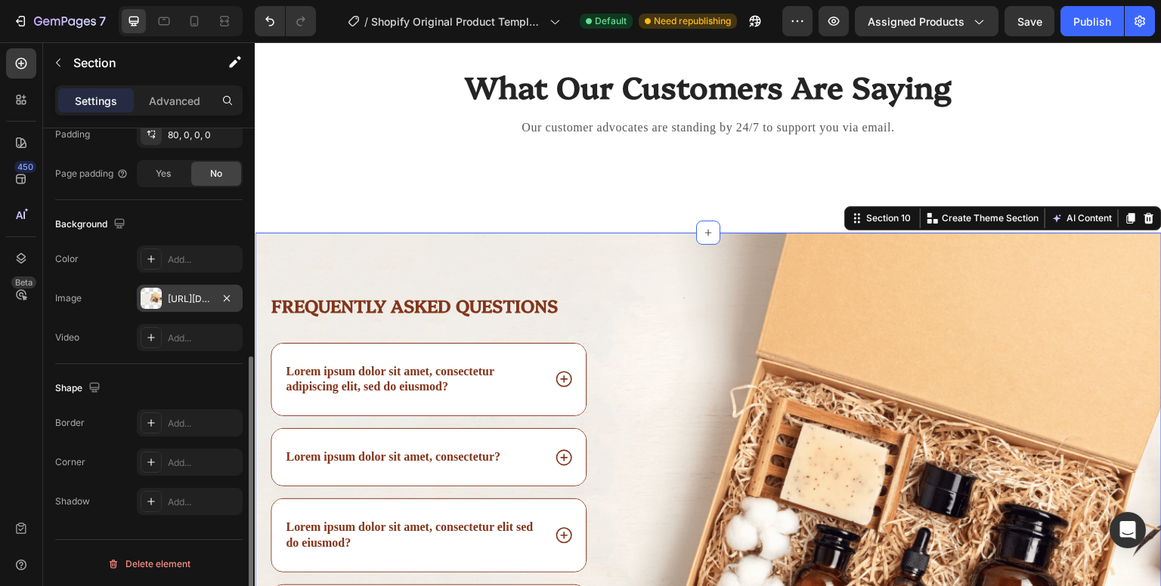
click at [175, 303] on div "https://cdn.shopify.com/s/files/1/2005/9307/files/432750572815254551-fc38f909-2…" at bounding box center [190, 299] width 44 height 14
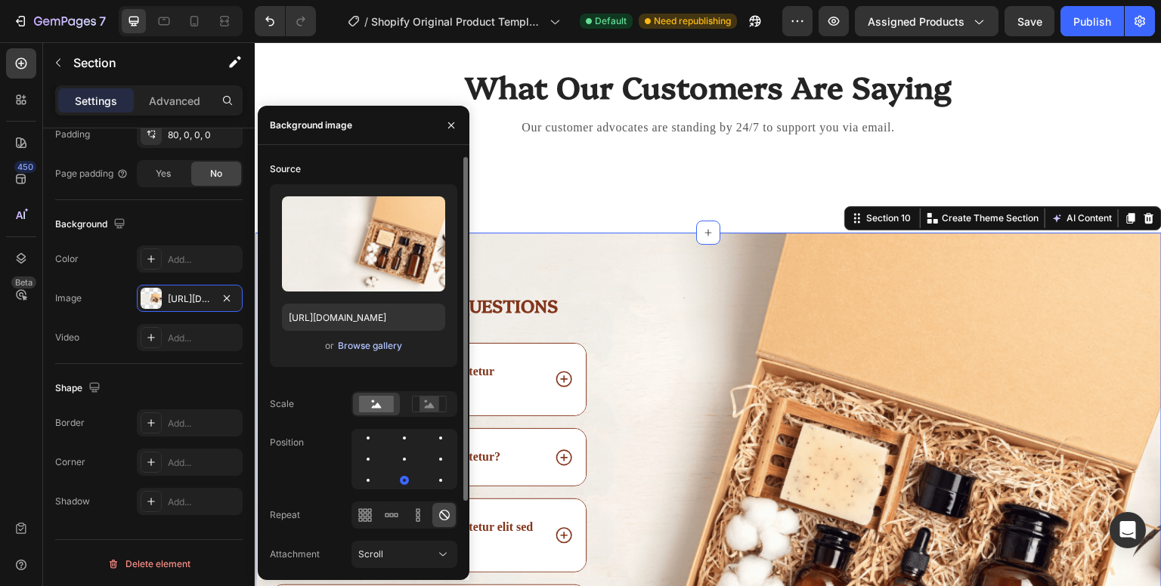
click at [375, 348] on div "Browse gallery" at bounding box center [370, 346] width 64 height 14
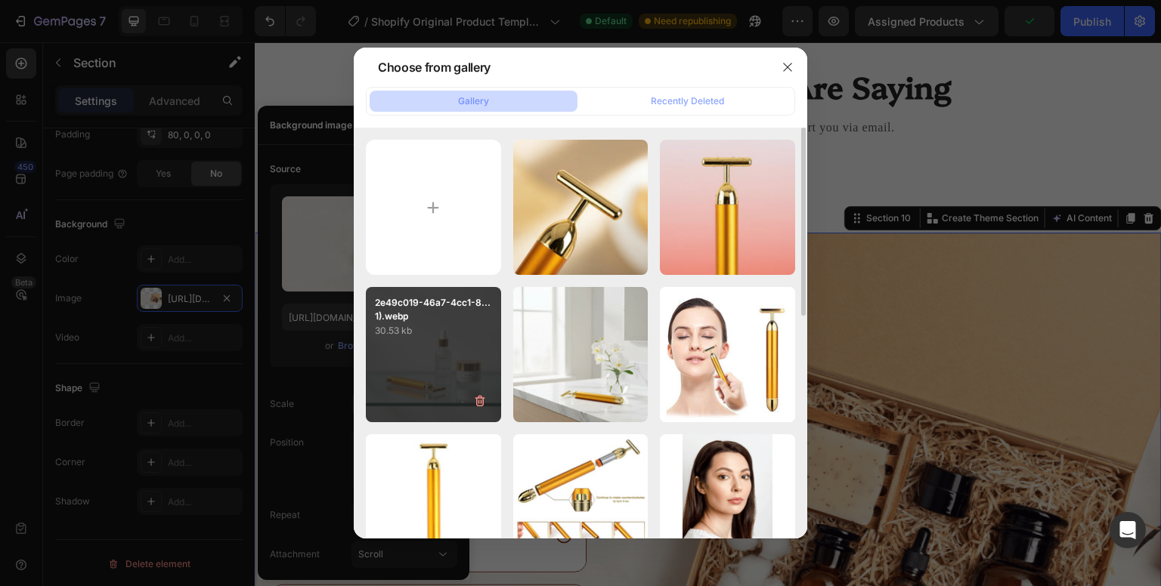
click at [429, 380] on div "2e49c019-46a7-4cc1-8...1).webp 30.53 kb" at bounding box center [433, 354] width 135 height 135
type input "https://cdn.shopify.com/s/files/1/0965/1562/1154/files/gempages_585276431349580…"
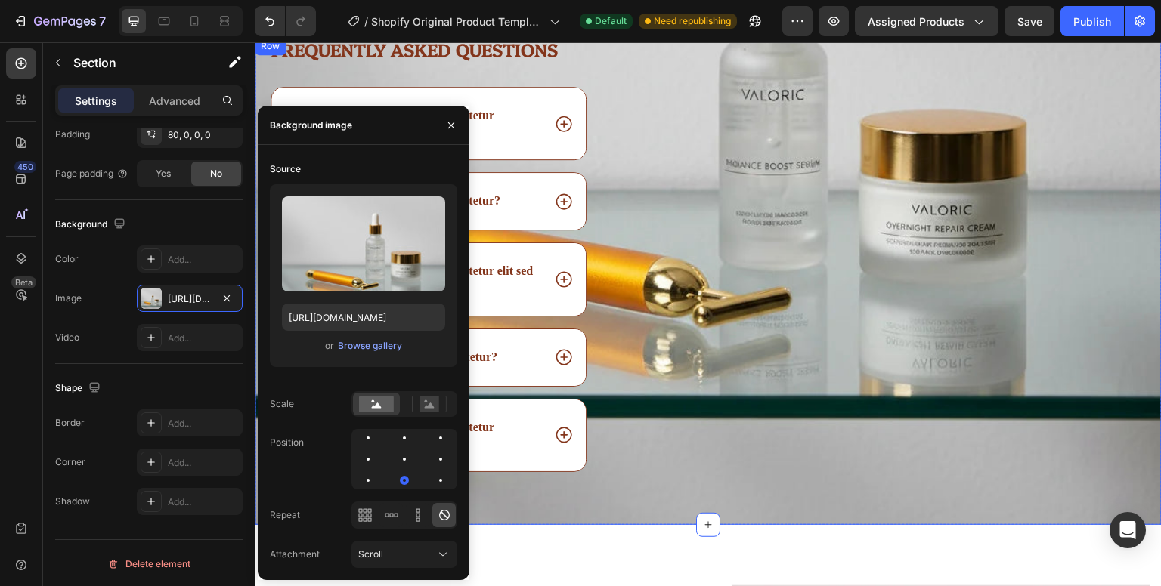
scroll to position [3769, 0]
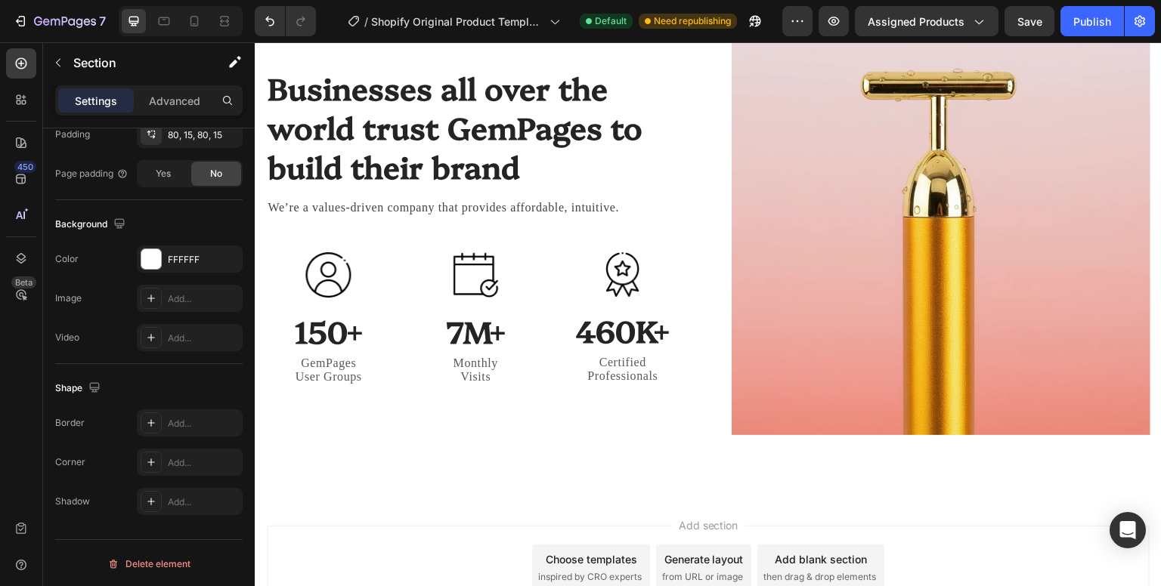
scroll to position [4422, 0]
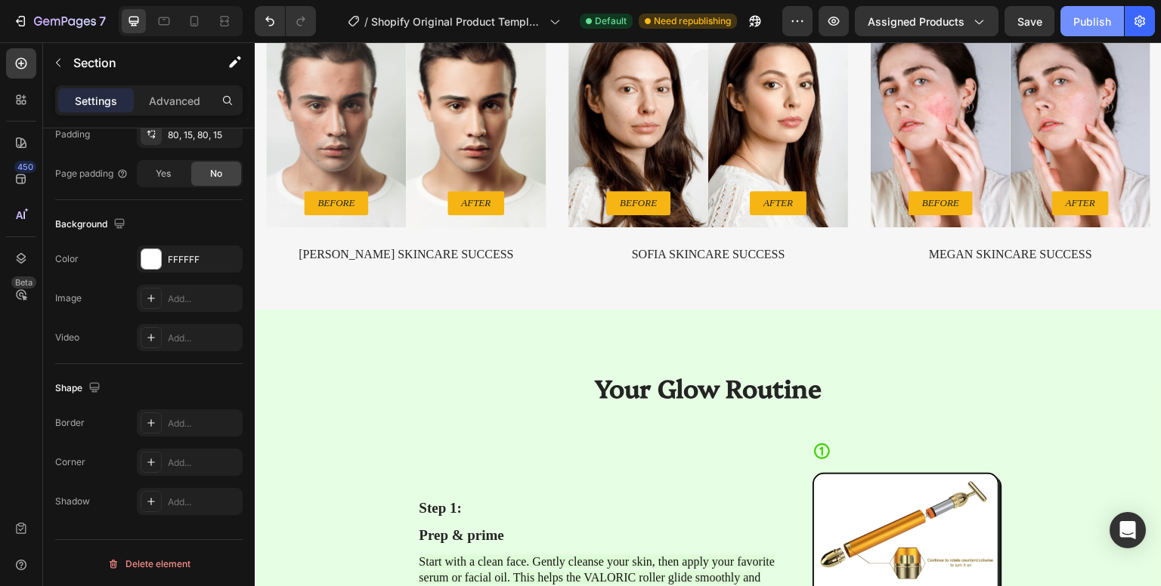
click at [1093, 16] on div "Publish" at bounding box center [1092, 22] width 38 height 16
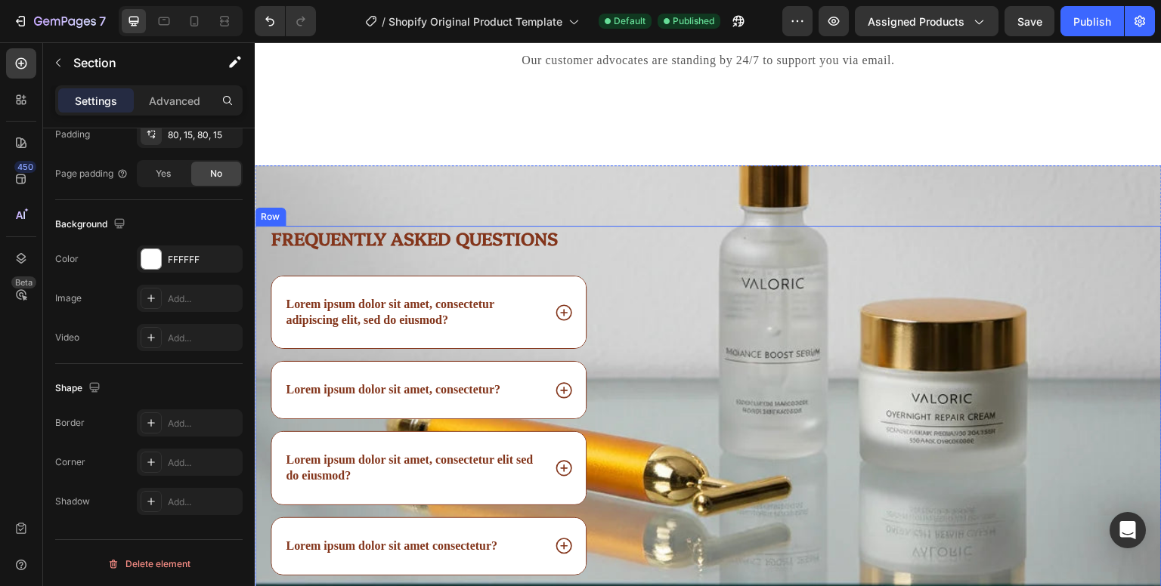
scroll to position [3606, 0]
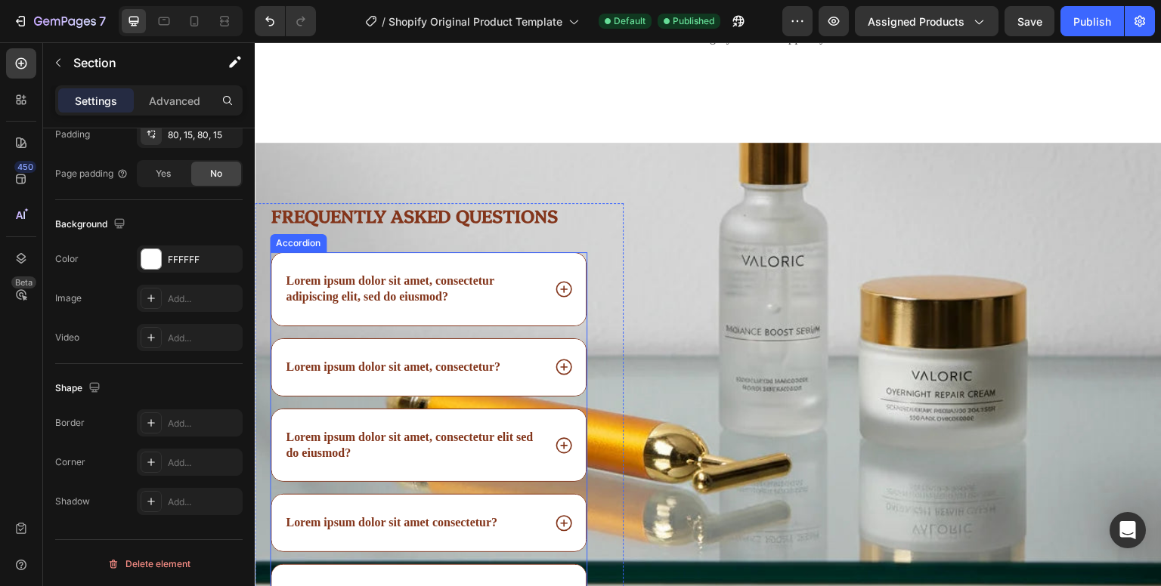
click at [436, 283] on p "Lorem ipsum dolor sit amet, consectetur adipiscing elit, sed do eiusmod?" at bounding box center [413, 290] width 254 height 32
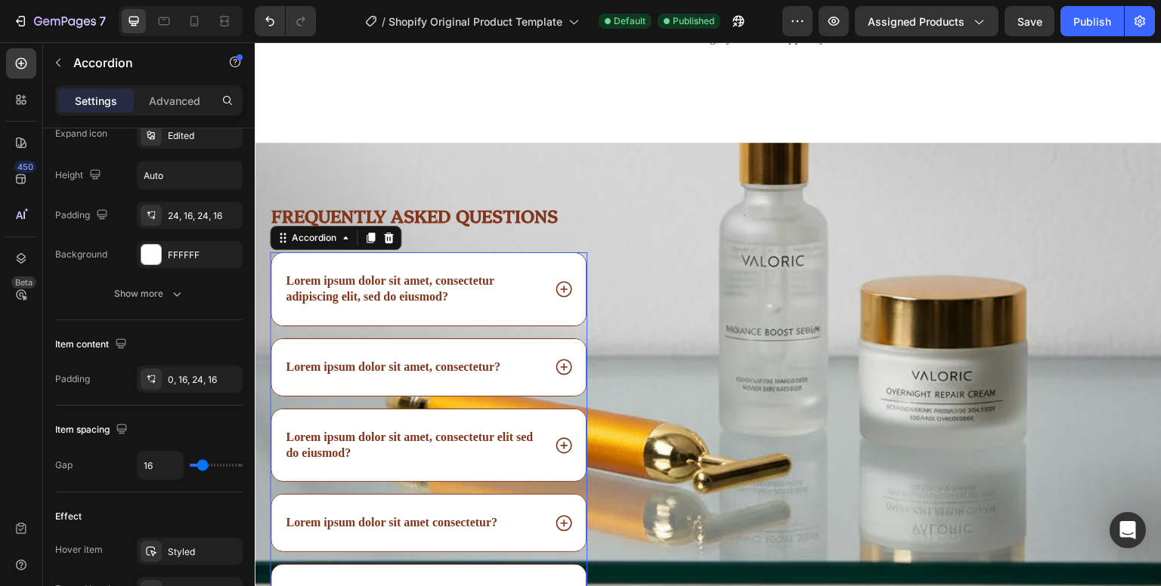
scroll to position [0, 0]
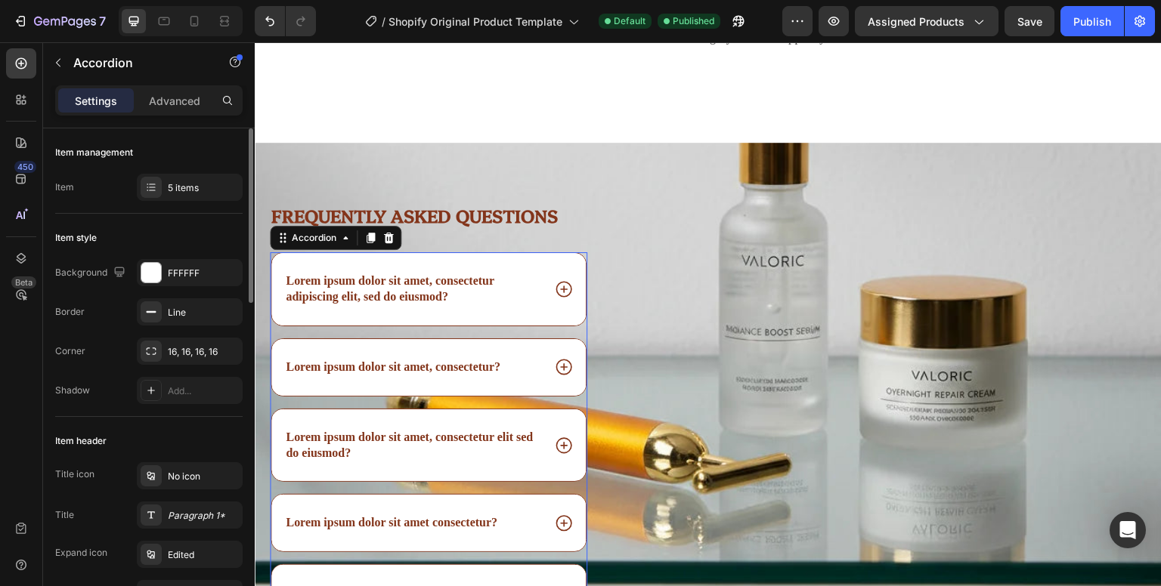
click at [436, 283] on p "Lorem ipsum dolor sit amet, consectetur adipiscing elit, sed do eiusmod?" at bounding box center [413, 290] width 254 height 32
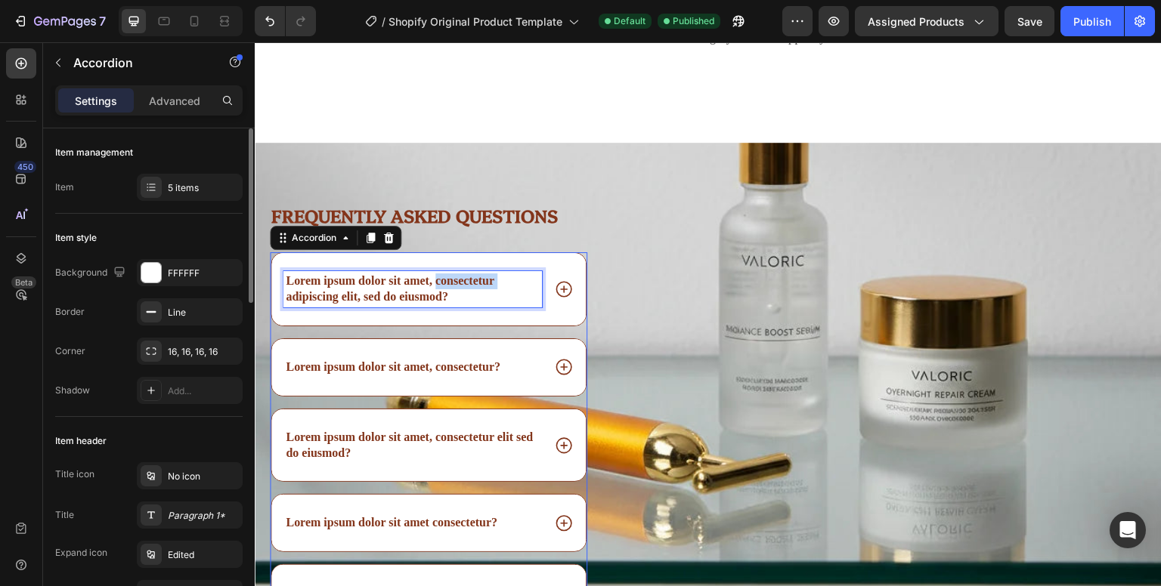
click at [436, 283] on p "Lorem ipsum dolor sit amet, consectetur adipiscing elit, sed do eiusmod?" at bounding box center [413, 290] width 254 height 32
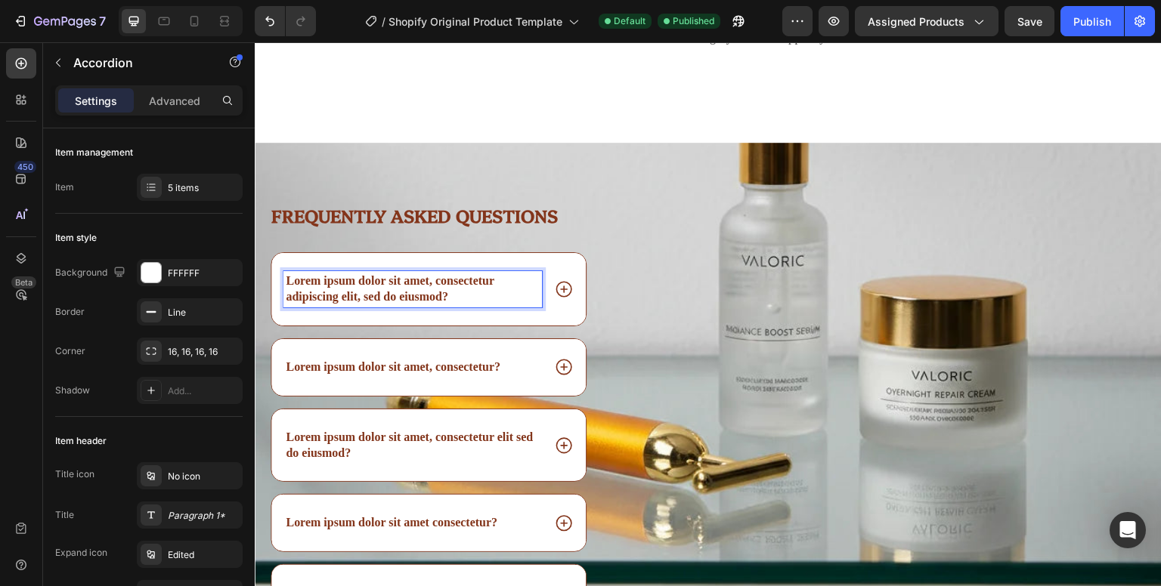
click at [468, 292] on p "Lorem ipsum dolor sit amet, consectetur adipiscing elit, sed do eiusmod?" at bounding box center [413, 290] width 254 height 32
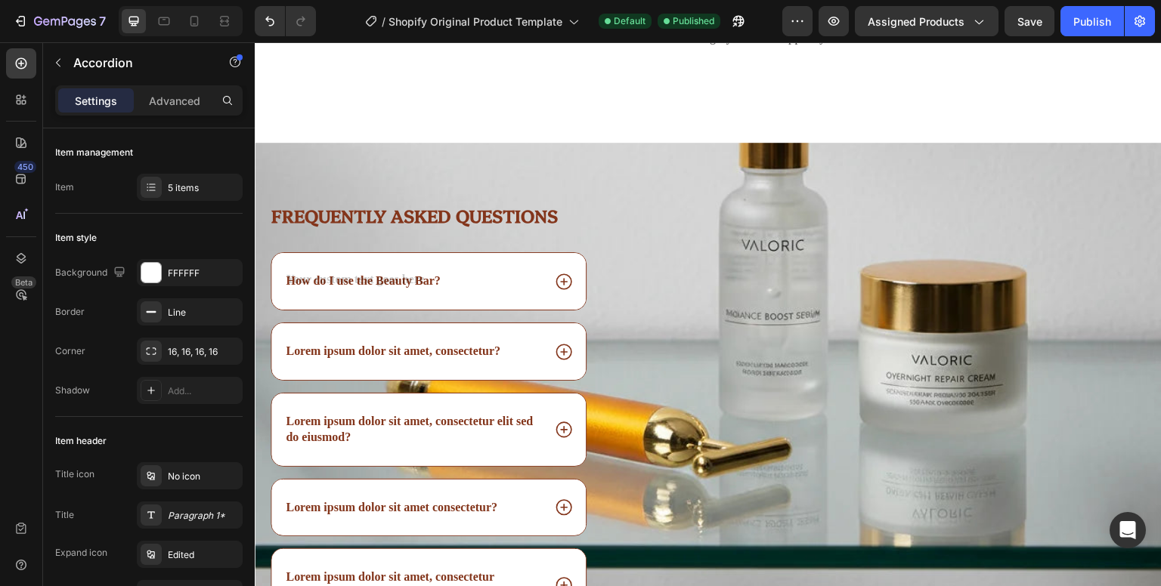
scroll to position [3598, 0]
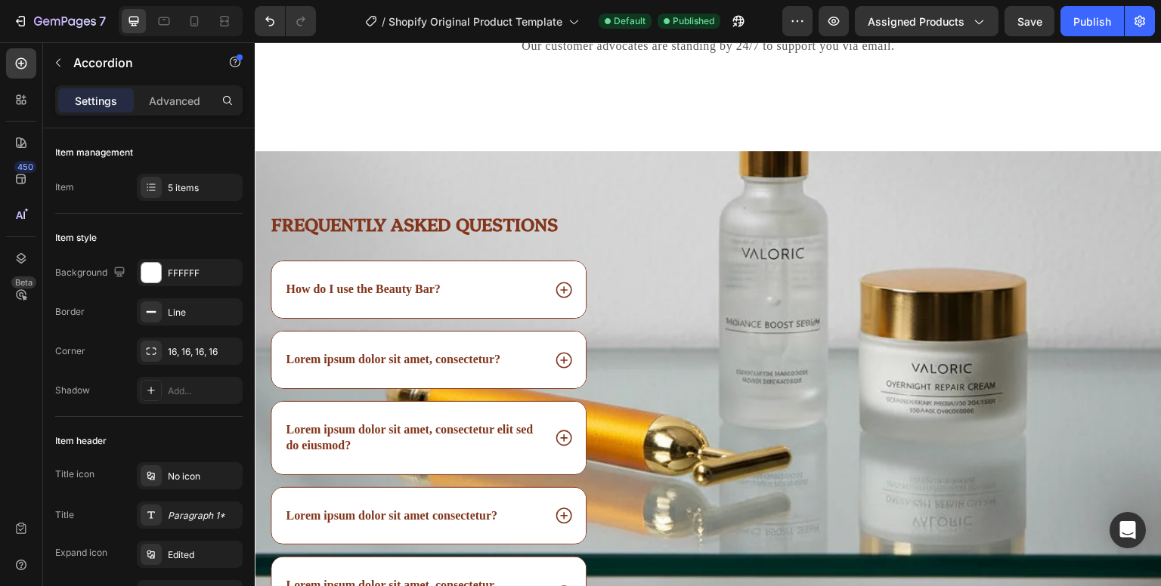
click at [555, 285] on icon at bounding box center [563, 290] width 16 height 16
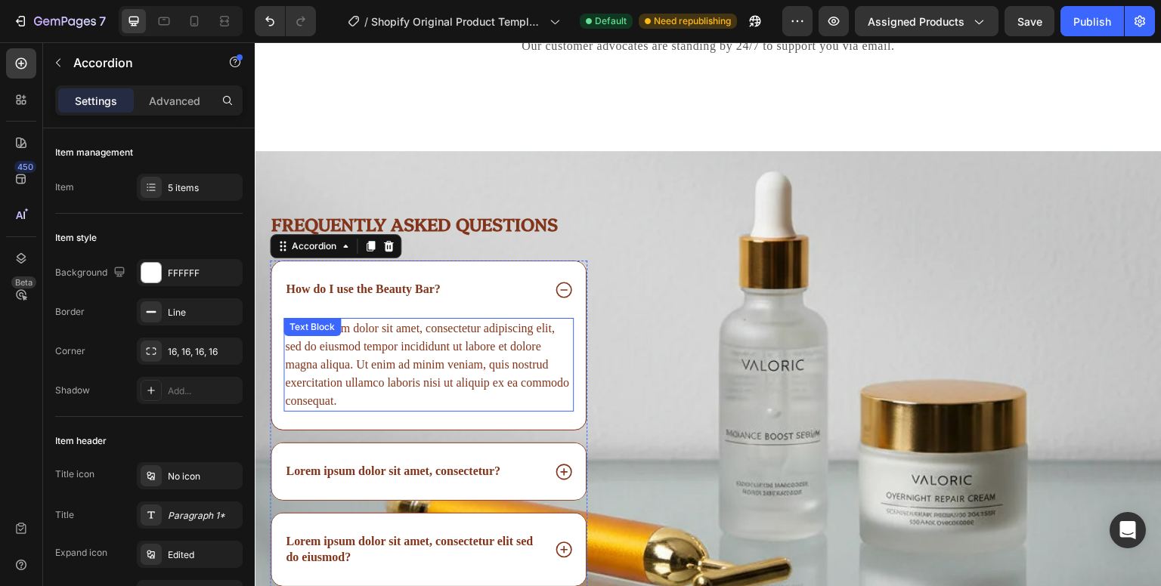
click at [366, 346] on div "Lorem ipsum dolor sit amet, consectetur adipiscing elit, sed do eiusmod tempor …" at bounding box center [428, 365] width 290 height 94
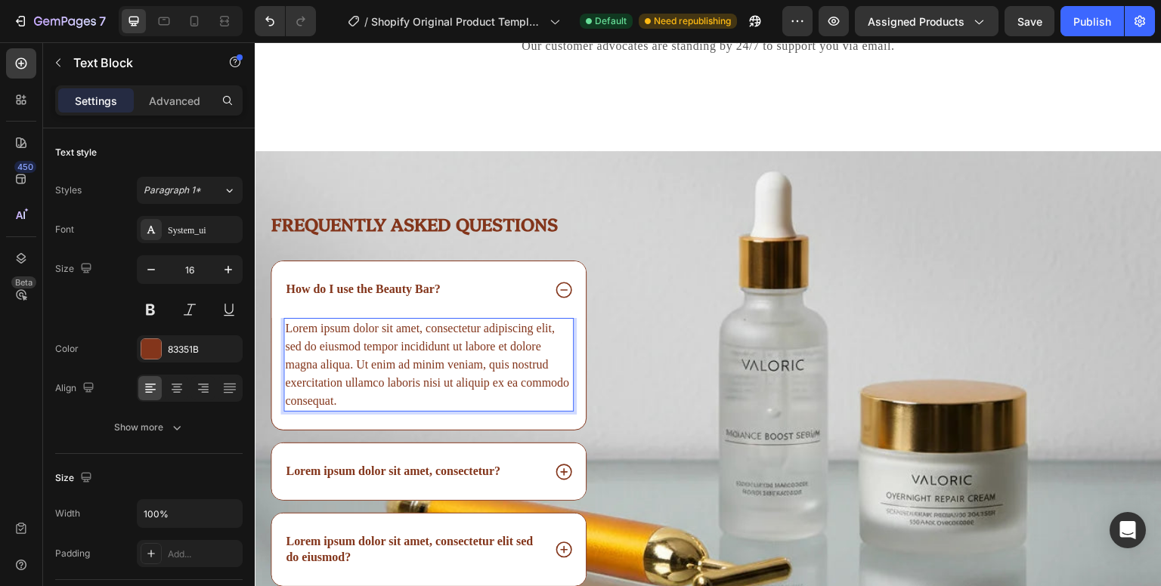
click at [413, 365] on p "Lorem ipsum dolor sit amet, consectetur adipiscing elit, sed do eiusmod tempor …" at bounding box center [428, 365] width 287 height 91
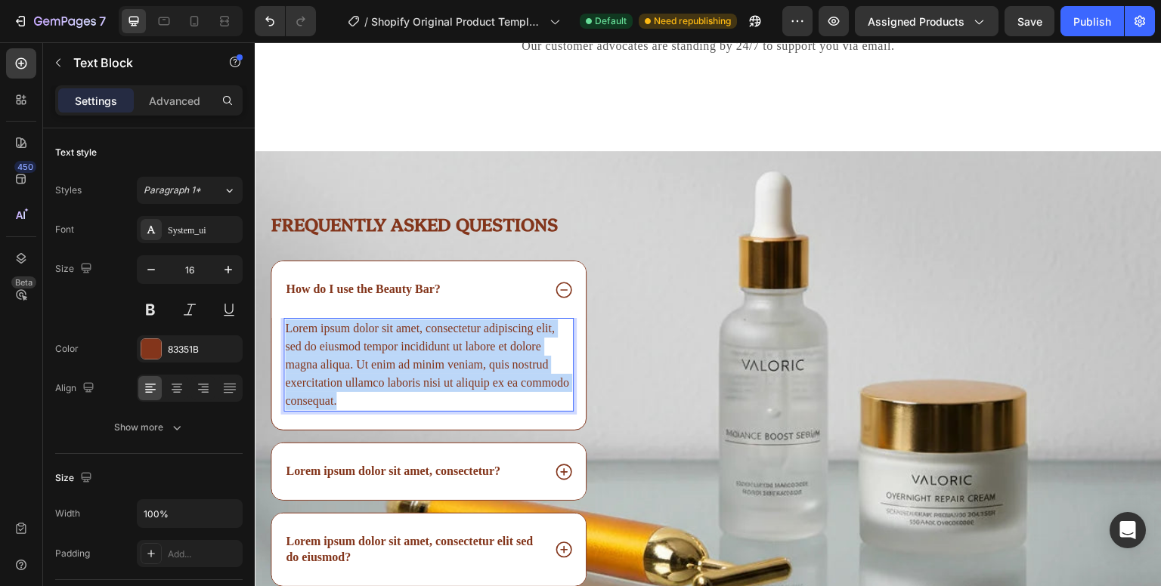
click at [413, 365] on p "Lorem ipsum dolor sit amet, consectetur adipiscing elit, sed do eiusmod tempor …" at bounding box center [428, 365] width 287 height 91
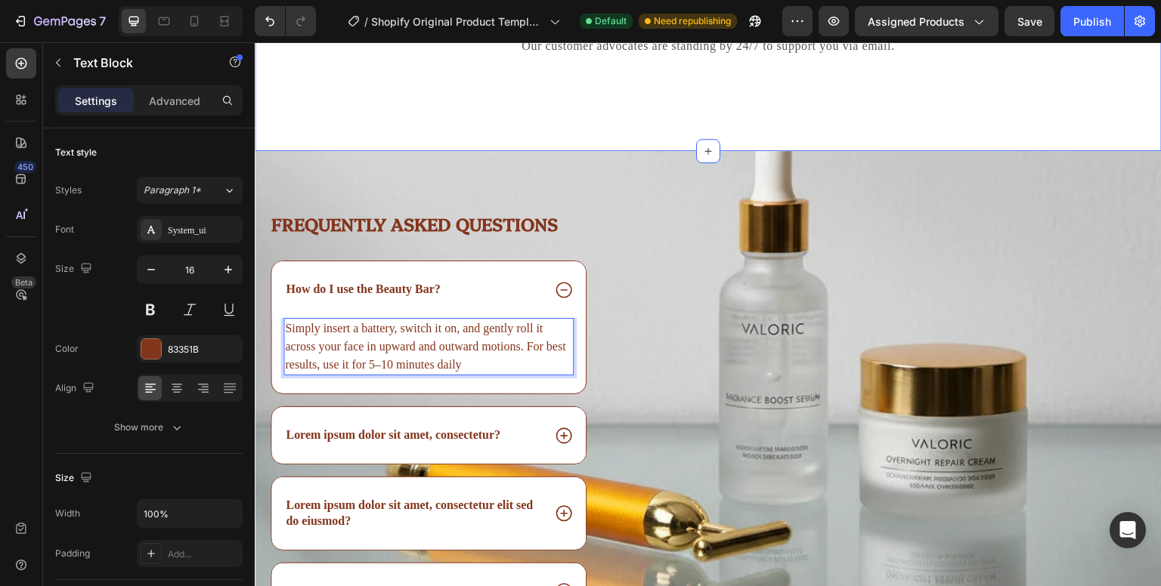
click at [880, 140] on div "What Our Customers Are Saying Heading Our customer advocates are standing by 24…" at bounding box center [708, 37] width 907 height 228
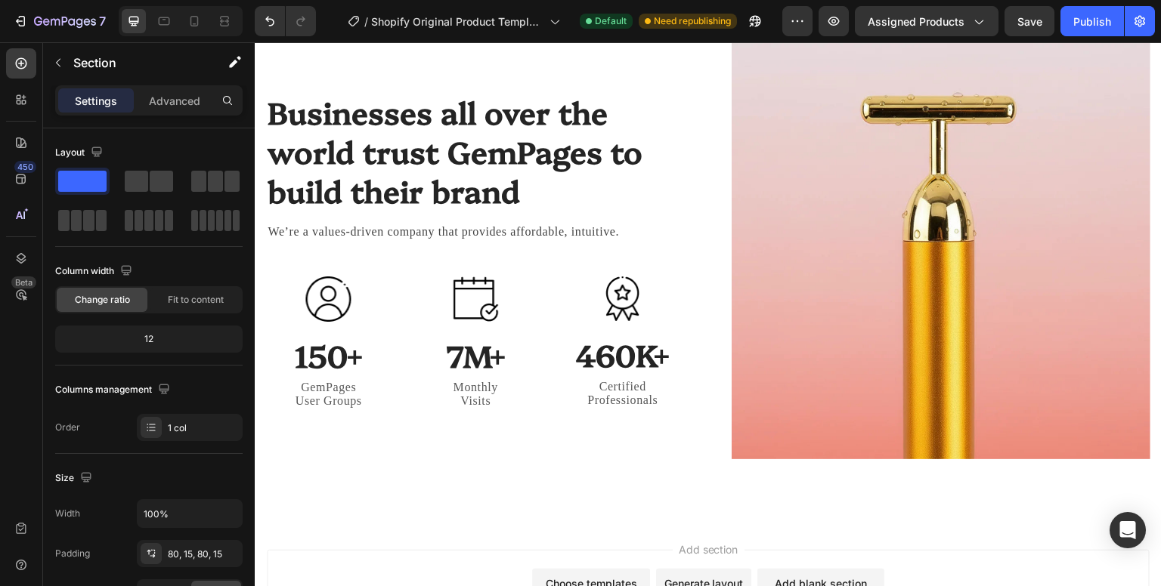
scroll to position [4406, 0]
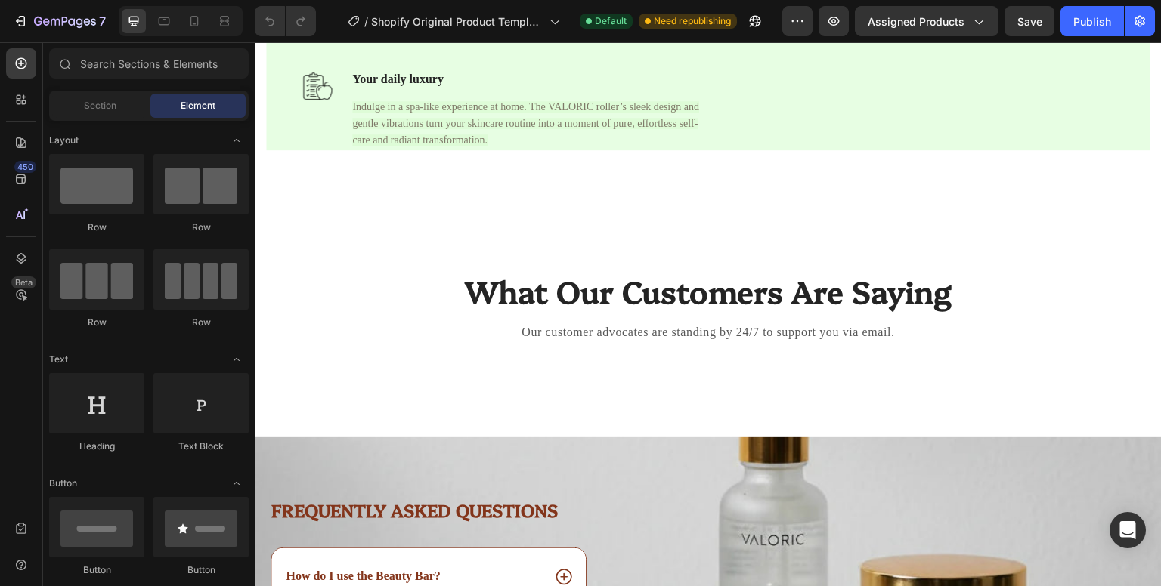
scroll to position [2776, 0]
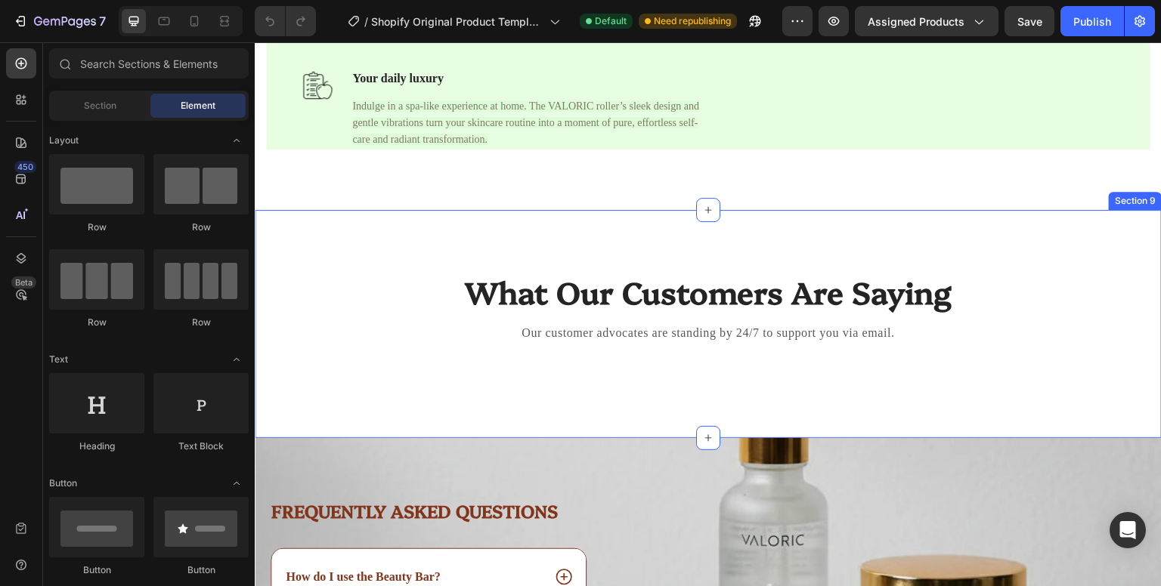
click at [439, 266] on div "What Our Customers Are Saying Heading Our customer advocates are standing by 24…" at bounding box center [708, 324] width 907 height 228
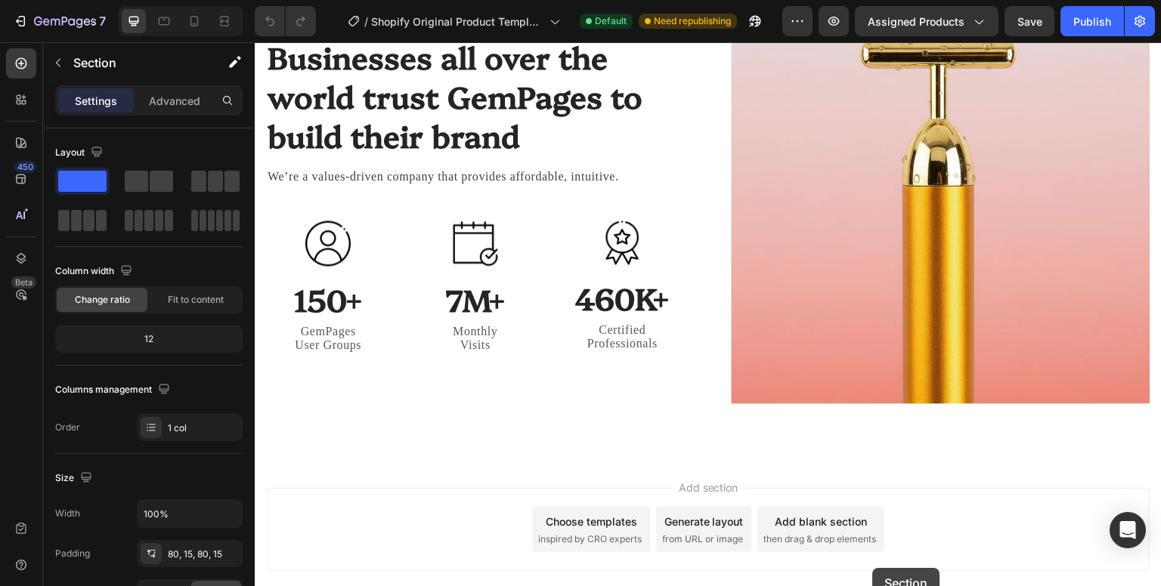
scroll to position [3918, 0]
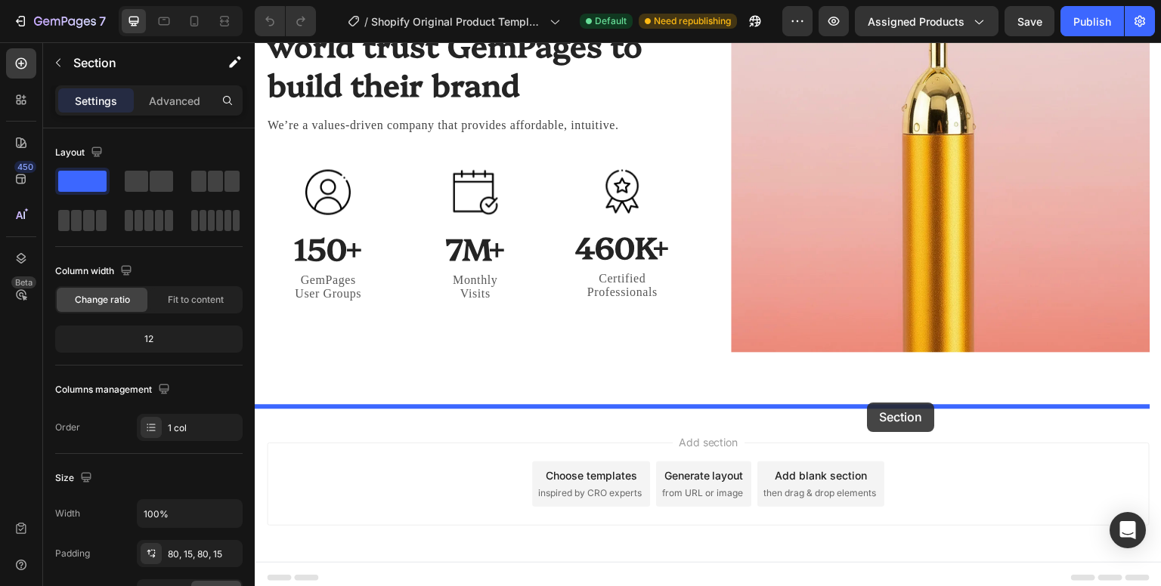
drag, startPoint x: 853, startPoint y: 246, endPoint x: 867, endPoint y: 403, distance: 157.1
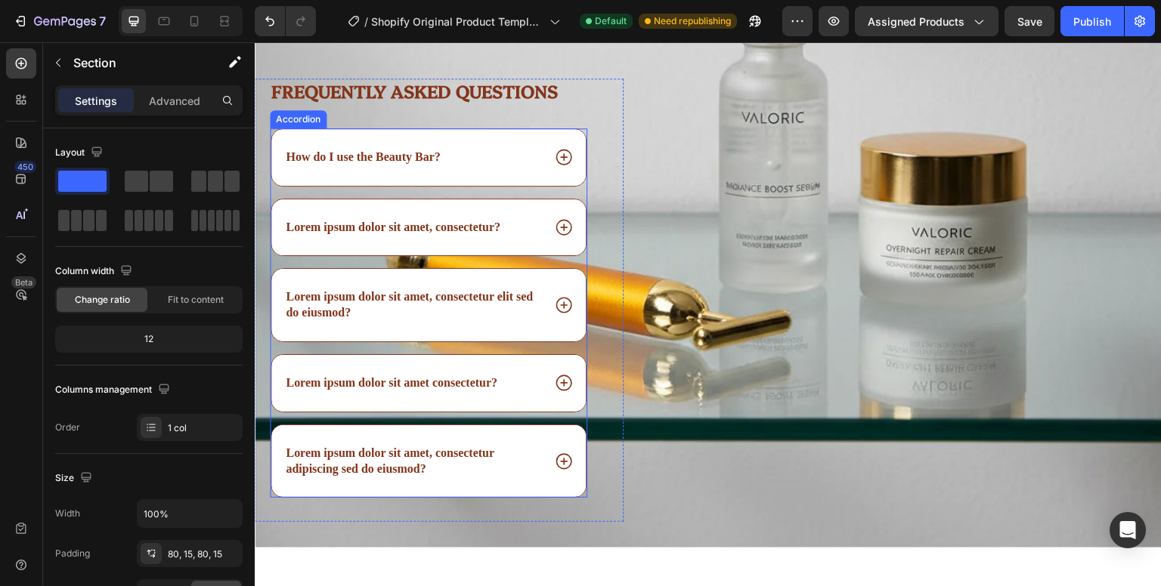
scroll to position [2973, 0]
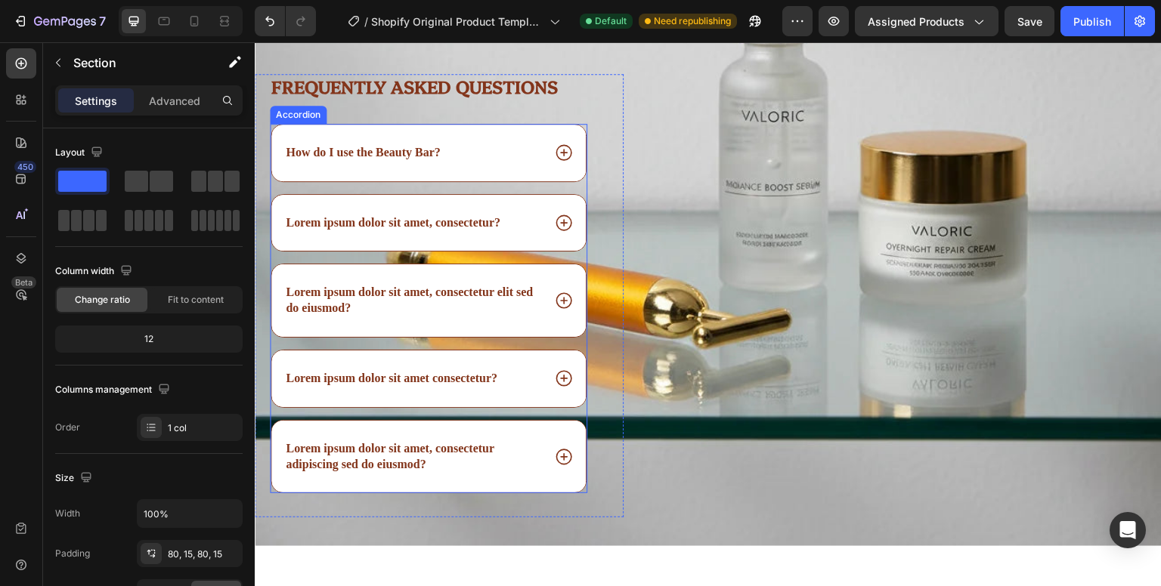
click at [556, 161] on icon at bounding box center [563, 153] width 16 height 16
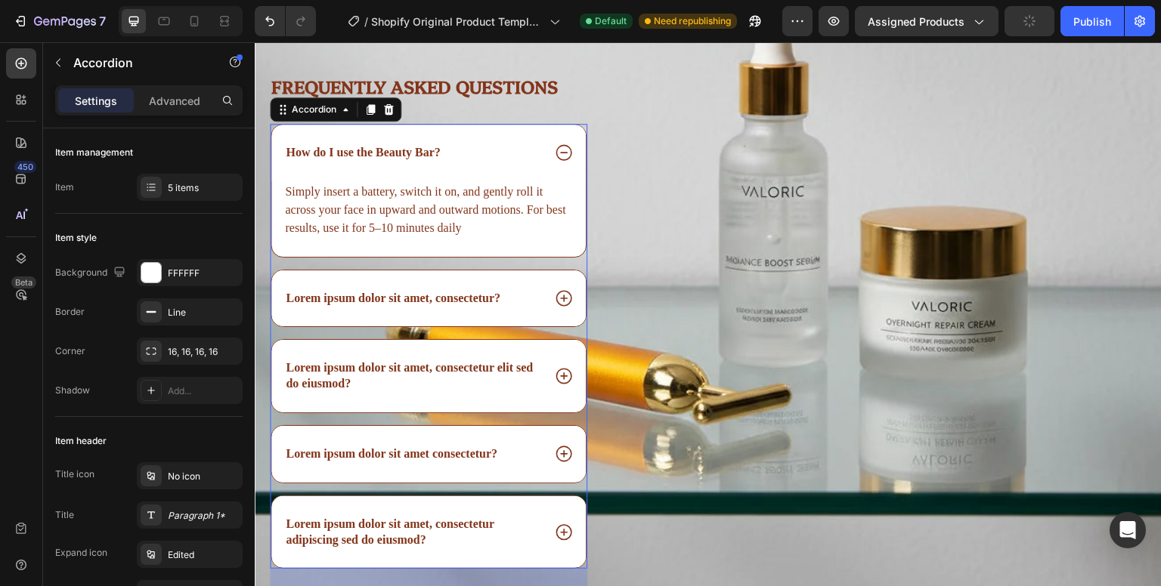
click at [556, 161] on icon at bounding box center [563, 153] width 16 height 16
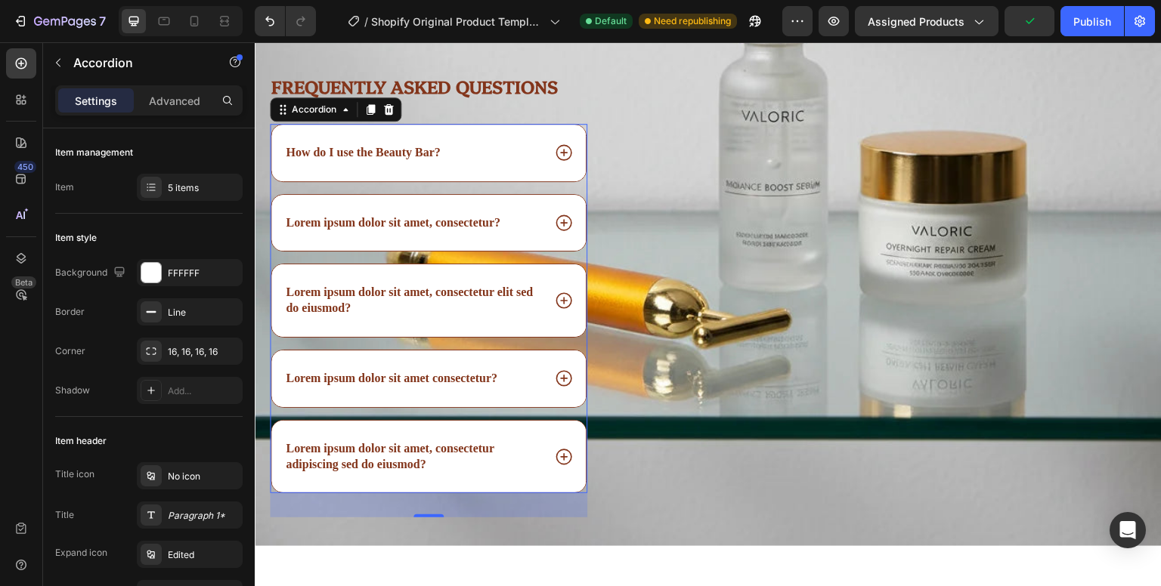
click at [557, 233] on icon at bounding box center [564, 223] width 20 height 20
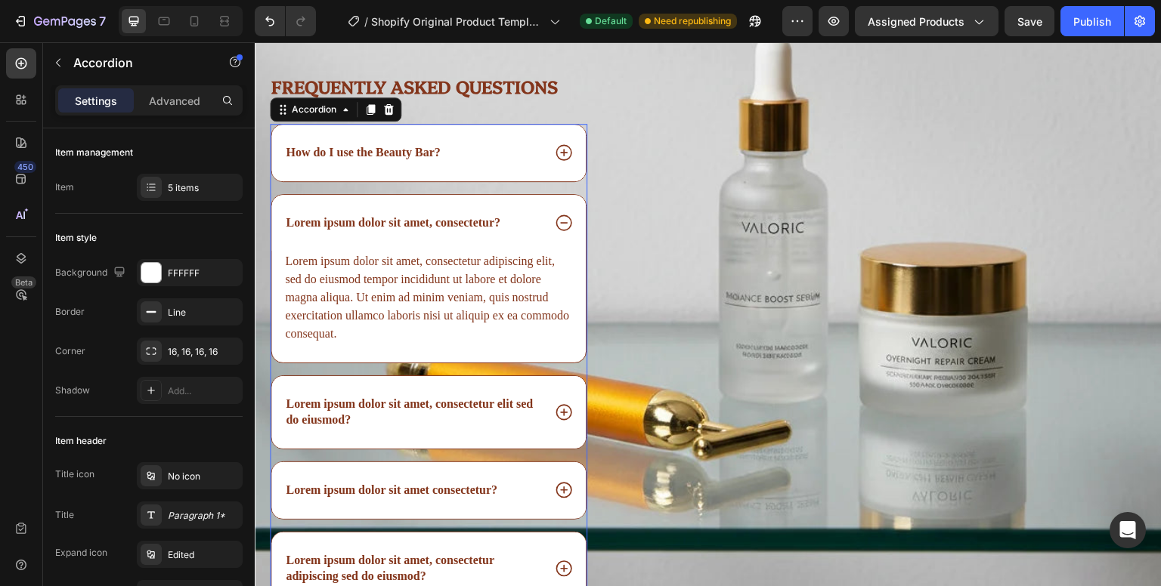
click at [299, 161] on p "How do I use the Beauty Bar?" at bounding box center [363, 153] width 154 height 16
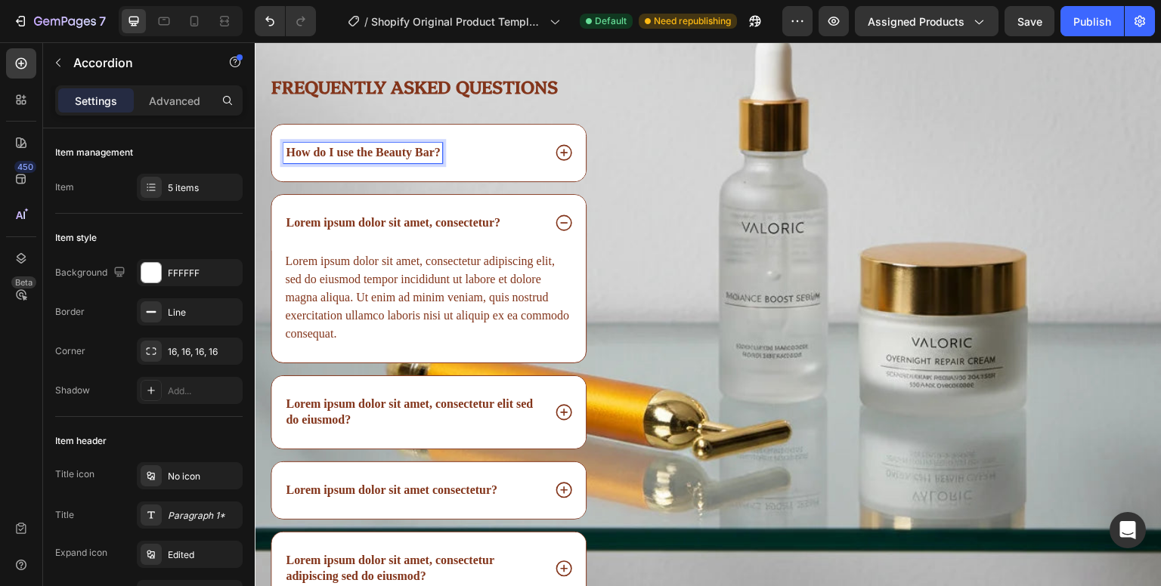
click at [299, 161] on p "How do I use the Beauty Bar?" at bounding box center [363, 153] width 154 height 16
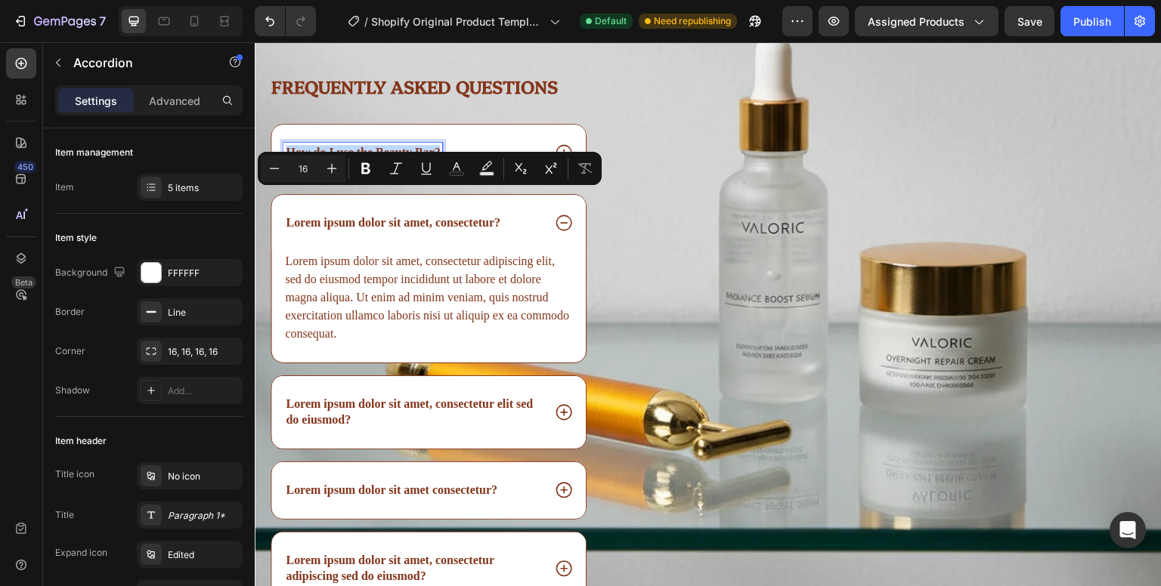
click at [299, 161] on p "How do I use the Beauty Bar?" at bounding box center [363, 153] width 154 height 16
copy p "How do I use the Beauty Bar?"
click at [434, 231] on p "Lorem ipsum dolor sit amet, consectetur?" at bounding box center [393, 223] width 215 height 16
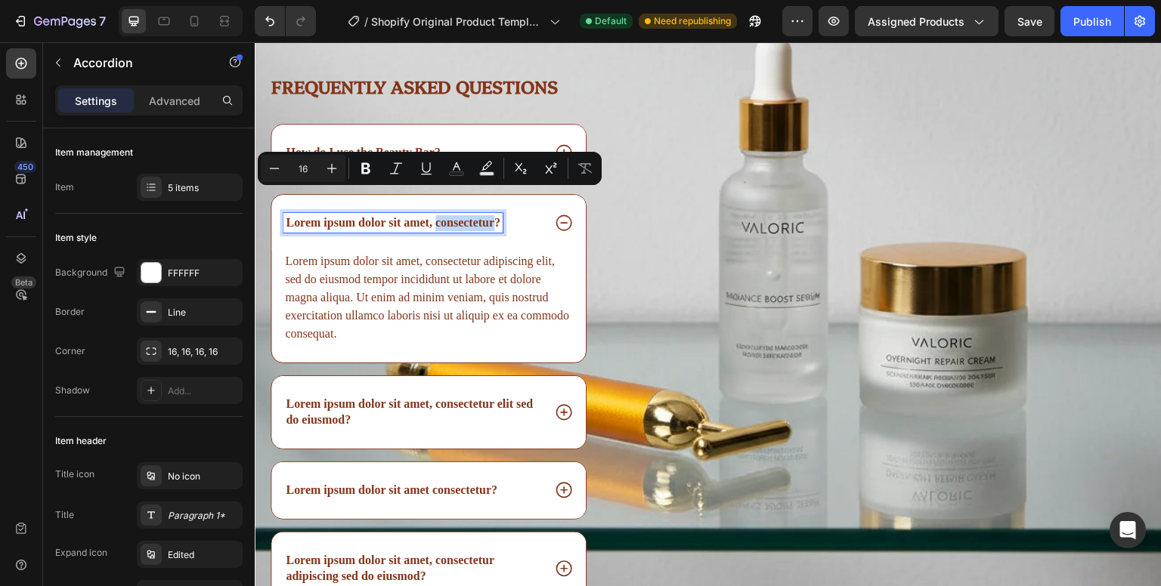
click at [434, 231] on p "Lorem ipsum dolor sit amet, consectetur?" at bounding box center [393, 223] width 215 height 16
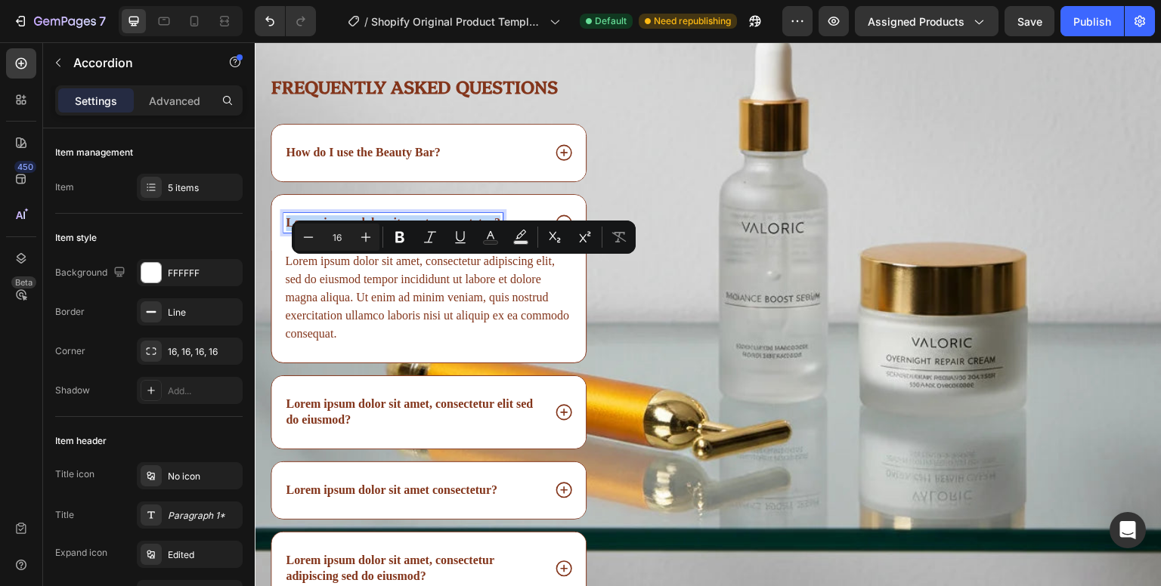
click at [434, 231] on p "Lorem ipsum dolor sit amet, consectetur?" at bounding box center [393, 223] width 215 height 16
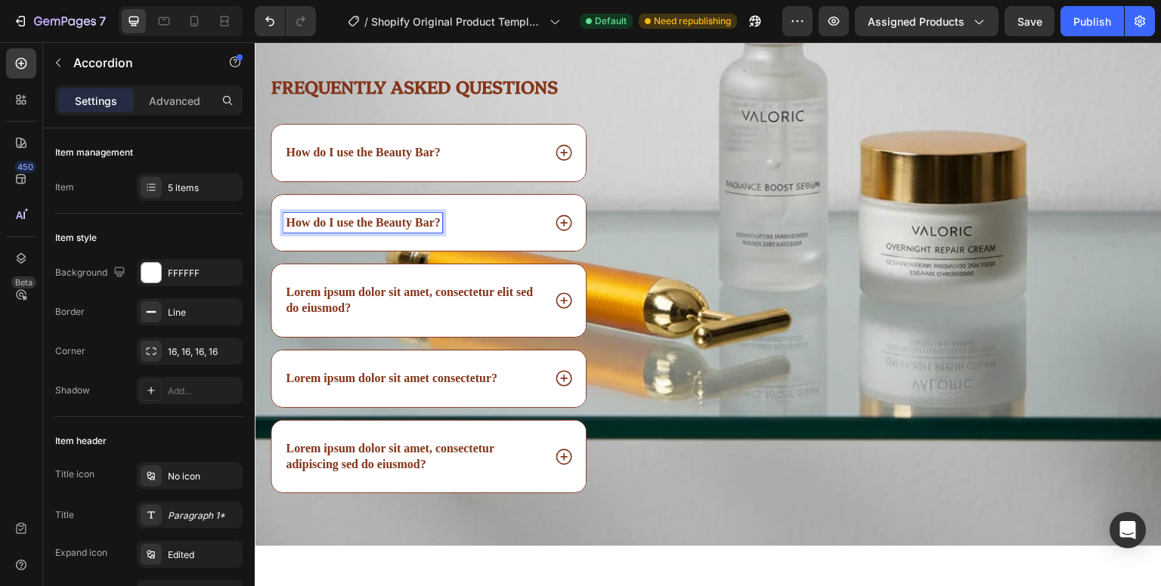
click at [554, 162] on icon at bounding box center [564, 153] width 20 height 20
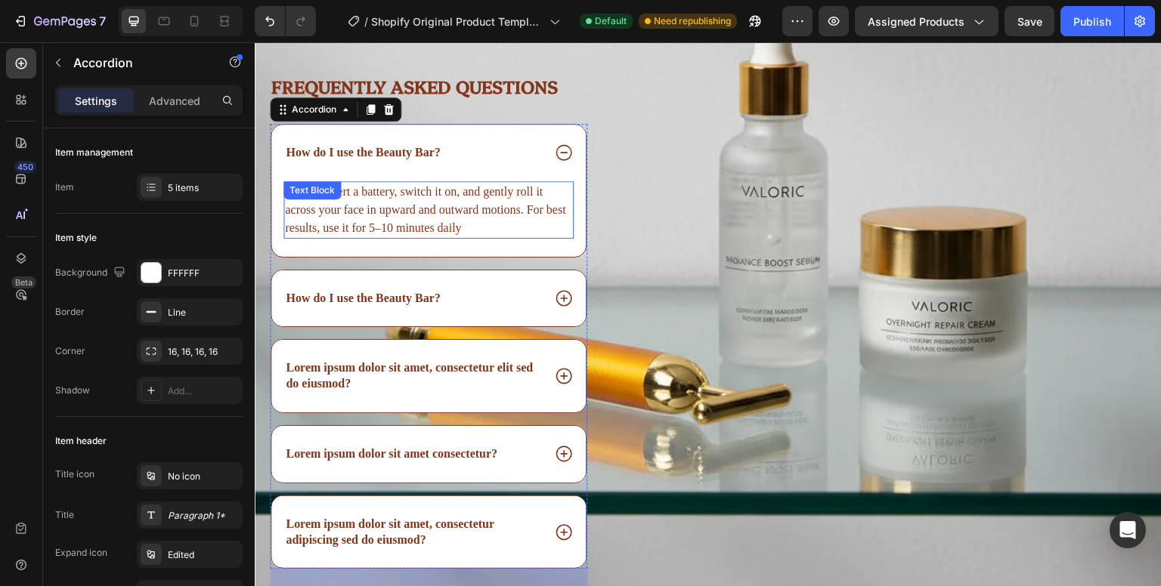
click at [395, 237] on p "Simply insert a battery, switch it on, and gently roll it across your face in u…" at bounding box center [428, 210] width 287 height 54
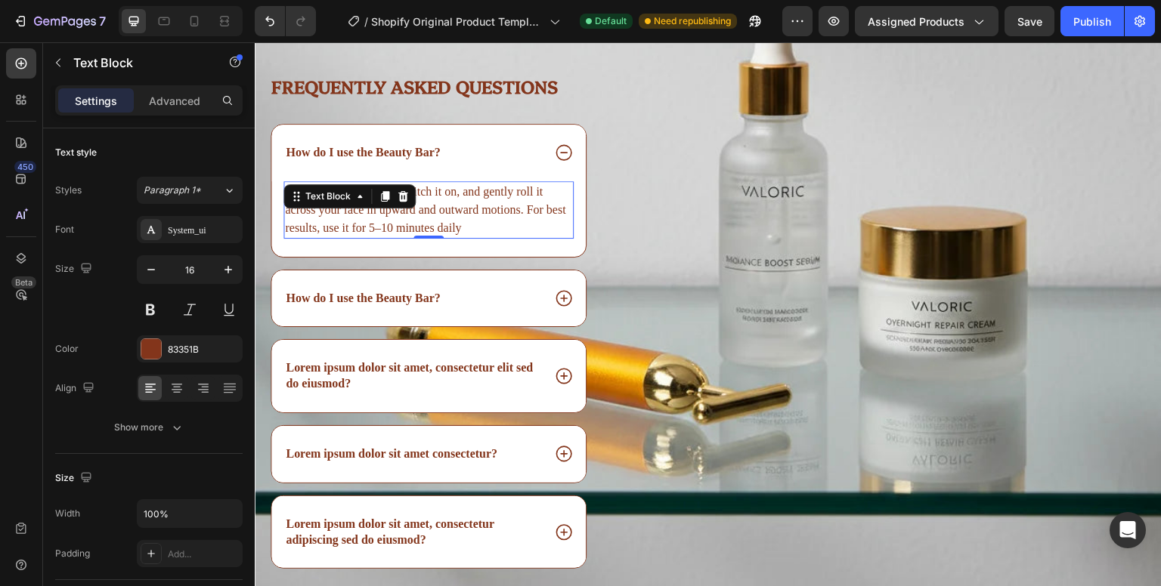
click at [395, 206] on div at bounding box center [403, 196] width 18 height 18
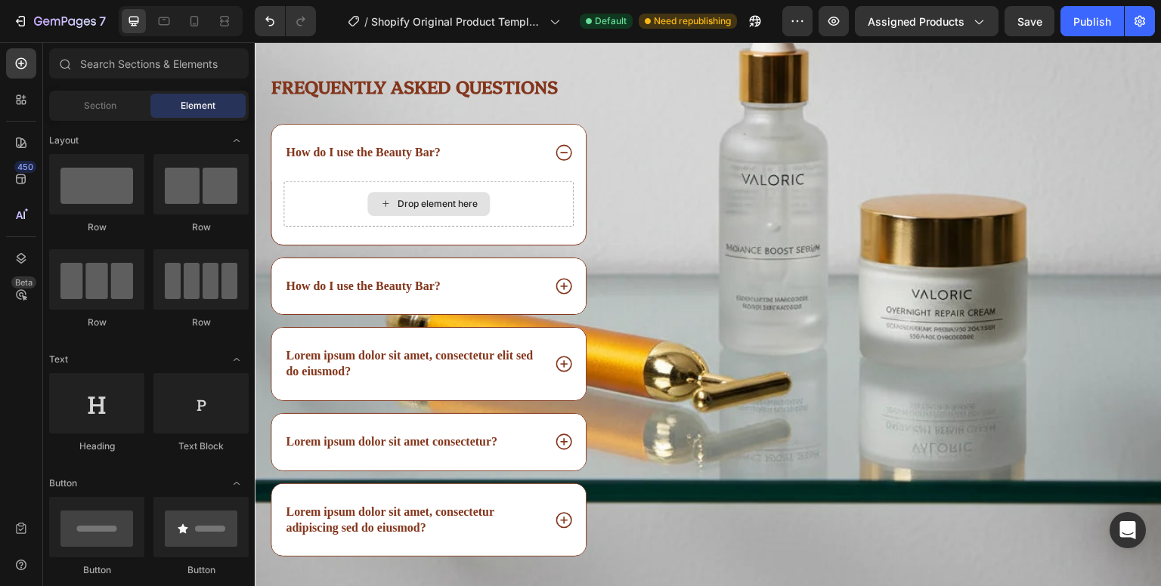
click at [397, 210] on div "Drop element here" at bounding box center [437, 204] width 80 height 12
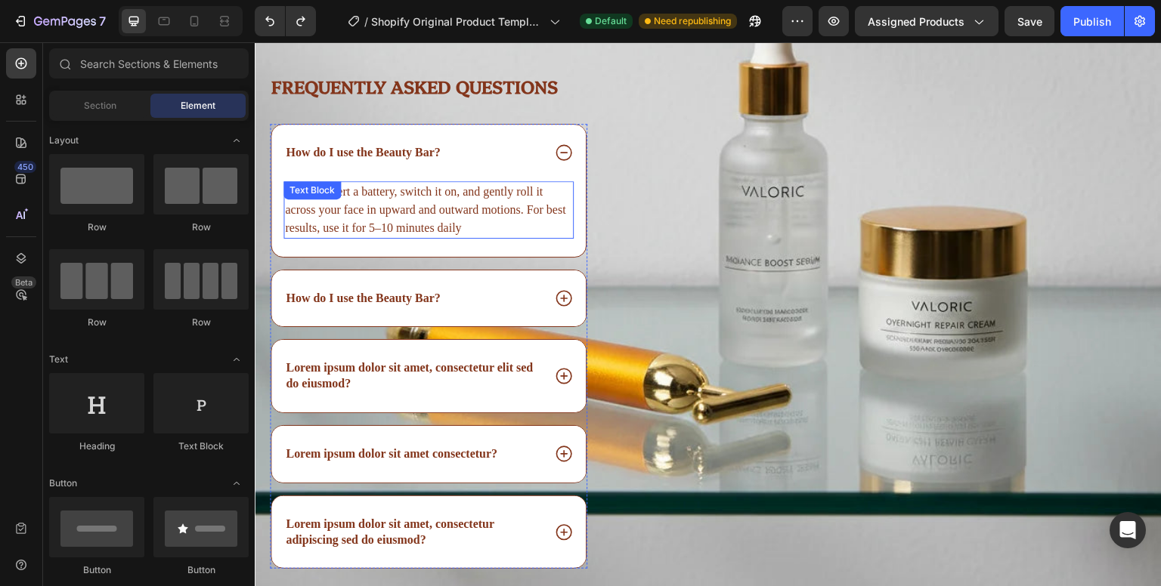
click at [402, 237] on p "Simply insert a battery, switch it on, and gently roll it across your face in u…" at bounding box center [428, 210] width 287 height 54
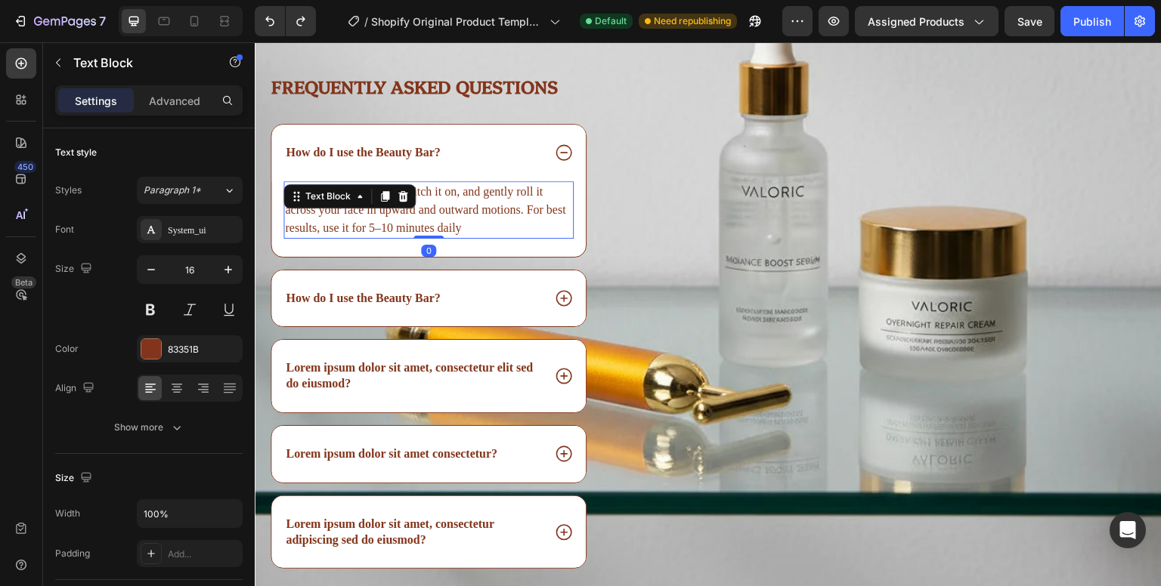
click at [452, 237] on p "Simply insert a battery, switch it on, and gently roll it across your face in u…" at bounding box center [428, 210] width 287 height 54
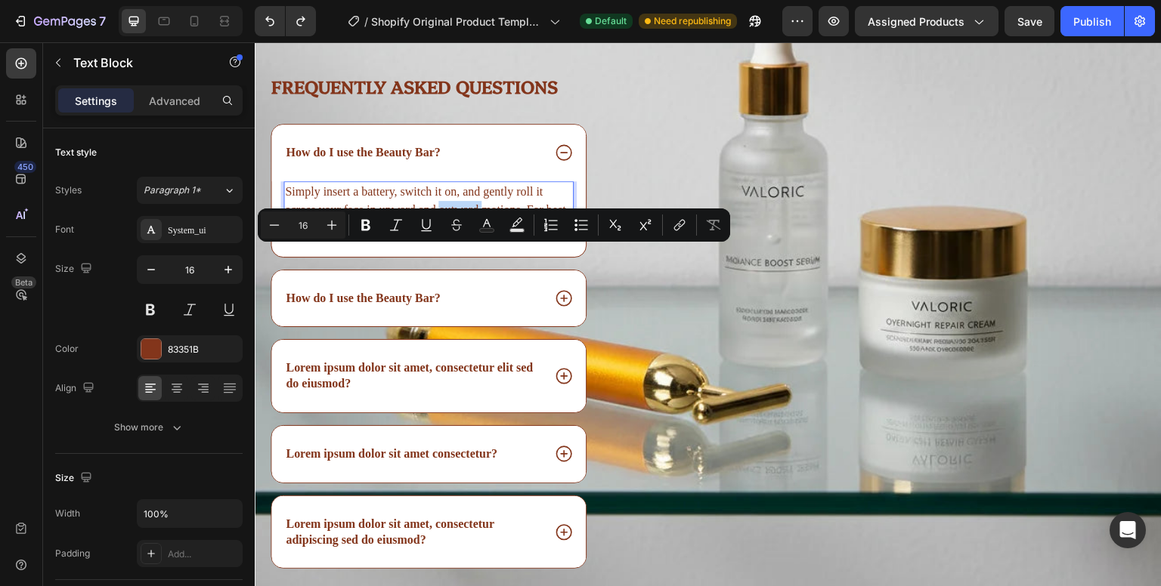
click at [452, 237] on p "Simply insert a battery, switch it on, and gently roll it across your face in u…" at bounding box center [428, 210] width 287 height 54
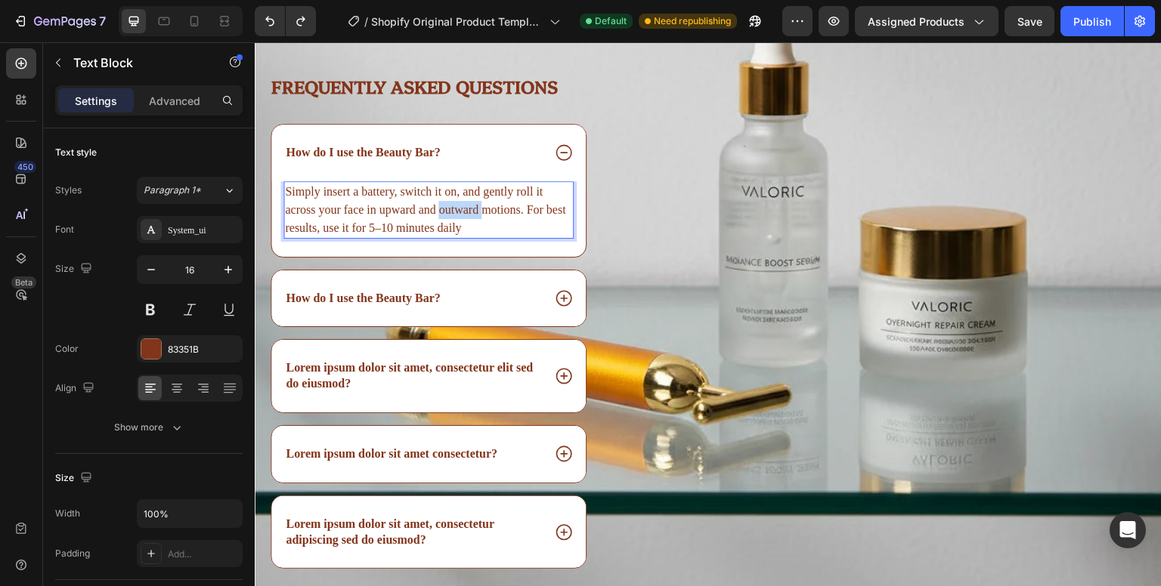
click at [452, 237] on p "Simply insert a battery, switch it on, and gently roll it across your face in u…" at bounding box center [428, 210] width 287 height 54
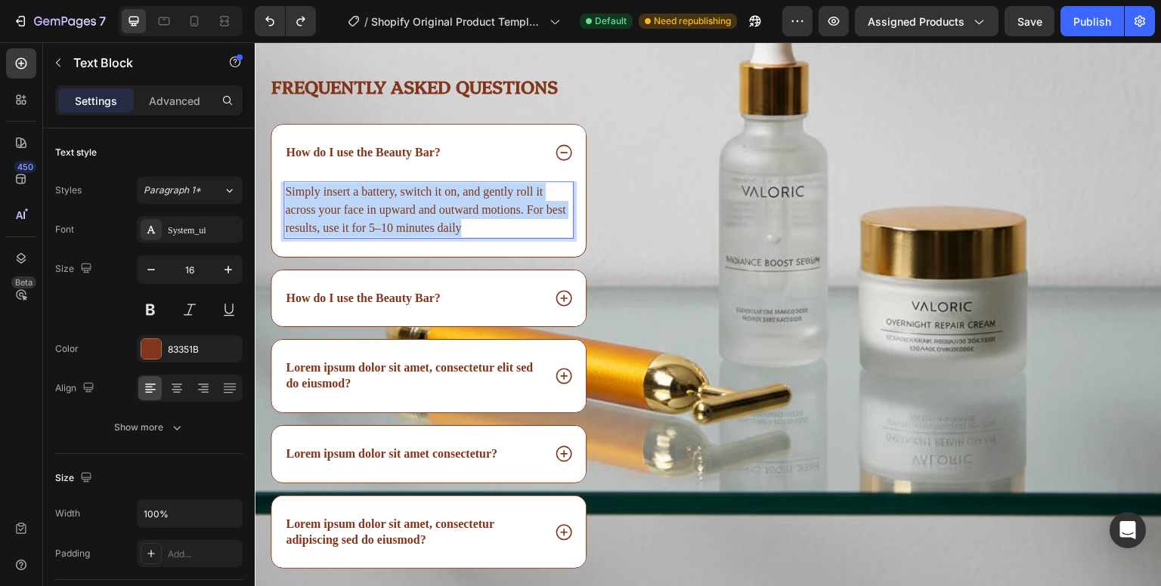
click at [452, 237] on p "Simply insert a battery, switch it on, and gently roll it across your face in u…" at bounding box center [428, 210] width 287 height 54
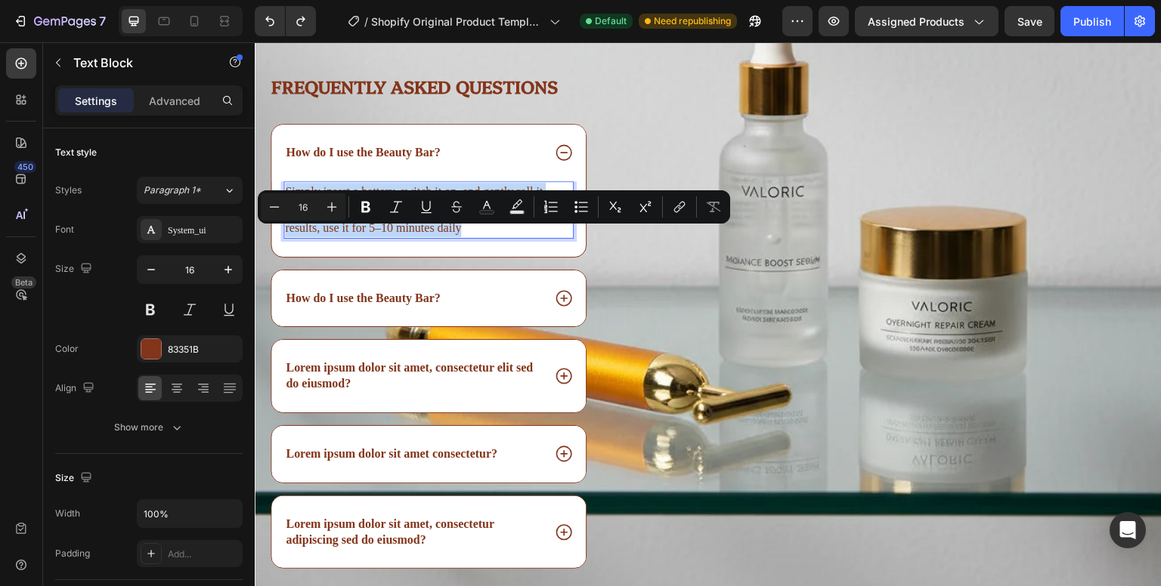
copy p "Simply insert a battery, switch it on, and gently roll it across your face in u…"
click at [561, 308] on icon at bounding box center [564, 299] width 20 height 20
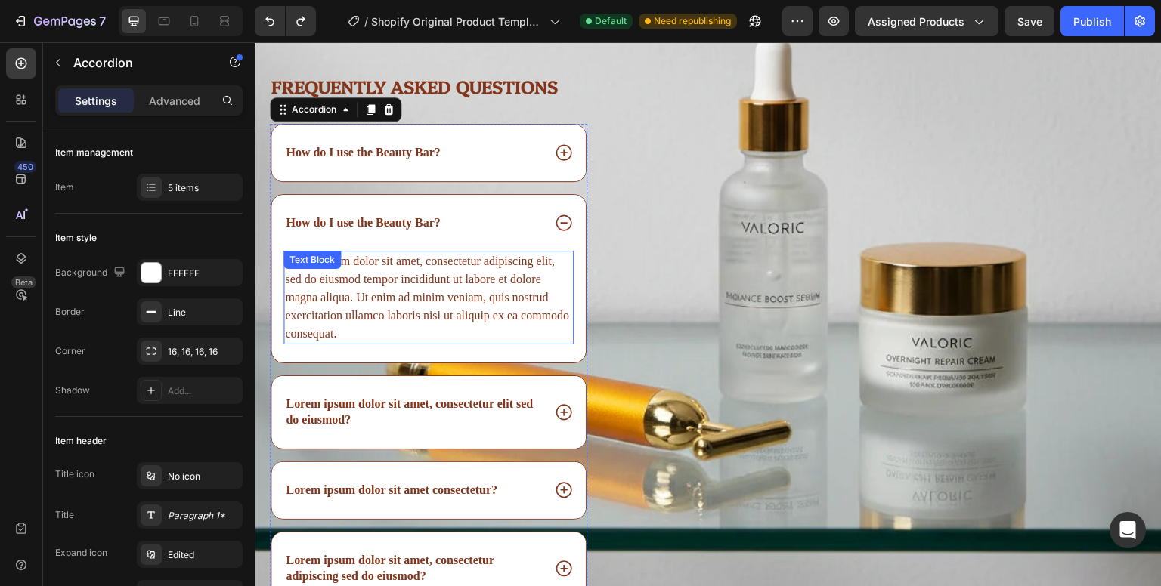
click at [501, 339] on div "Lorem ipsum dolor sit amet, consectetur adipiscing elit, sed do eiusmod tempor …" at bounding box center [428, 298] width 290 height 94
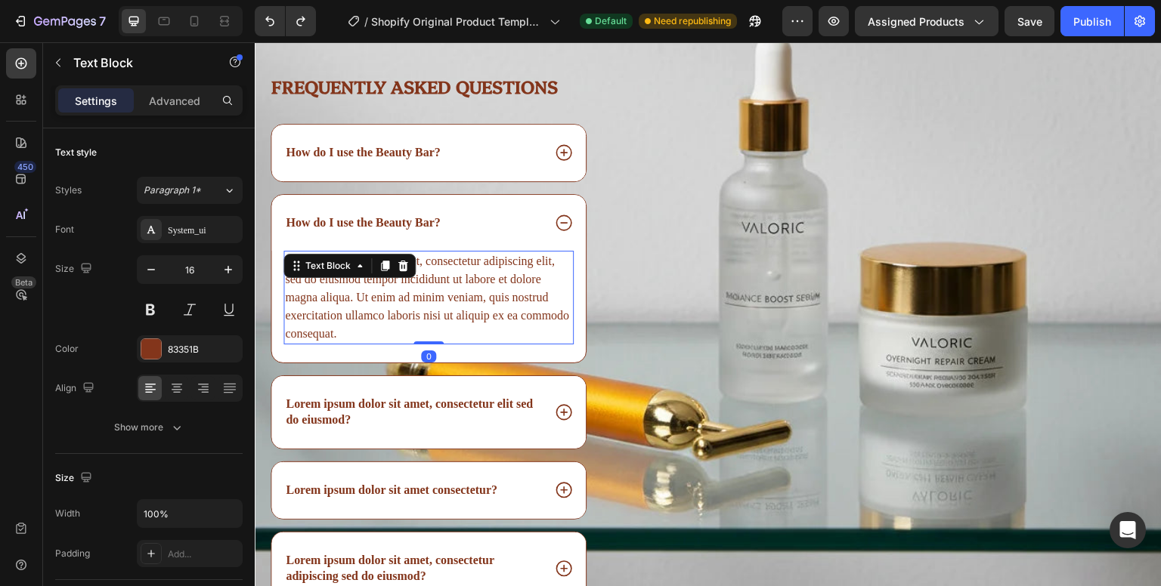
click at [501, 339] on div "Lorem ipsum dolor sit amet, consectetur adipiscing elit, sed do eiusmod tempor …" at bounding box center [428, 298] width 290 height 94
click at [501, 339] on p "Lorem ipsum dolor sit amet, consectetur adipiscing elit, sed do eiusmod tempor …" at bounding box center [428, 297] width 287 height 91
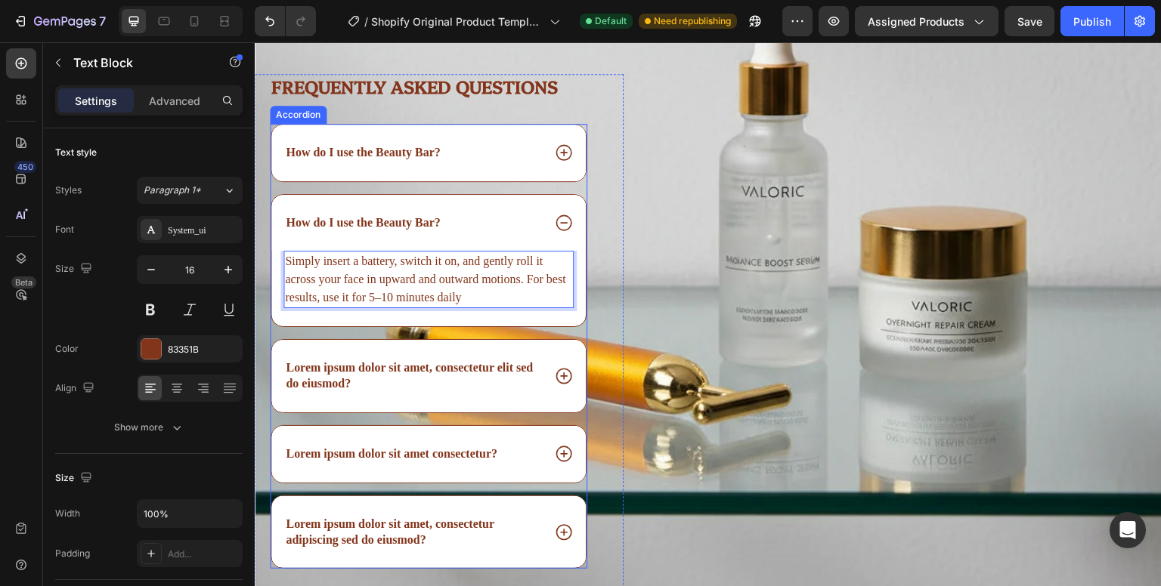
click at [410, 161] on p "How do I use the Beauty Bar?" at bounding box center [363, 153] width 154 height 16
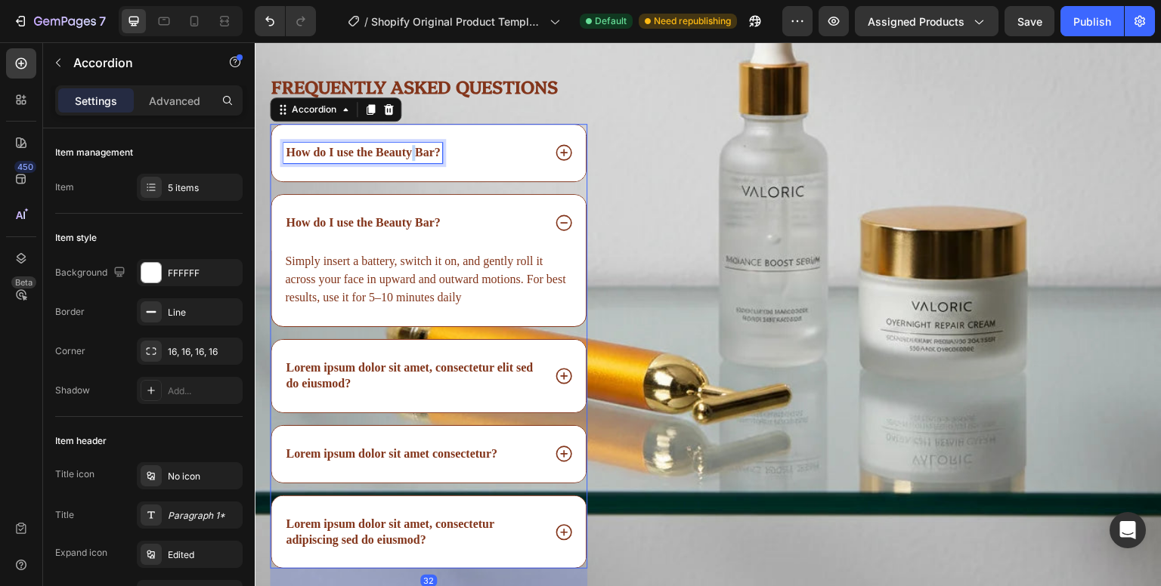
click at [410, 161] on p "How do I use the Beauty Bar?" at bounding box center [363, 153] width 154 height 16
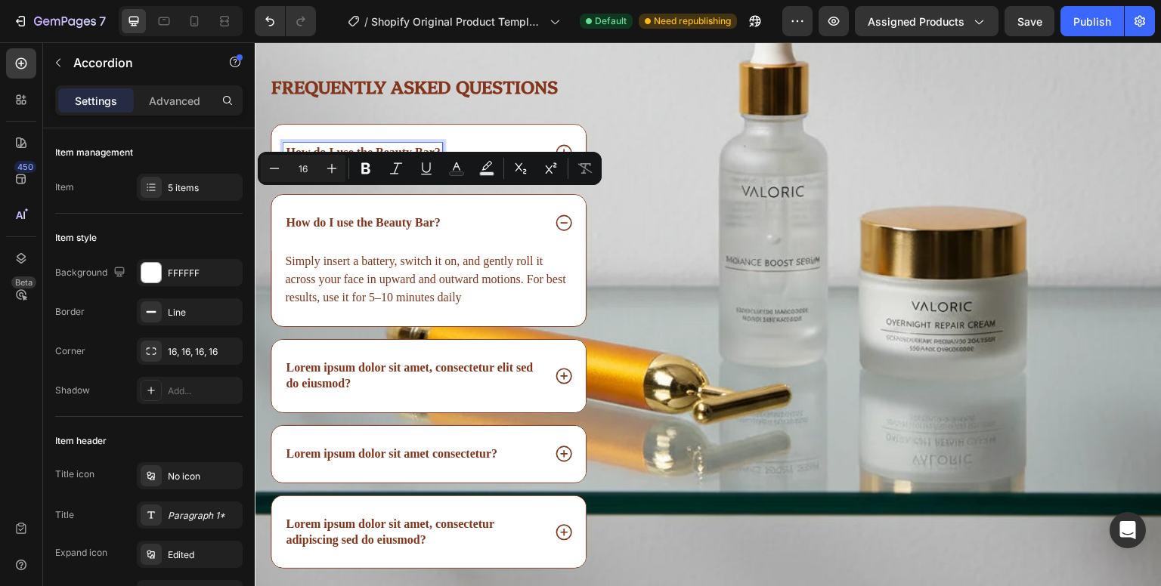
click at [404, 161] on p "How do I use the Beauty Bar?" at bounding box center [363, 153] width 154 height 16
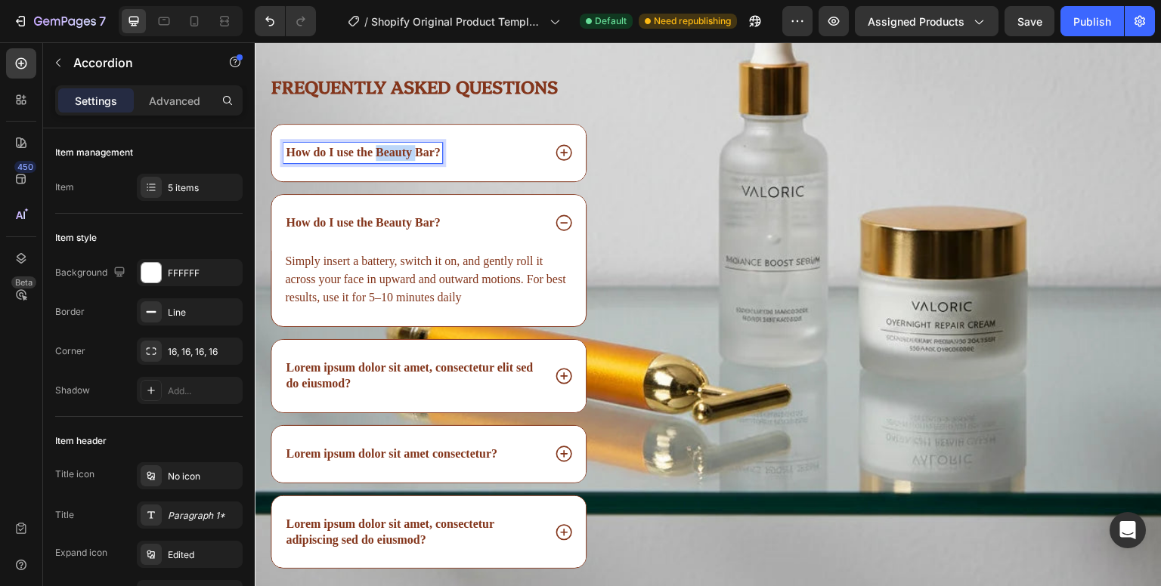
click at [404, 161] on p "How do I use the Beauty Bar?" at bounding box center [363, 153] width 154 height 16
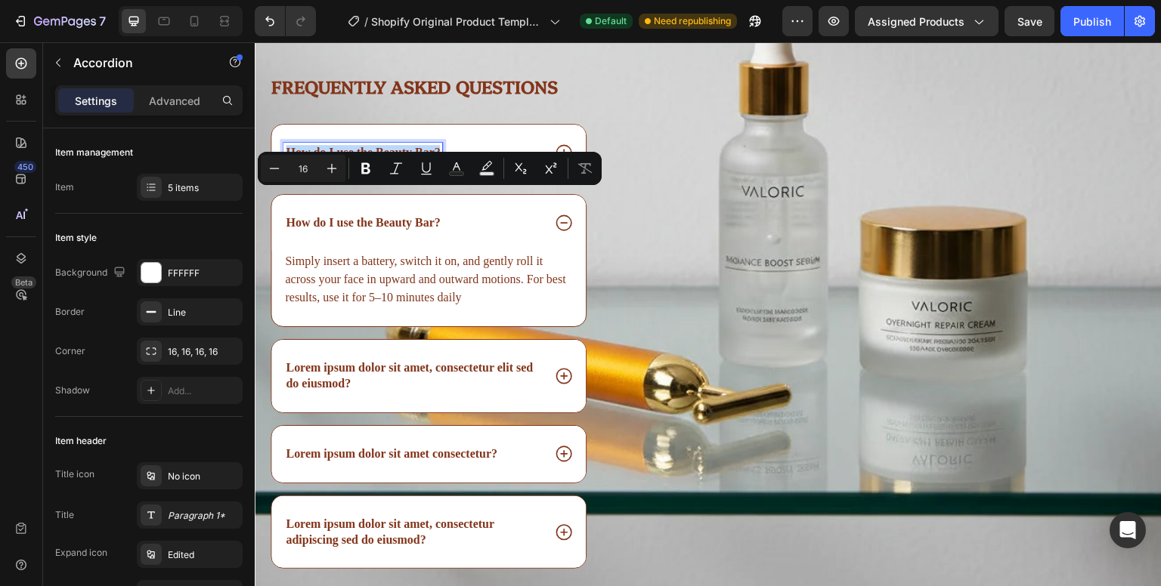
click at [404, 161] on p "How do I use the Beauty Bar?" at bounding box center [363, 153] width 154 height 16
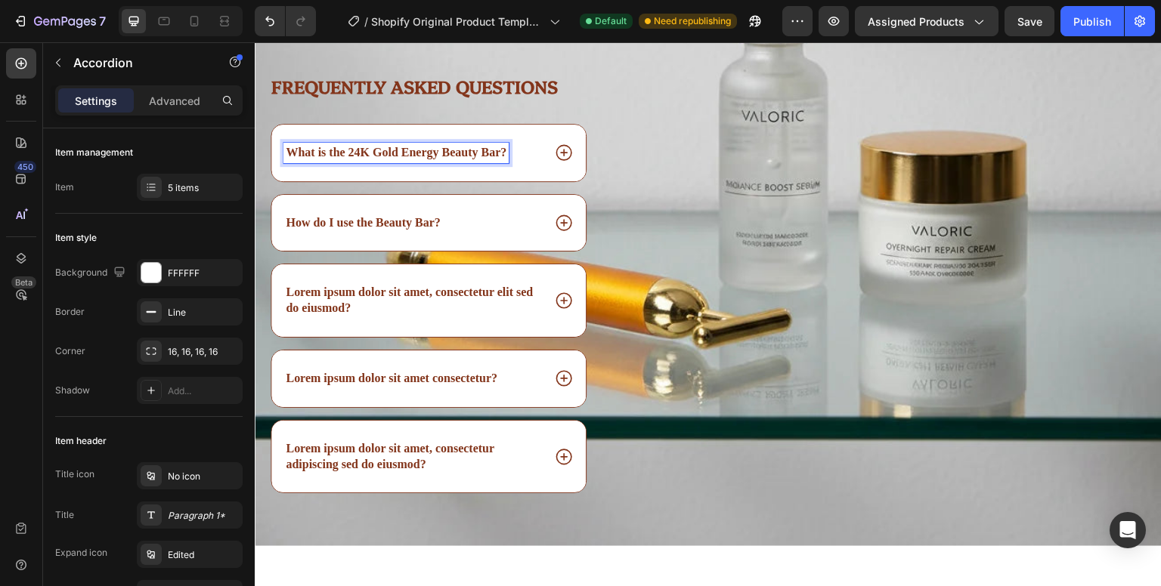
click at [561, 162] on icon at bounding box center [564, 153] width 20 height 20
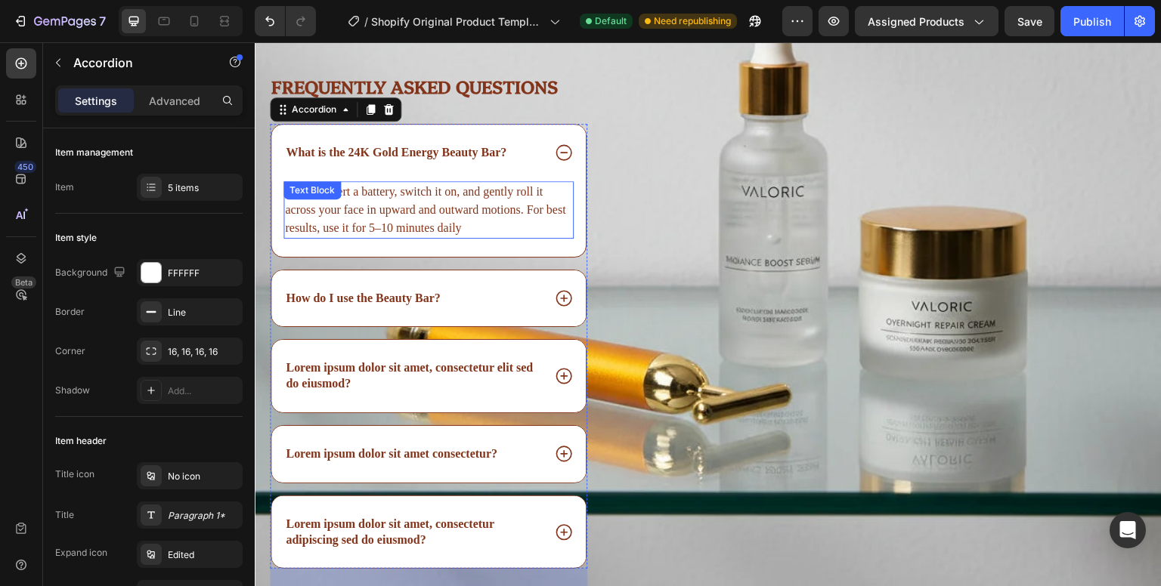
click at [358, 237] on p "Simply insert a battery, switch it on, and gently roll it across your face in u…" at bounding box center [428, 210] width 287 height 54
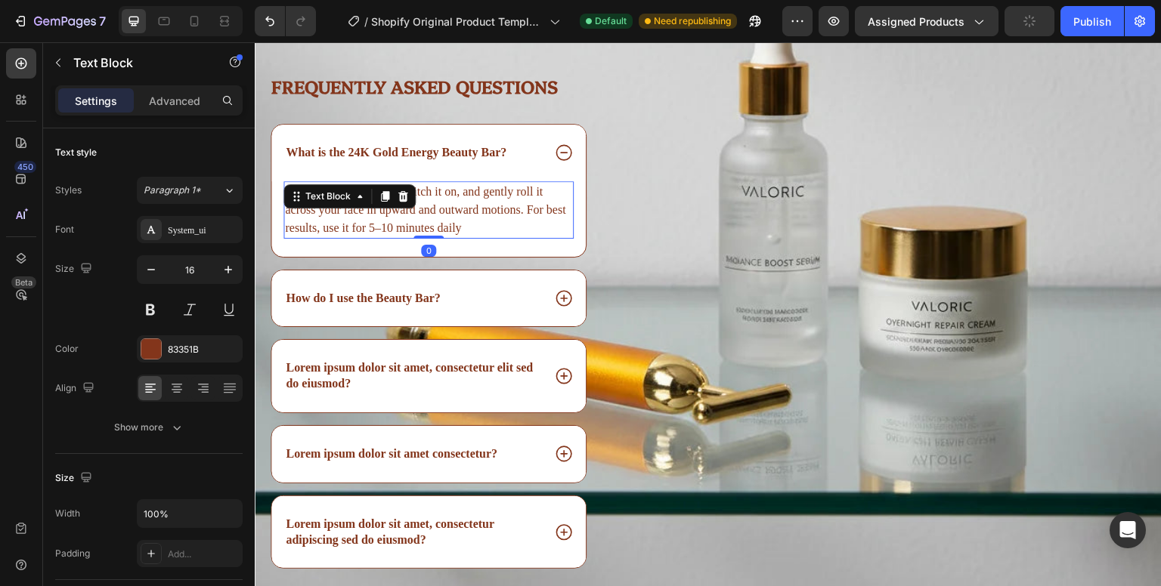
click at [461, 237] on p "Simply insert a battery, switch it on, and gently roll it across your face in u…" at bounding box center [428, 210] width 287 height 54
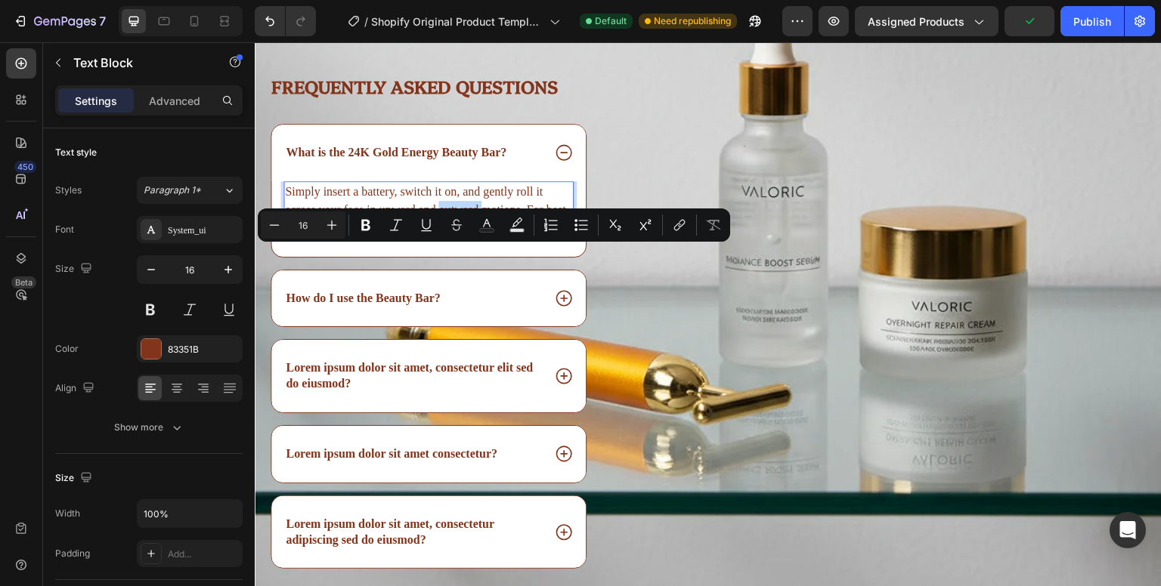
click at [461, 237] on p "Simply insert a battery, switch it on, and gently roll it across your face in u…" at bounding box center [428, 210] width 287 height 54
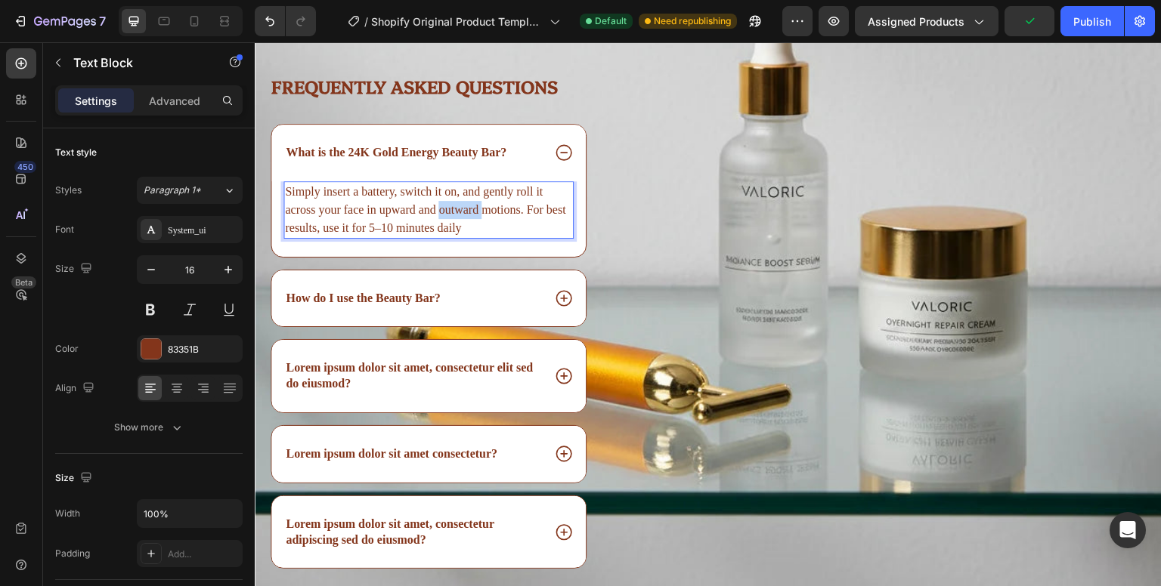
click at [461, 237] on p "Simply insert a battery, switch it on, and gently roll it across your face in u…" at bounding box center [428, 210] width 287 height 54
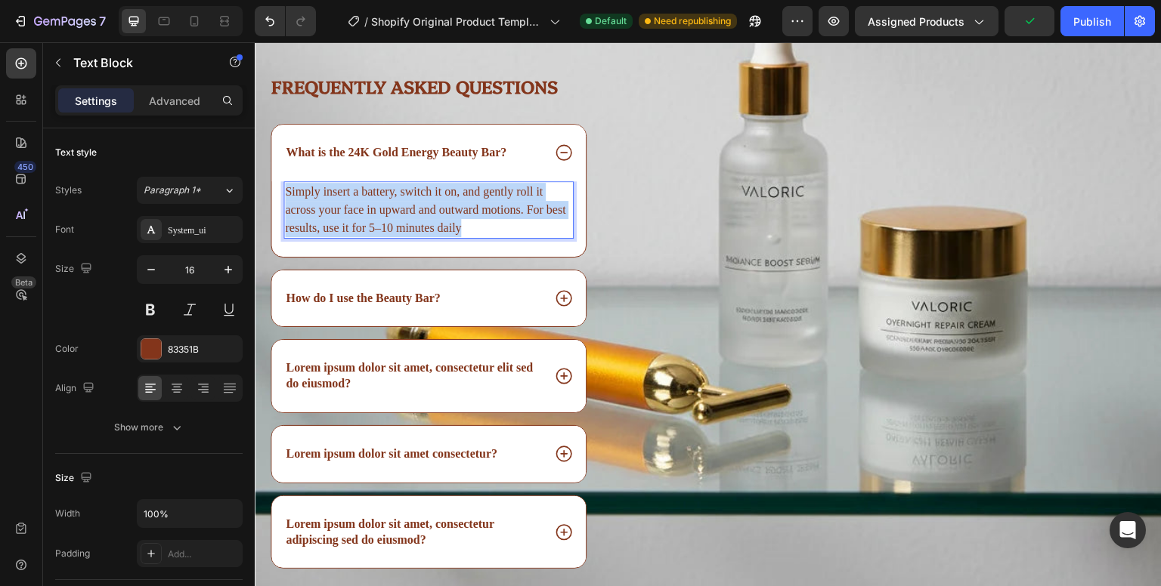
click at [461, 237] on p "Simply insert a battery, switch it on, and gently roll it across your face in u…" at bounding box center [428, 210] width 287 height 54
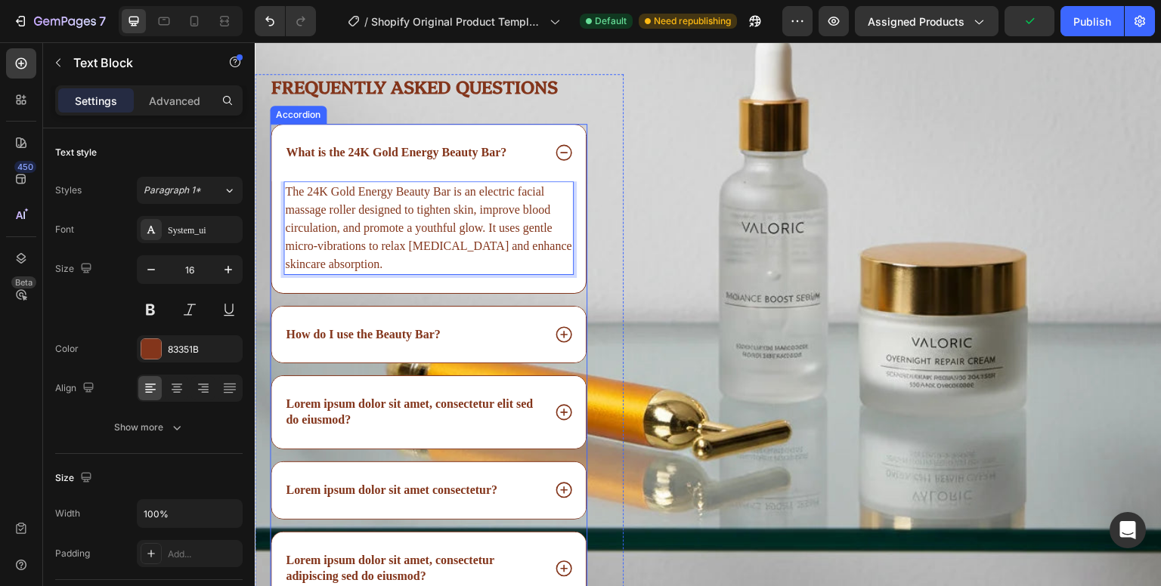
click at [483, 345] on div "How do I use the Beauty Bar?" at bounding box center [412, 335] width 258 height 20
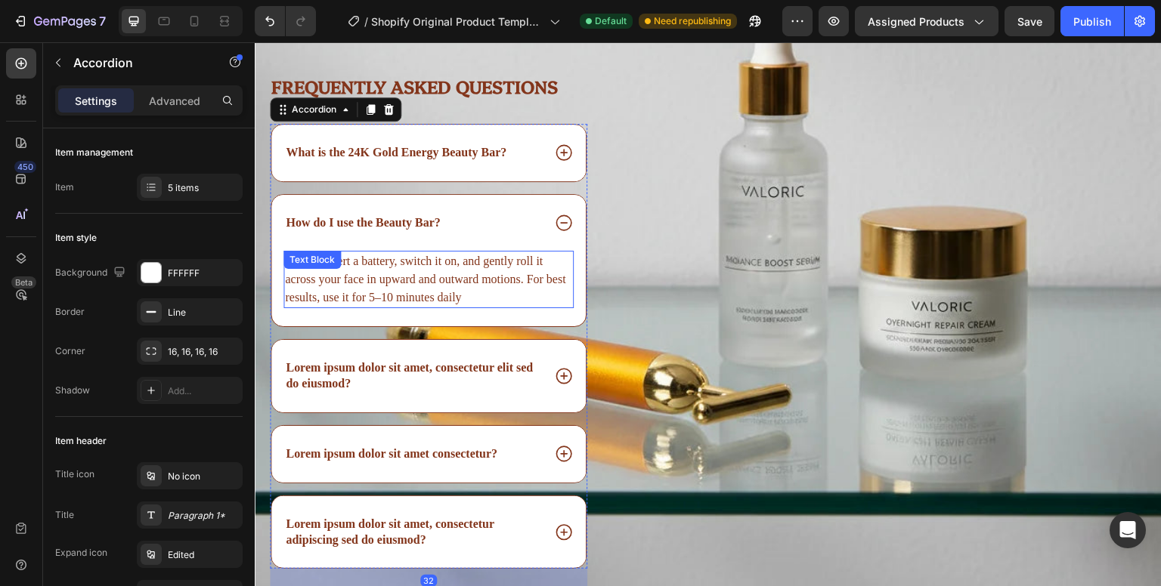
click at [496, 307] on p "Simply insert a battery, switch it on, and gently roll it across your face in u…" at bounding box center [428, 279] width 287 height 54
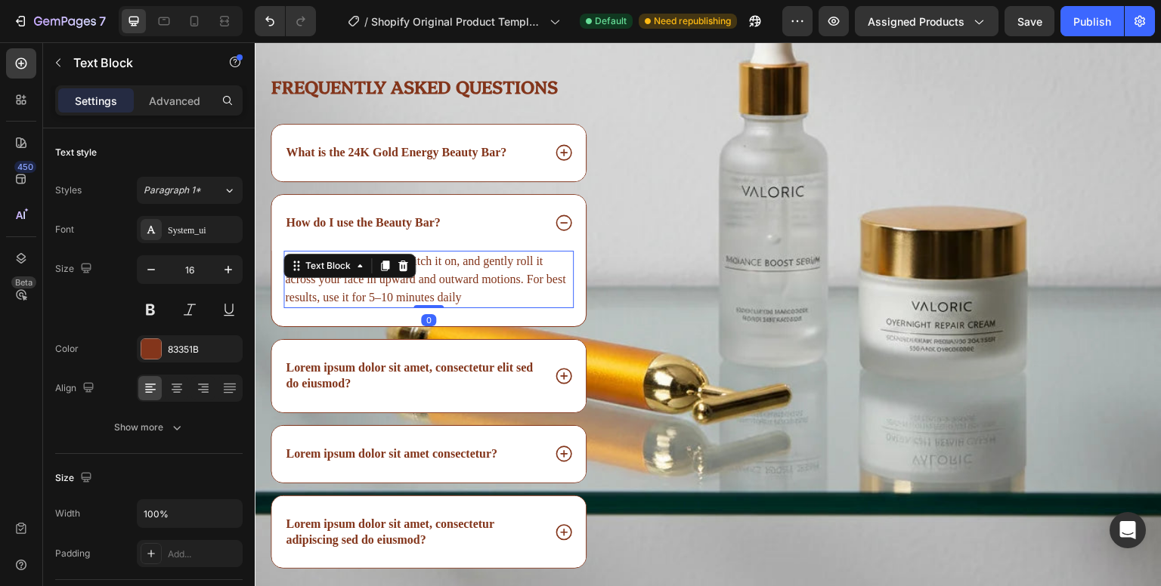
click at [492, 307] on p "Simply insert a battery, switch it on, and gently roll it across your face in u…" at bounding box center [428, 279] width 287 height 54
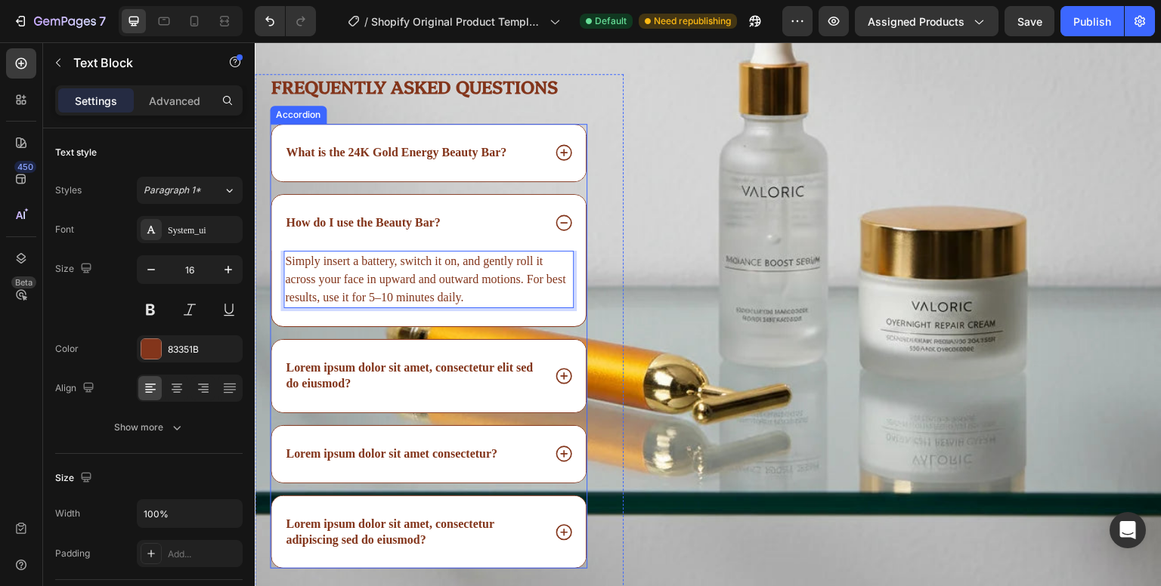
click at [479, 392] on p "Lorem ipsum dolor sit amet, consectetur elit sed do eiusmod?" at bounding box center [413, 376] width 254 height 32
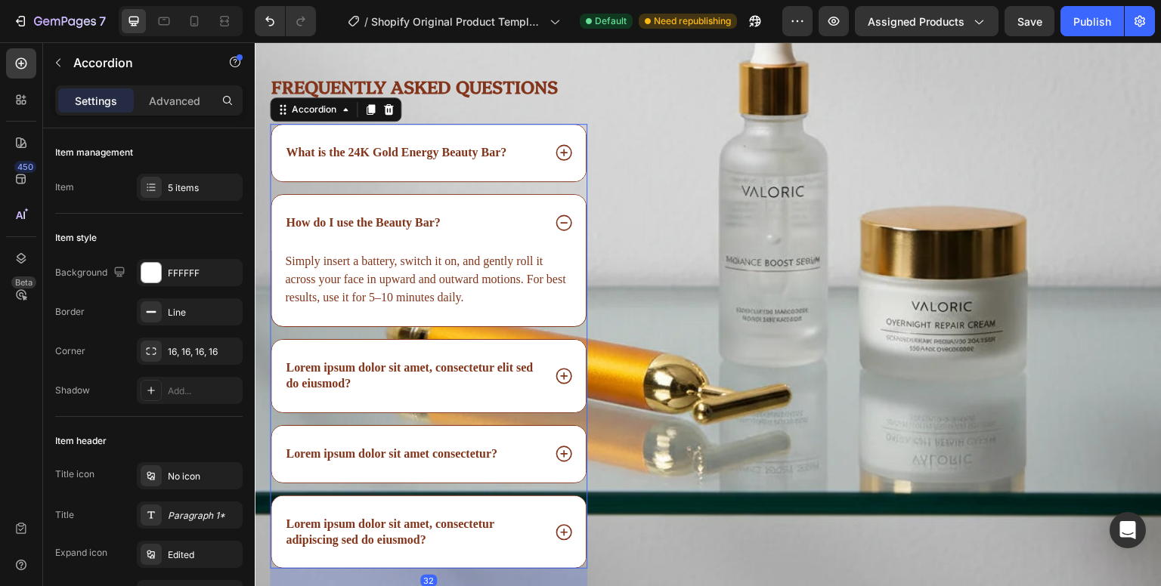
click at [554, 233] on icon at bounding box center [564, 223] width 20 height 20
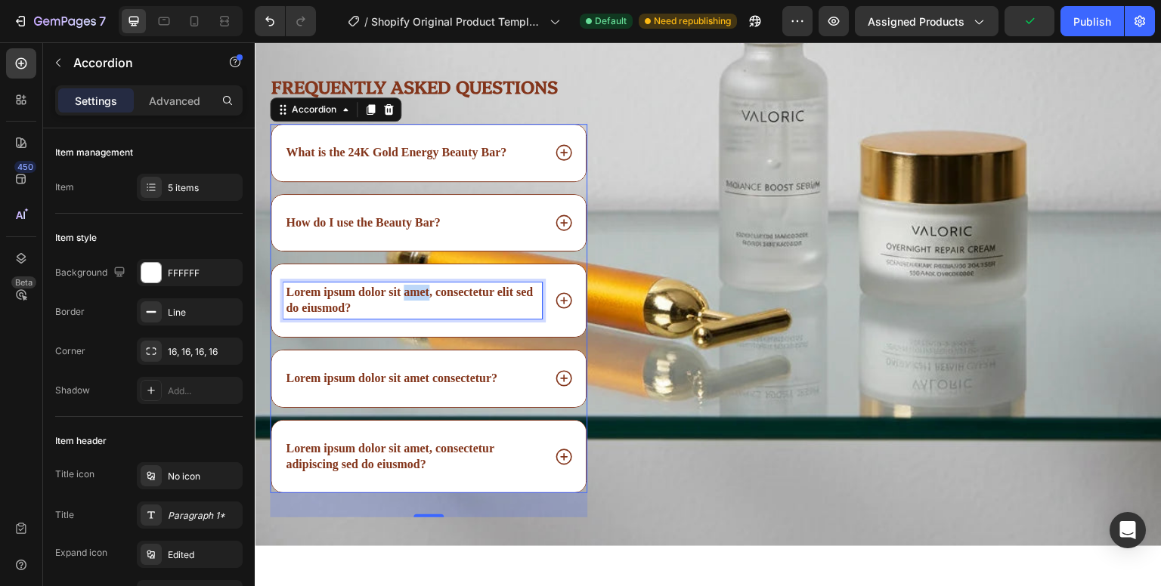
click at [414, 317] on p "Lorem ipsum dolor sit amet, consectetur elit sed do eiusmod?" at bounding box center [413, 301] width 254 height 32
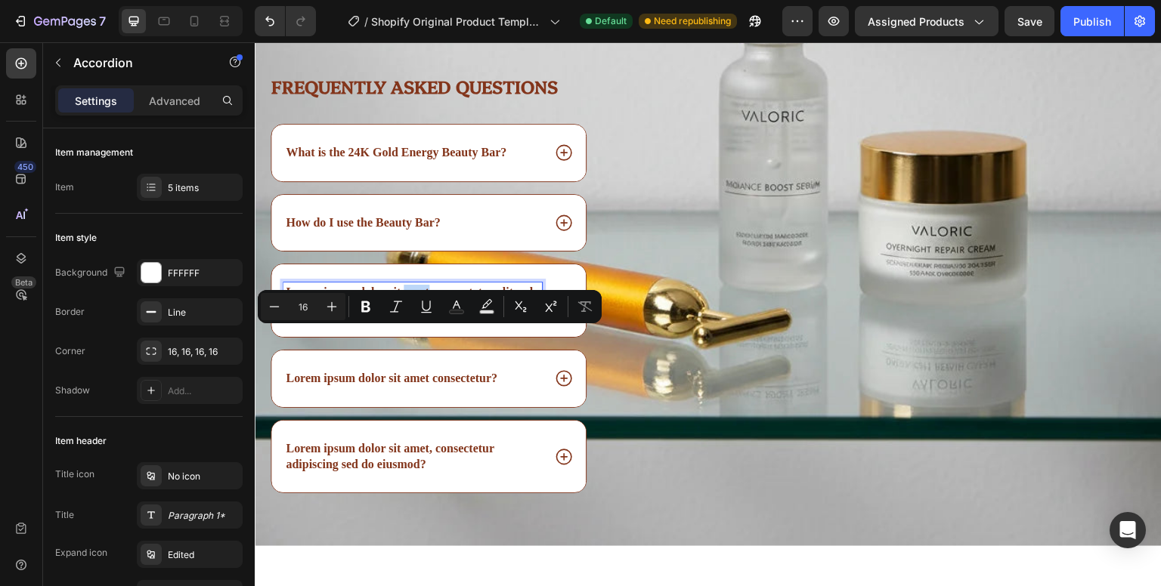
click at [414, 317] on p "Lorem ipsum dolor sit amet, consectetur elit sed do eiusmod?" at bounding box center [413, 301] width 254 height 32
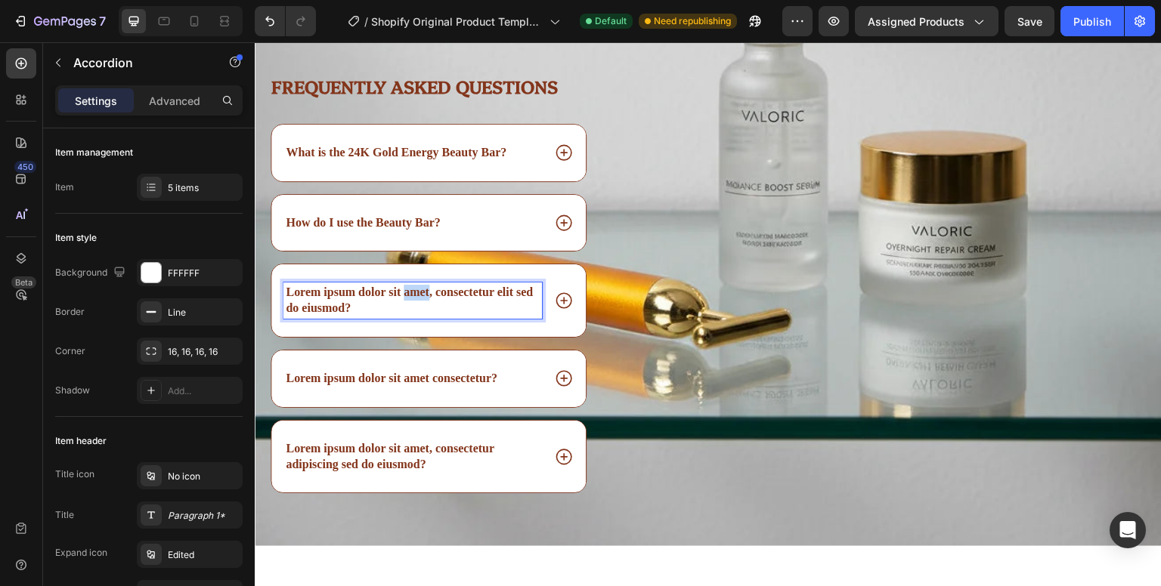
click at [414, 317] on p "Lorem ipsum dolor sit amet, consectetur elit sed do eiusmod?" at bounding box center [413, 301] width 254 height 32
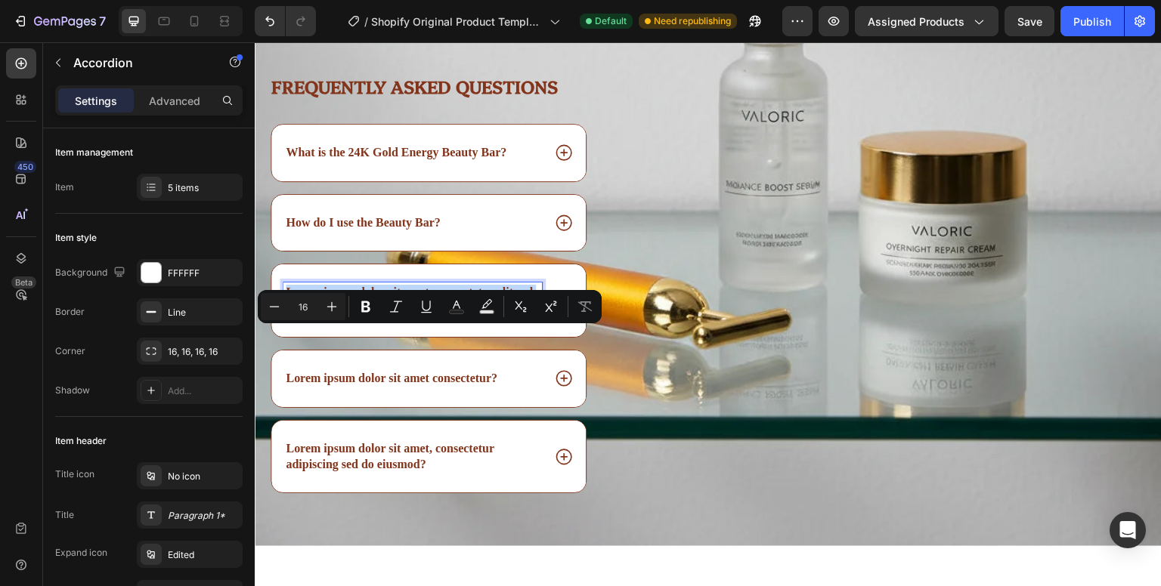
click at [414, 317] on p "Lorem ipsum dolor sit amet, consectetur elit sed do eiusmod?" at bounding box center [413, 301] width 254 height 32
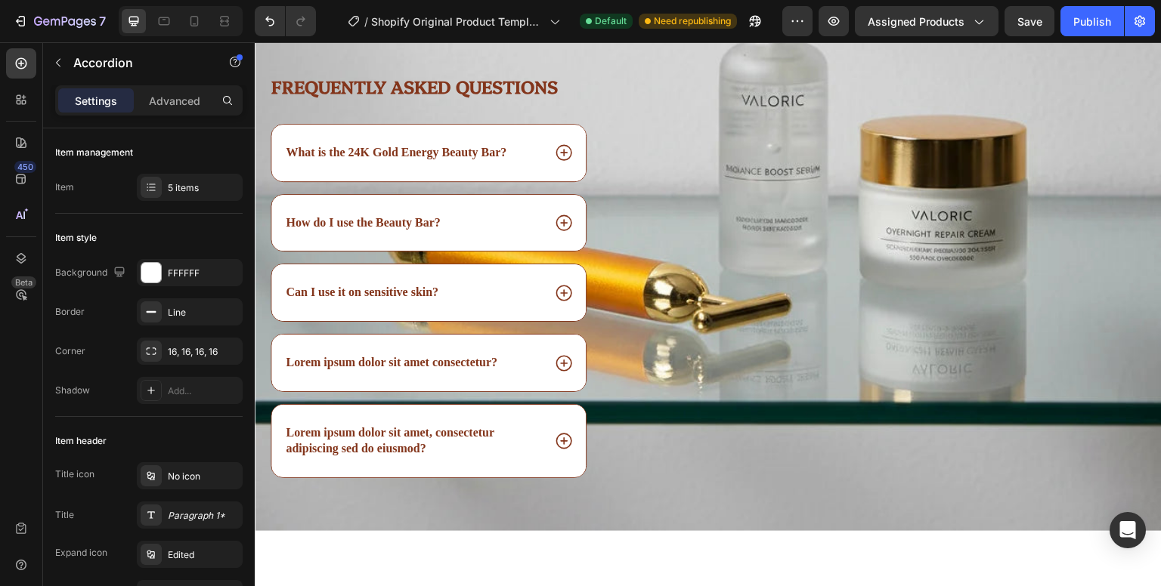
click at [554, 303] on icon at bounding box center [564, 293] width 20 height 20
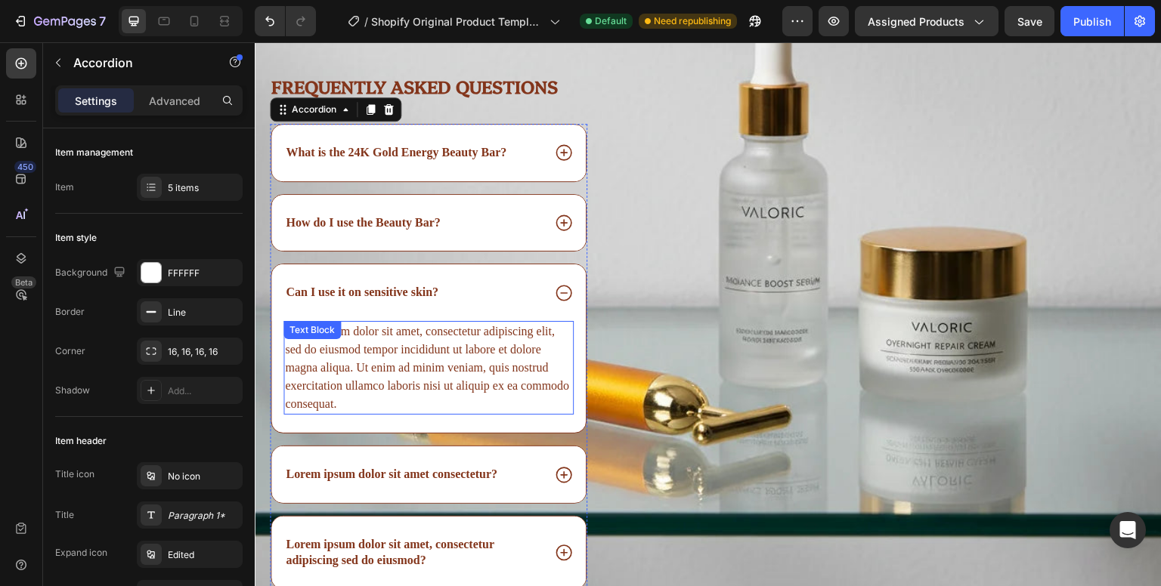
click at [515, 415] on div "Lorem ipsum dolor sit amet, consectetur adipiscing elit, sed do eiusmod tempor …" at bounding box center [428, 368] width 290 height 94
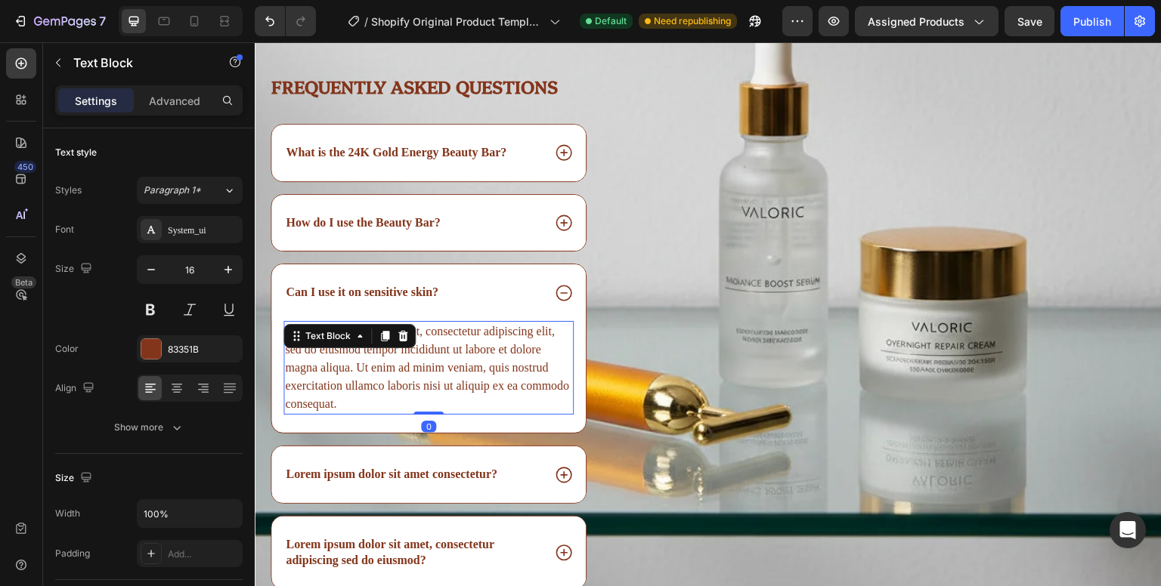
click at [515, 415] on div "Lorem ipsum dolor sit amet, consectetur adipiscing elit, sed do eiusmod tempor …" at bounding box center [428, 368] width 290 height 94
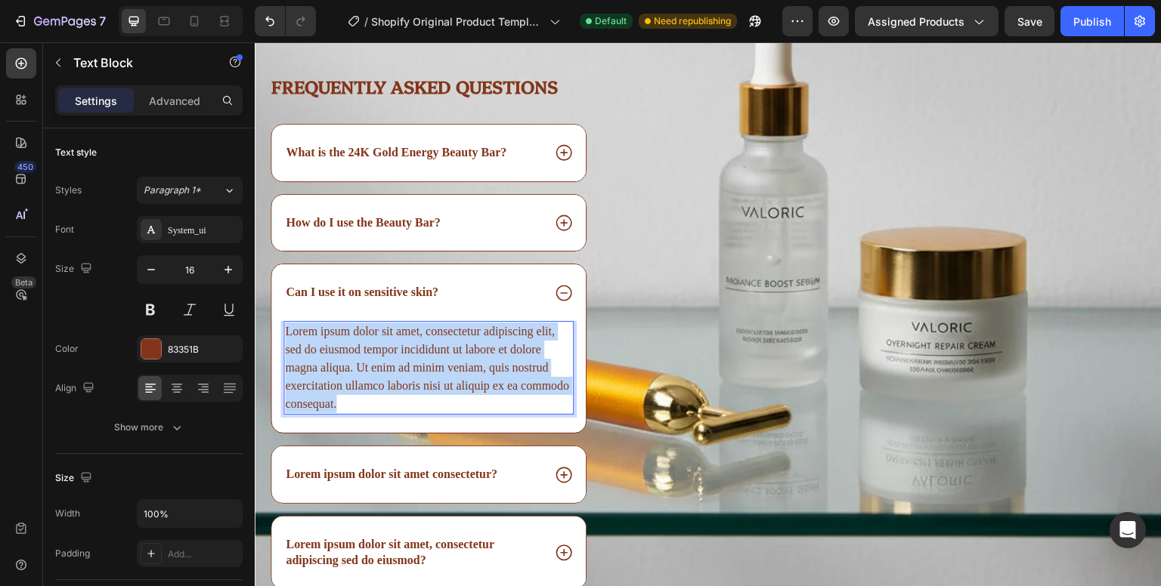
click at [515, 413] on p "Lorem ipsum dolor sit amet, consectetur adipiscing elit, sed do eiusmod tempor …" at bounding box center [428, 368] width 287 height 91
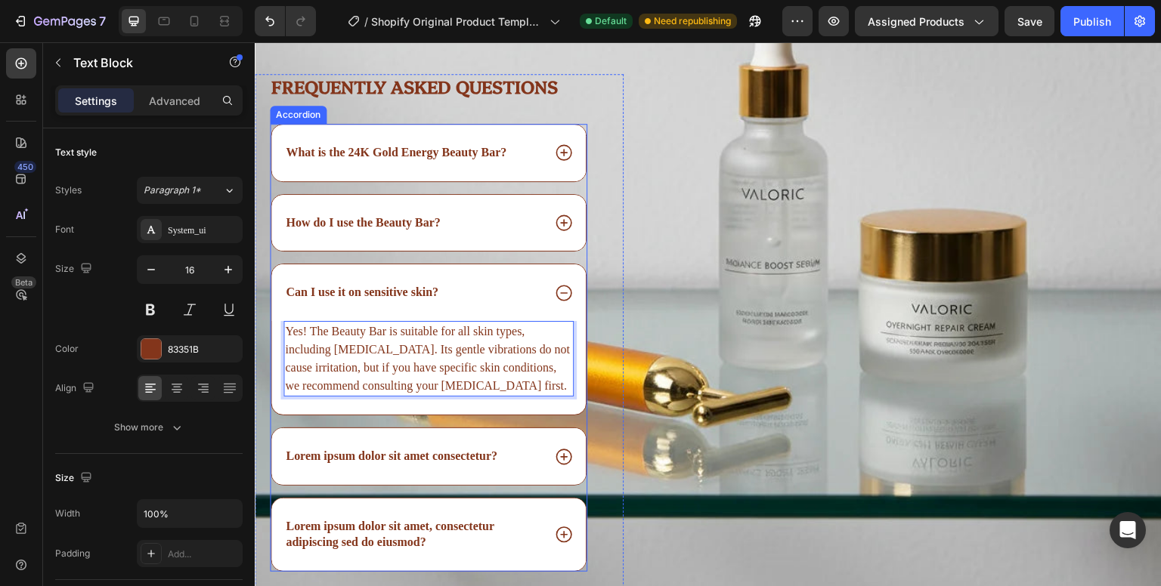
click at [560, 303] on icon at bounding box center [564, 293] width 20 height 20
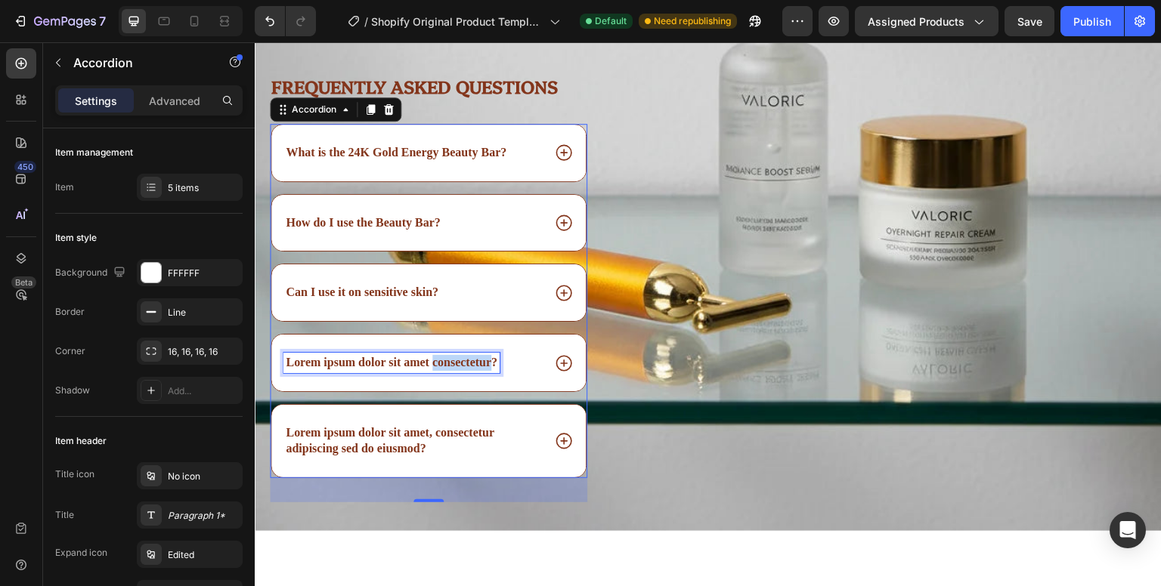
click at [451, 371] on p "Lorem ipsum dolor sit amet consectetur?" at bounding box center [392, 363] width 212 height 16
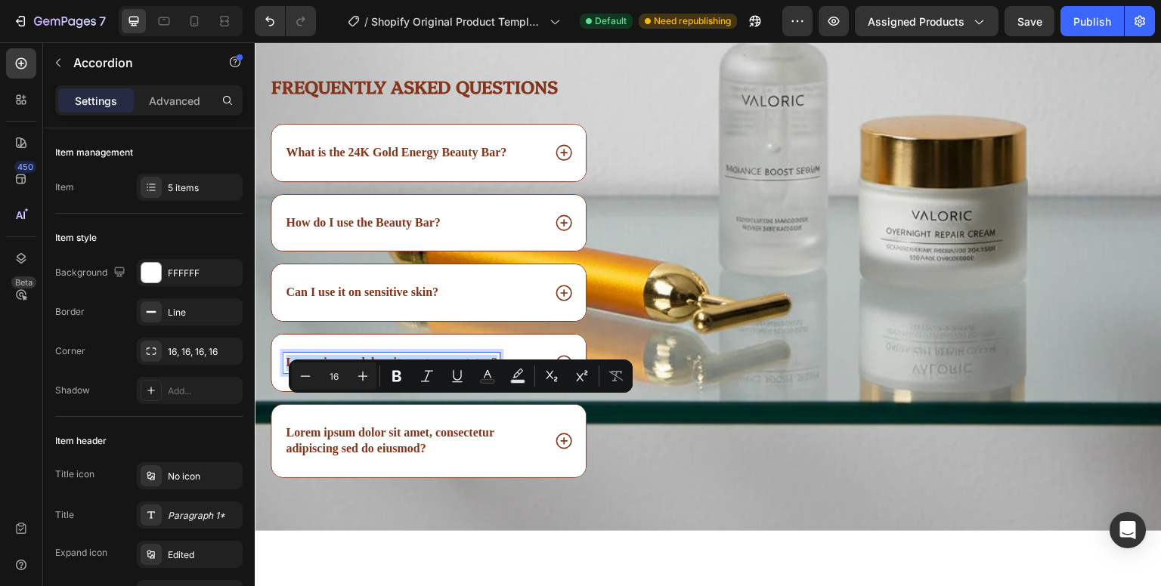
click at [451, 371] on p "Lorem ipsum dolor sit amet consectetur?" at bounding box center [392, 363] width 212 height 16
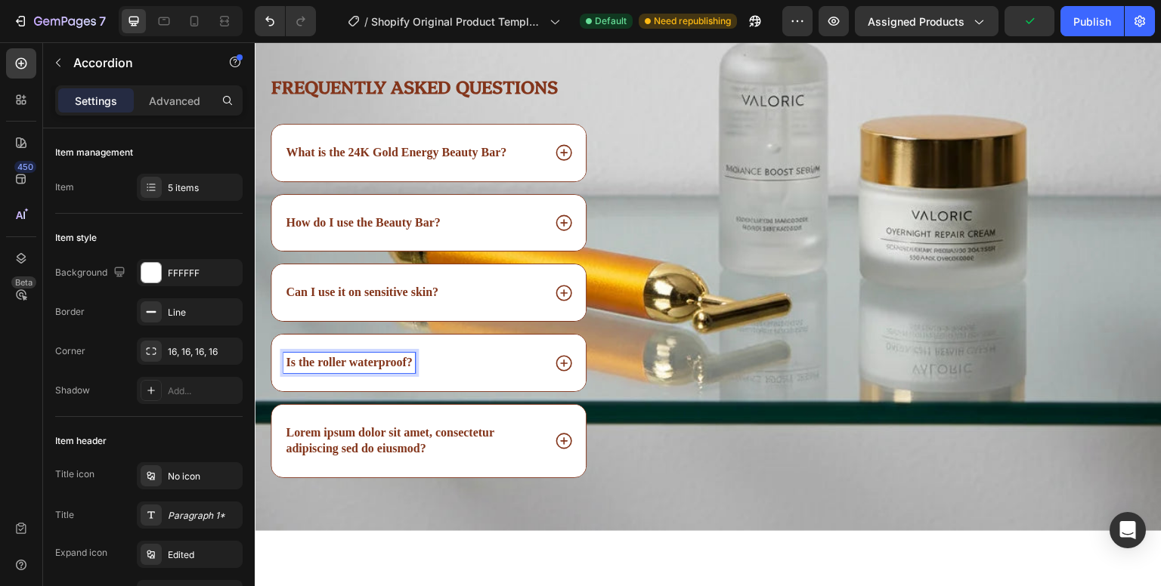
click at [556, 373] on icon at bounding box center [564, 364] width 20 height 20
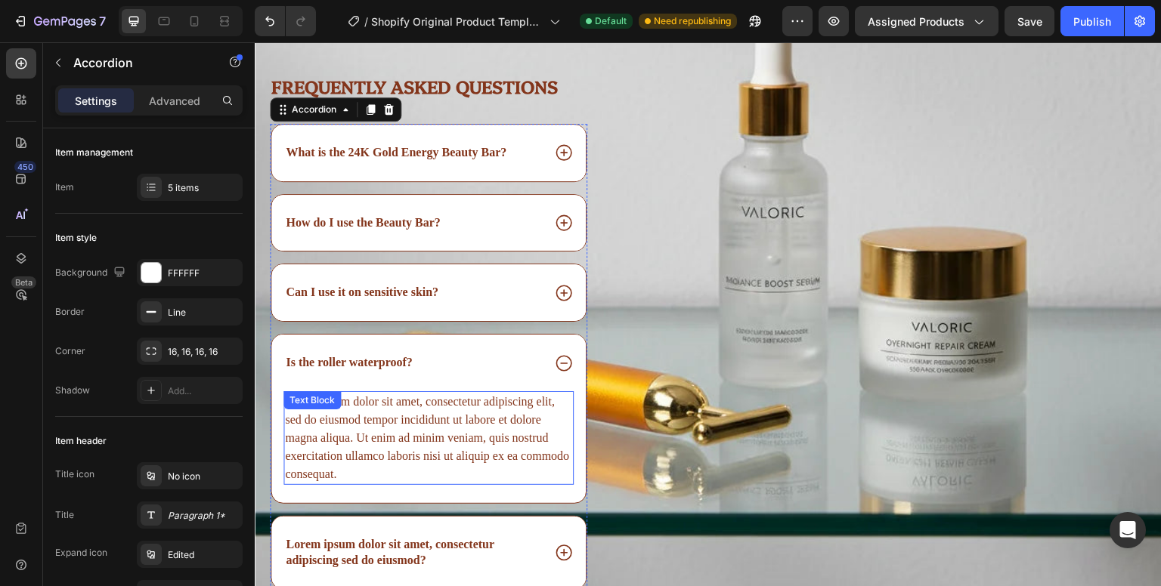
click at [461, 475] on div "Lorem ipsum dolor sit amet, consectetur adipiscing elit, sed do eiusmod tempor …" at bounding box center [428, 438] width 290 height 94
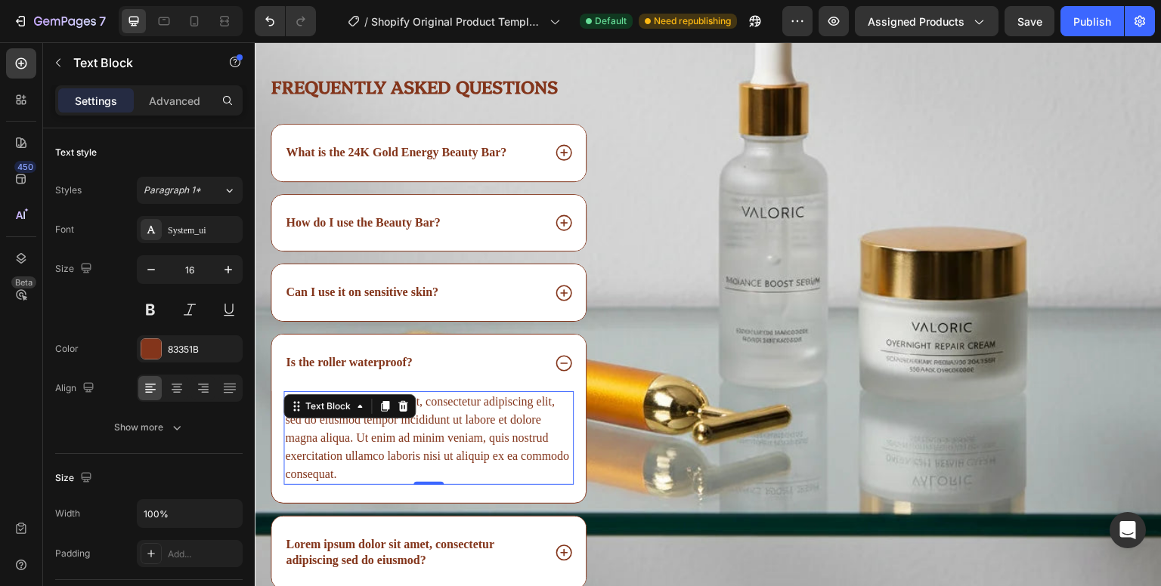
click at [461, 475] on div "Lorem ipsum dolor sit amet, consectetur adipiscing elit, sed do eiusmod tempor …" at bounding box center [428, 438] width 290 height 94
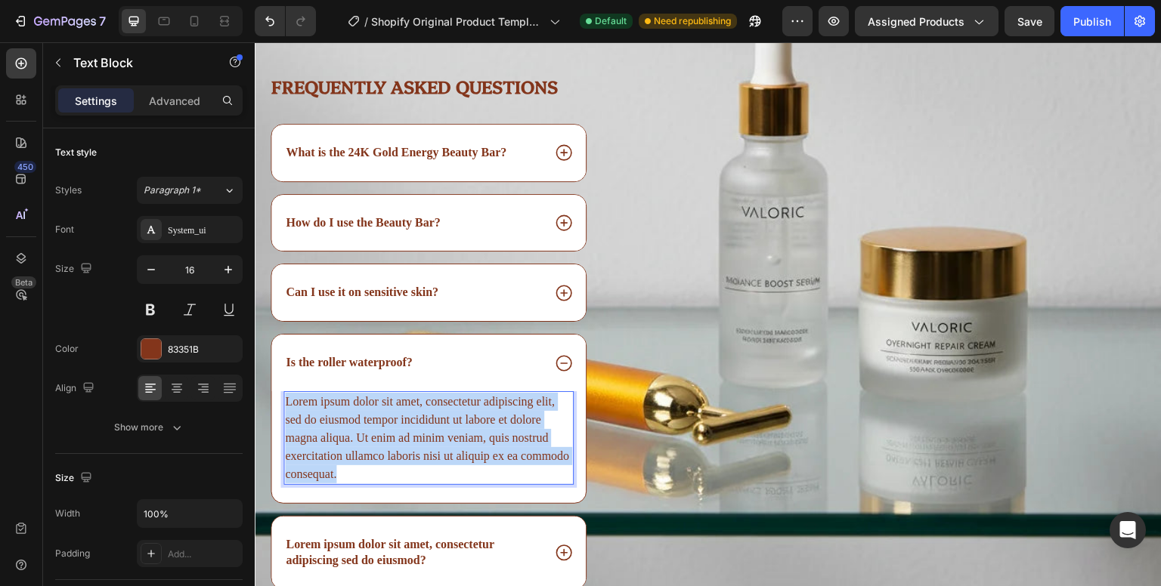
click at [461, 475] on p "Lorem ipsum dolor sit amet, consectetur adipiscing elit, sed do eiusmod tempor …" at bounding box center [428, 438] width 287 height 91
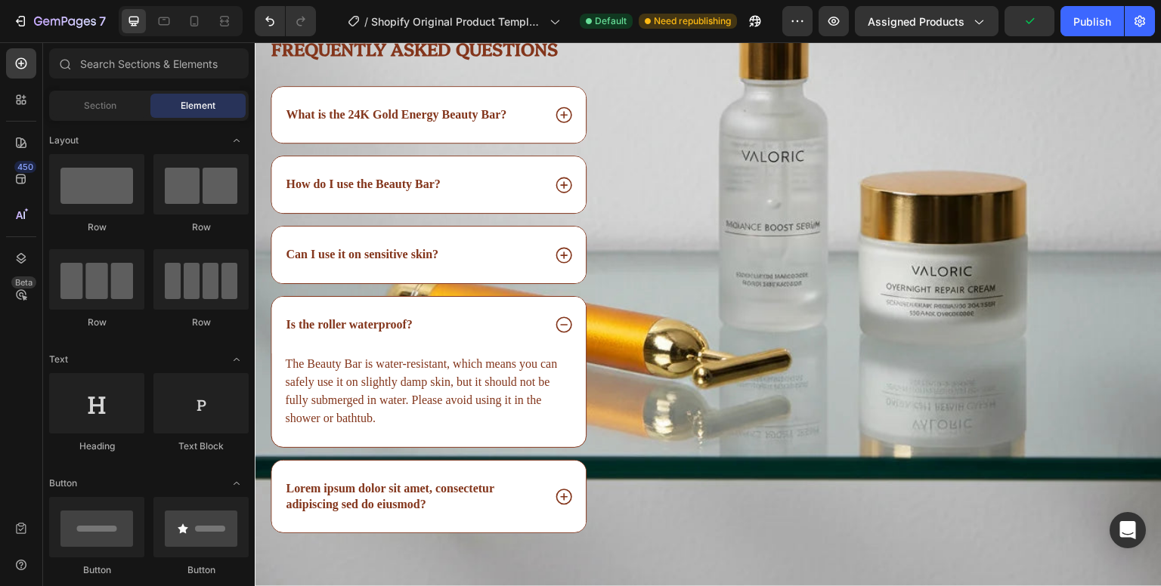
scroll to position [3195, 0]
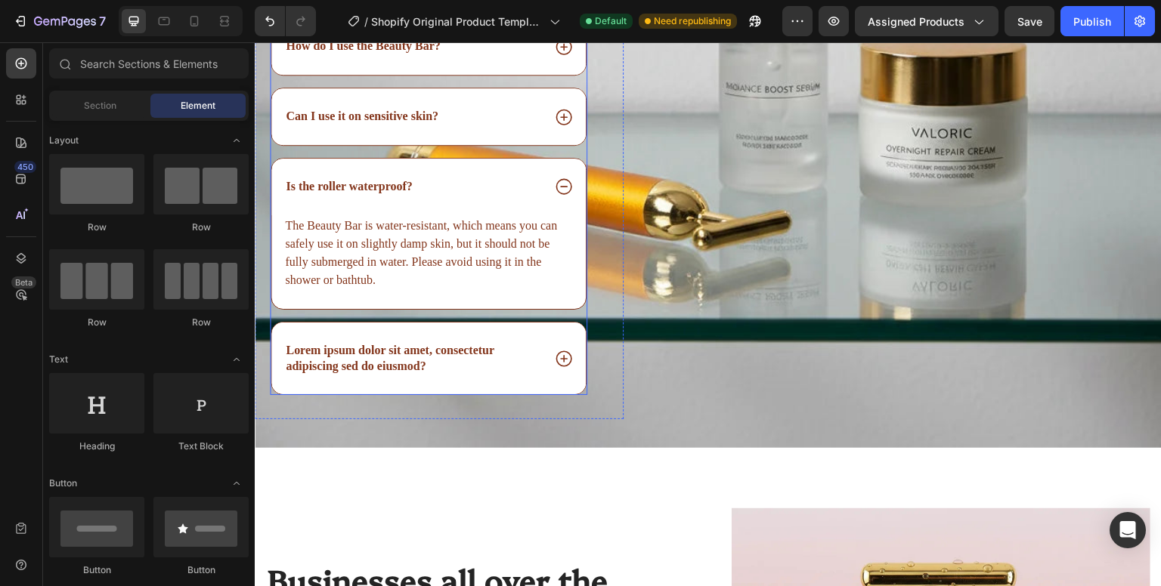
click at [555, 190] on icon at bounding box center [563, 187] width 16 height 16
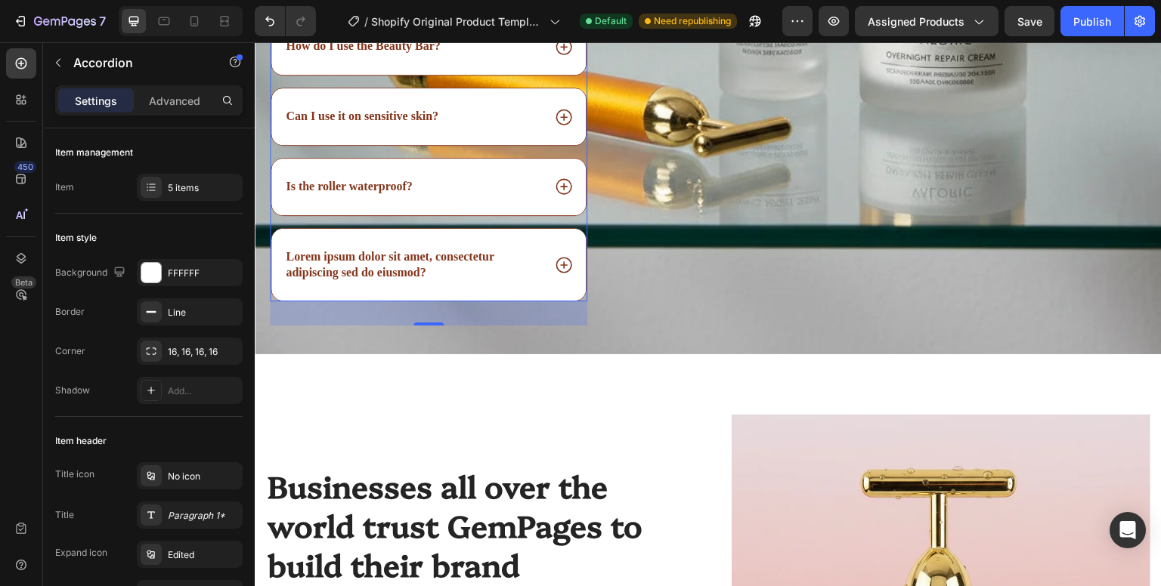
click at [564, 185] on icon at bounding box center [564, 187] width 20 height 20
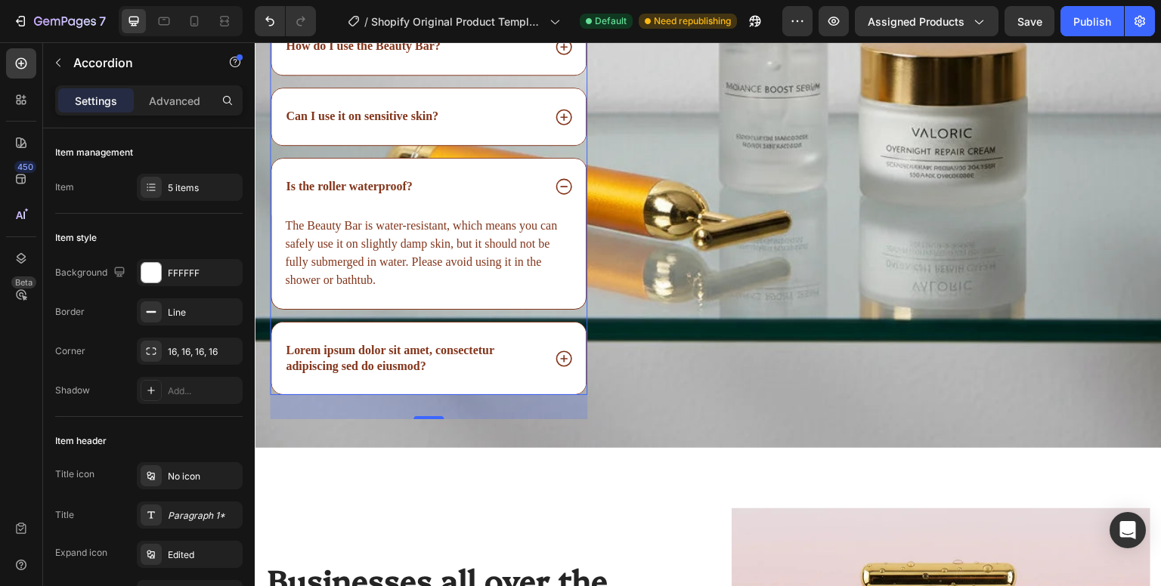
click at [564, 184] on icon at bounding box center [564, 187] width 20 height 20
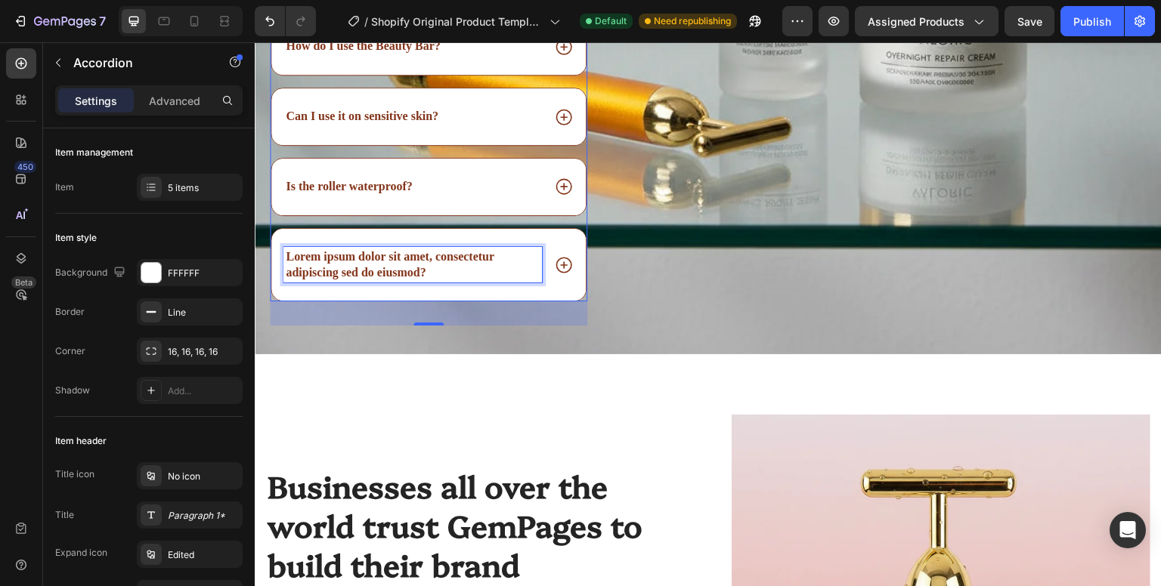
click at [455, 266] on p "Lorem ipsum dolor sit amet, consectetur adipiscing sed do eiusmod?" at bounding box center [413, 265] width 254 height 32
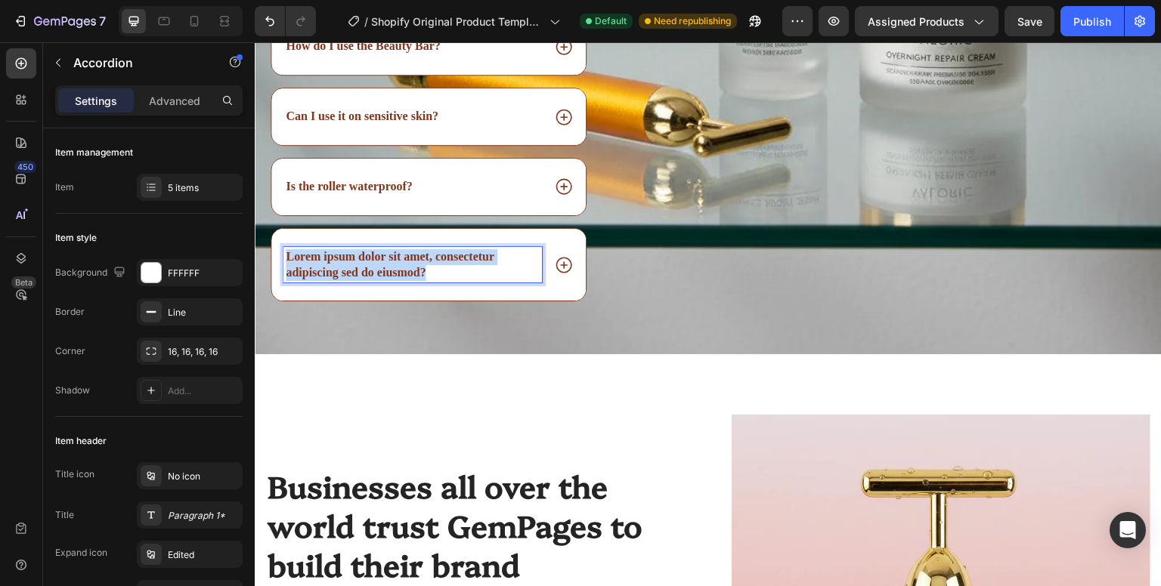
click at [455, 266] on p "Lorem ipsum dolor sit amet, consectetur adipiscing sed do eiusmod?" at bounding box center [413, 265] width 254 height 32
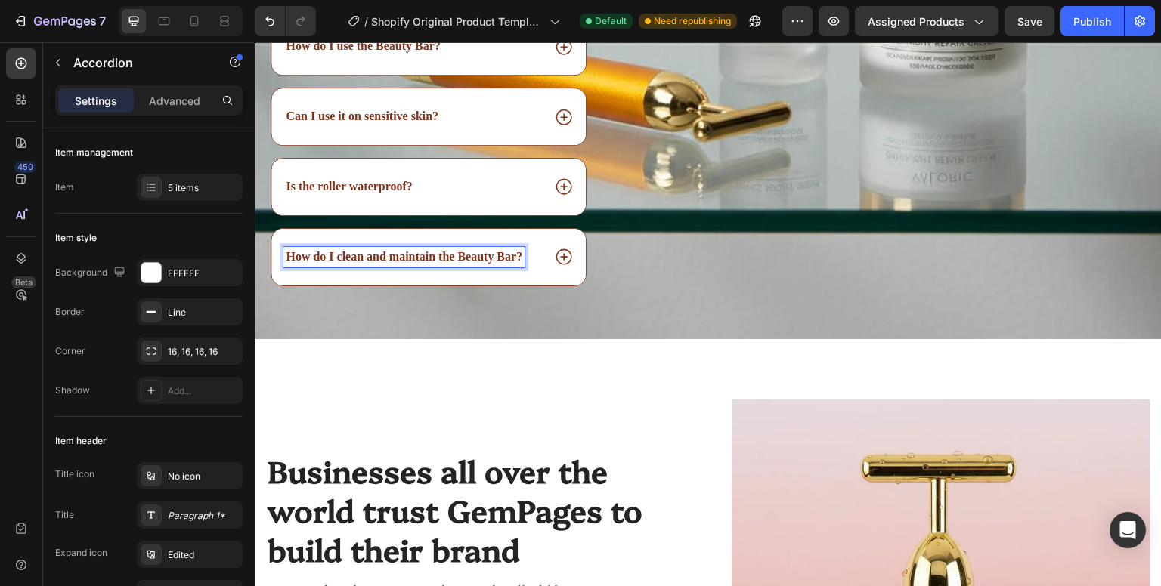
click at [561, 255] on icon at bounding box center [564, 257] width 20 height 20
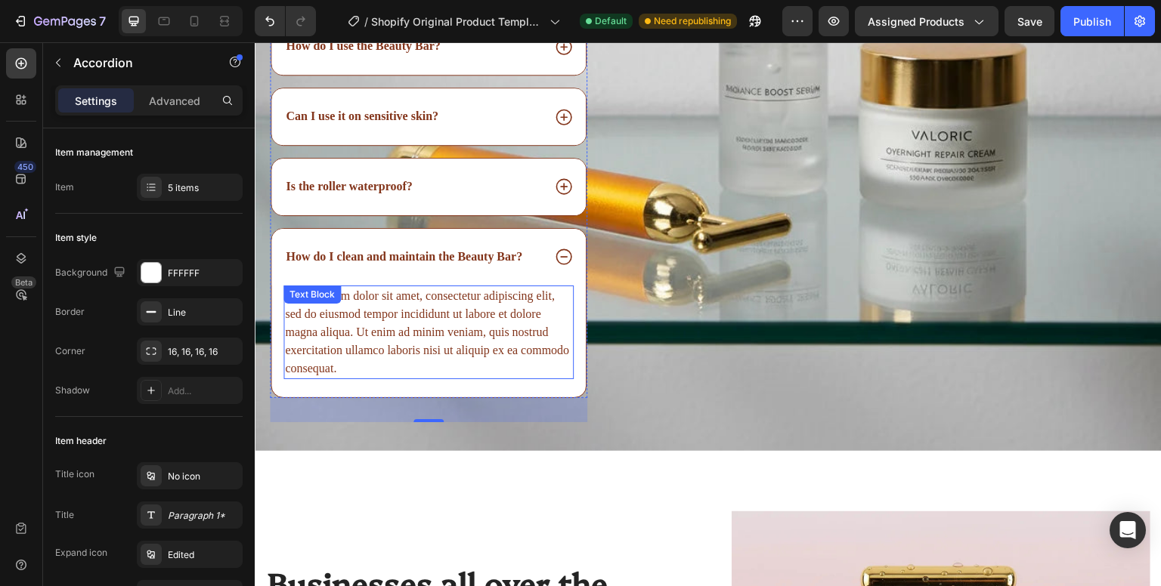
click at [434, 340] on div "Lorem ipsum dolor sit amet, consectetur adipiscing elit, sed do eiusmod tempor …" at bounding box center [428, 333] width 290 height 94
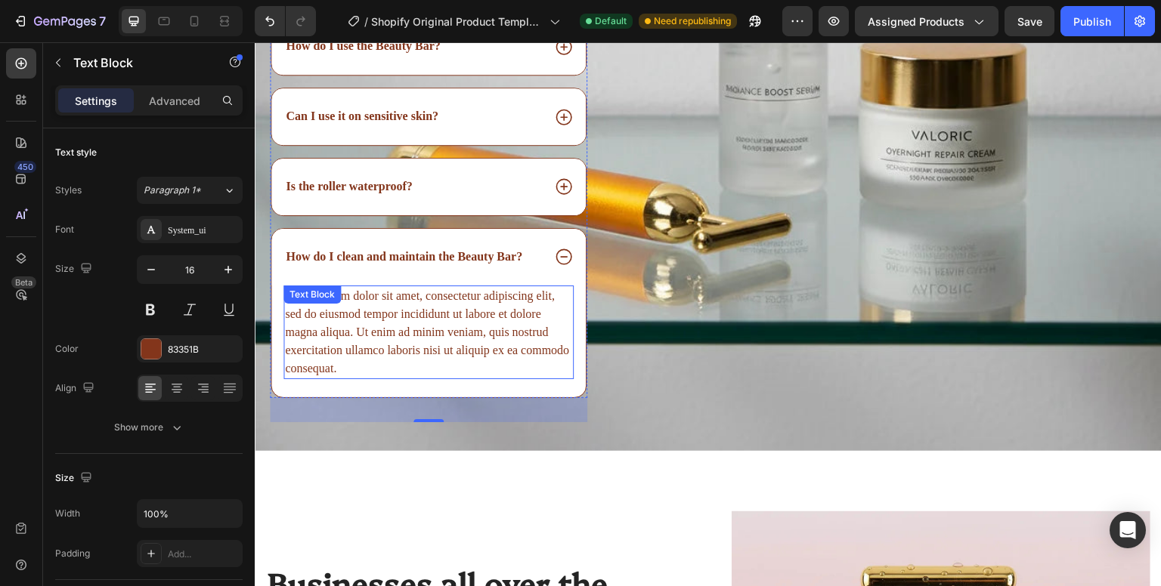
click at [434, 340] on div "Lorem ipsum dolor sit amet, consectetur adipiscing elit, sed do eiusmod tempor …" at bounding box center [428, 333] width 290 height 94
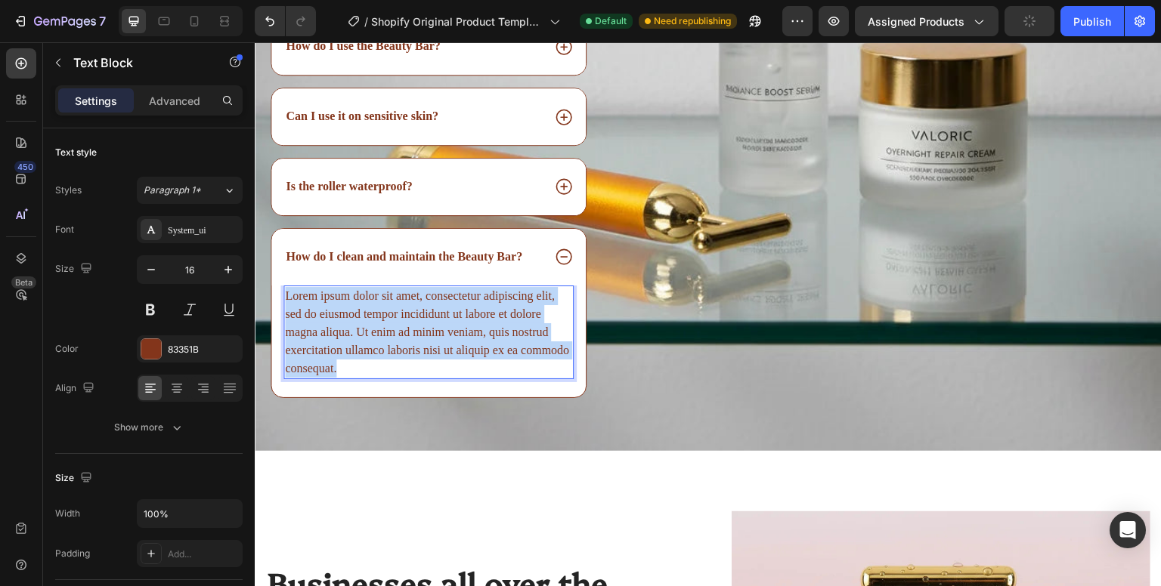
click at [434, 340] on p "Lorem ipsum dolor sit amet, consectetur adipiscing elit, sed do eiusmod tempor …" at bounding box center [428, 332] width 287 height 91
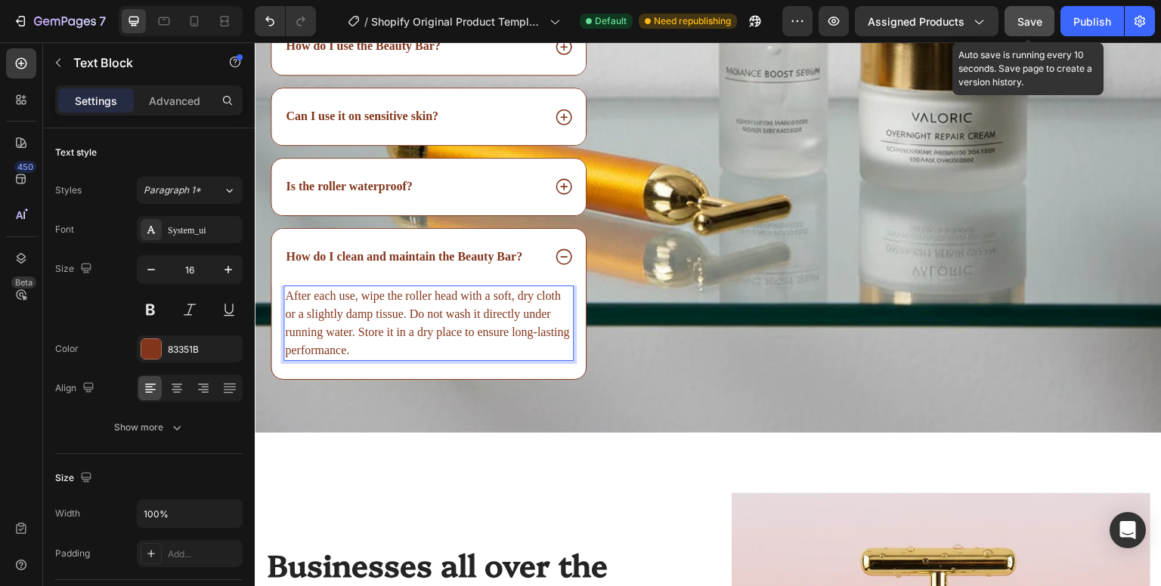
click at [1034, 21] on span "Save" at bounding box center [1029, 21] width 25 height 13
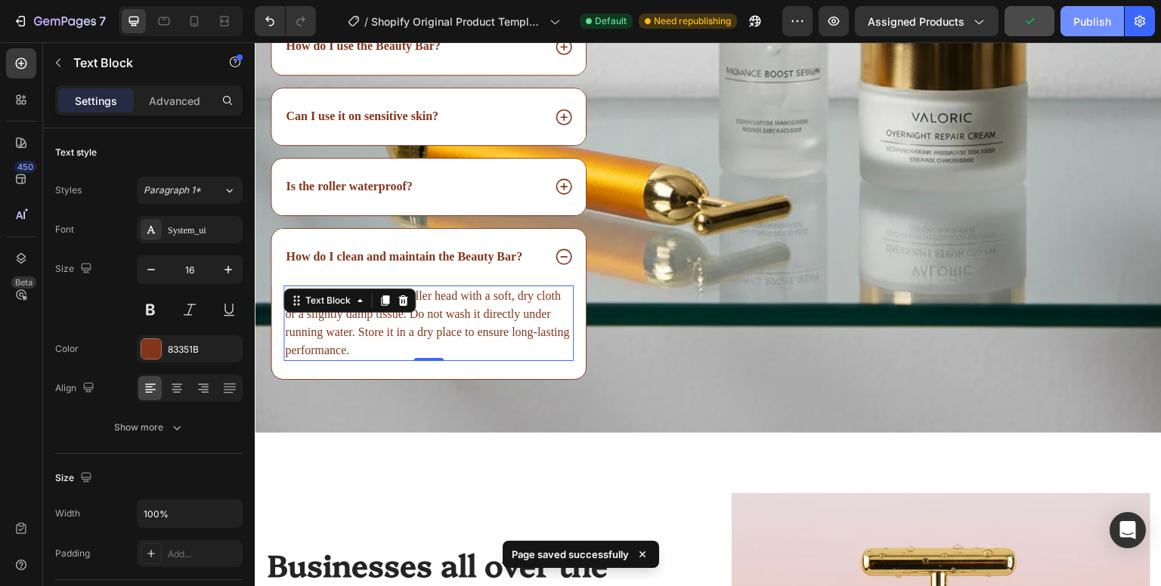
click at [1100, 24] on div "Publish" at bounding box center [1092, 22] width 38 height 16
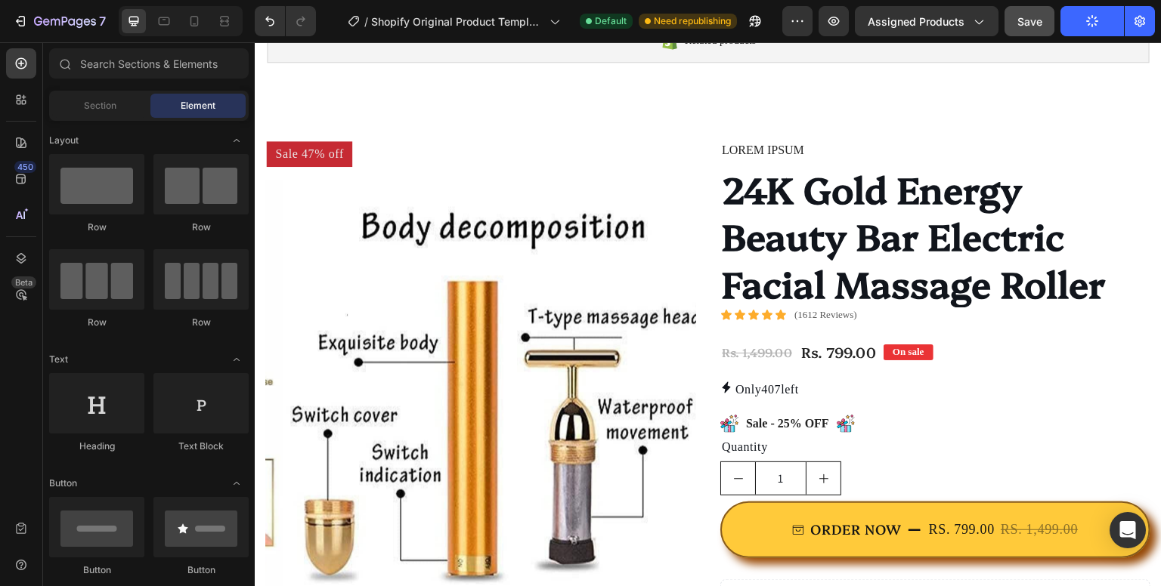
scroll to position [0, 0]
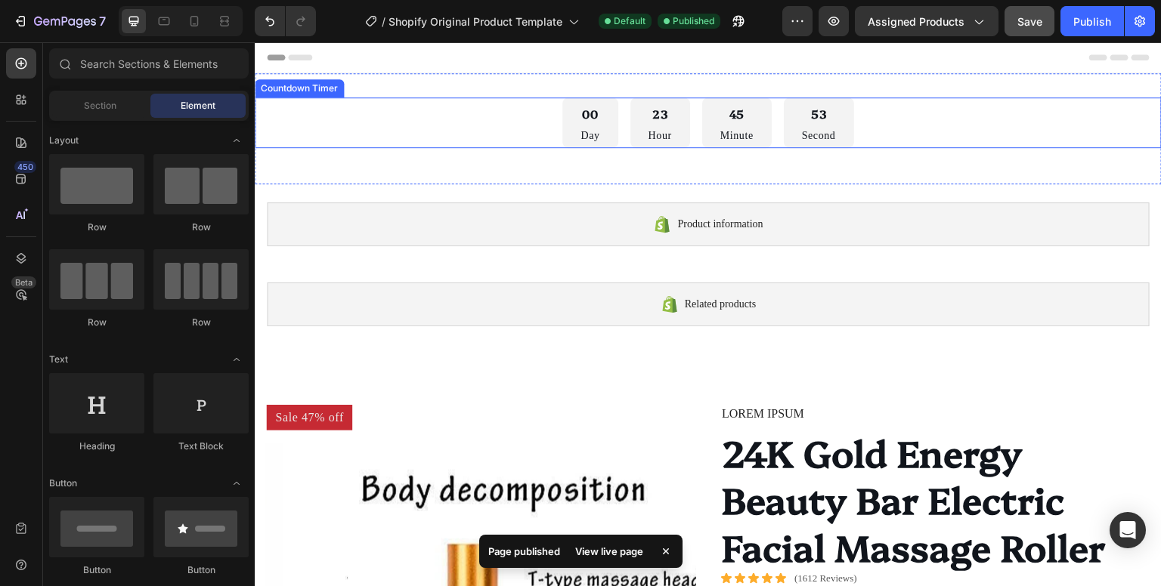
click at [802, 132] on p "Second" at bounding box center [819, 136] width 34 height 12
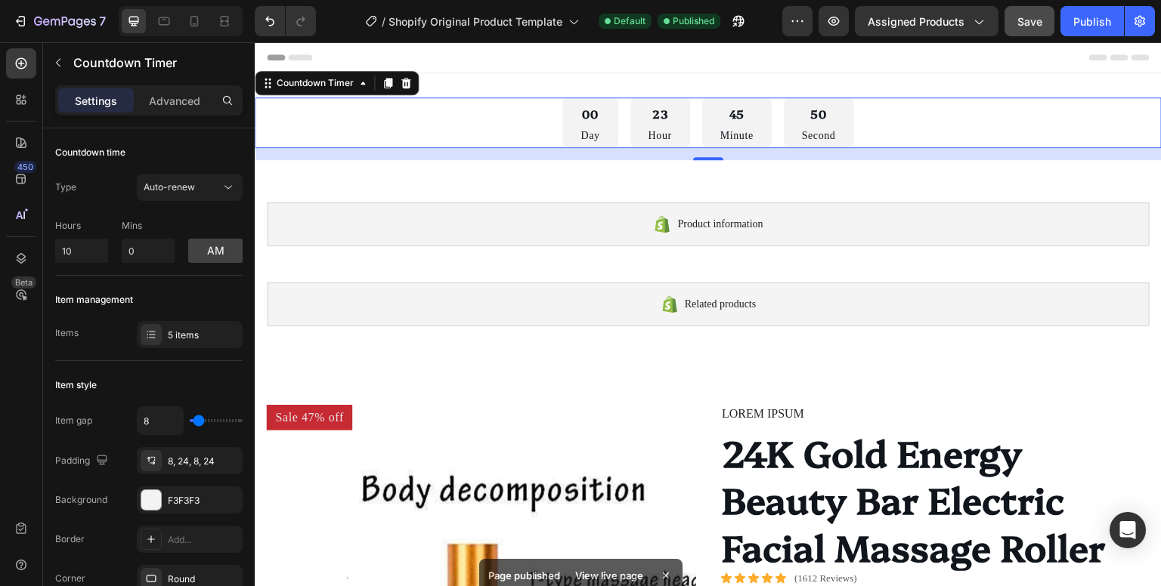
click at [791, 122] on div "50 Second" at bounding box center [819, 122] width 70 height 51
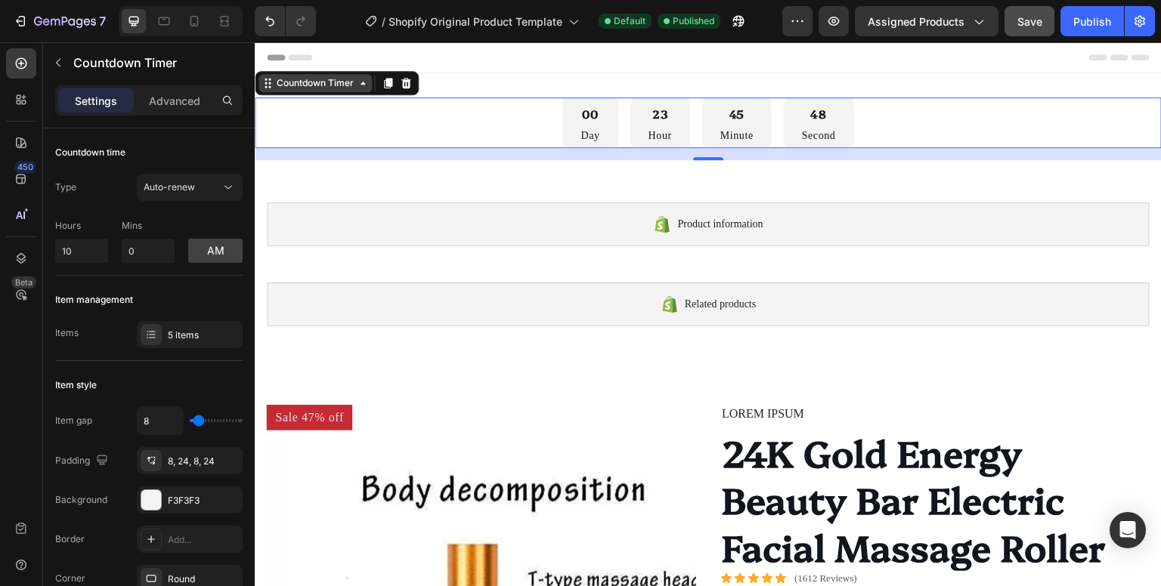
click at [324, 84] on div "Countdown Timer" at bounding box center [315, 83] width 83 height 14
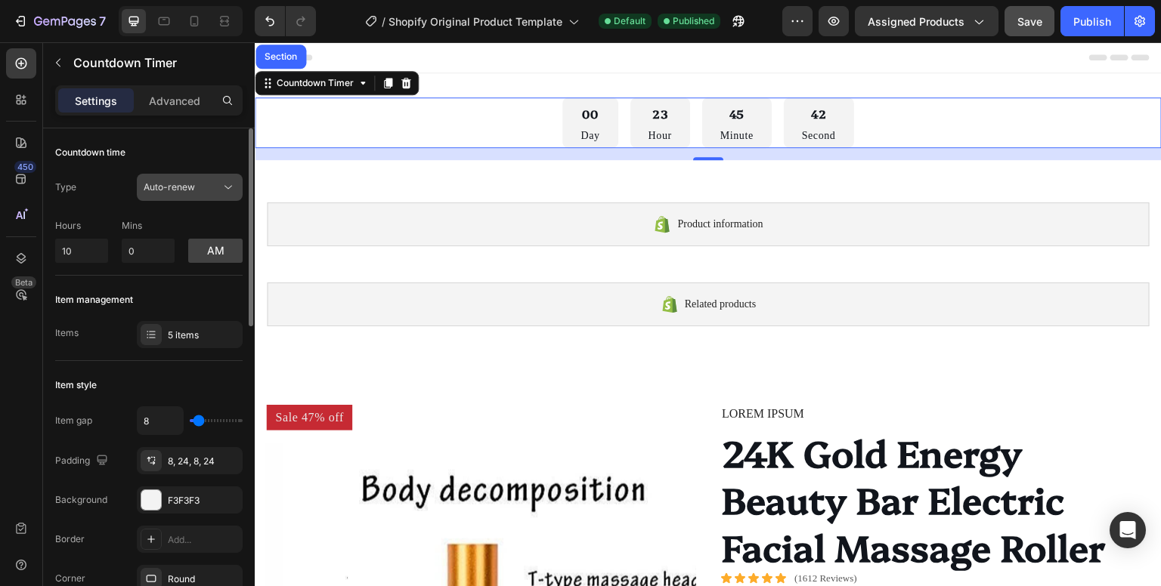
click at [205, 191] on div "Auto-renew" at bounding box center [182, 188] width 77 height 14
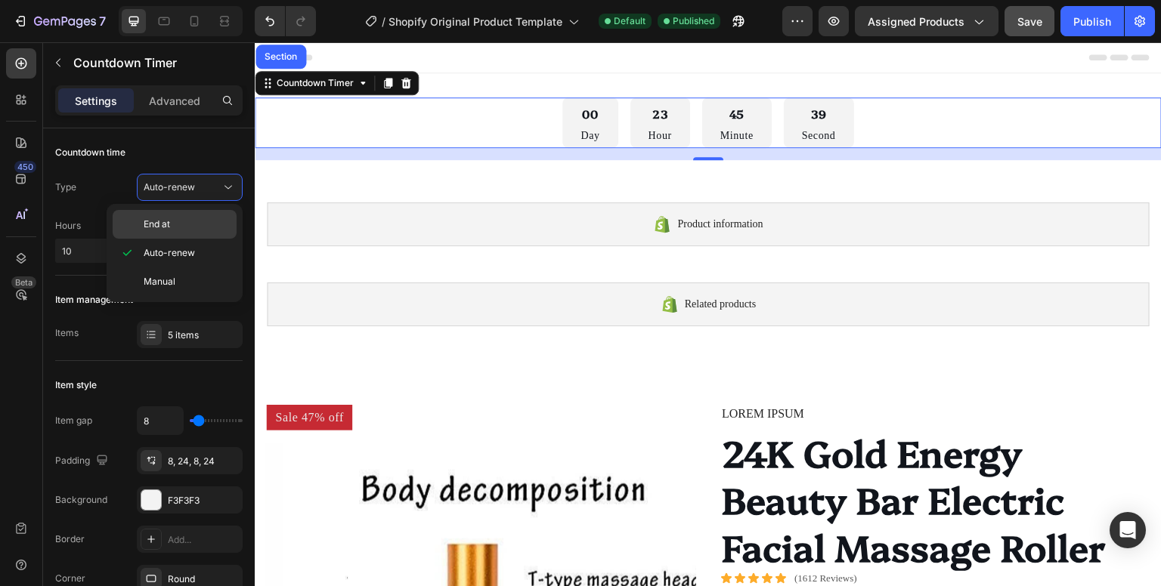
click at [197, 223] on p "End at" at bounding box center [187, 225] width 86 height 14
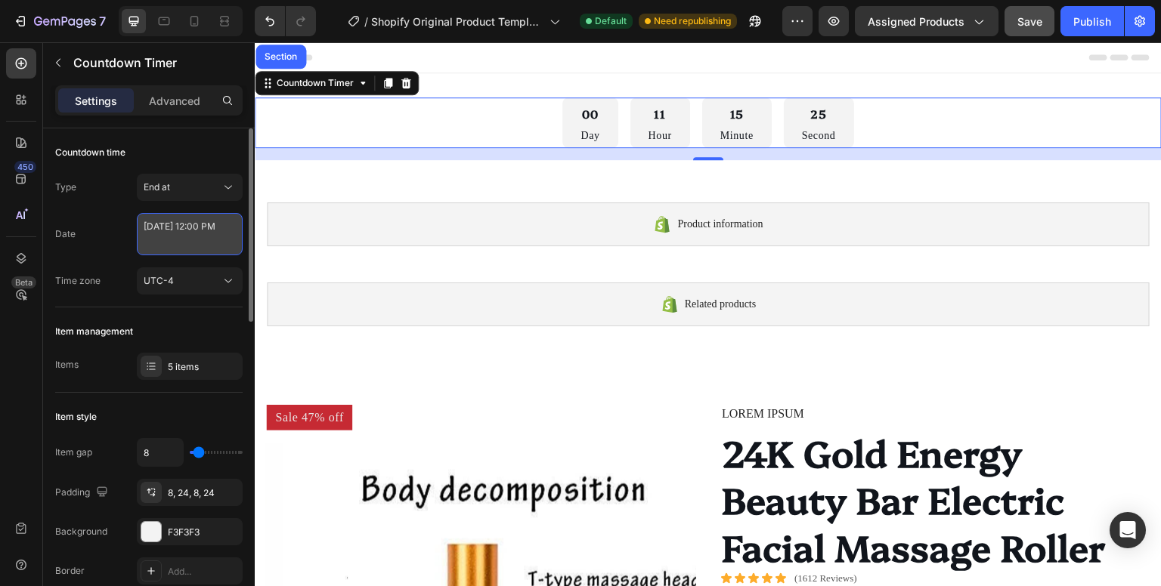
click at [203, 224] on textarea "[DATE] 12:00 PM" at bounding box center [190, 234] width 106 height 42
select select "false"
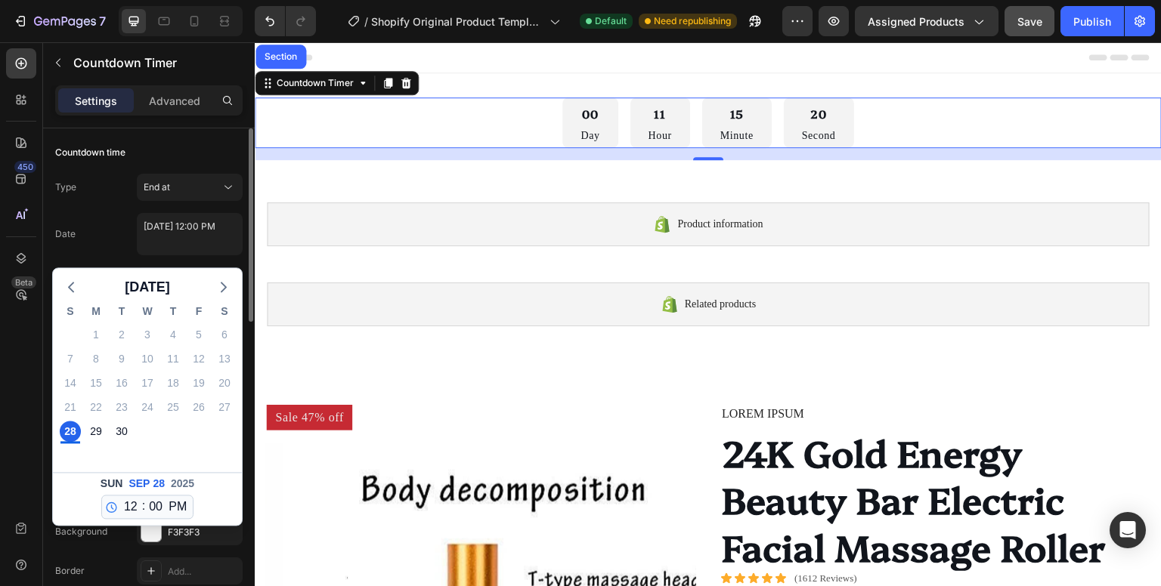
click at [131, 438] on div "30" at bounding box center [122, 431] width 26 height 24
click at [124, 435] on div "30" at bounding box center [121, 431] width 21 height 21
type textarea "[DATE] 12:00 PM"
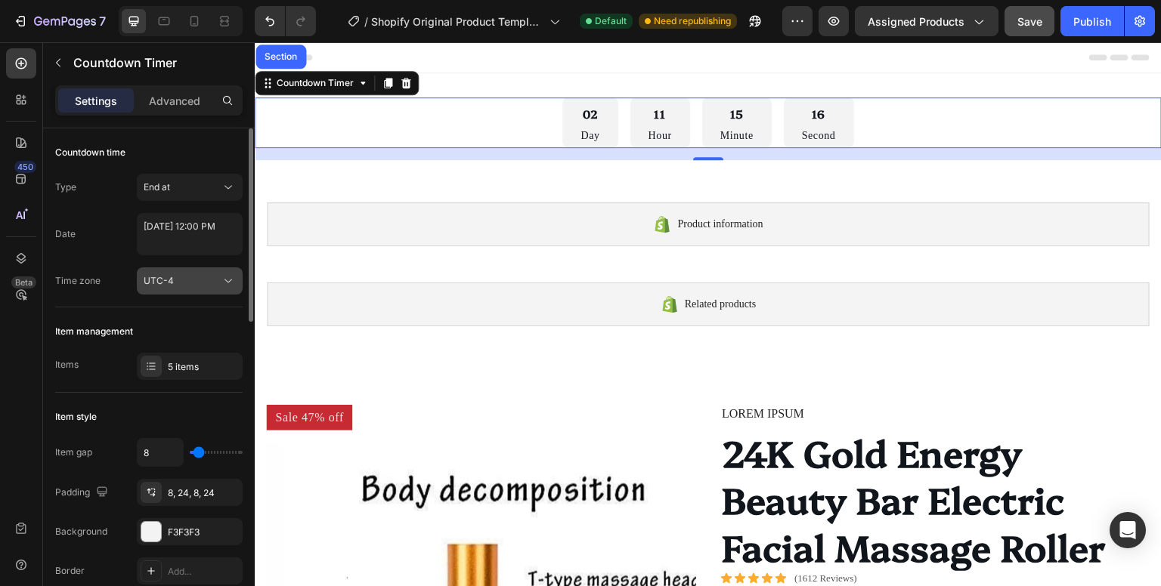
click at [199, 282] on div "UTC-4" at bounding box center [182, 281] width 77 height 14
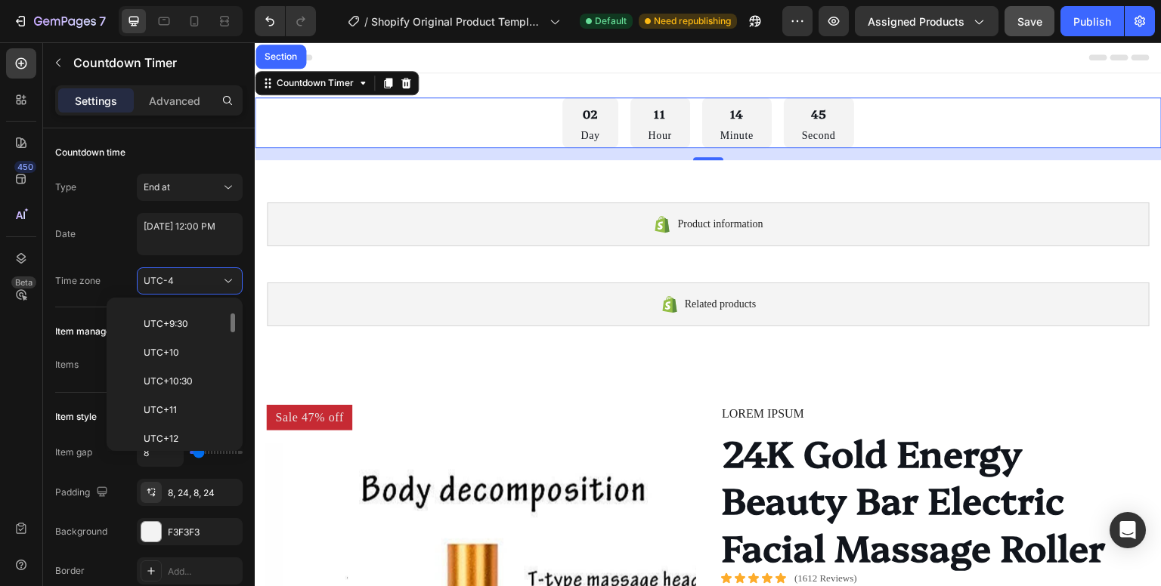
scroll to position [881, 0]
click at [192, 280] on div "UTC-4" at bounding box center [182, 281] width 77 height 14
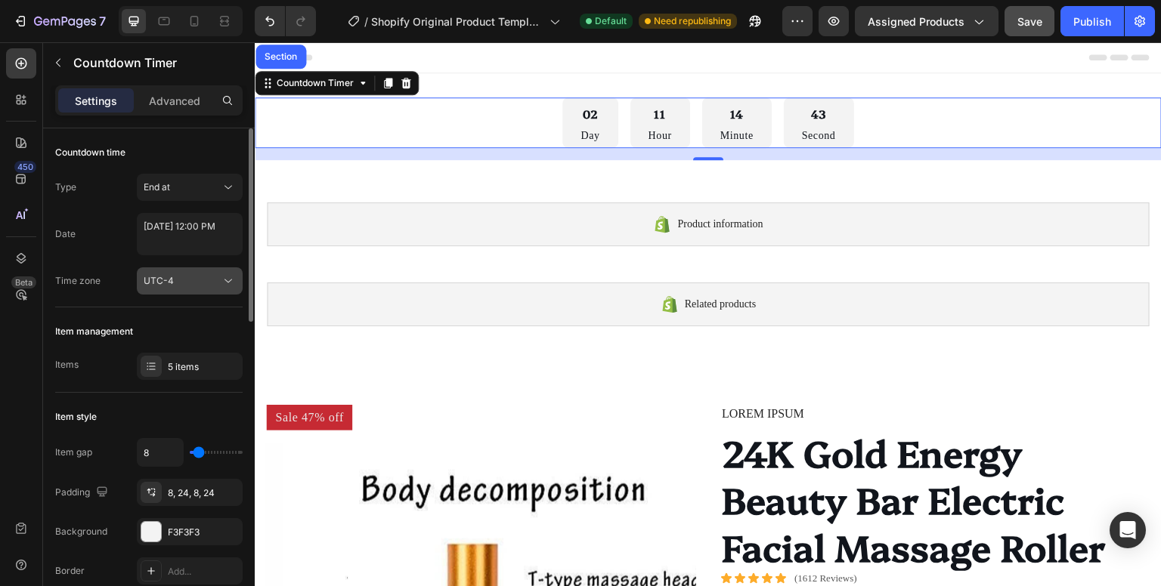
click at [192, 280] on div "UTC-4" at bounding box center [182, 281] width 77 height 14
click at [169, 276] on span "UTC-4" at bounding box center [159, 280] width 30 height 11
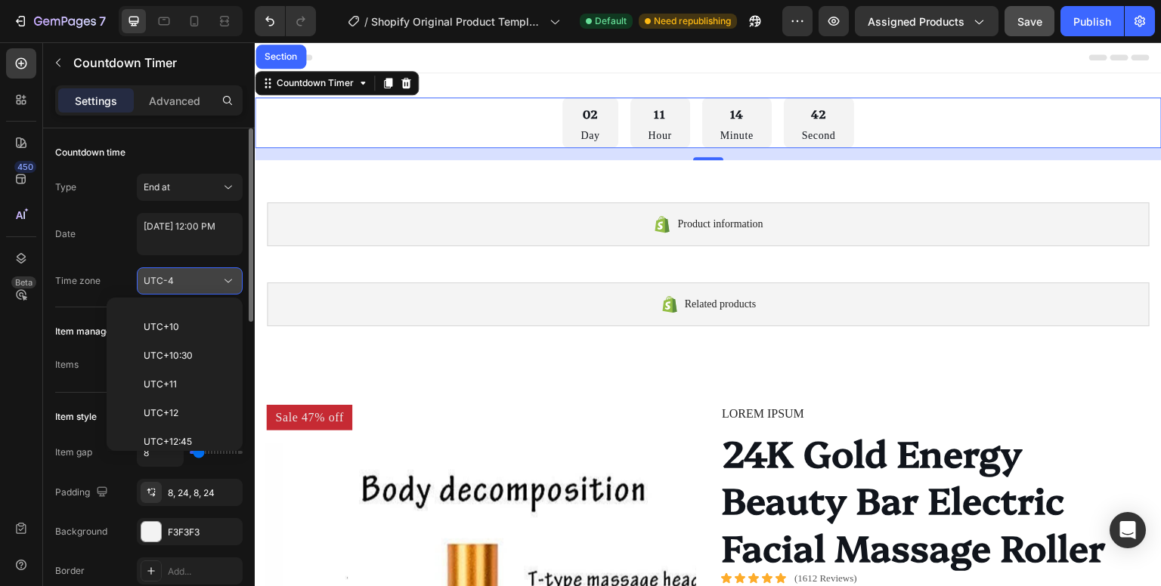
click at [169, 276] on span "UTC-4" at bounding box center [159, 280] width 30 height 11
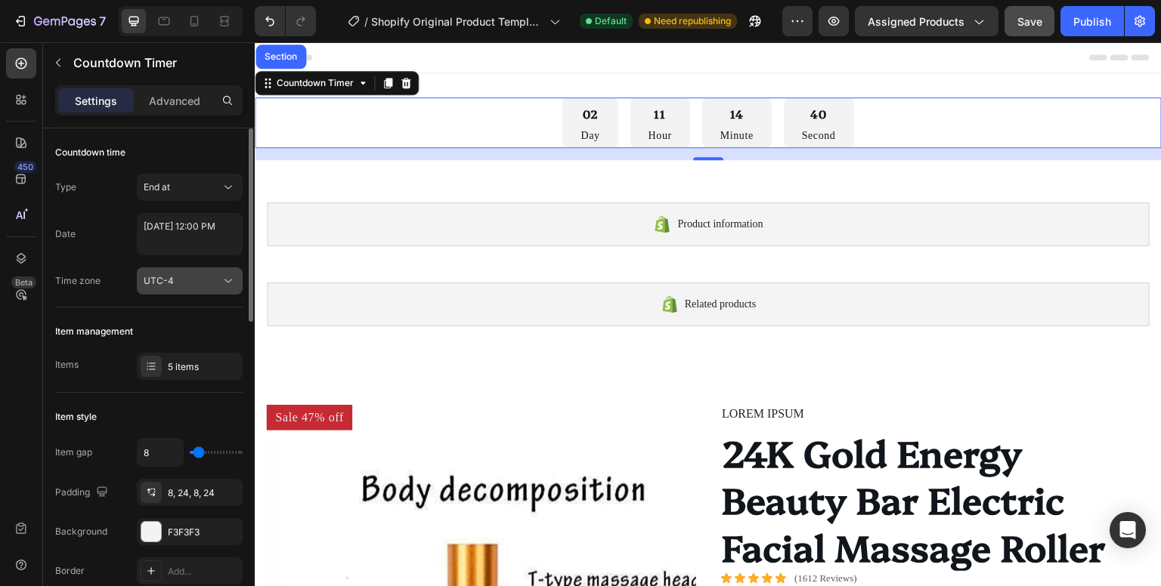
click at [215, 271] on button "UTC-4" at bounding box center [190, 281] width 106 height 27
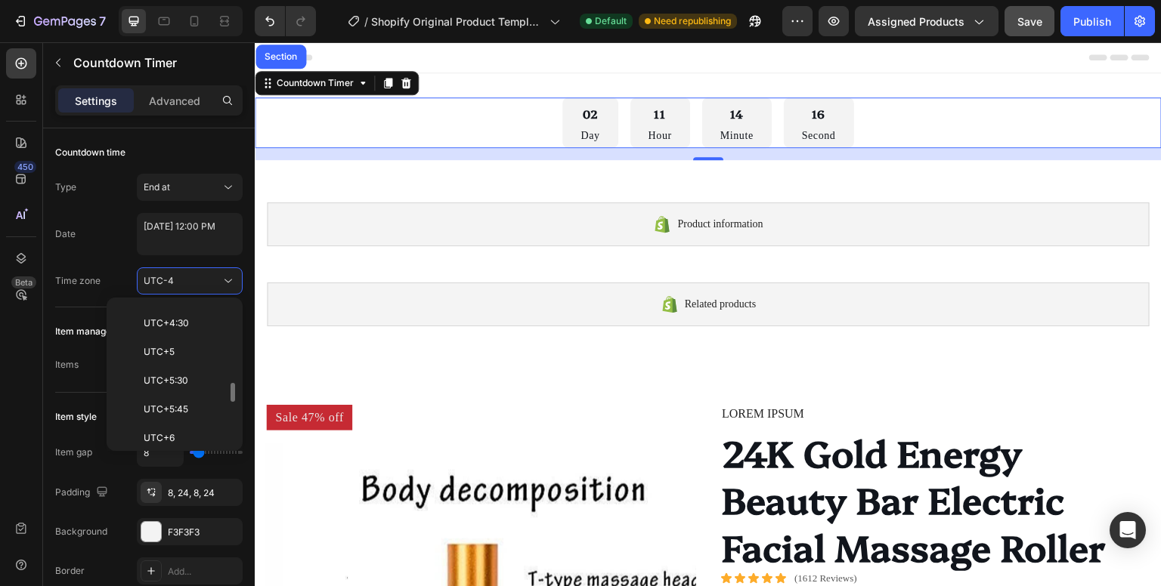
scroll to position [570, 0]
click at [181, 379] on span "UTC+5:30" at bounding box center [166, 380] width 45 height 14
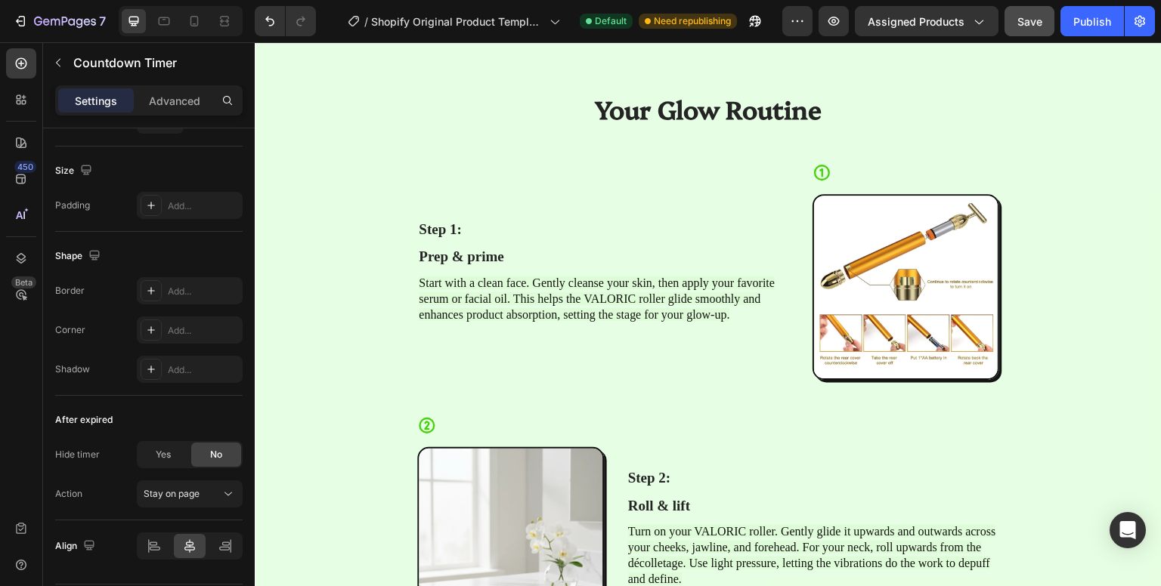
scroll to position [1602, 0]
